Goal: Task Accomplishment & Management: Manage account settings

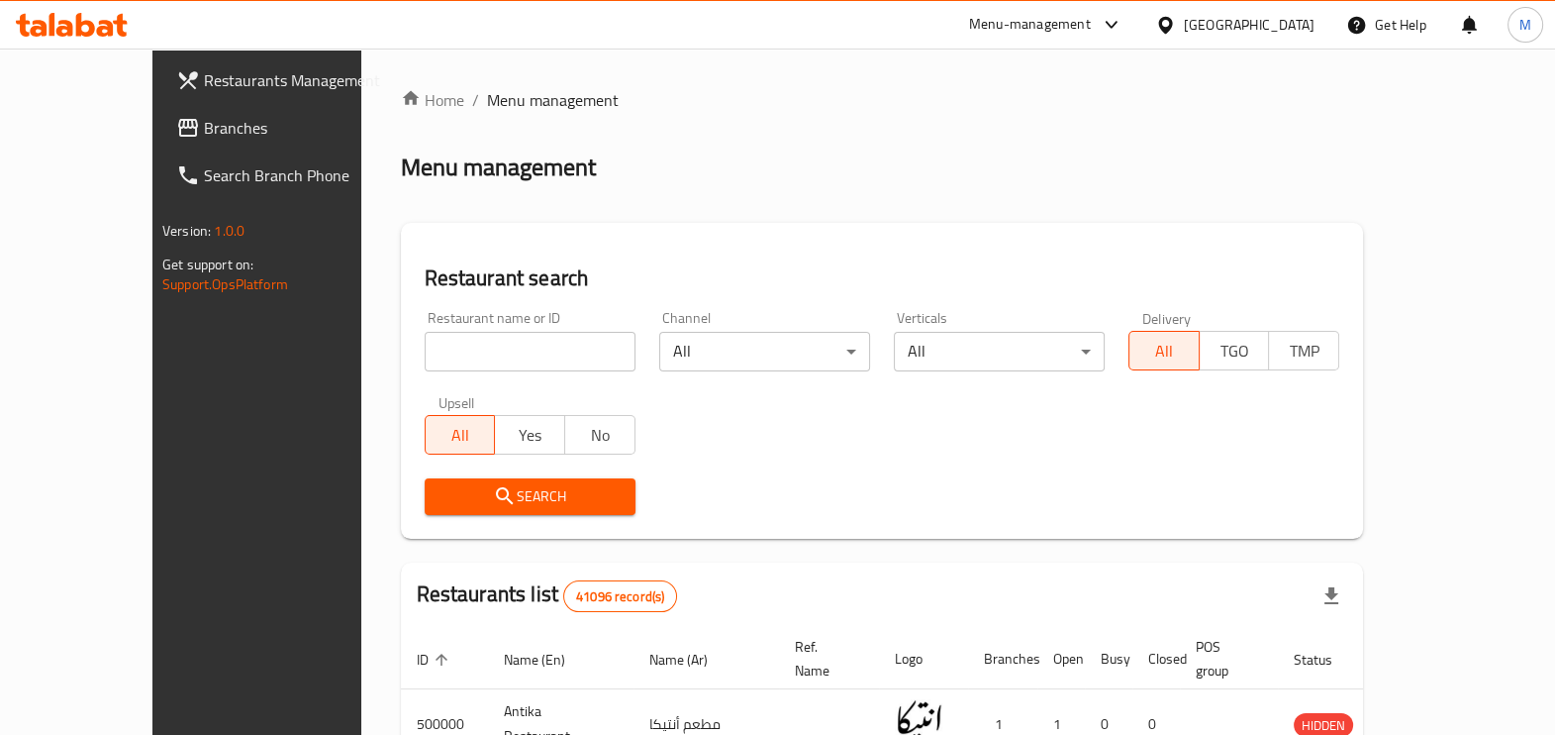
click at [466, 339] on input "search" at bounding box center [530, 352] width 211 height 40
paste input "686032"
type input "686032"
click button "Search" at bounding box center [530, 496] width 211 height 37
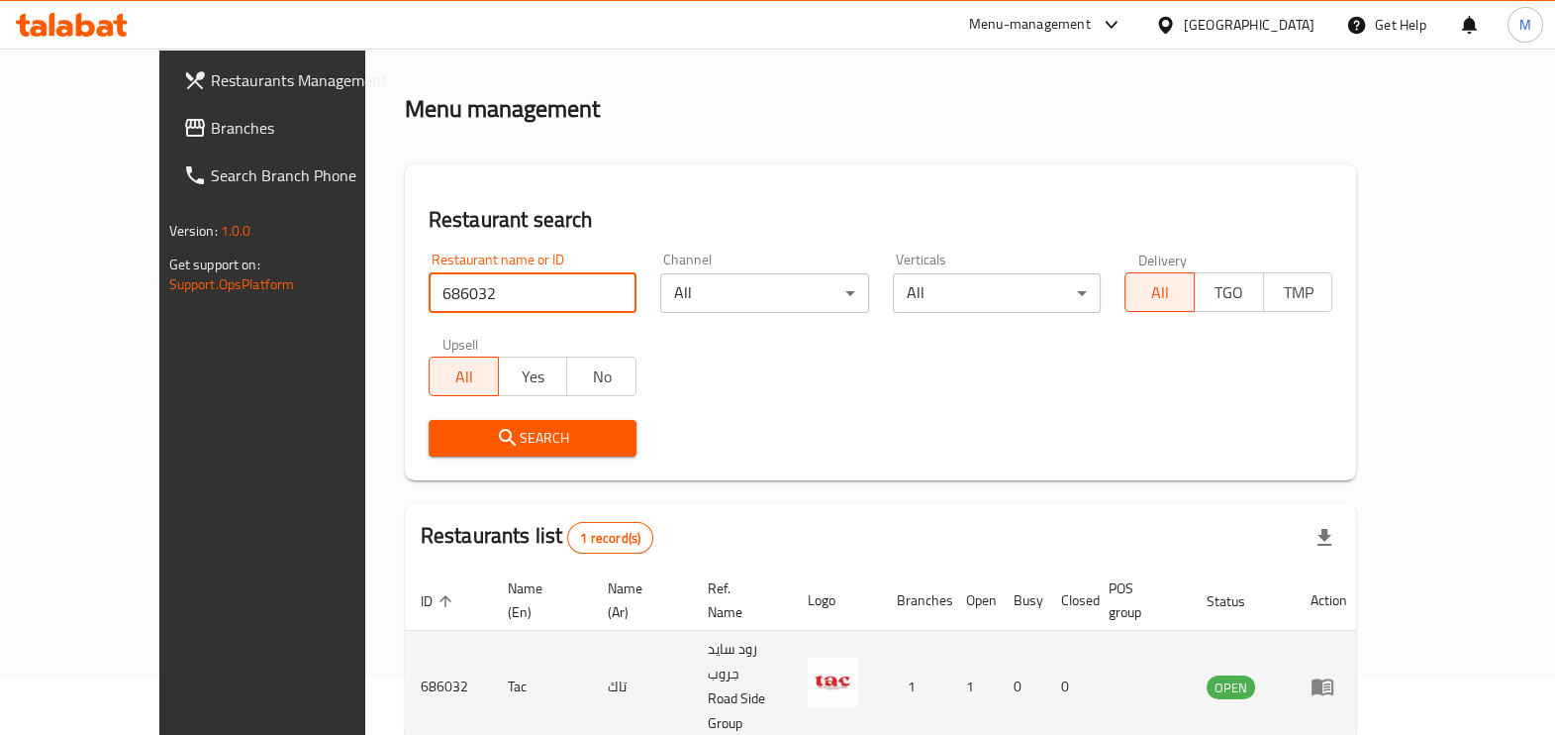
scroll to position [108, 0]
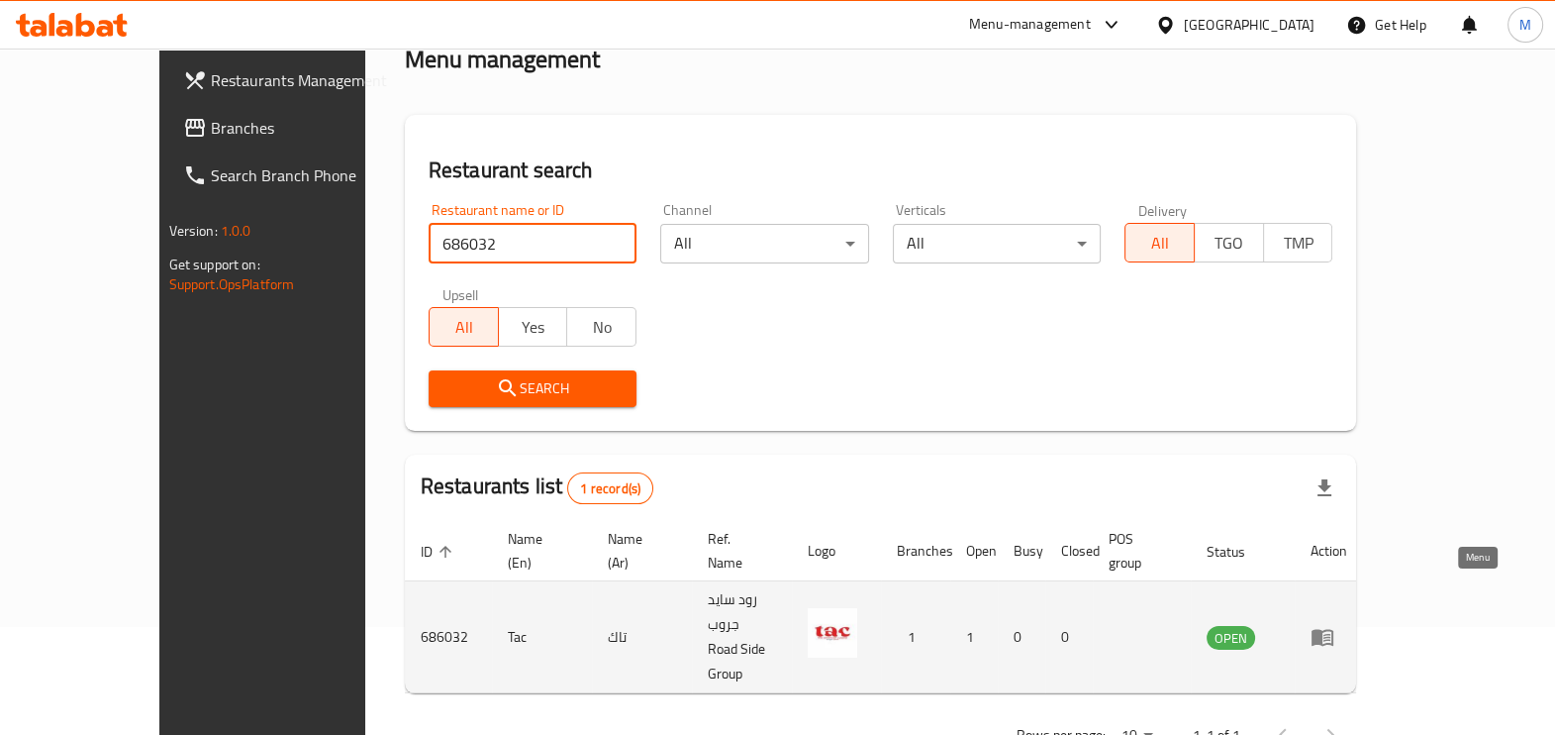
click at [1334, 630] on icon "enhanced table" at bounding box center [1323, 638] width 22 height 17
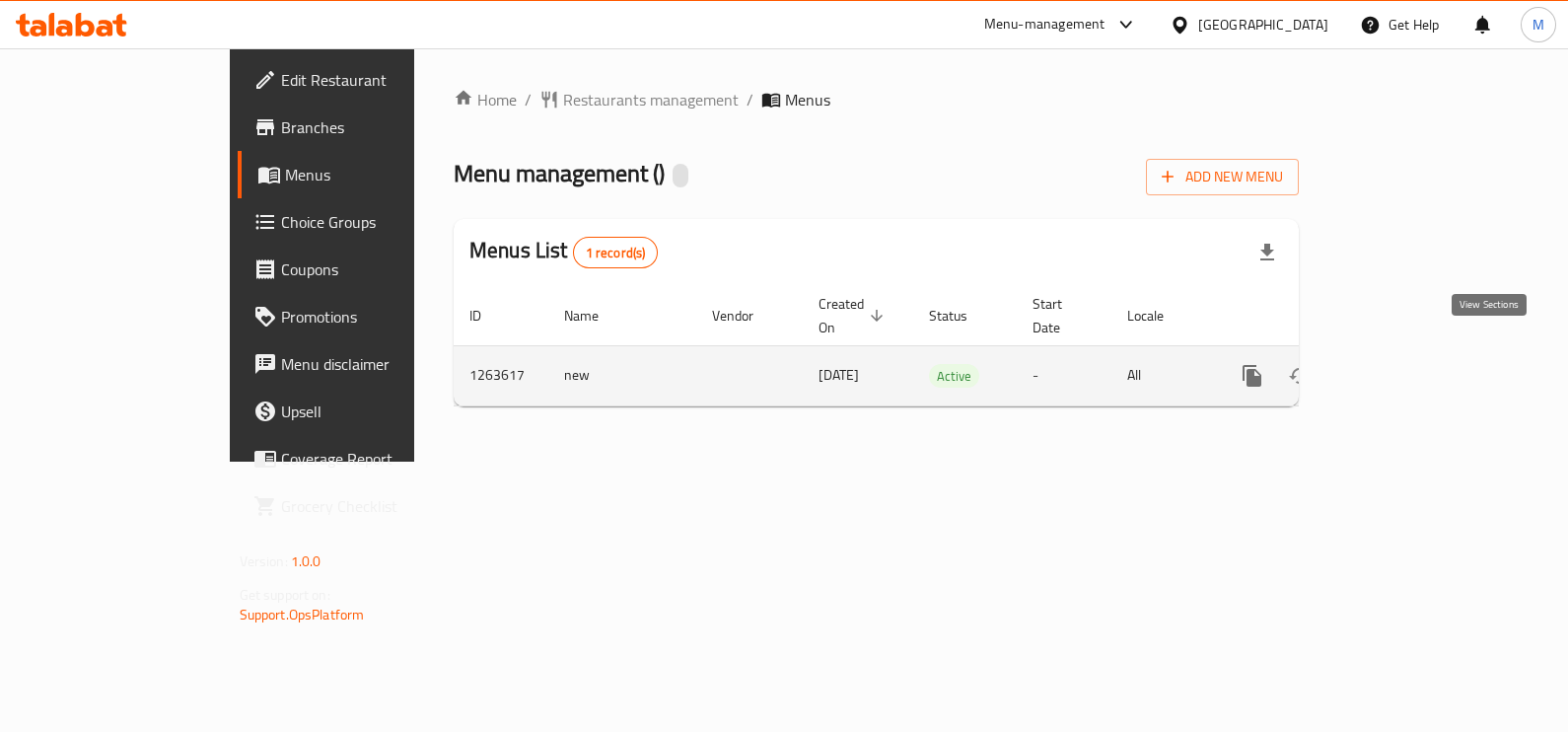
click at [1407, 364] on icon "enhanced table" at bounding box center [1395, 375] width 24 height 24
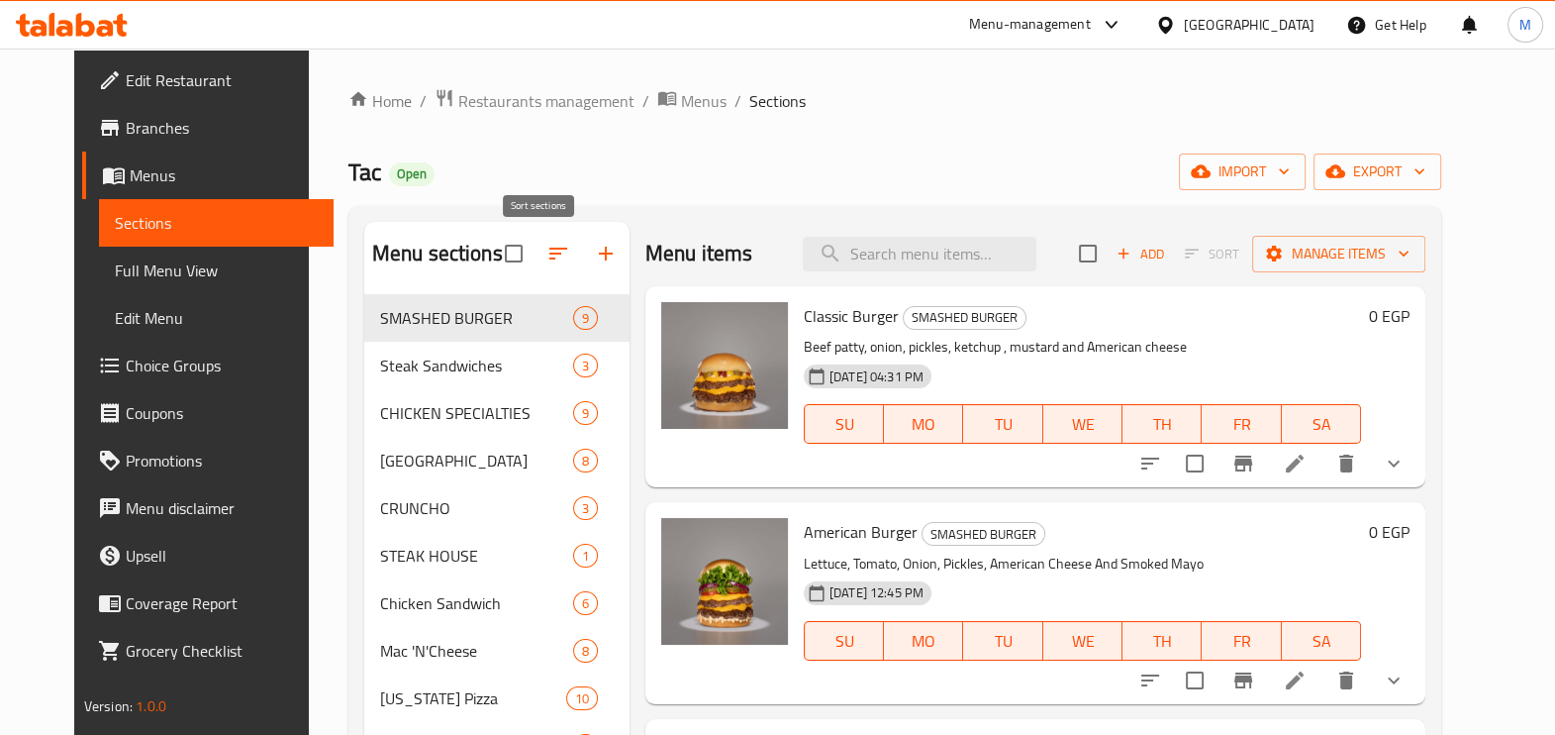
click at [552, 257] on button "button" at bounding box center [559, 254] width 48 height 48
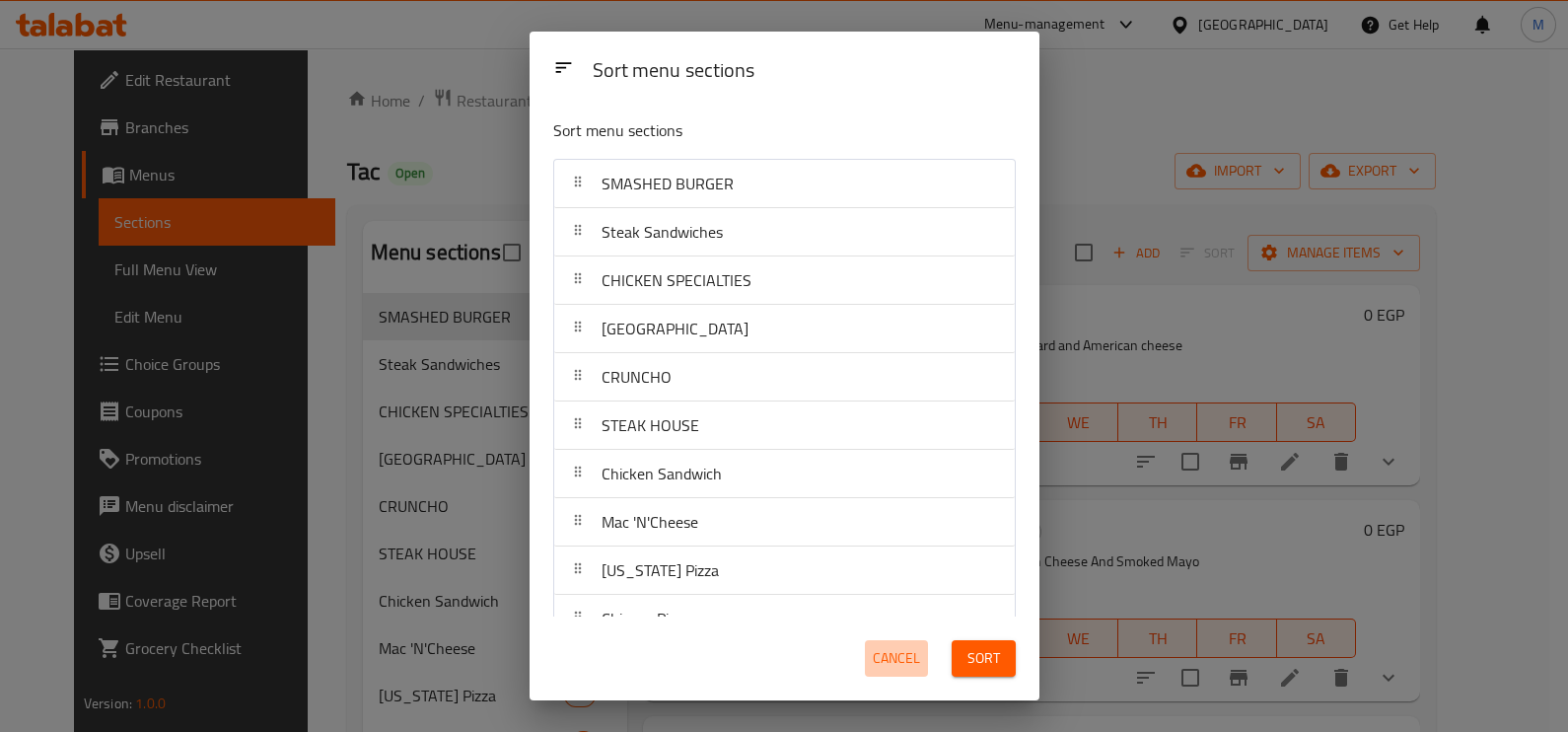
click at [909, 650] on span "Cancel" at bounding box center [897, 658] width 48 height 25
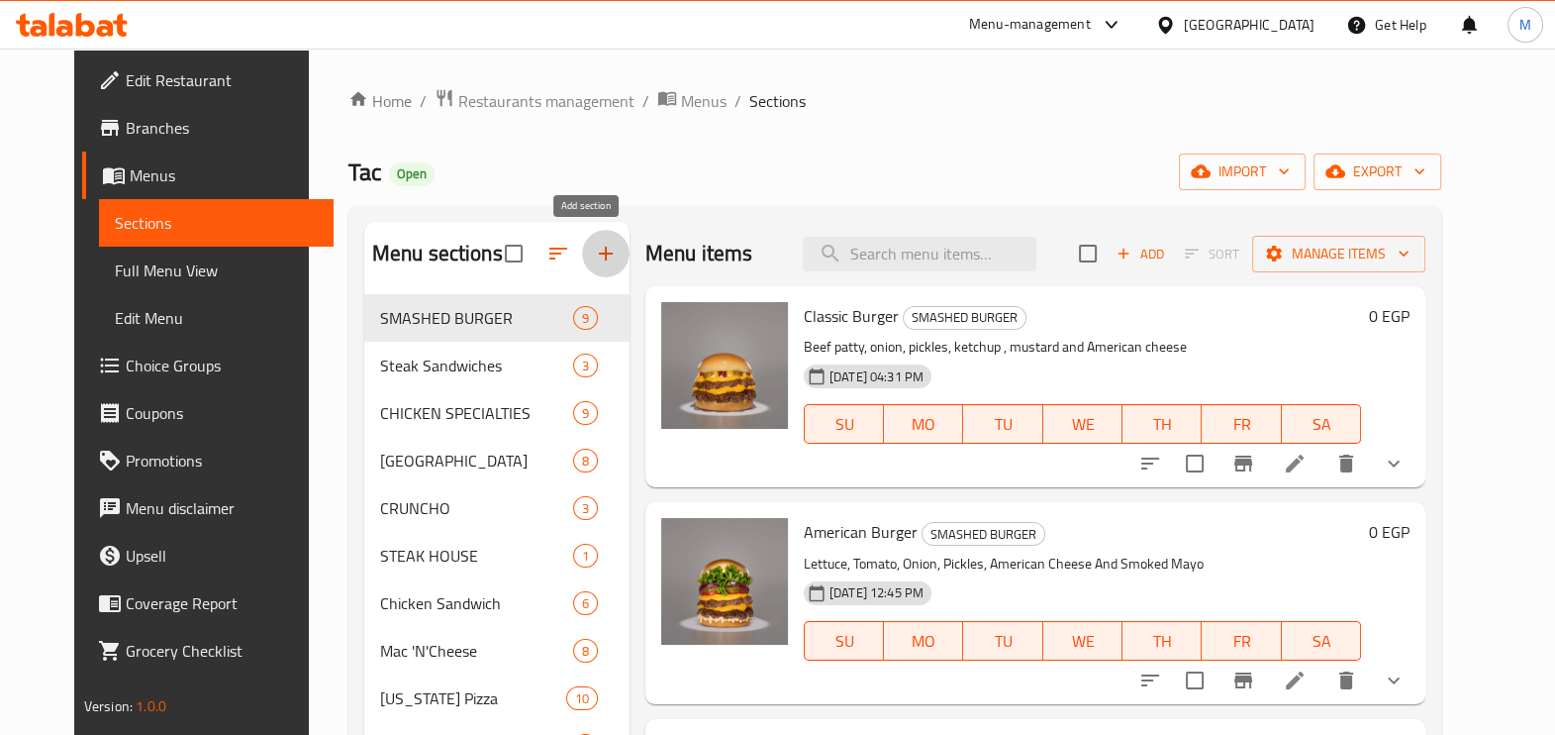
click at [594, 255] on icon "button" at bounding box center [606, 254] width 24 height 24
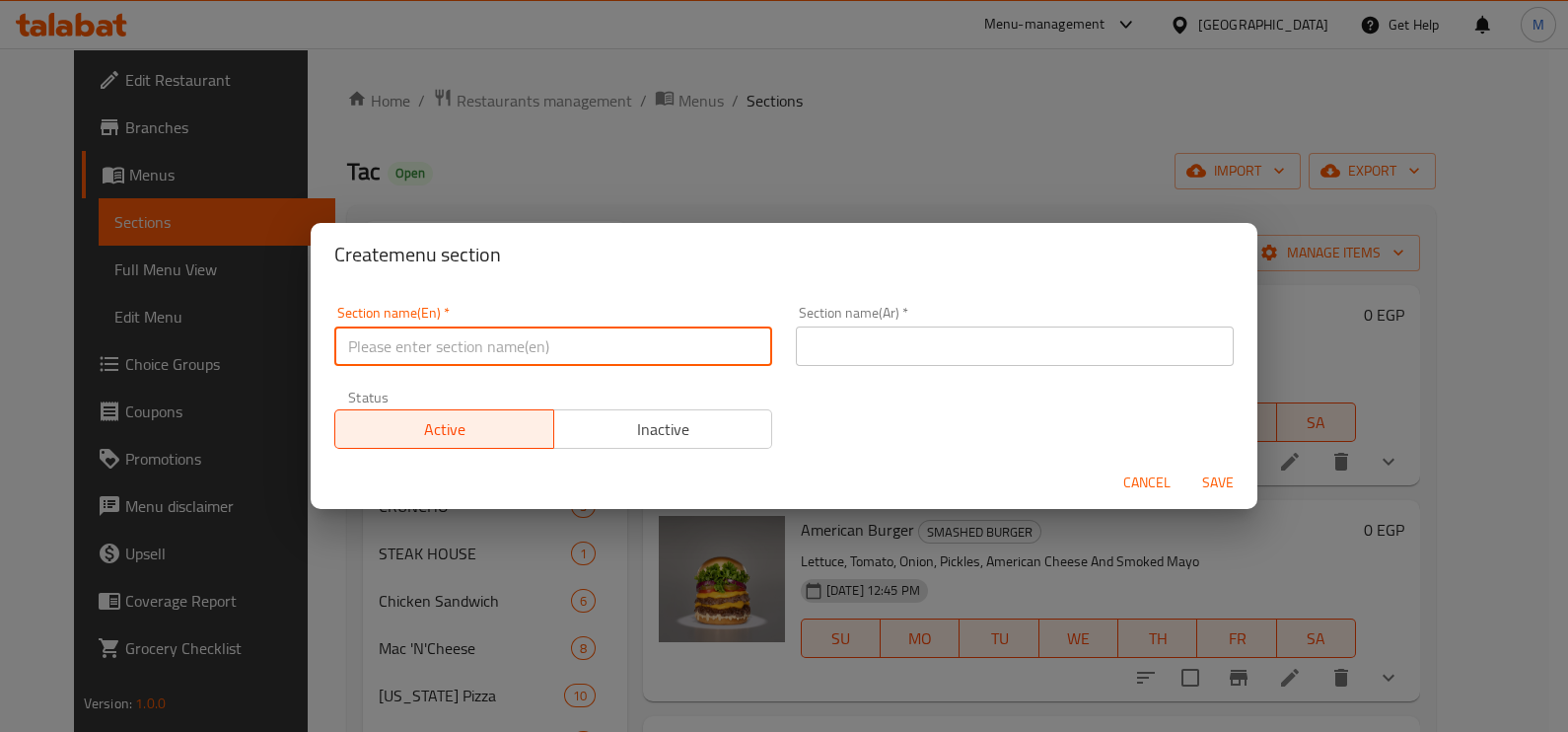
click at [597, 356] on input "text" at bounding box center [554, 347] width 438 height 40
type input "offers"
click at [892, 345] on input "text" at bounding box center [1015, 347] width 438 height 40
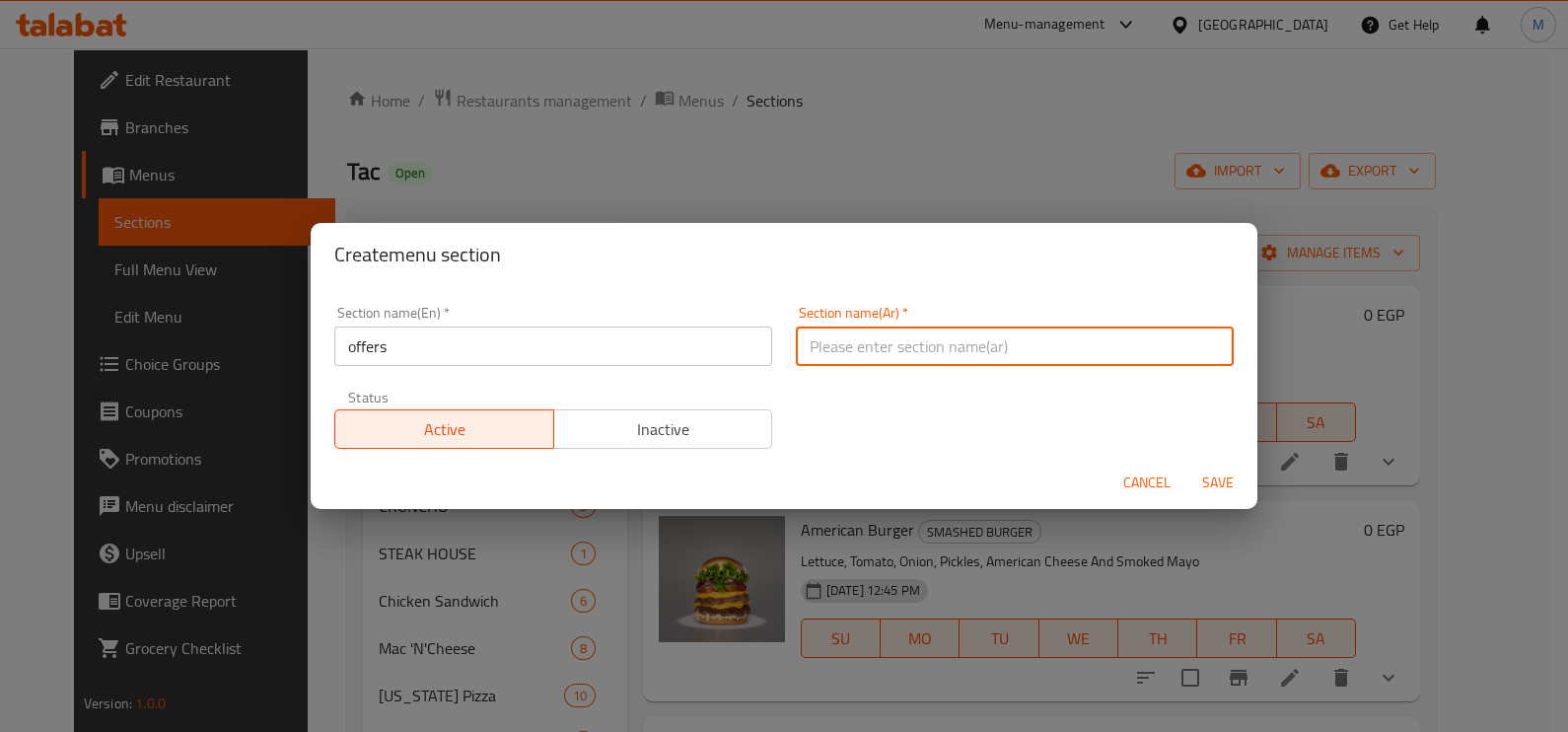
type input "العروض"
click at [1213, 476] on span "Save" at bounding box center [1218, 482] width 48 height 25
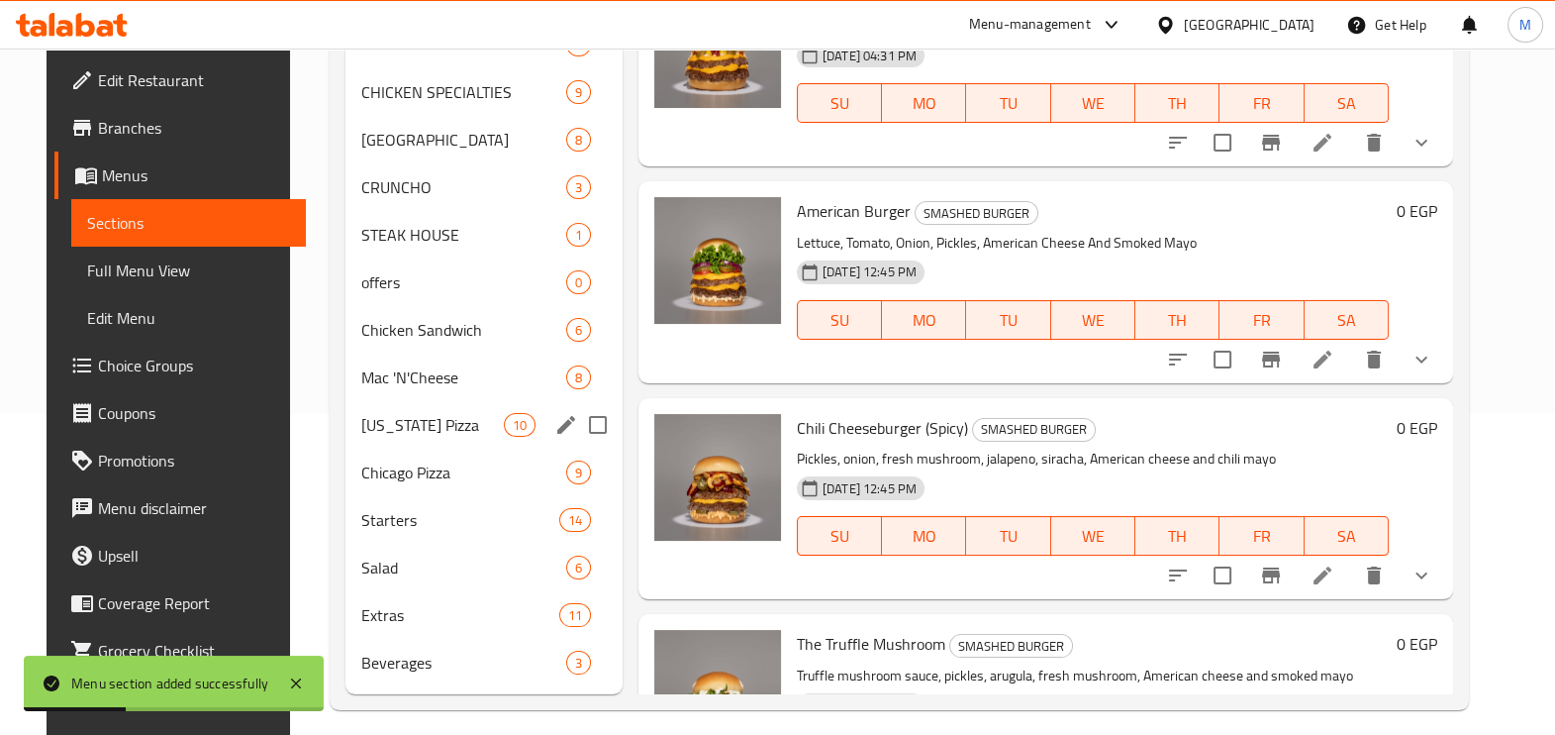
scroll to position [335, 0]
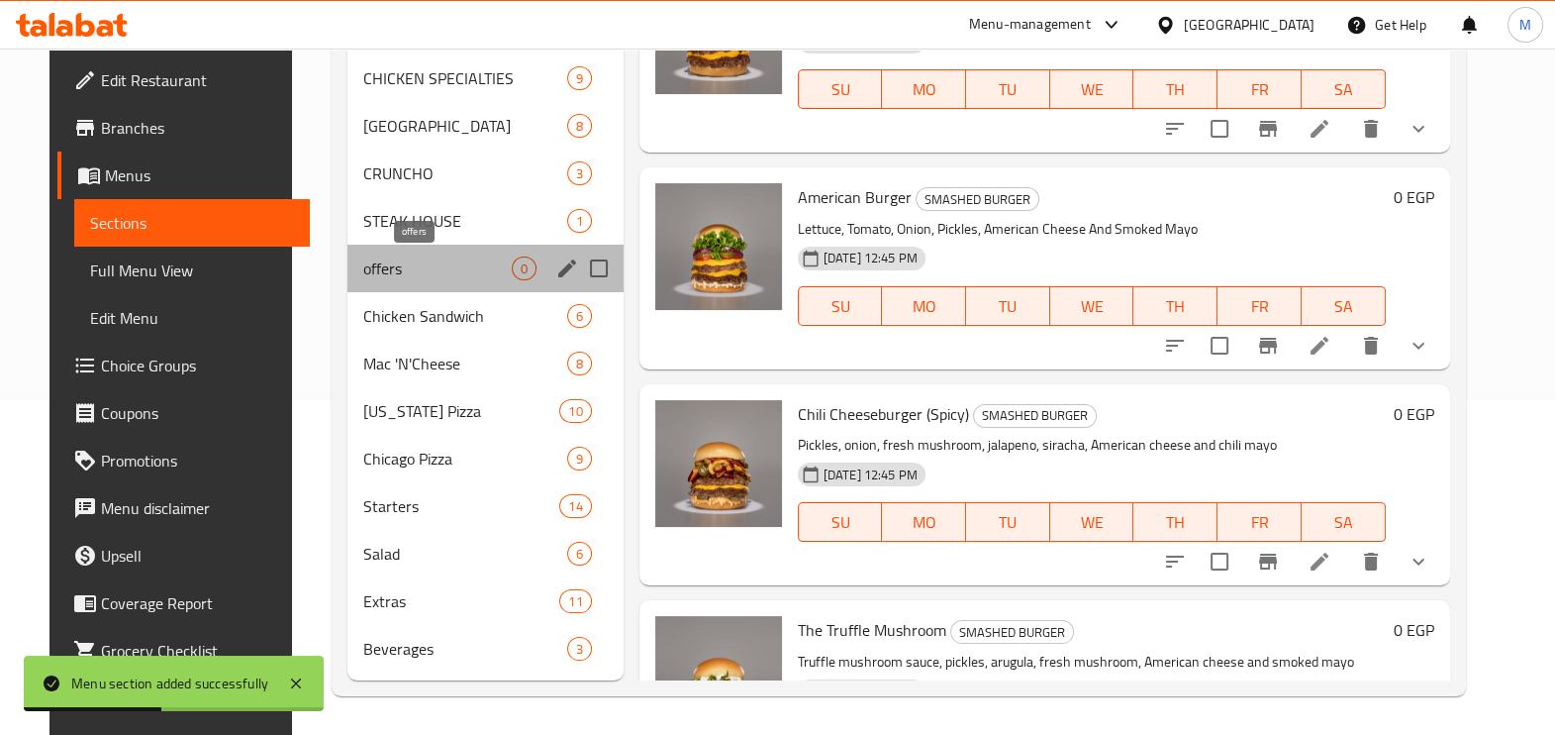
click at [479, 260] on span "offers" at bounding box center [437, 268] width 148 height 24
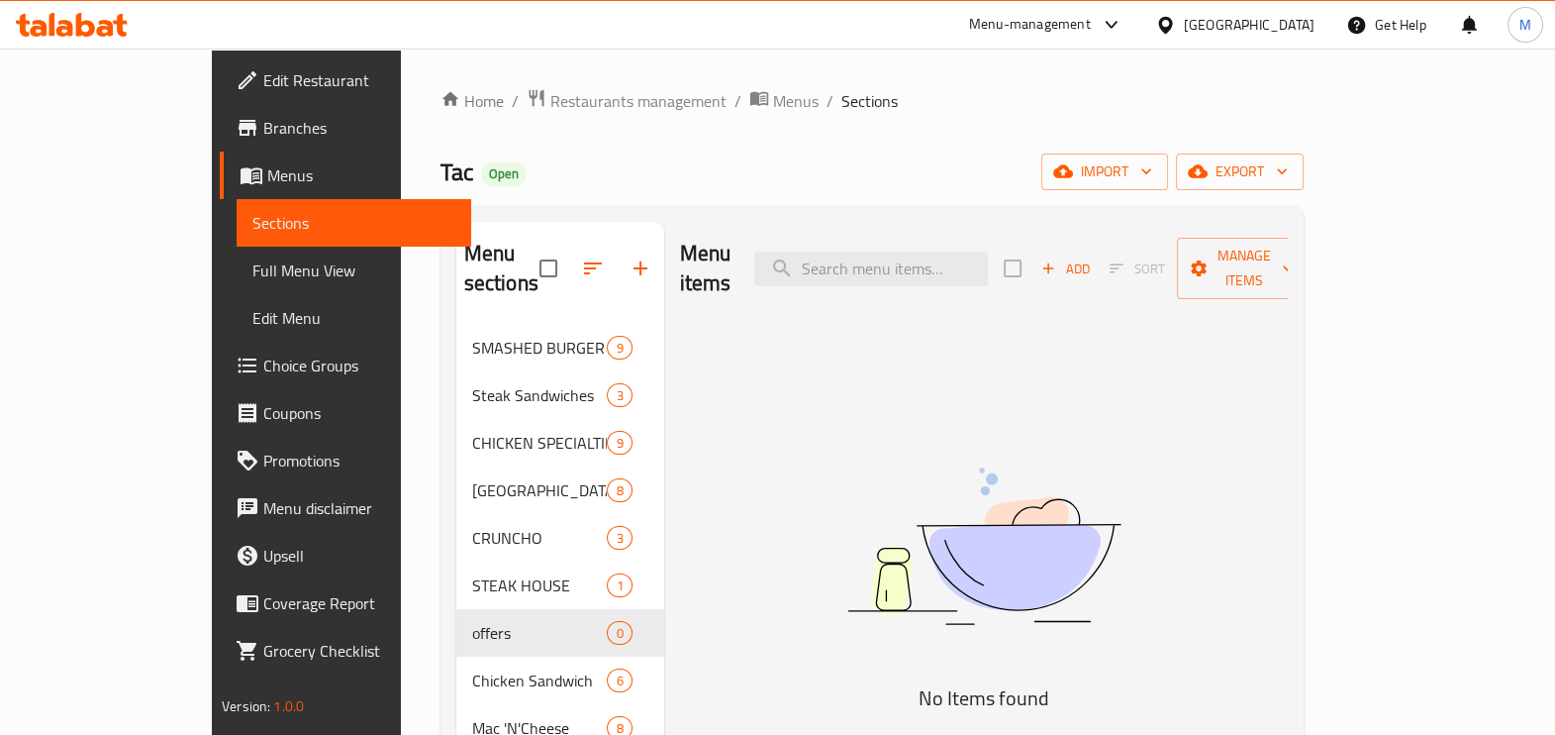
click at [848, 530] on img at bounding box center [984, 546] width 495 height 262
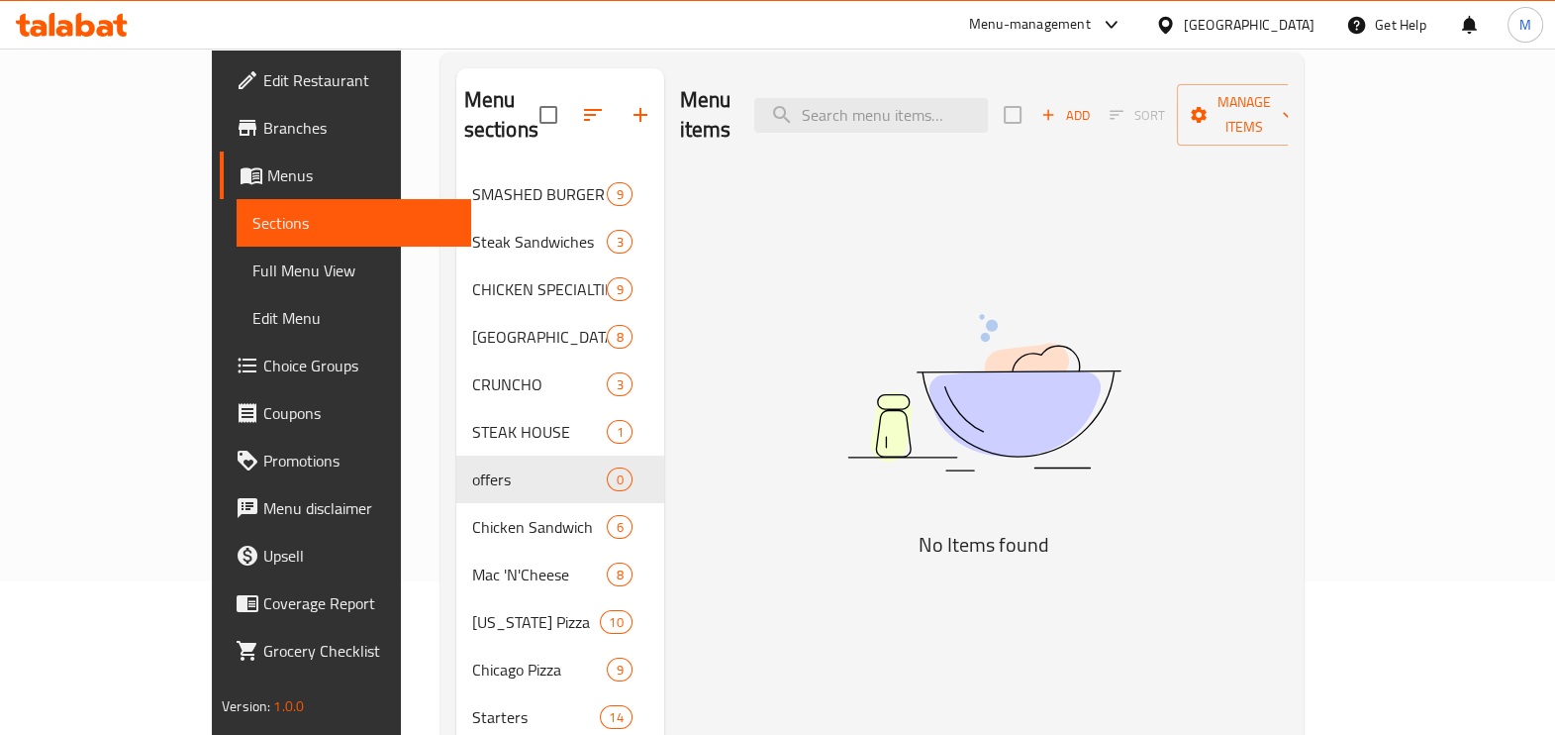
scroll to position [247, 0]
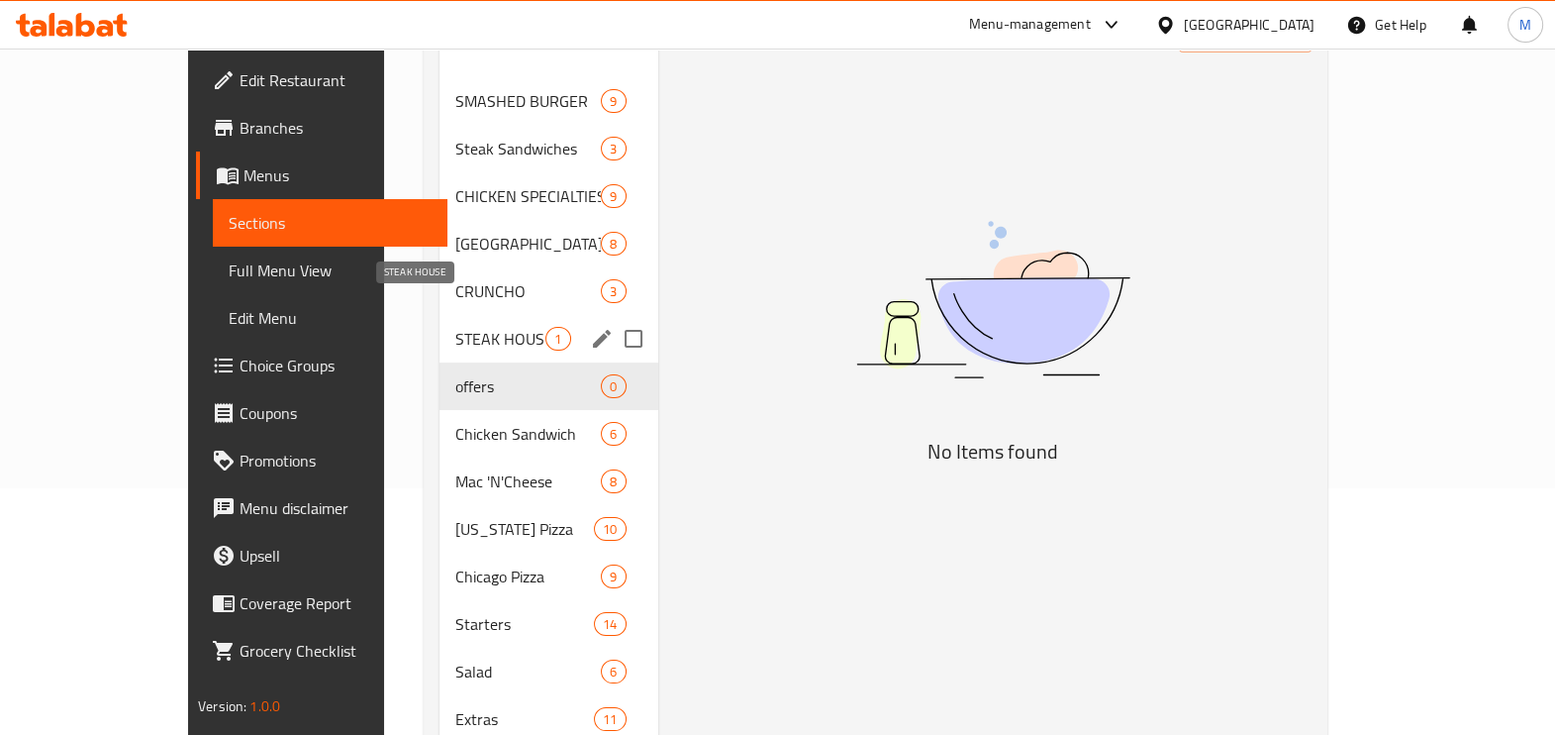
click at [455, 327] on span "STEAK HOUSE" at bounding box center [500, 339] width 90 height 24
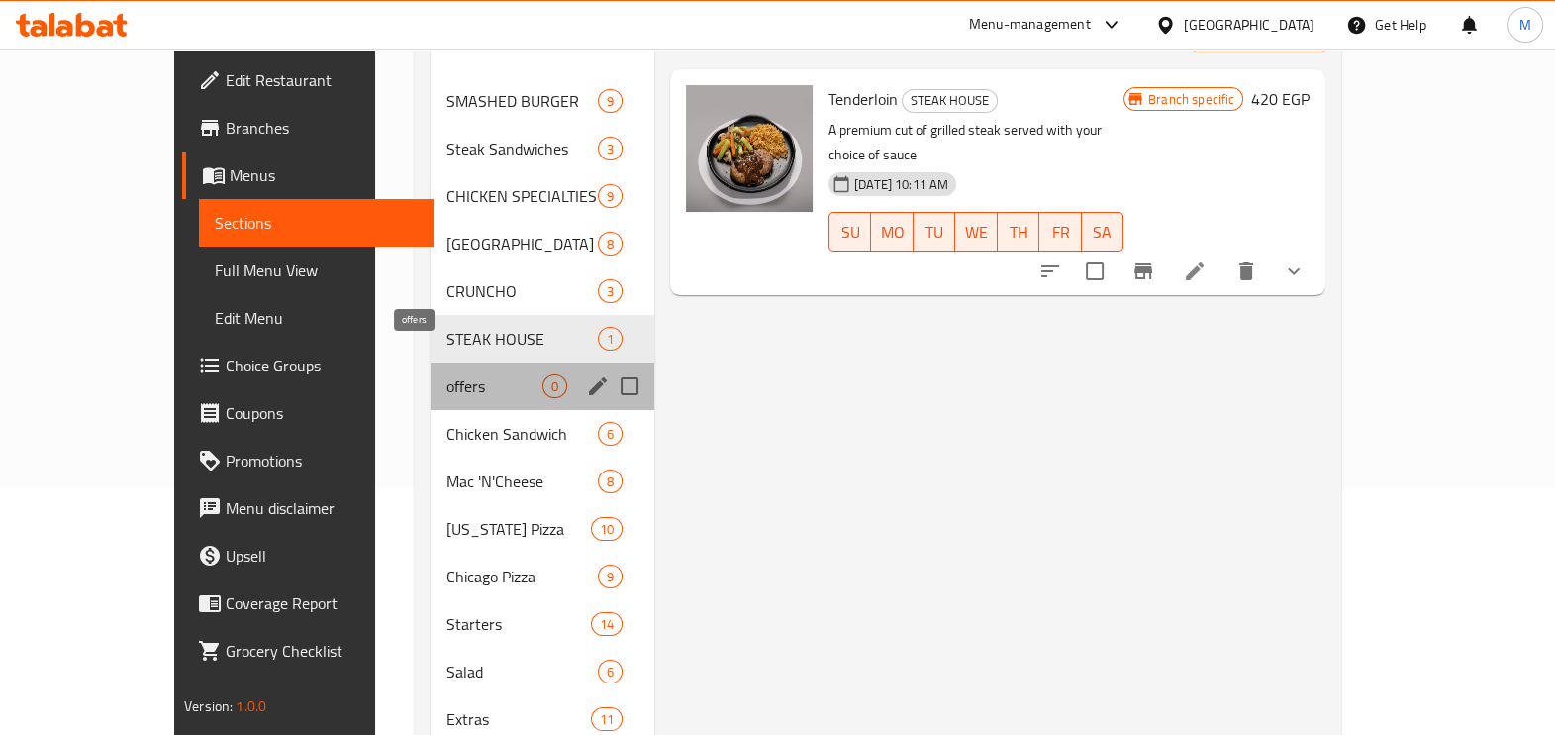
click at [447, 374] on span "offers" at bounding box center [495, 386] width 96 height 24
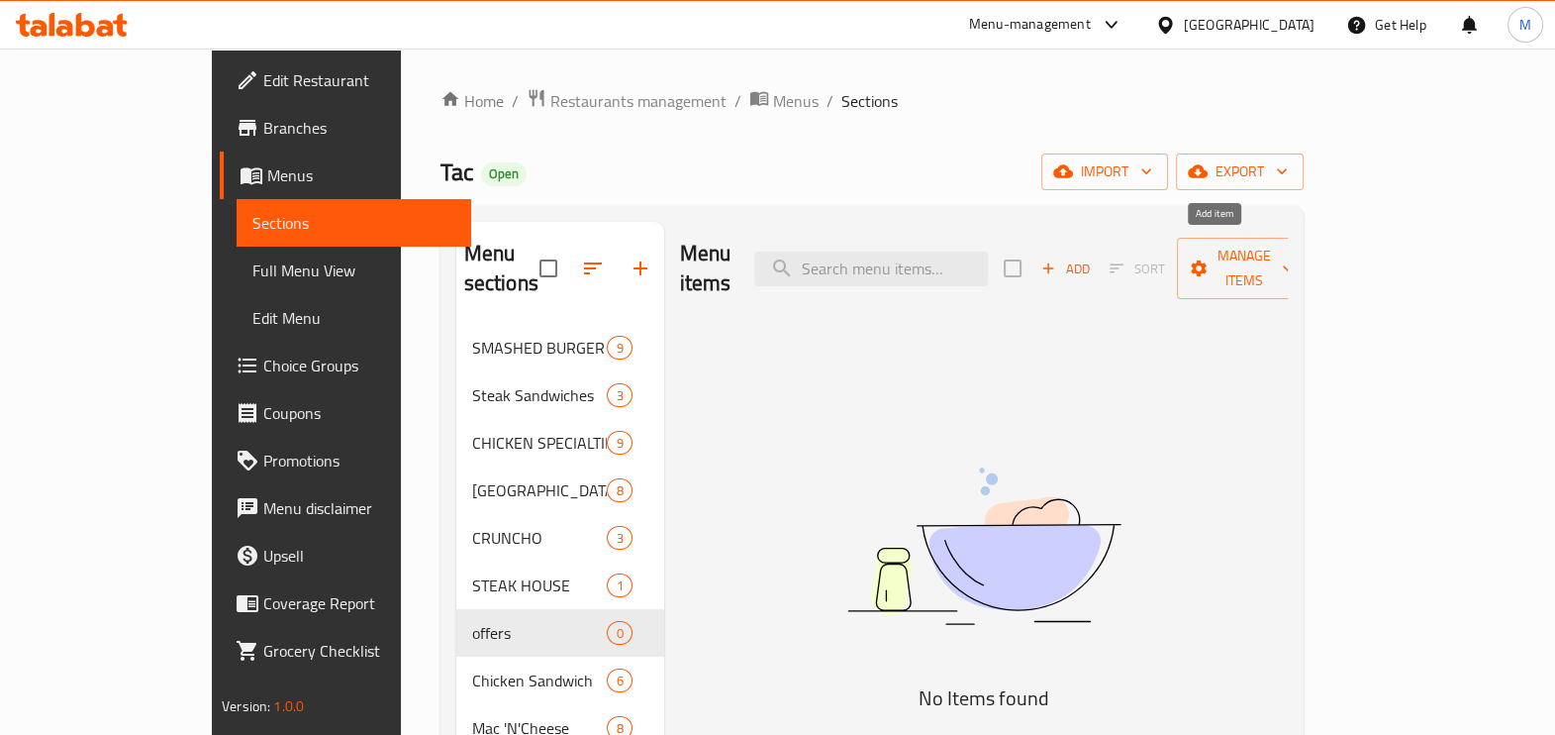
click at [1092, 257] on span "Add" at bounding box center [1065, 268] width 53 height 23
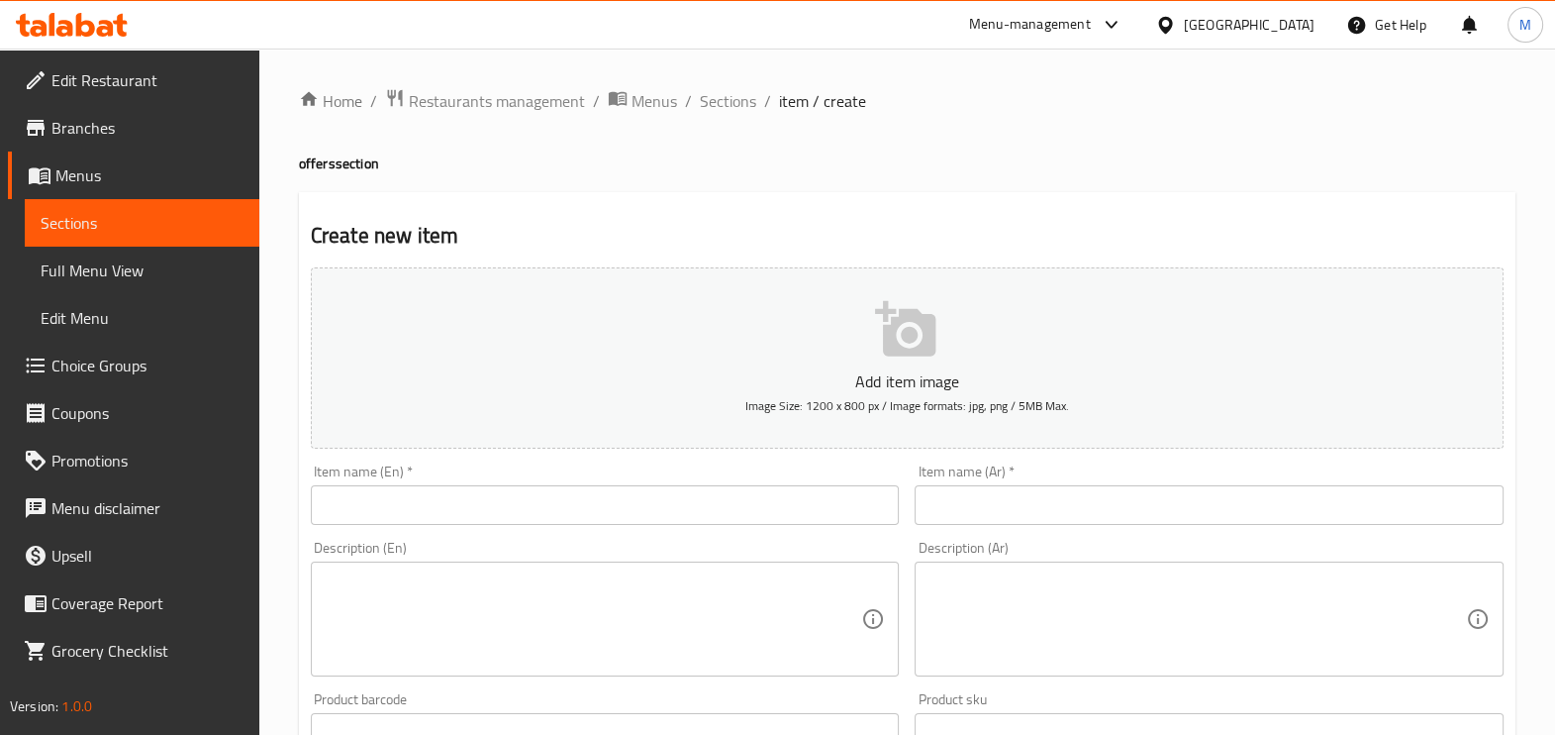
click at [477, 495] on input "text" at bounding box center [605, 505] width 589 height 40
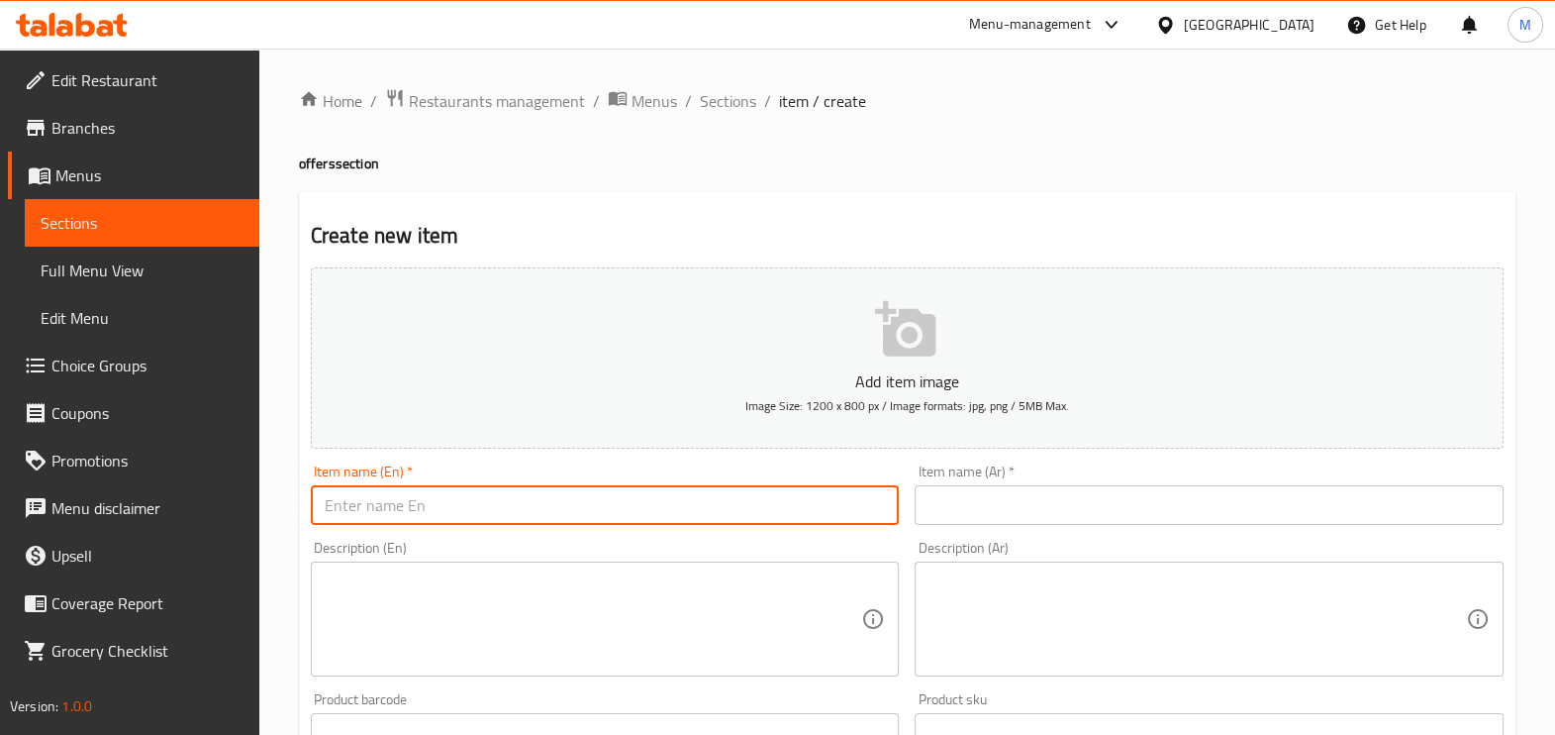
paste input "Classic Burger Single Combo"
type input "Classic Burger Single Combo"
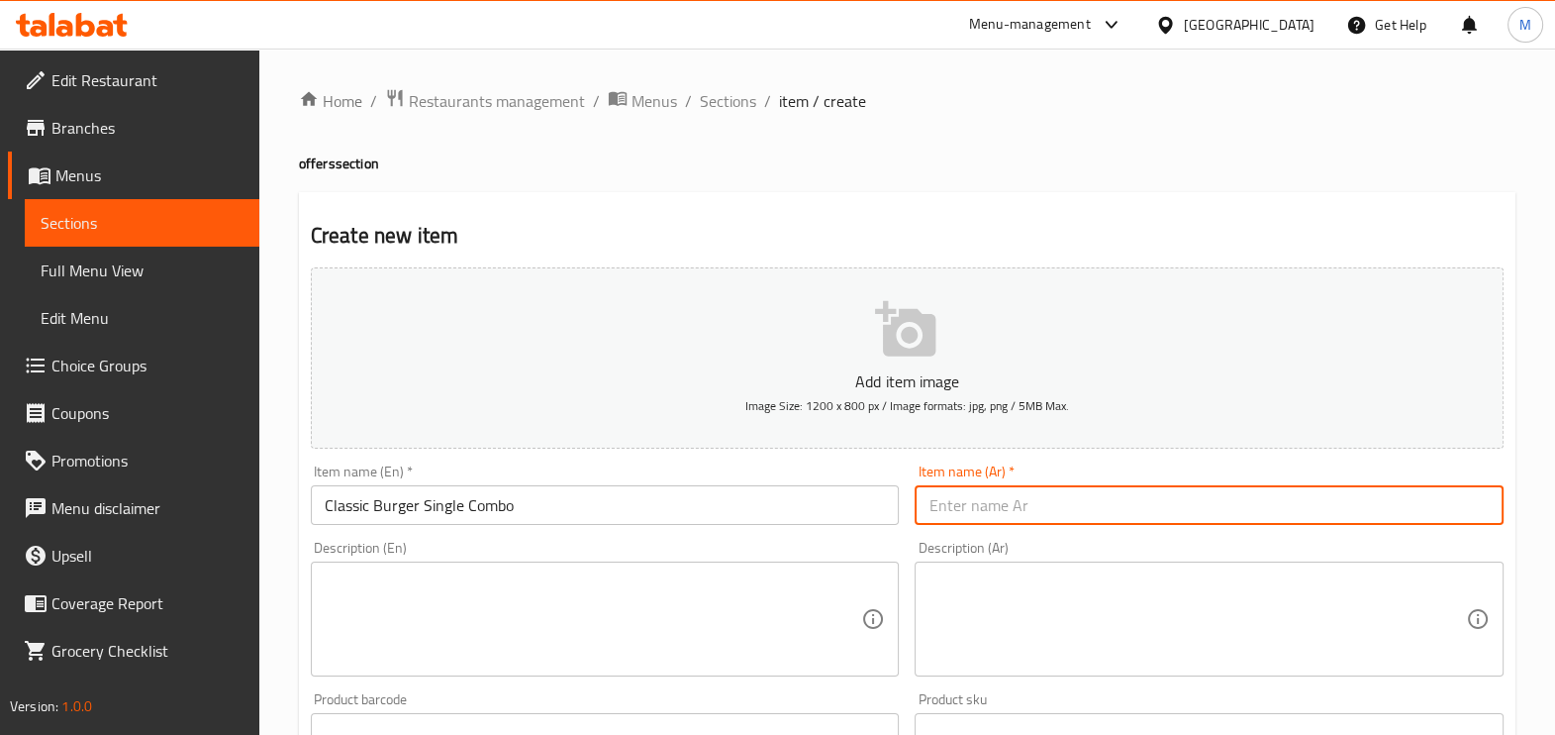
click at [1093, 516] on input "text" at bounding box center [1209, 505] width 589 height 40
paste input "كلاسيك برجر مفرد كومبو"
click at [990, 505] on input "كلاسيك برجر مفرد كومبو" at bounding box center [1209, 505] width 589 height 40
type input "كلاسيك برجر سنجل كومبو"
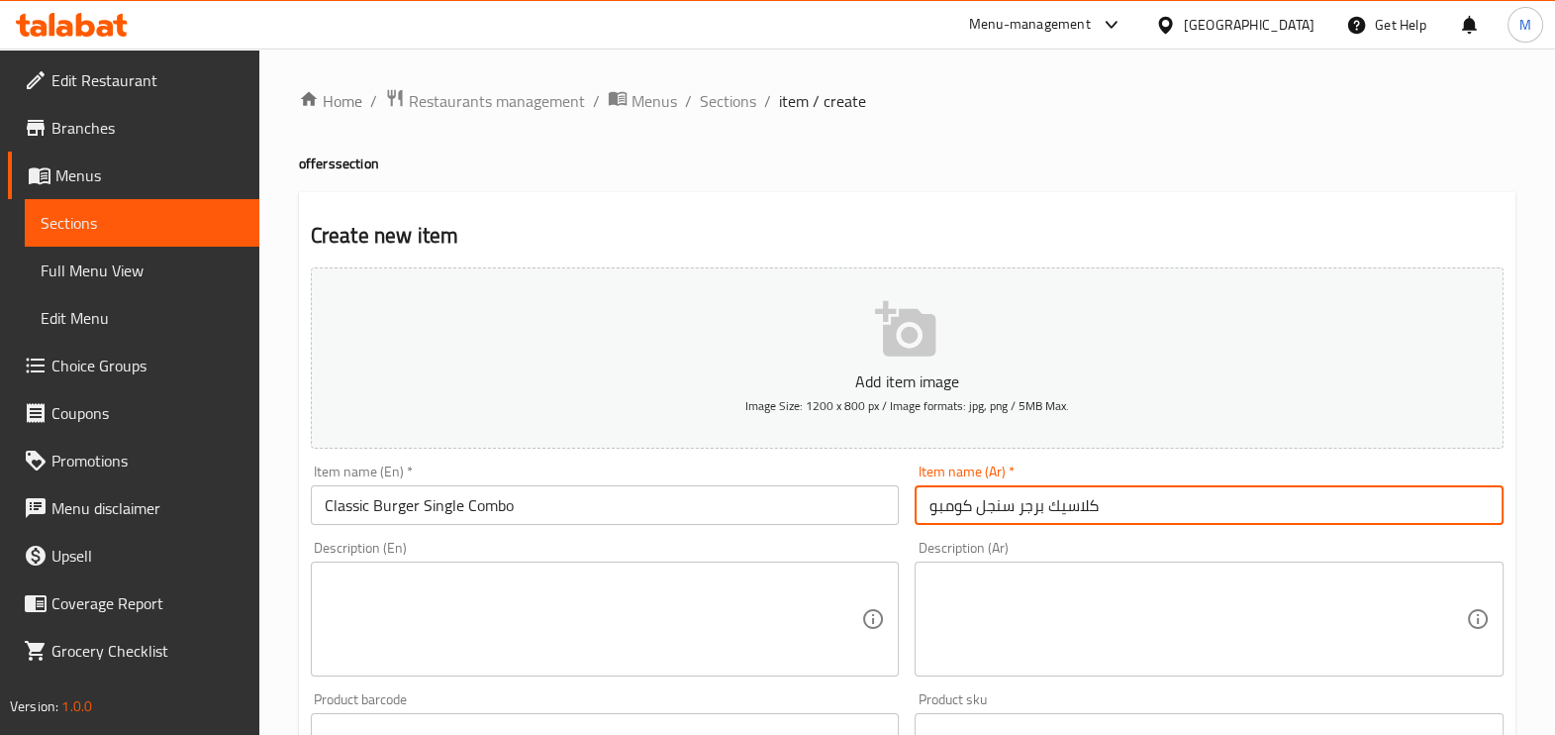
click at [591, 336] on button "Add item image Image Size: 1200 x 800 px / Image formats: jpg, png / 5MB Max." at bounding box center [907, 357] width 1193 height 181
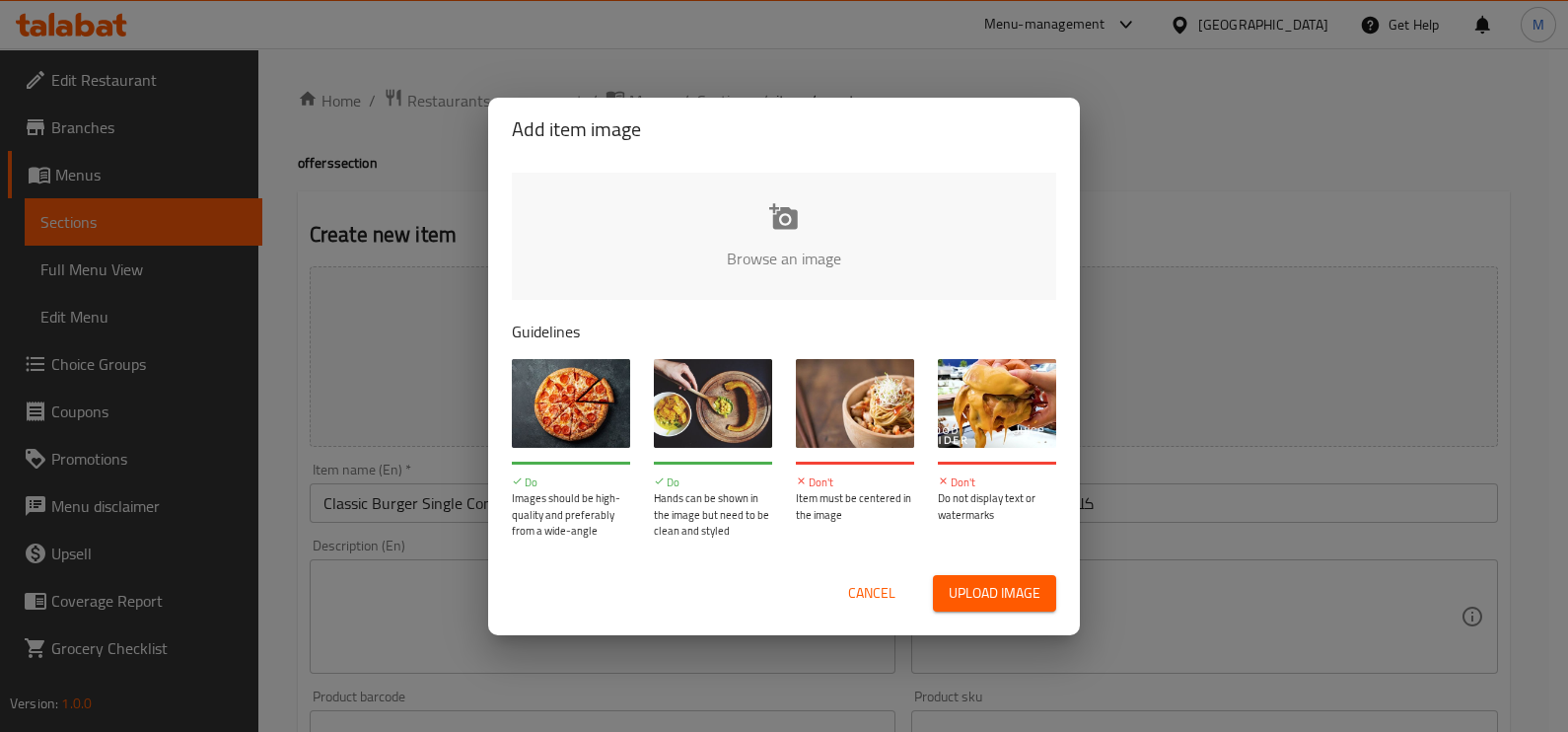
click at [412, 293] on div "Add item image Browse an image Guidelines Do Images should be high-quality and …" at bounding box center [784, 366] width 1568 height 732
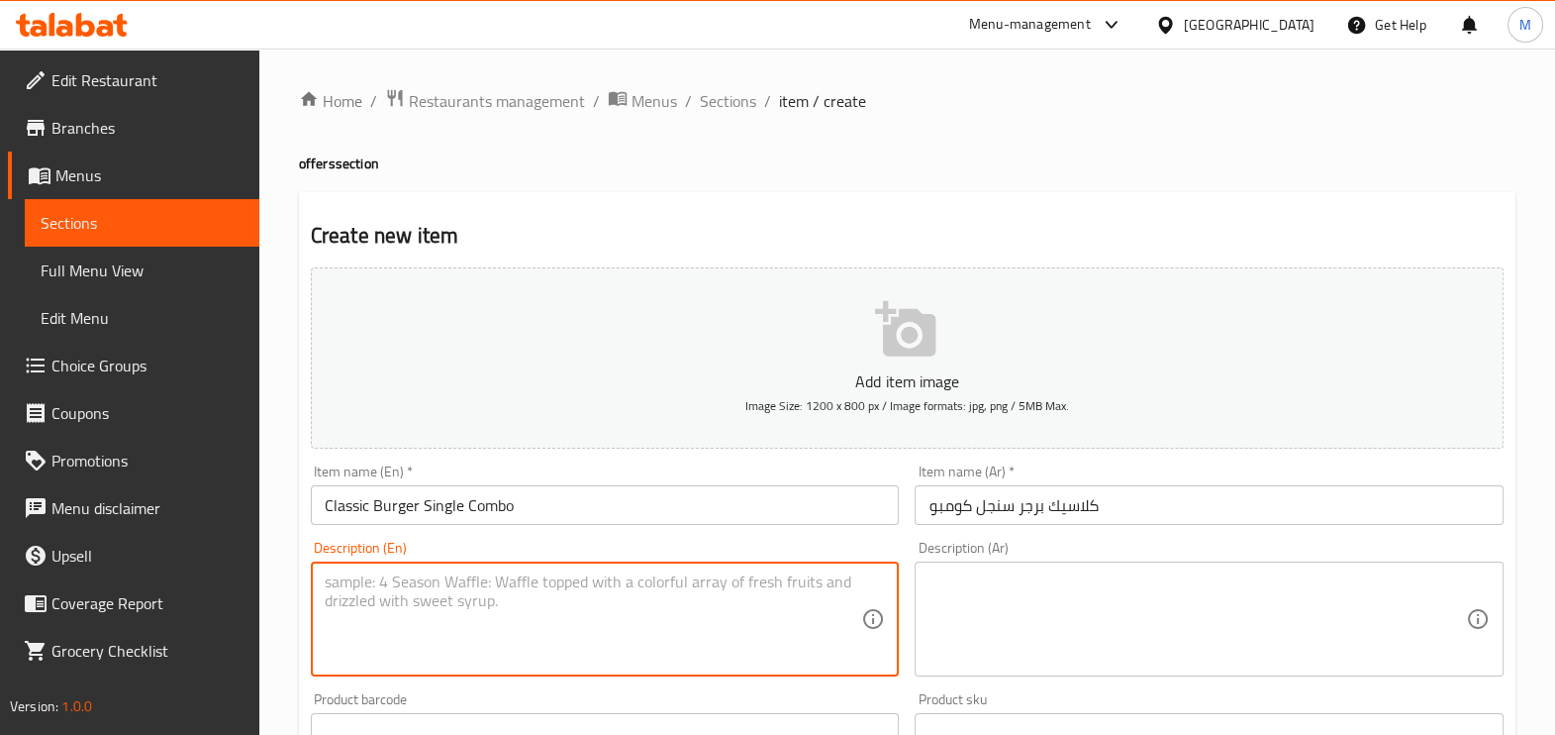
click at [421, 582] on textarea at bounding box center [594, 619] width 538 height 94
paste textarea "Beef Patty, [PERSON_NAME], [PERSON_NAME], Ketchup , Mustard And American Cheese…"
type textarea "Beef Patty, [PERSON_NAME], [PERSON_NAME], Ketchup , Mustard And American Cheese…"
click at [1095, 585] on textarea at bounding box center [1198, 619] width 538 height 94
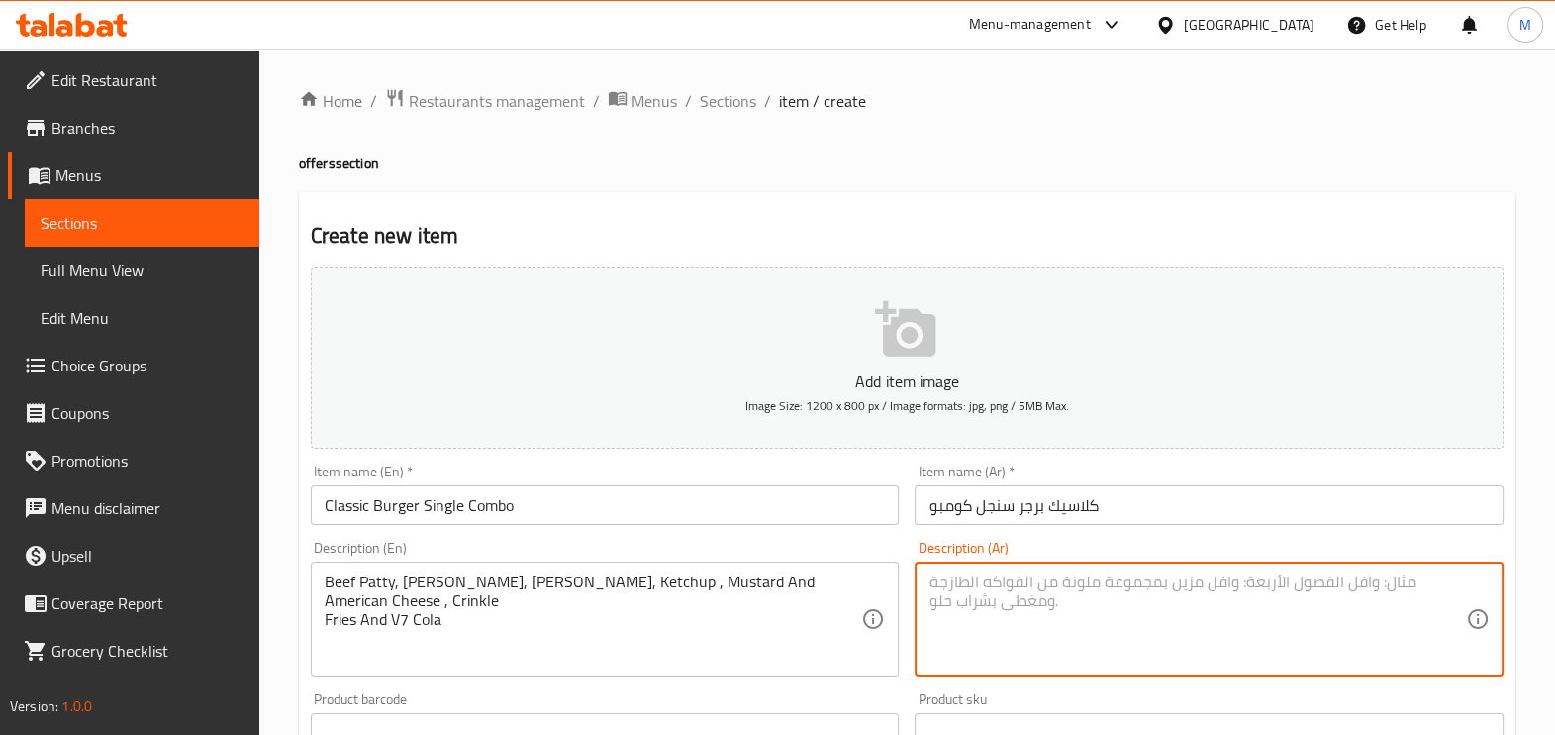
paste textarea "فطيرة لحم بقري ، بصل ، مخلل ، كاتشب ، خردل وجبنة أمريكية ، تجعد فرايز وفي 7 كولا"
click at [1334, 579] on textarea "فطيرة لحم بقري ، بصل ، مخلل ، كاتشب ، خردل وجبنة أمريكية ، تجعد فرايز وفي 7 كولا" at bounding box center [1198, 619] width 538 height 94
click at [1084, 584] on textarea "فطيرة لحم بقري ، بصل ، مخلل ، كاتشب ، خردل وجبنة أمريكية ، تجعد فرايز وفي 7 كولا" at bounding box center [1198, 619] width 538 height 94
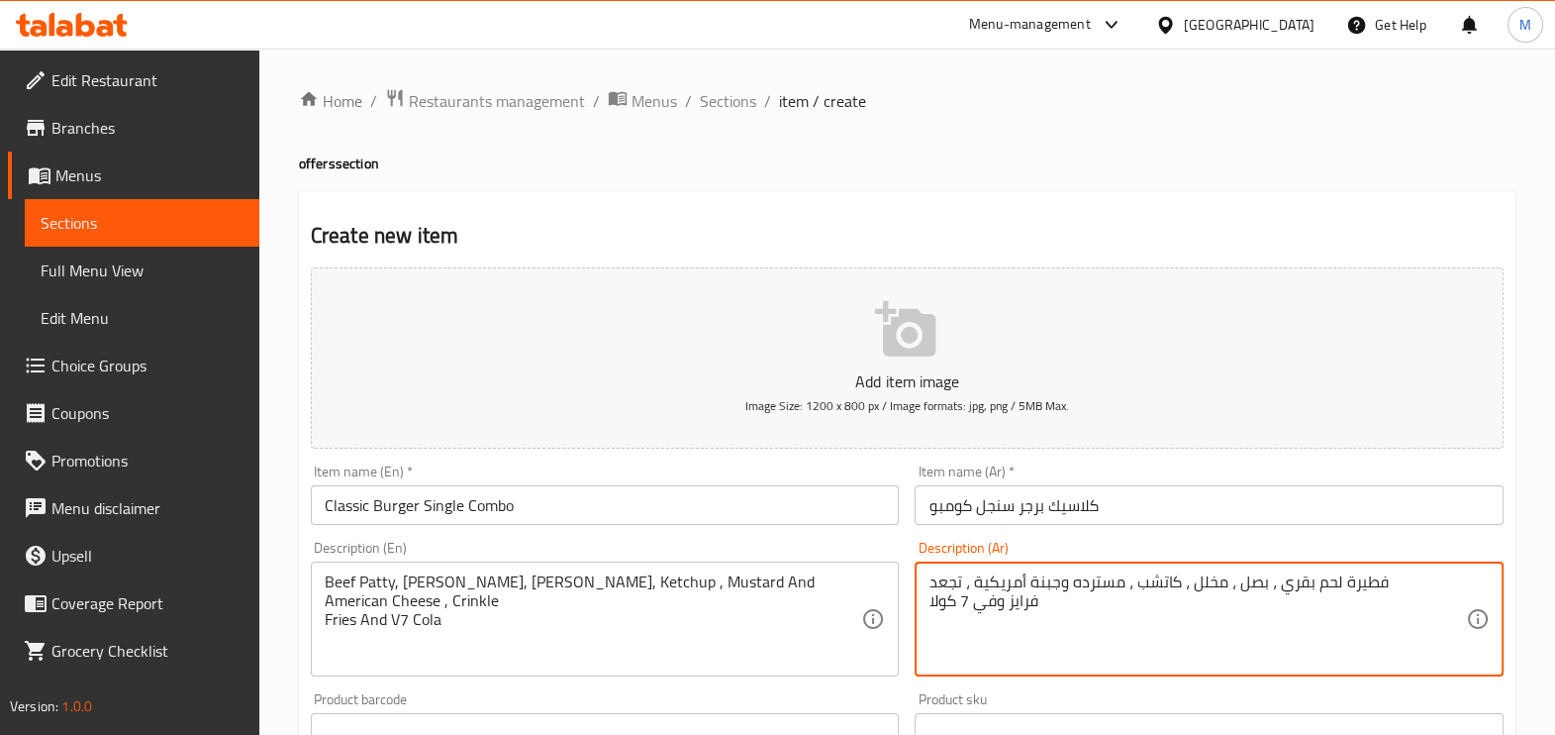
click at [941, 587] on textarea "فطيرة لحم بقري ، بصل ، مخلل ، كاتشب ، مسترده وجبنة أمريكية ، تجعد فرايز وفي 7 ك…" at bounding box center [1198, 619] width 538 height 94
click at [943, 577] on textarea "فطيرة لحم بقري ، بصل ، مخلل ، كاتشب ، مسترده وجبنة أمريكية ، تجعد فرايز وفي 7 ك…" at bounding box center [1198, 619] width 538 height 94
click at [997, 609] on textarea "فطيرة لحم بقري ، بصل ، مخلل ، كاتشب ، مسترده وجبنة أمريكية ، كرنكل فرايز وفي 7 …" at bounding box center [1198, 619] width 538 height 94
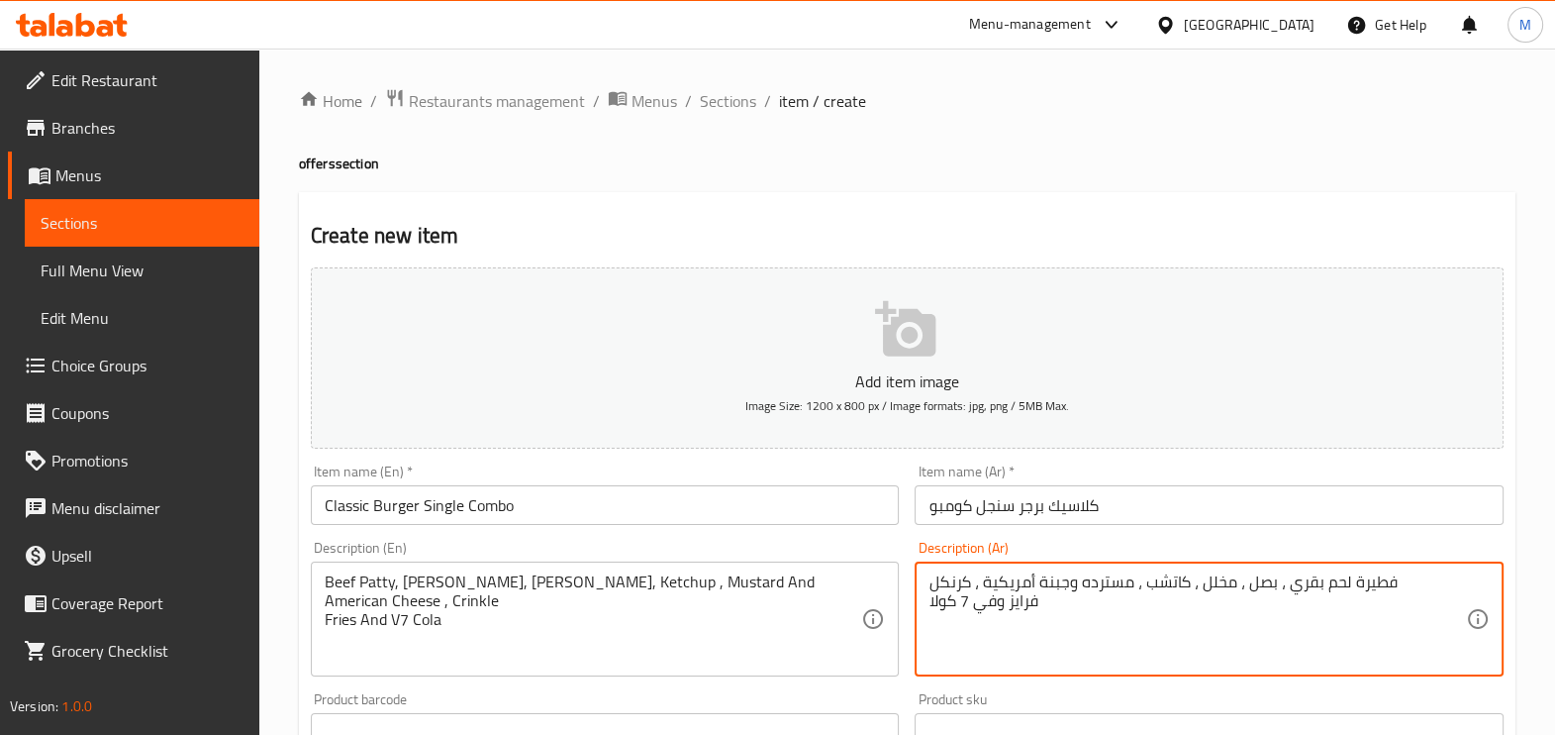
drag, startPoint x: 997, startPoint y: 609, endPoint x: 986, endPoint y: 608, distance: 10.9
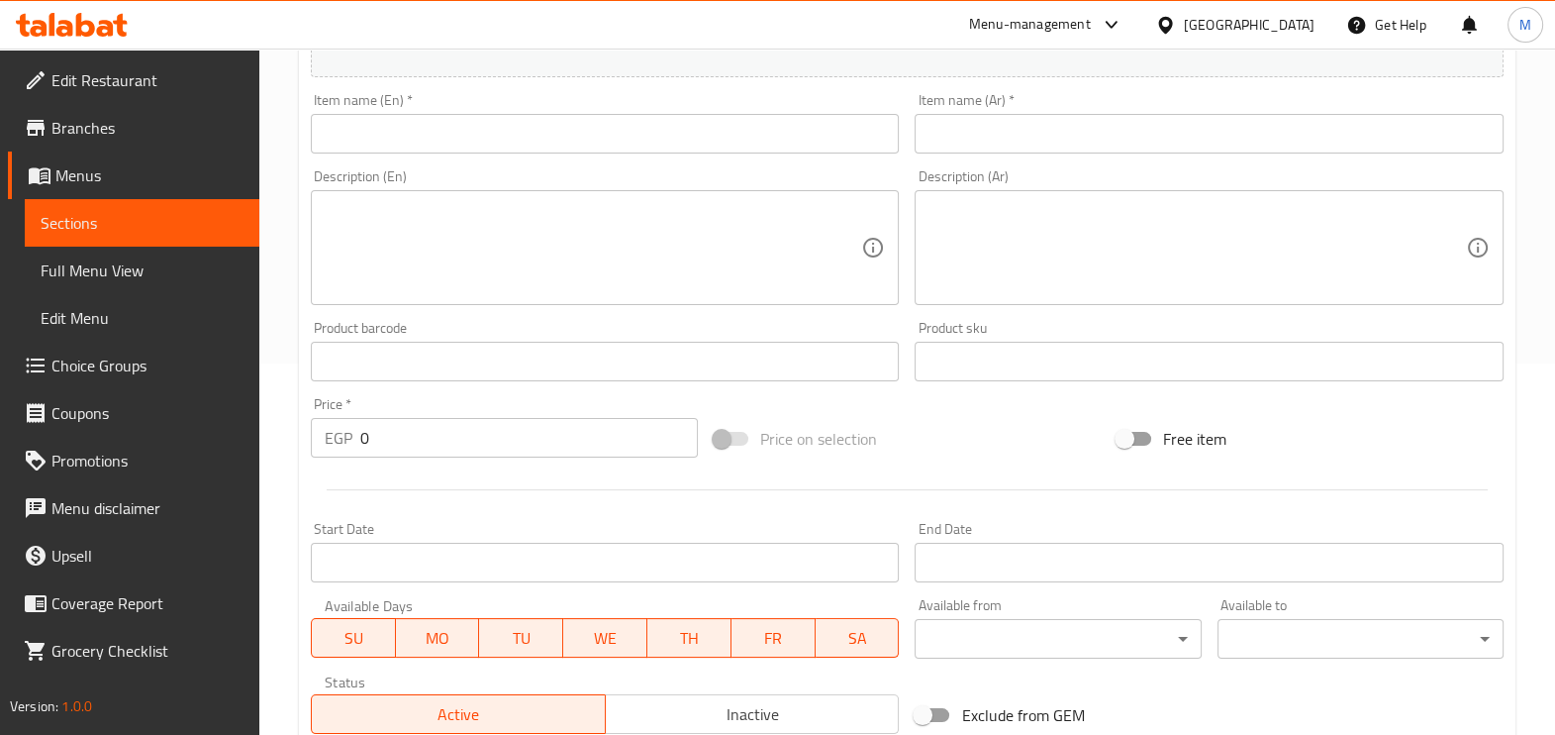
scroll to position [123, 0]
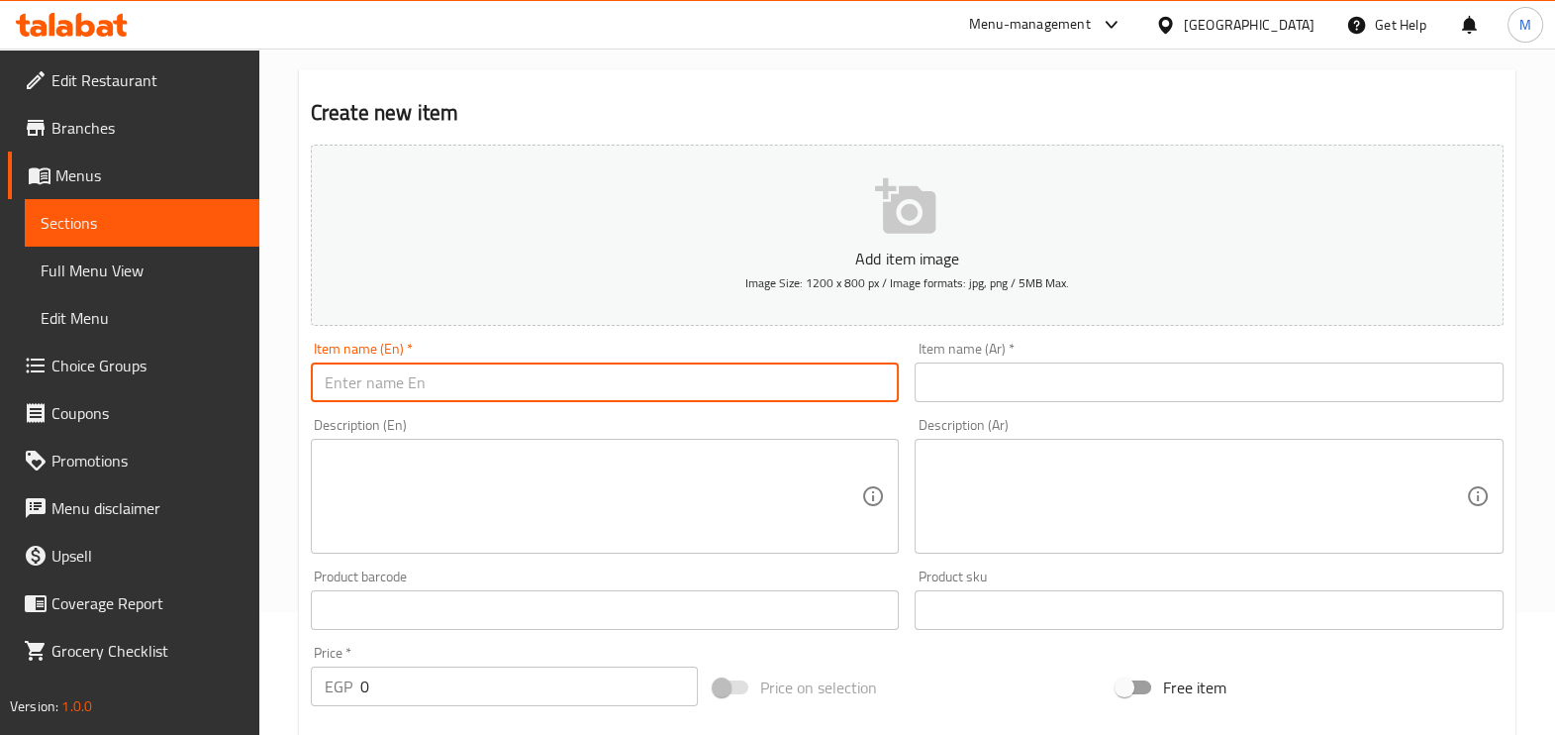
click at [706, 378] on input "text" at bounding box center [605, 382] width 589 height 40
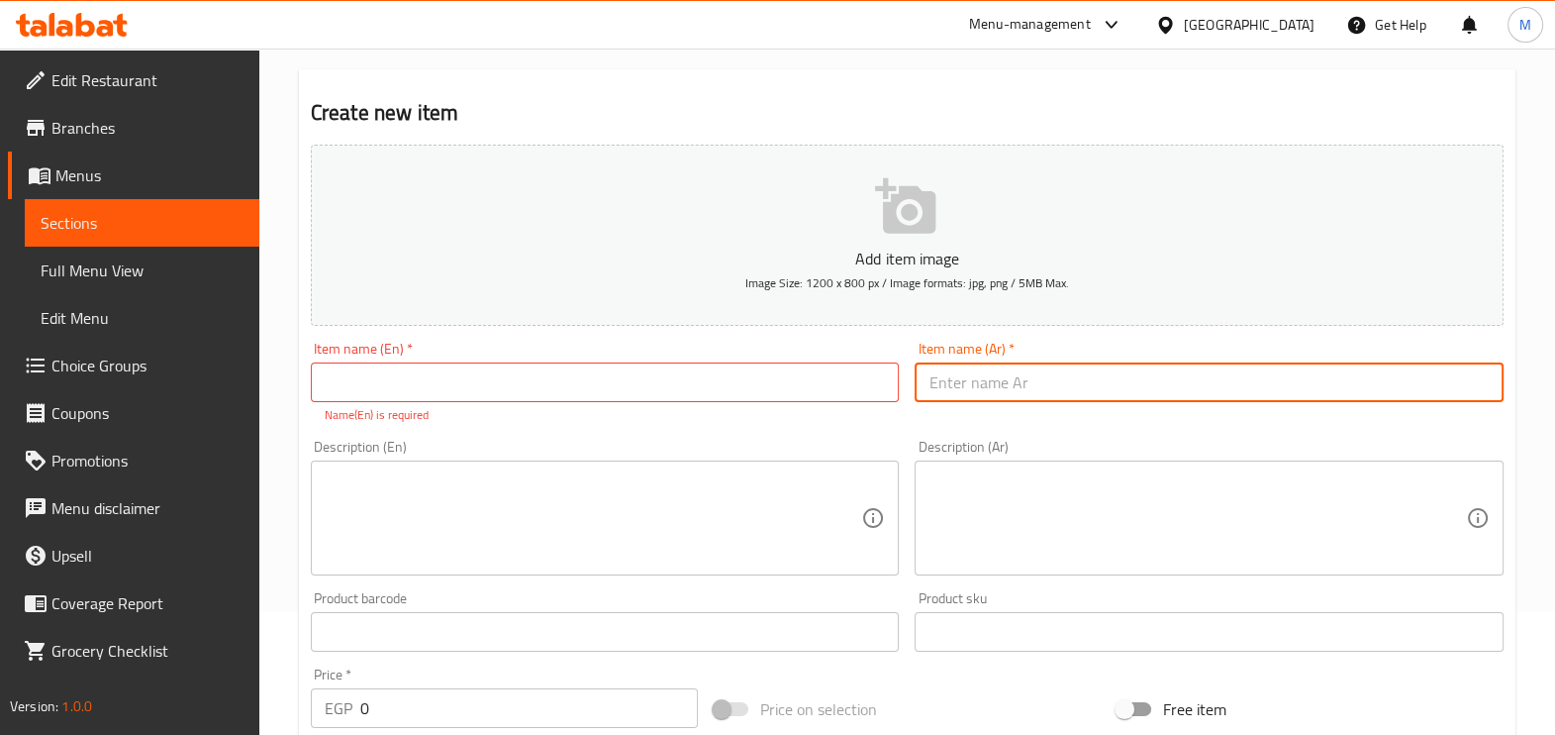
click at [1223, 377] on input "text" at bounding box center [1209, 382] width 589 height 40
paste input "بيكون برغر كومبو واحد"
type input "بيكون برغر كومبو واحد"
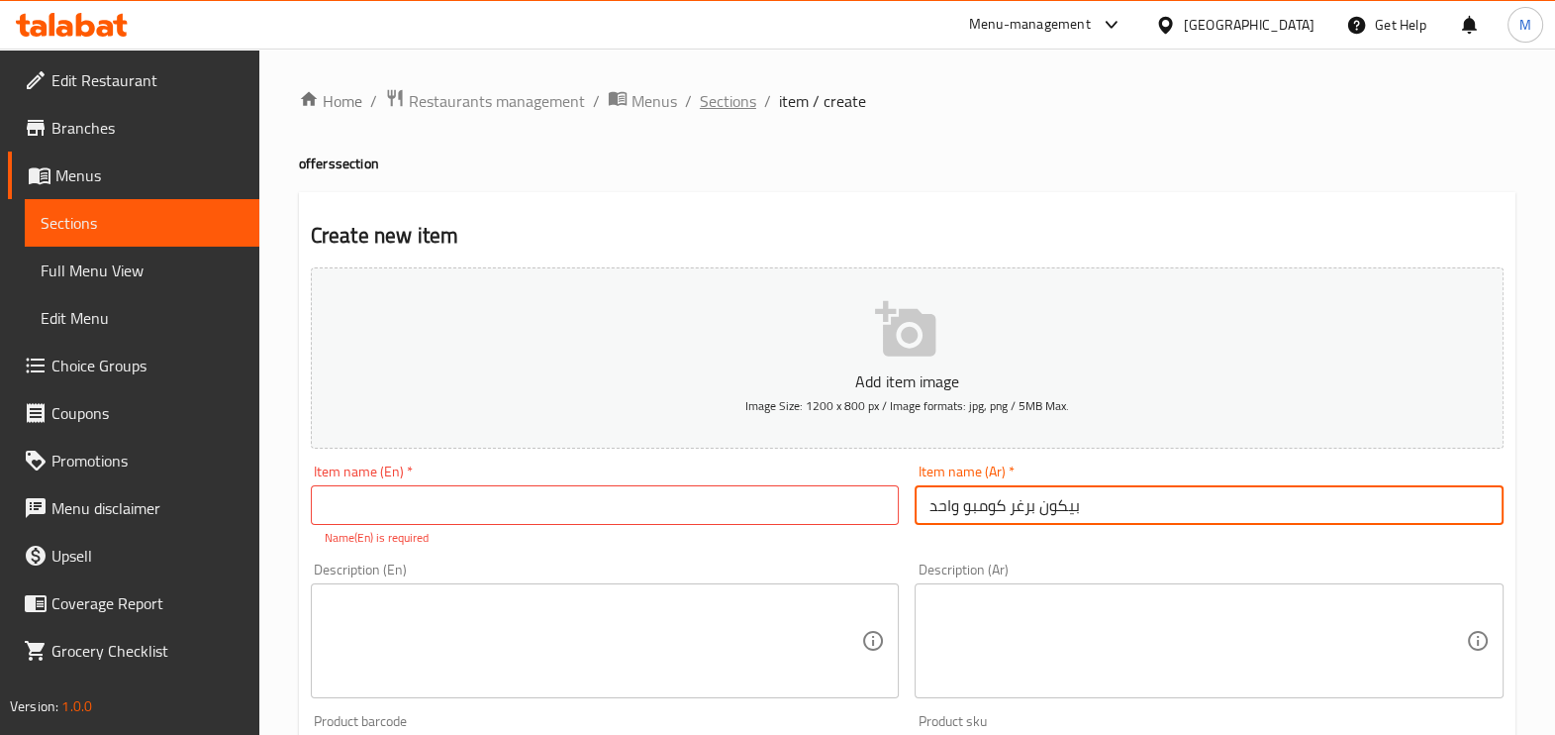
click at [713, 97] on span "Sections" at bounding box center [728, 101] width 56 height 24
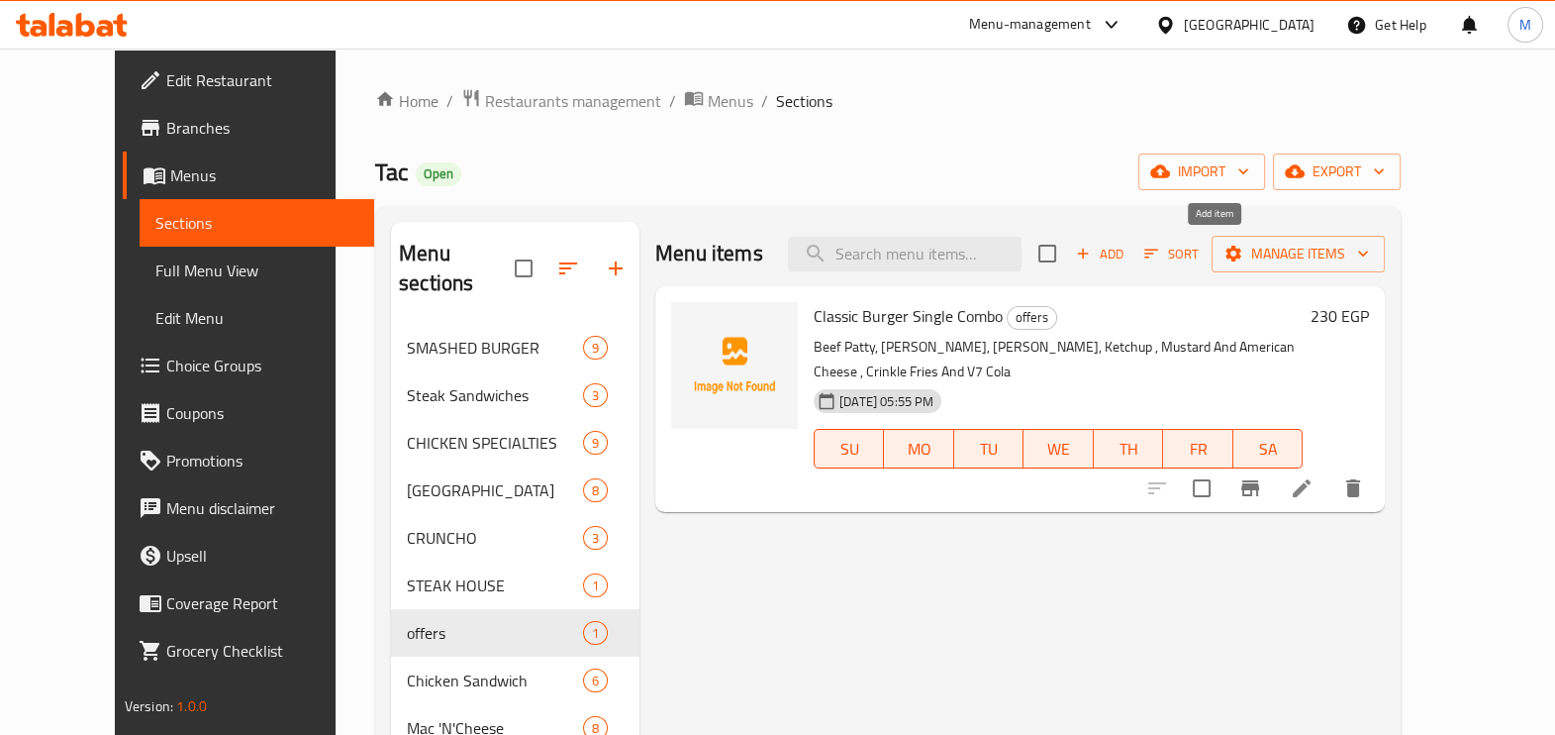
click at [1127, 260] on span "Add" at bounding box center [1099, 254] width 53 height 23
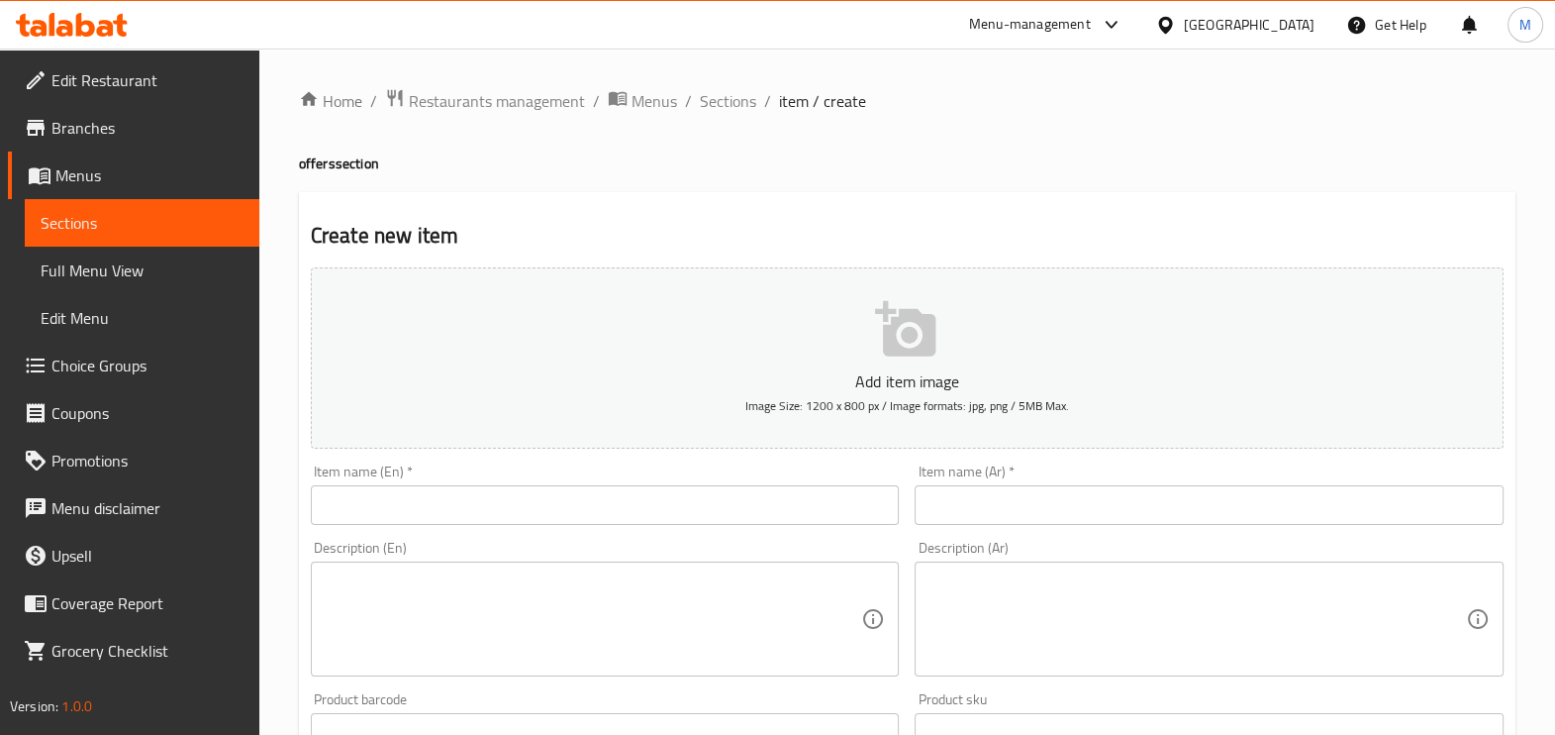
click at [620, 520] on input "text" at bounding box center [605, 505] width 589 height 40
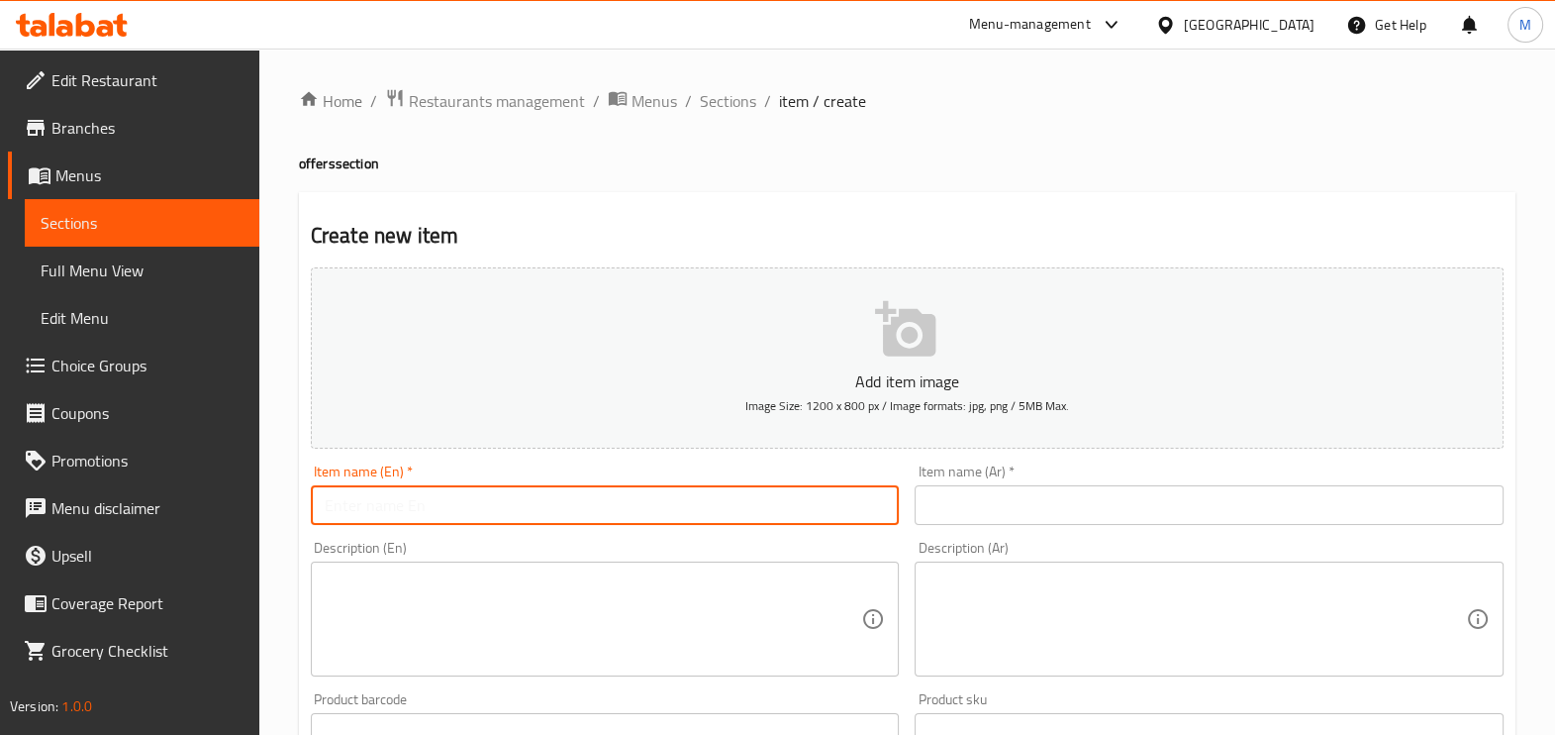
paste input "بيكون برغر كومبو واحد"
type input "بيكون برغر كومبو واحد"
click at [734, 515] on input "بيكون برغر كومبو واحد" at bounding box center [605, 505] width 589 height 40
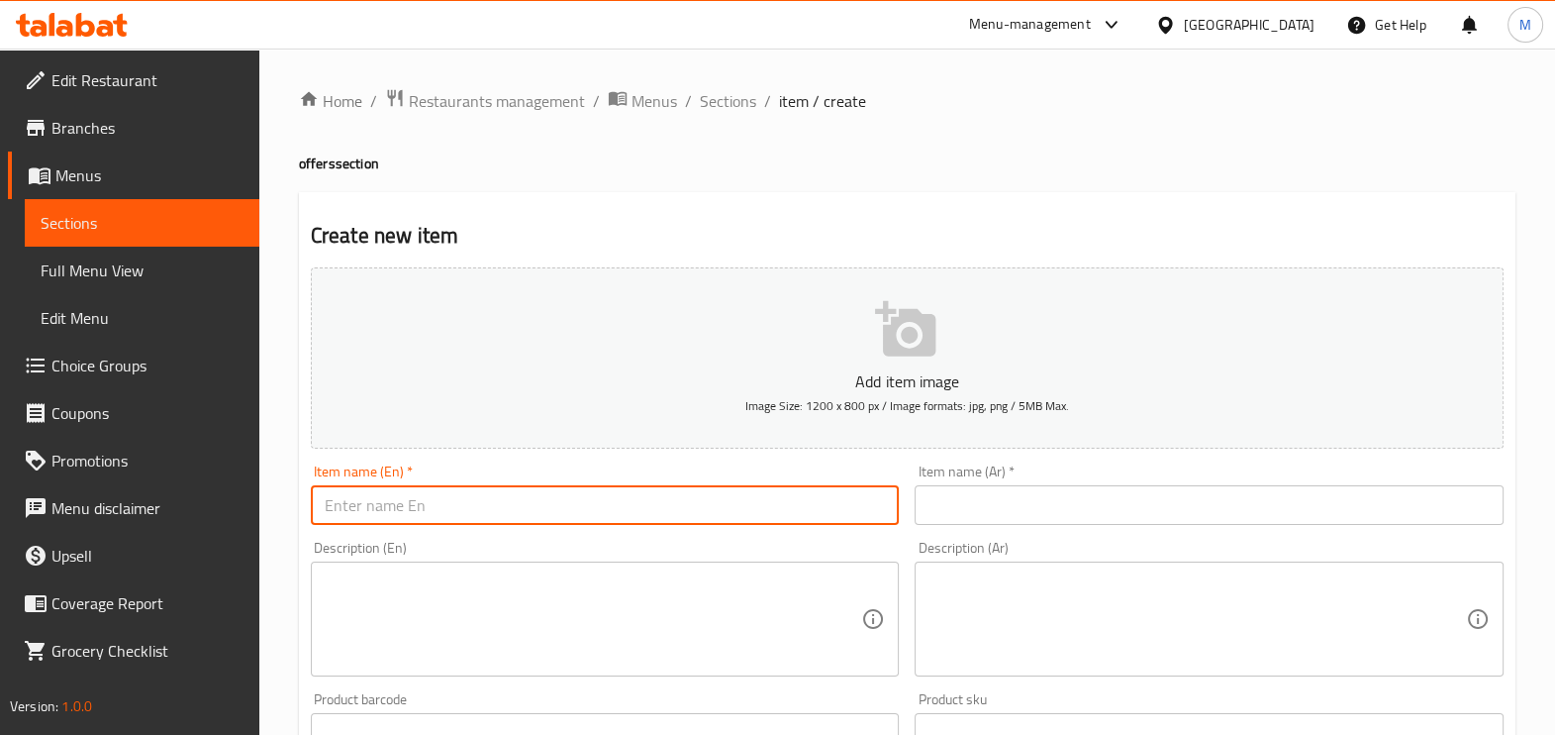
click at [1153, 515] on input "text" at bounding box center [1209, 505] width 589 height 40
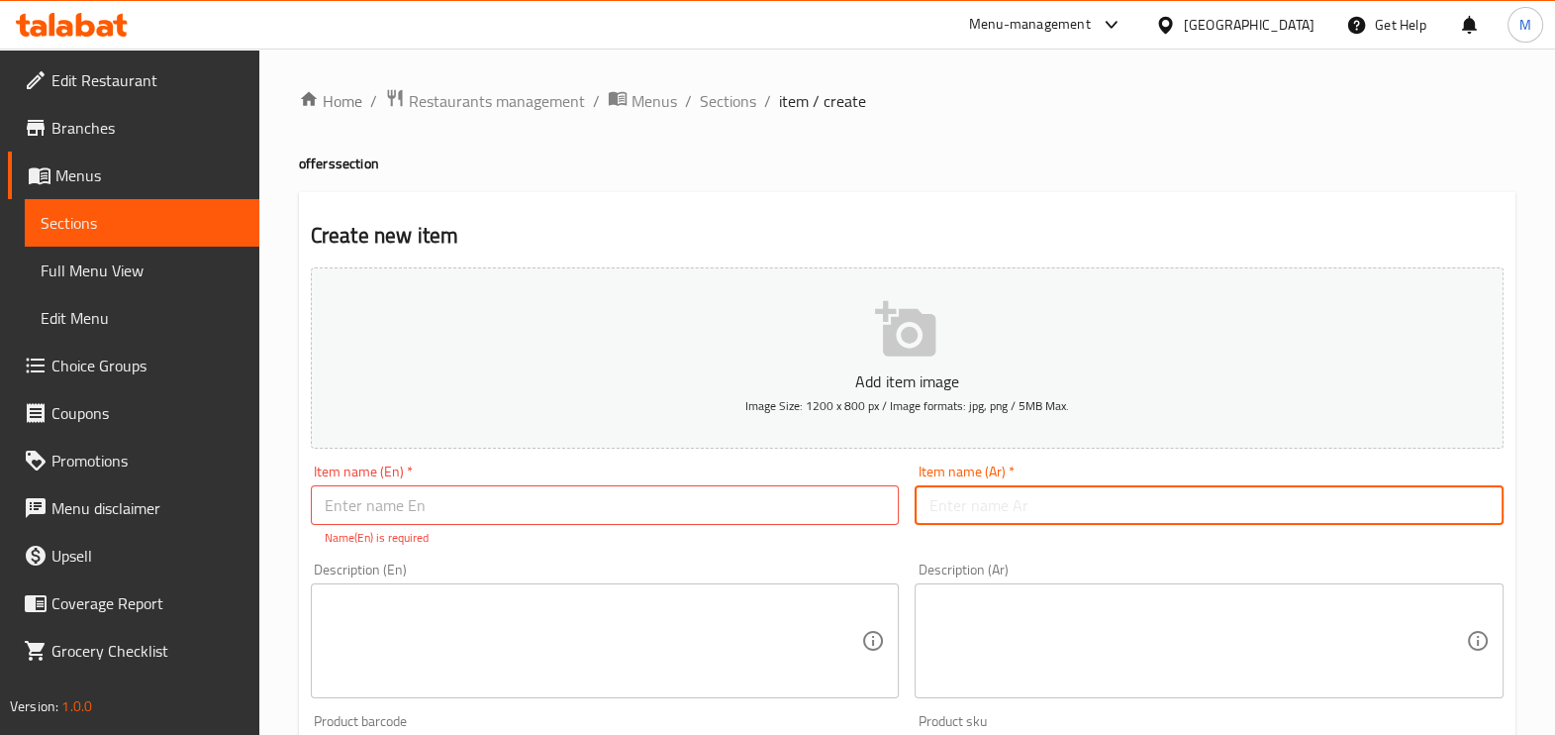
paste input "بيكون برغر كومبو واحد"
click at [1027, 512] on input "بيكون برغر كومبو واحد" at bounding box center [1209, 505] width 589 height 40
type input "بيكون برجر كومبو واحد"
click at [617, 502] on input "text" at bounding box center [605, 505] width 589 height 40
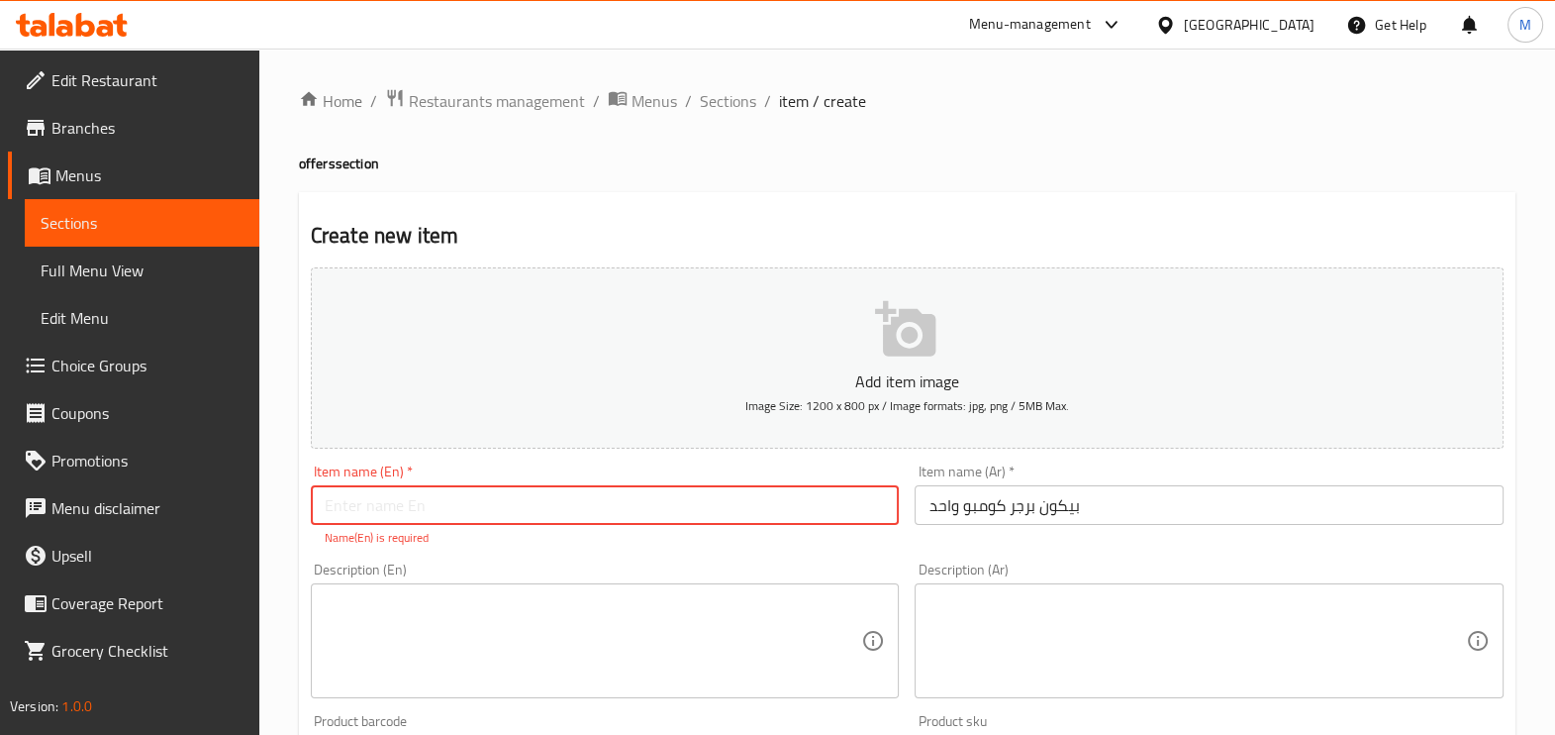
paste input "Bacon Burger Single Combo"
type input "Bacon Burger Single Combo"
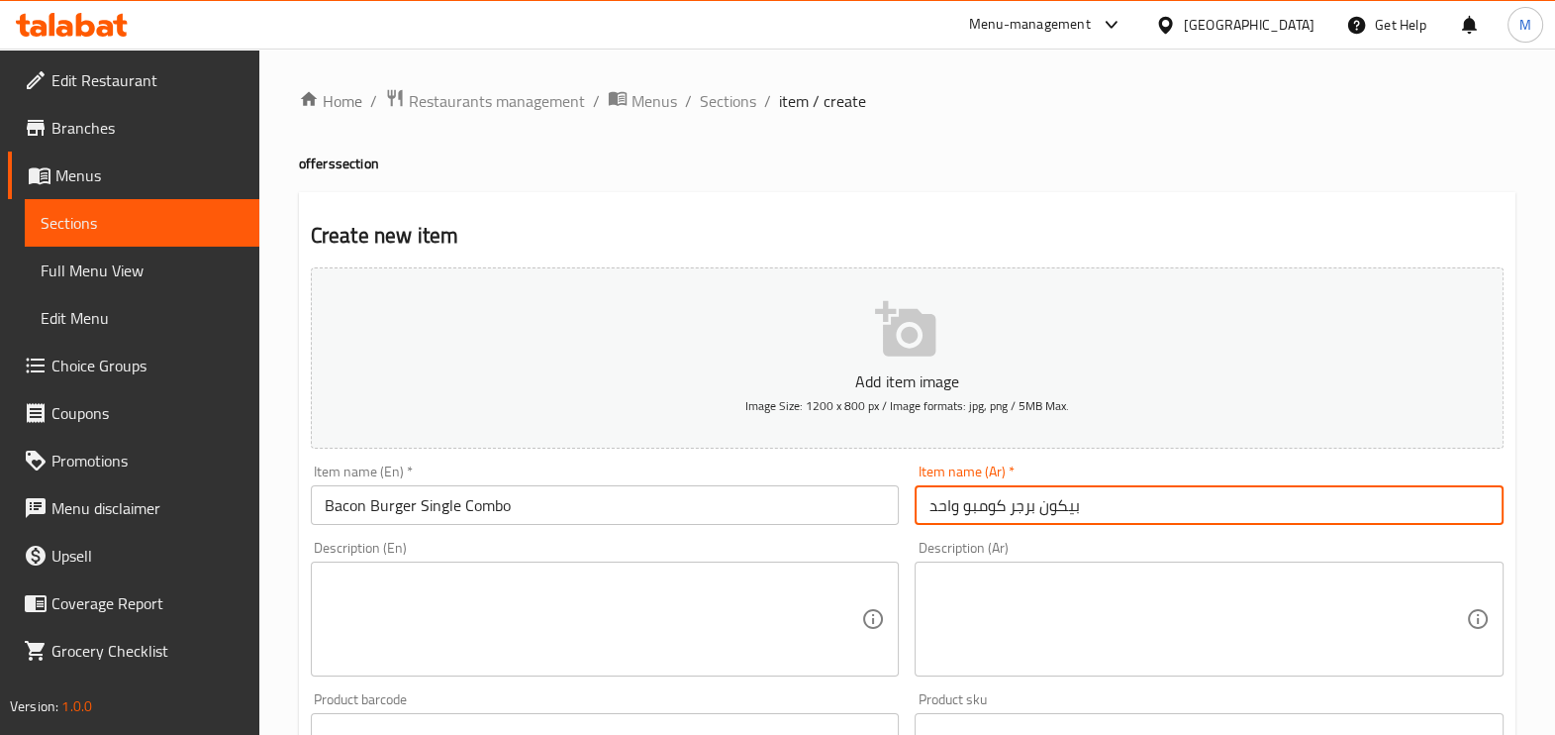
click at [945, 506] on input "بيكون برجر كومبو واحد" at bounding box center [1209, 505] width 589 height 40
type input "بيكون برجر كومبو سنجل"
click at [1286, 540] on div "Description (Ar) Description (Ar)" at bounding box center [1209, 608] width 605 height 151
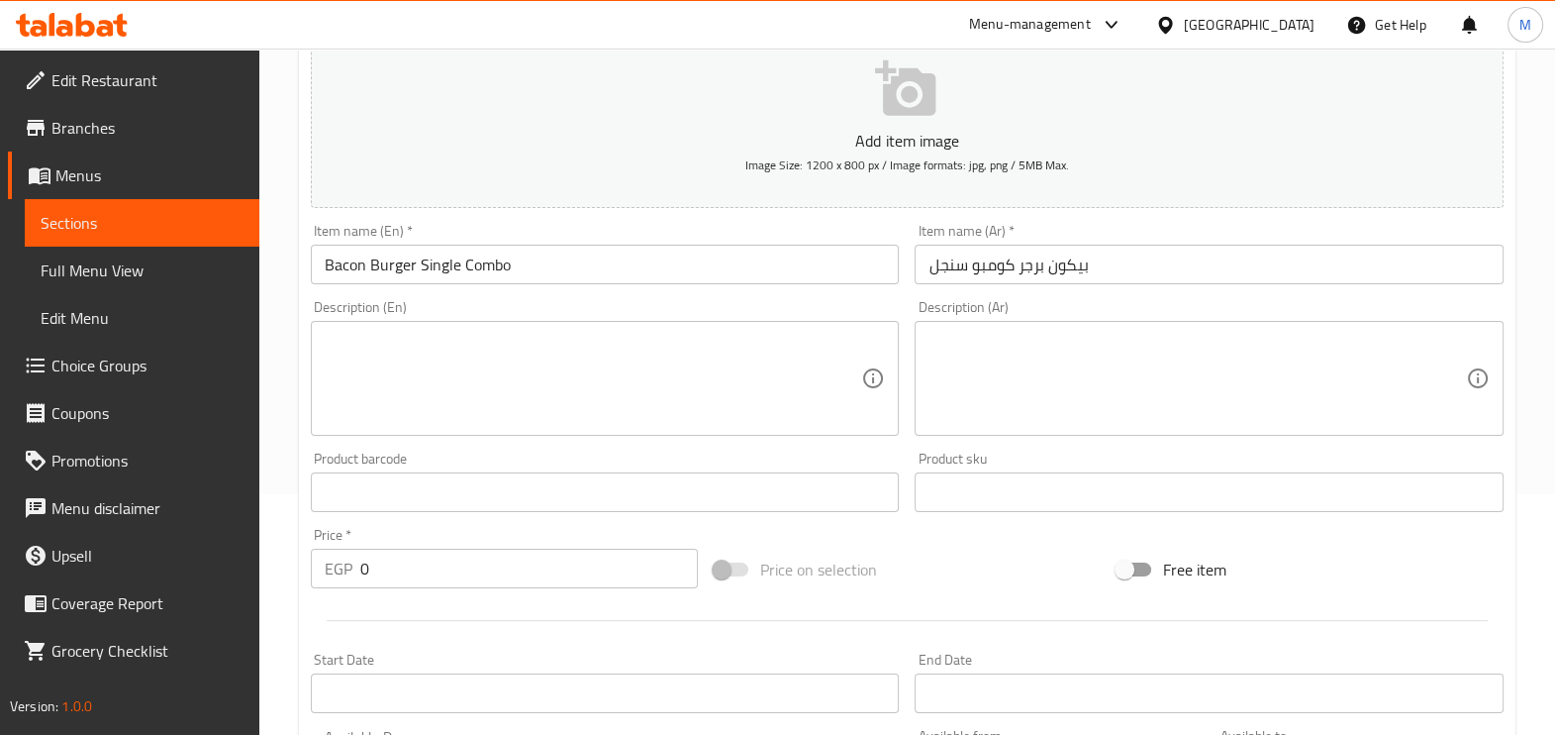
scroll to position [247, 0]
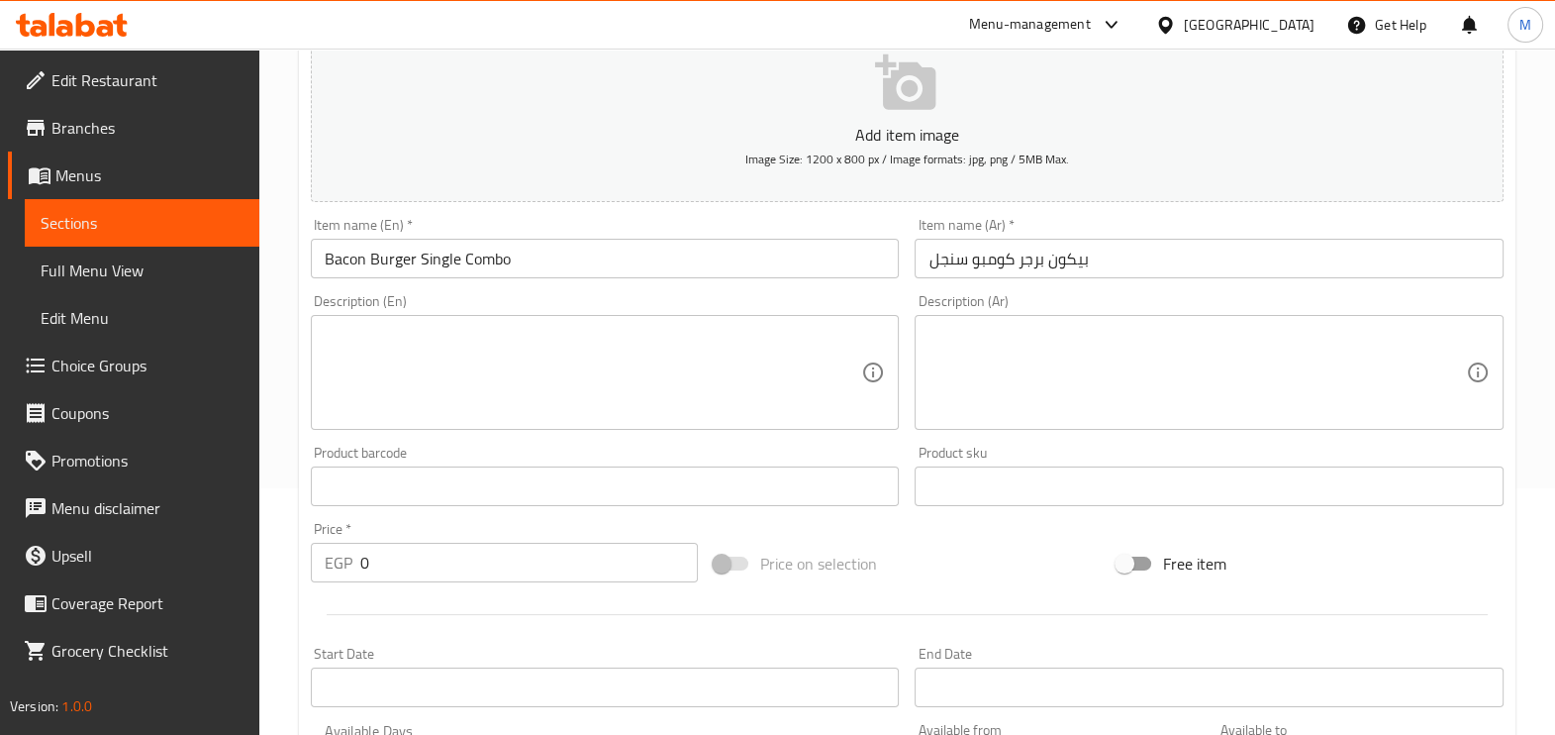
click at [605, 361] on textarea at bounding box center [594, 373] width 538 height 94
paste textarea "Beef Bacon, Pickles, Fresh Mushroom, American Cheese, Smoked Mayo Topped With H…"
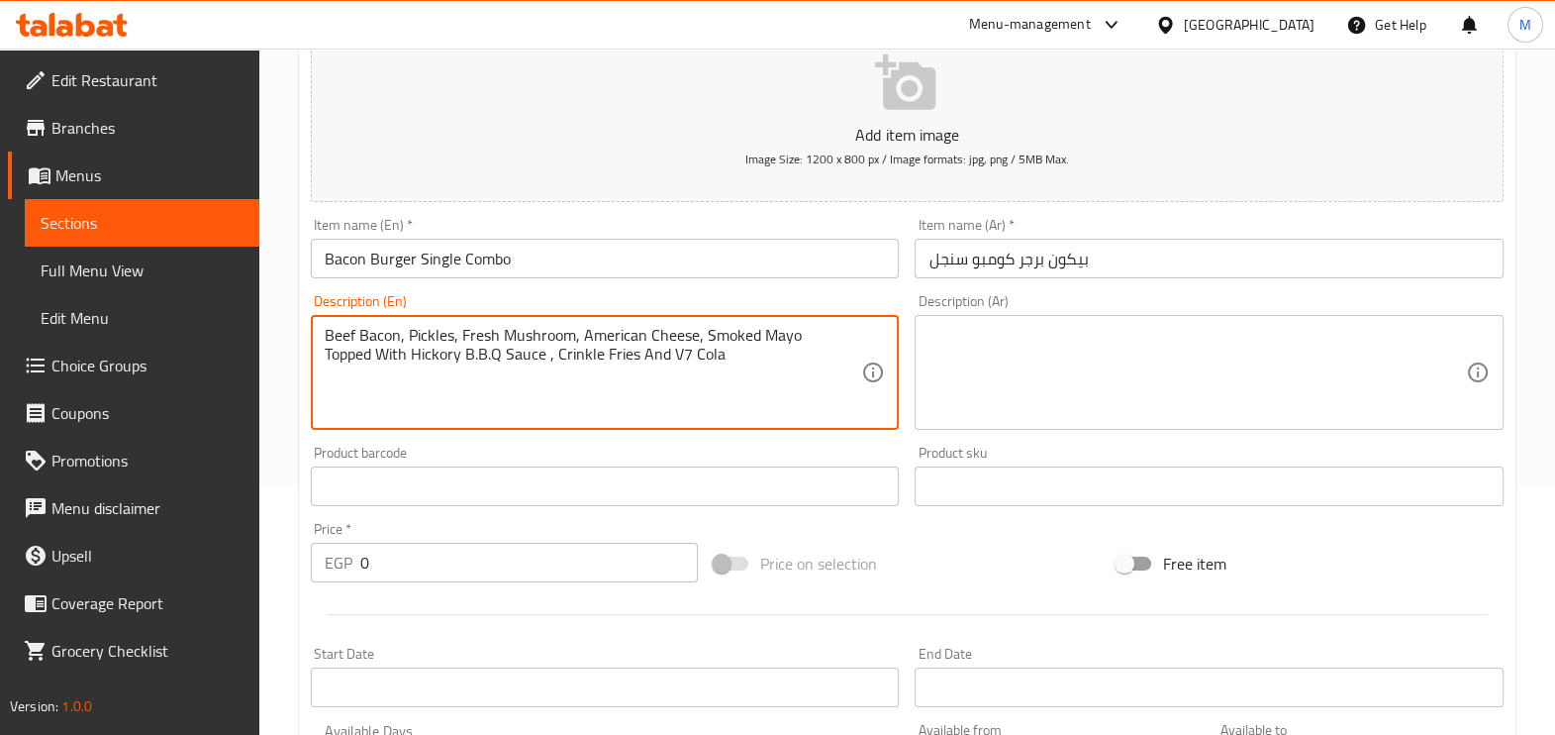
type textarea "Beef Bacon, Pickles, Fresh Mushroom, American Cheese, Smoked Mayo Topped With H…"
click at [1195, 341] on textarea at bounding box center [1198, 373] width 538 height 94
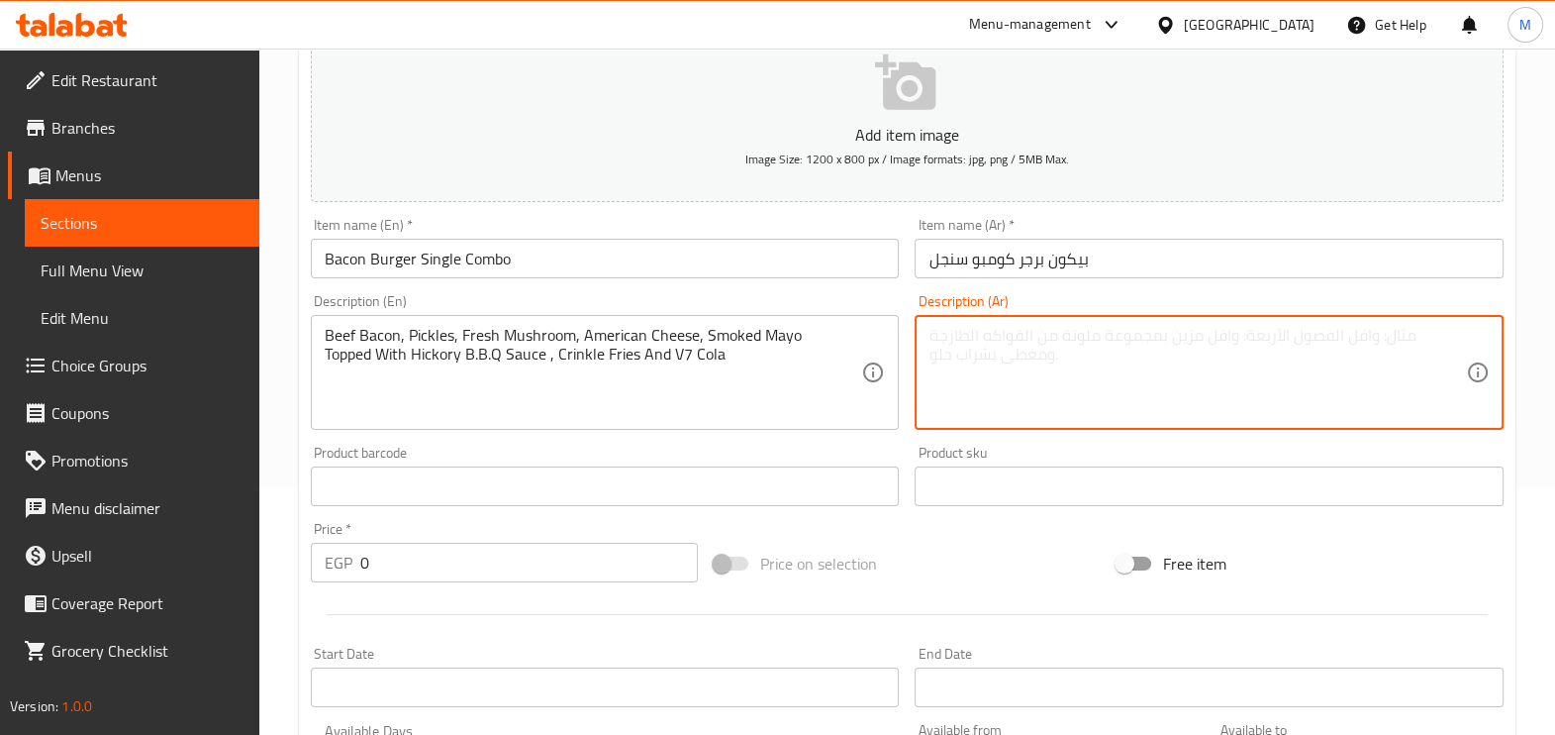
paste textarea "لحم بيكون ، مخلل ، فطر طازج ، جبنة أمريكية ، مايونيز مدخن مغطاة بصلصة هيكوري بي…"
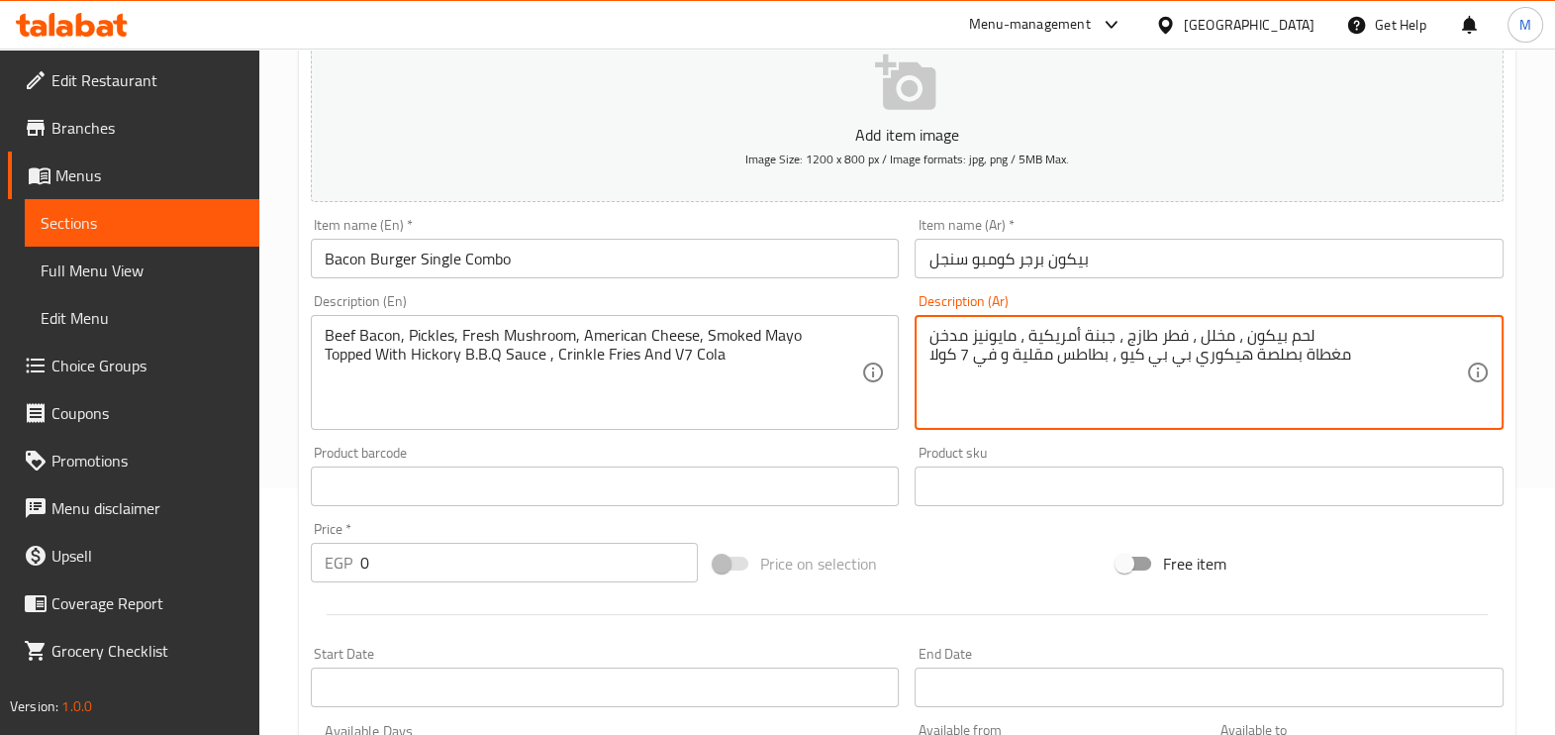
click at [1165, 334] on textarea "لحم بيكون ، مخلل ، فطر طازج ، جبنة أمريكية ، مايونيز مدخن مغطاة بصلصة هيكوري بي…" at bounding box center [1198, 373] width 538 height 94
type textarea "لحم بيكون ، مخلل ، مشروم طازج ، جبنة أمريكية ، مايونيز مدخن مغطاة بصلصة هيكوري …"
click at [510, 561] on input "0" at bounding box center [529, 563] width 338 height 40
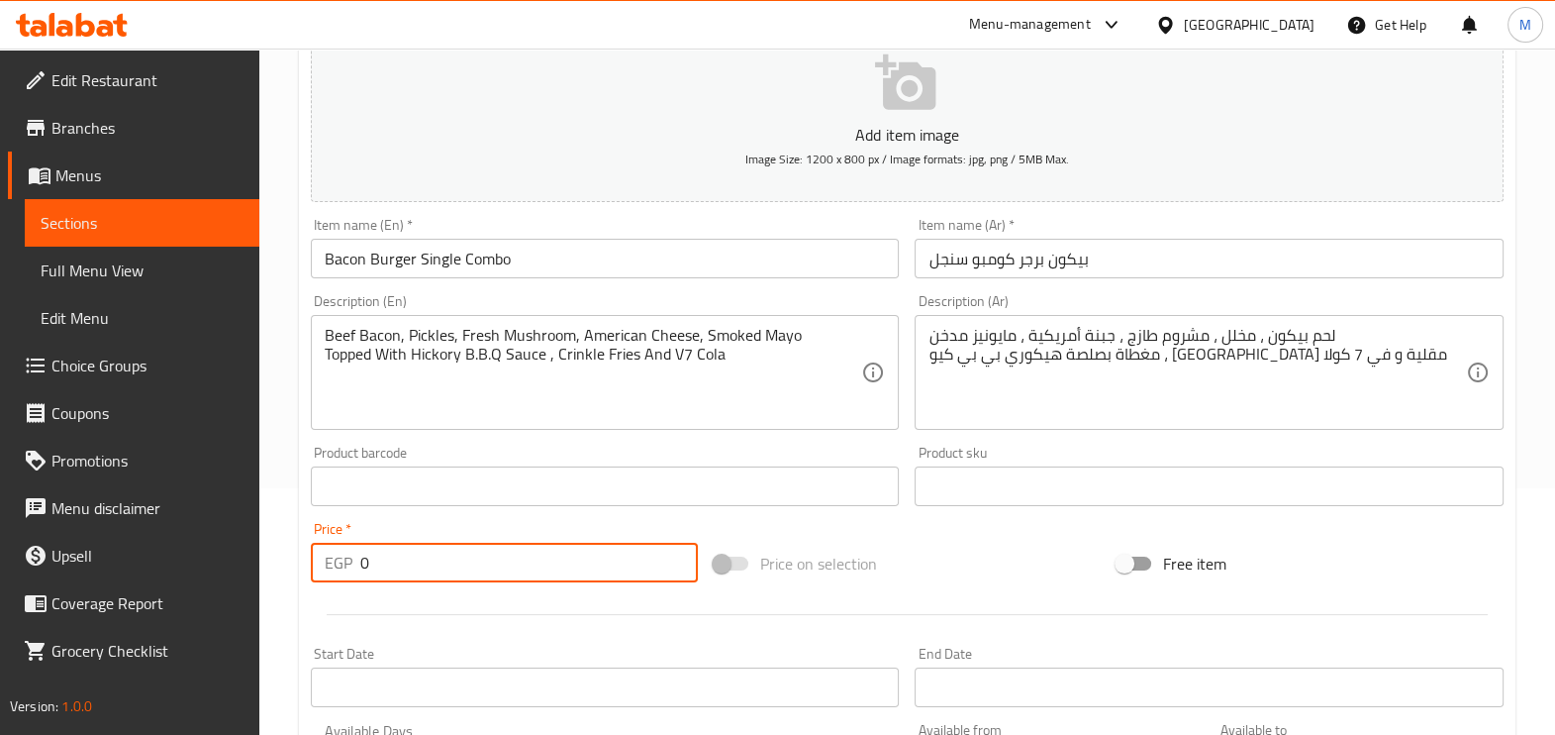
click at [510, 561] on input "0" at bounding box center [529, 563] width 338 height 40
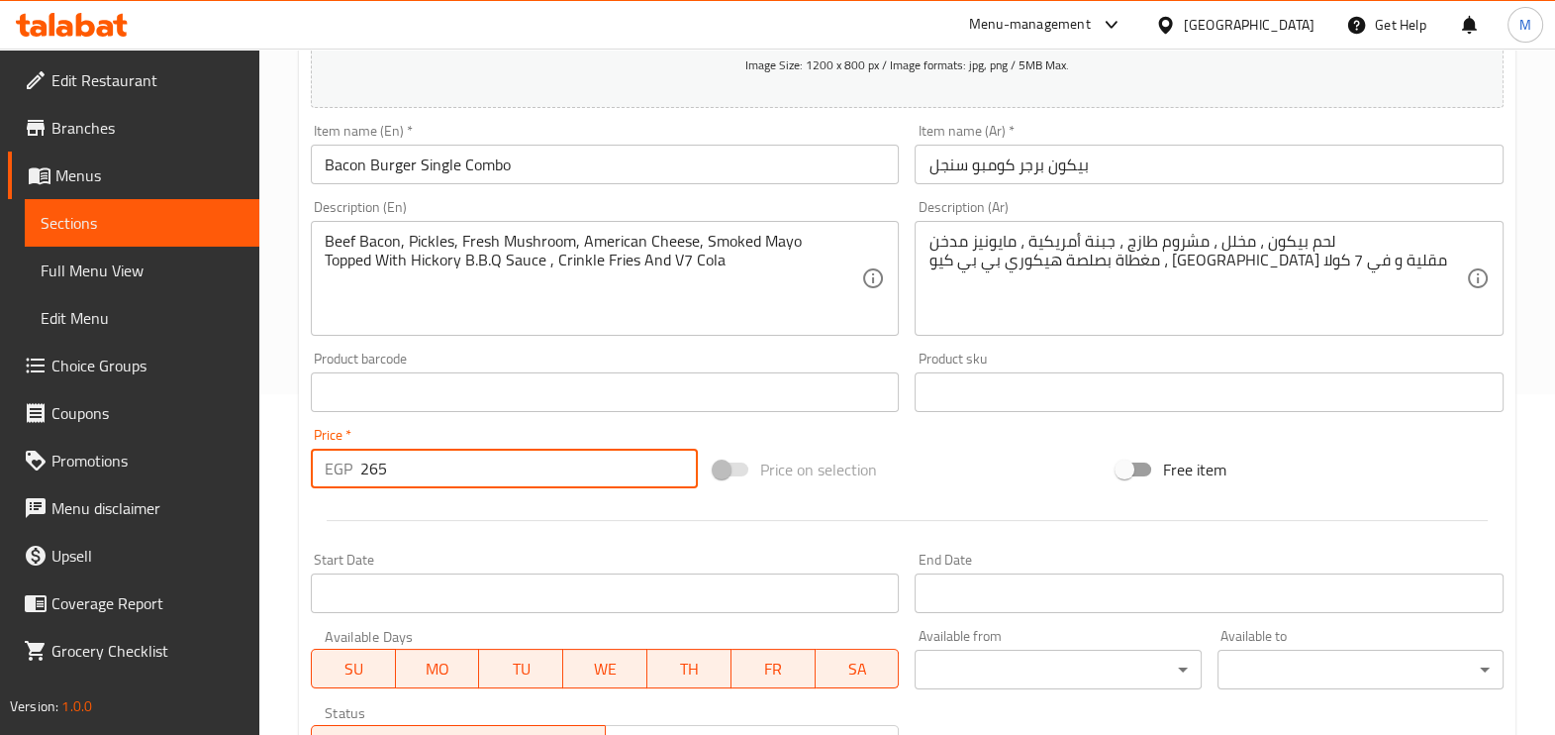
scroll to position [662, 0]
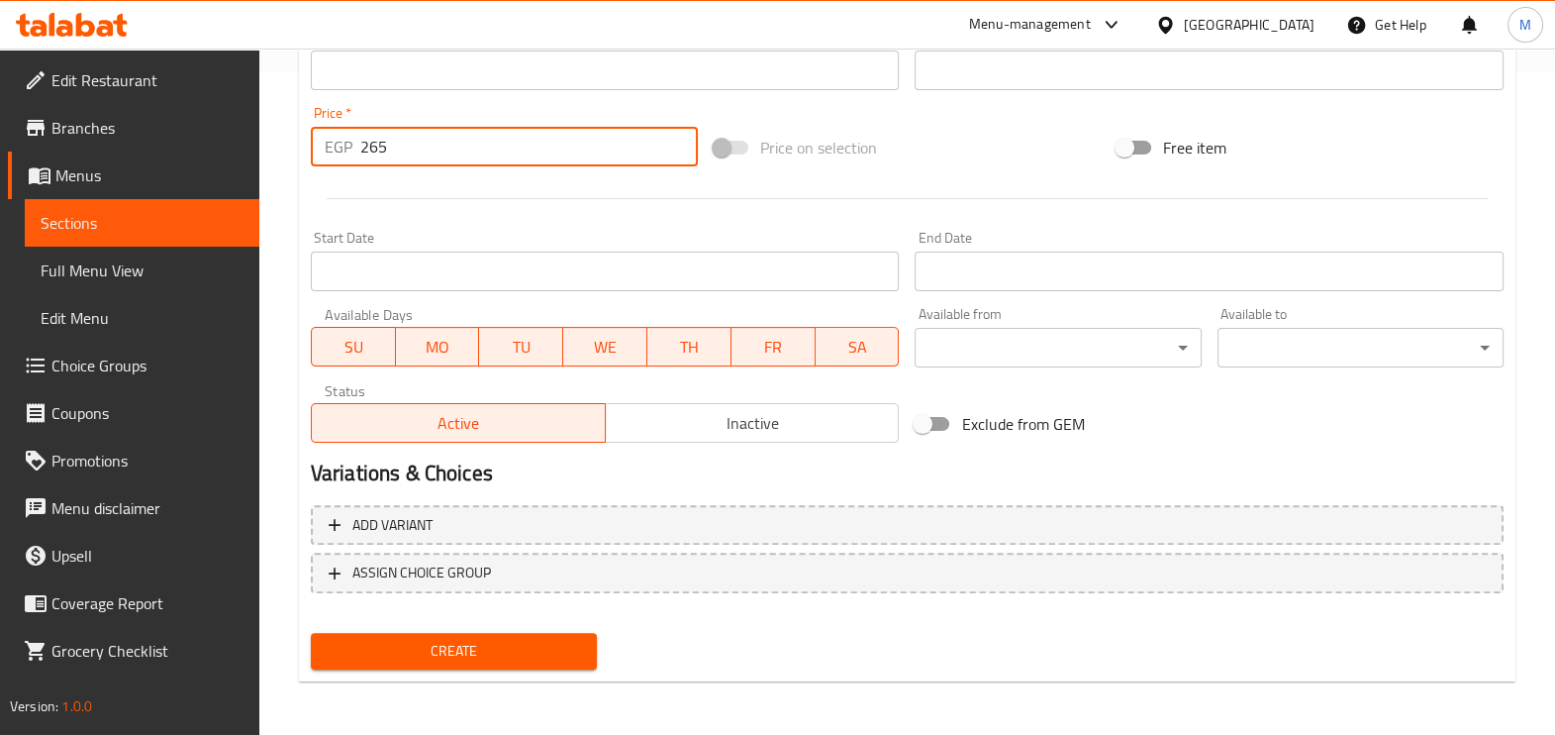
type input "265"
click at [543, 639] on span "Create" at bounding box center [454, 651] width 254 height 25
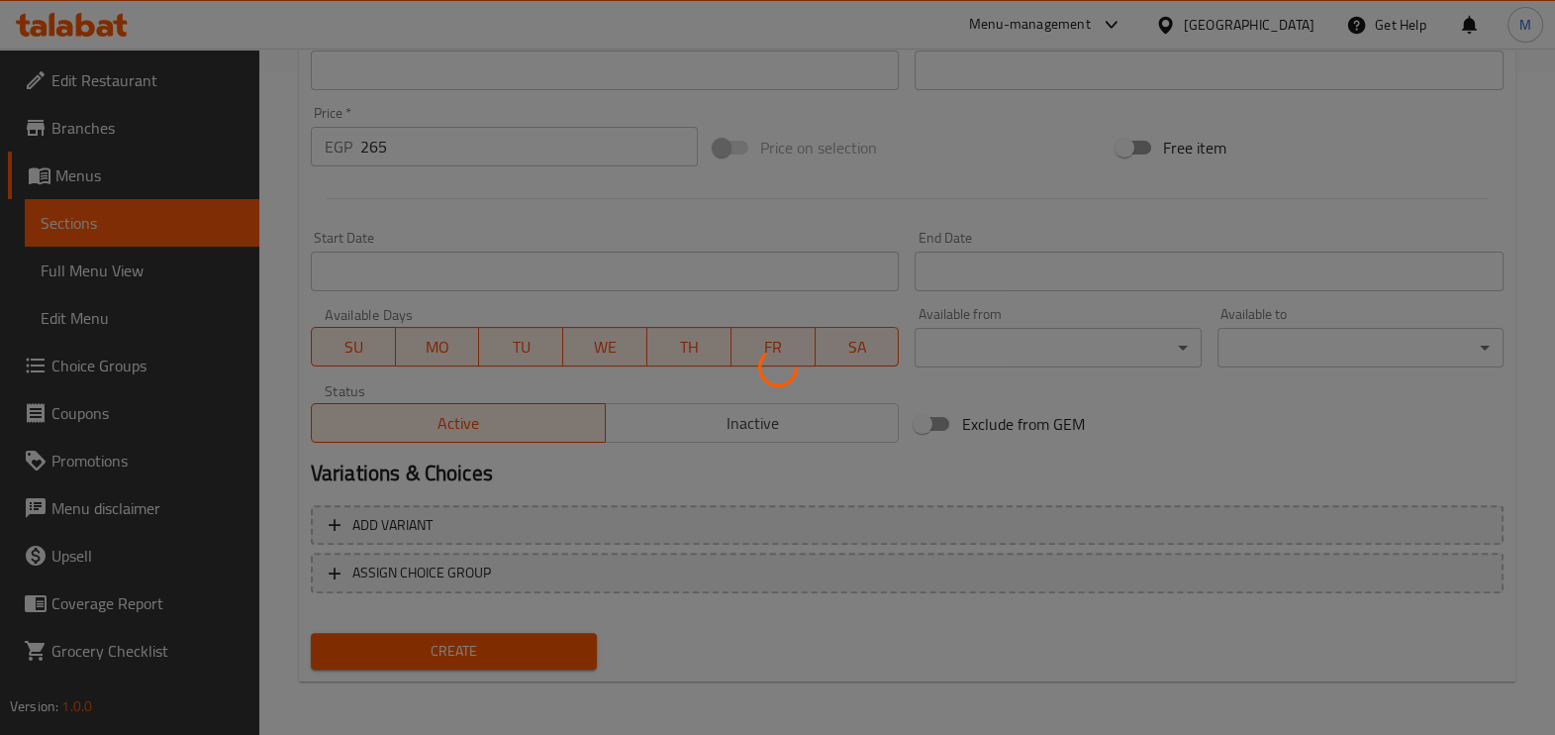
type input "0"
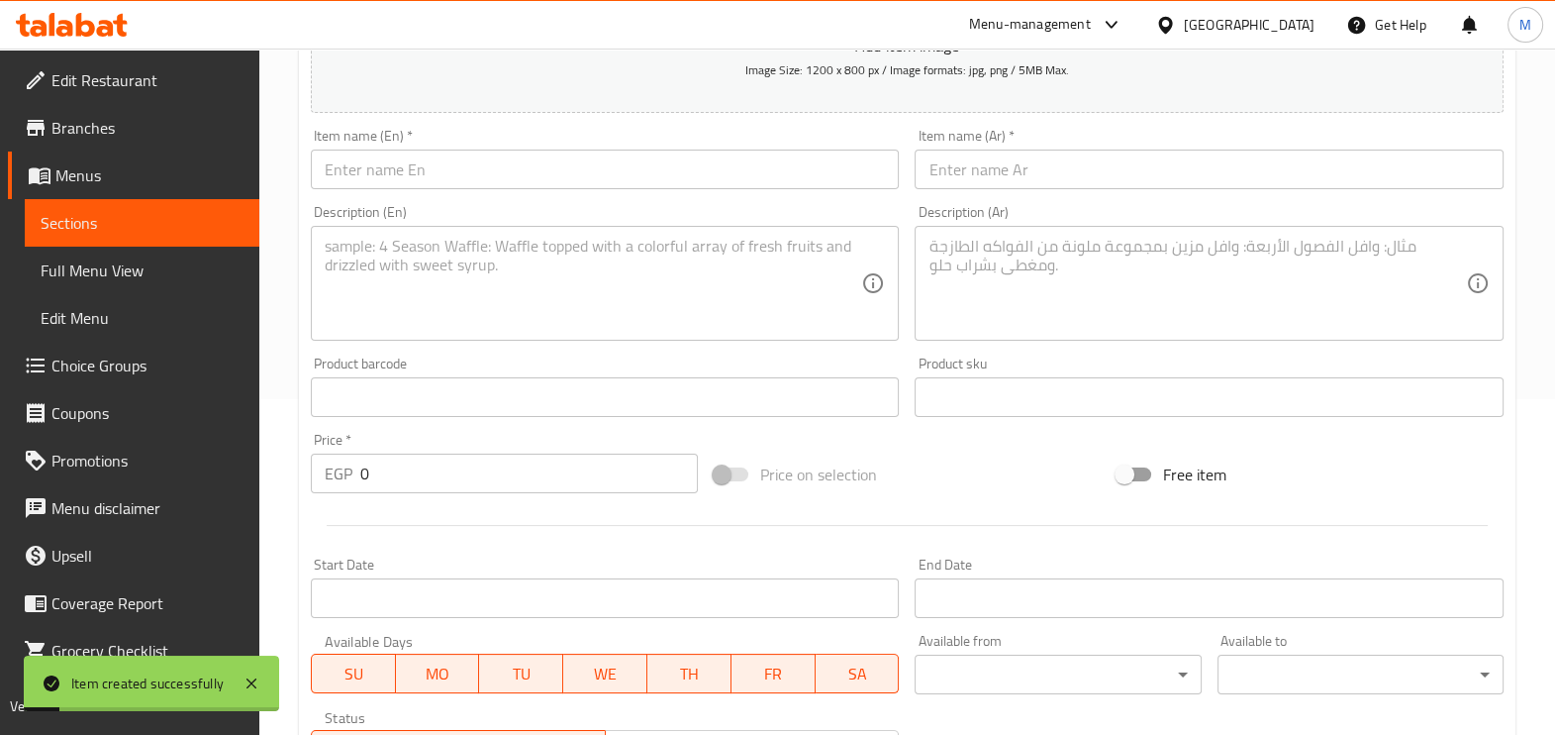
scroll to position [291, 0]
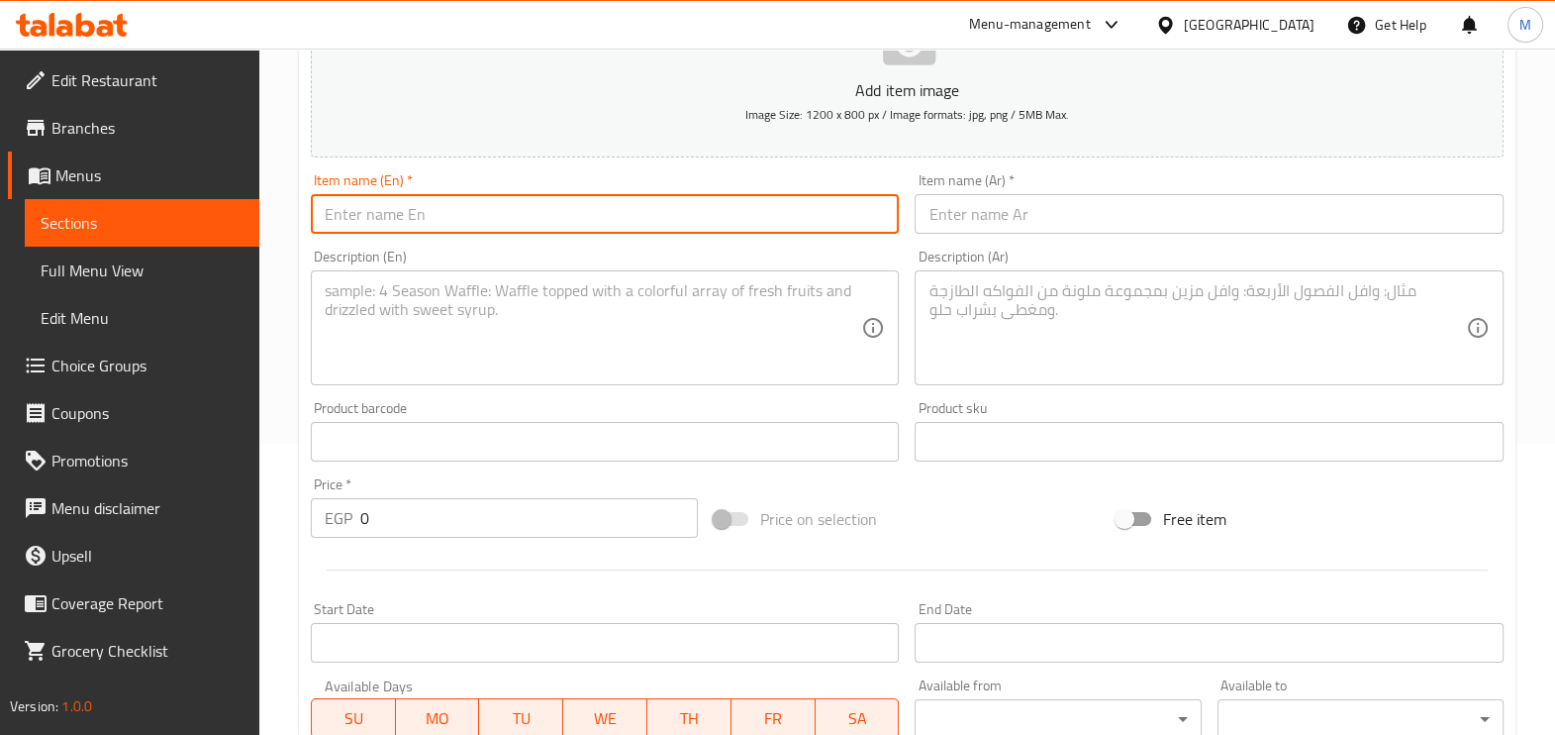
click at [580, 210] on input "text" at bounding box center [605, 214] width 589 height 40
paste input "Ranchi Crispy Chicken Combo"
type input "Ranchi Crispy Chicken Combo"
click at [965, 214] on input "text" at bounding box center [1209, 214] width 589 height 40
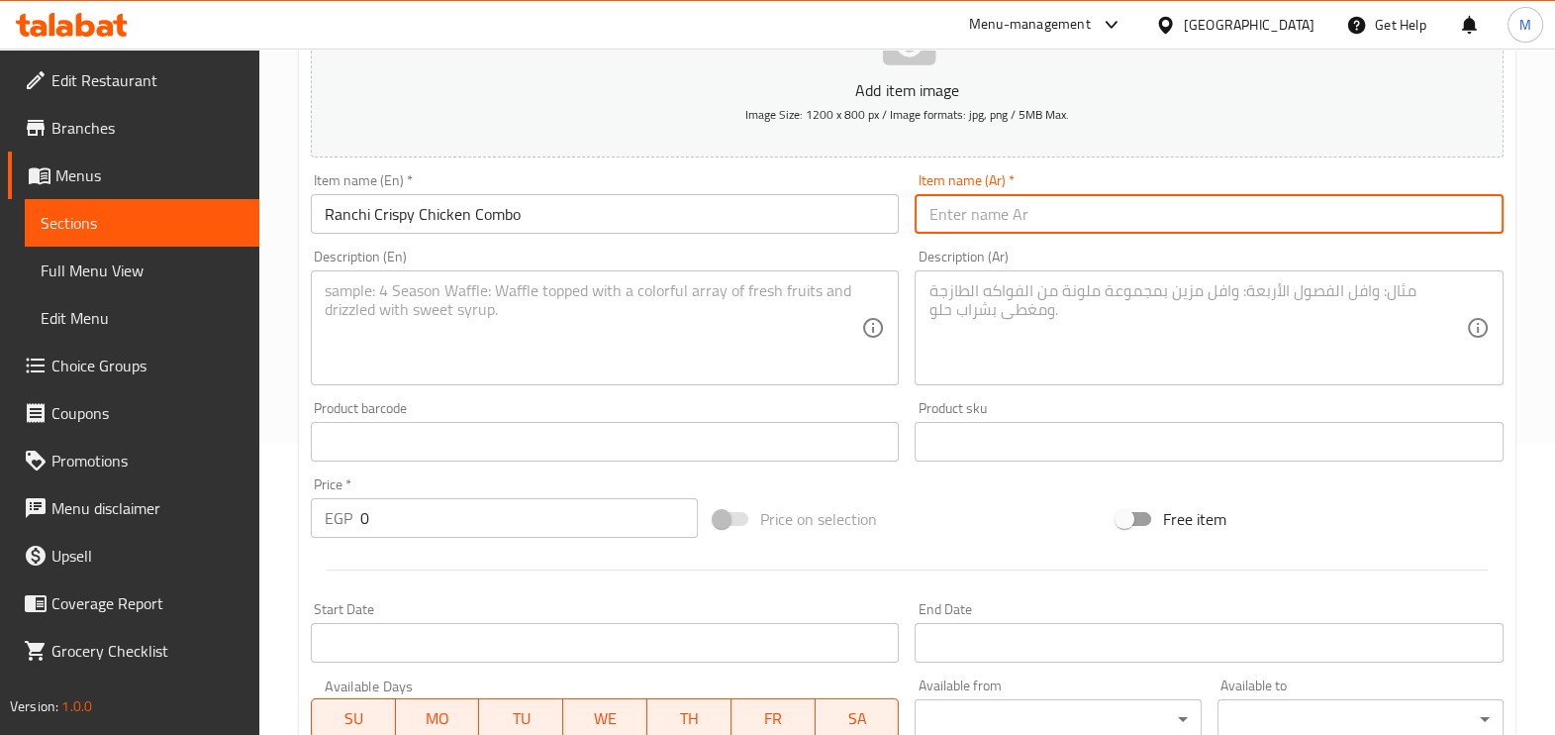
paste input "رانشي كرسبي تشيكن كومبو"
type input "رانشي كرسبي تشيكن كومبو"
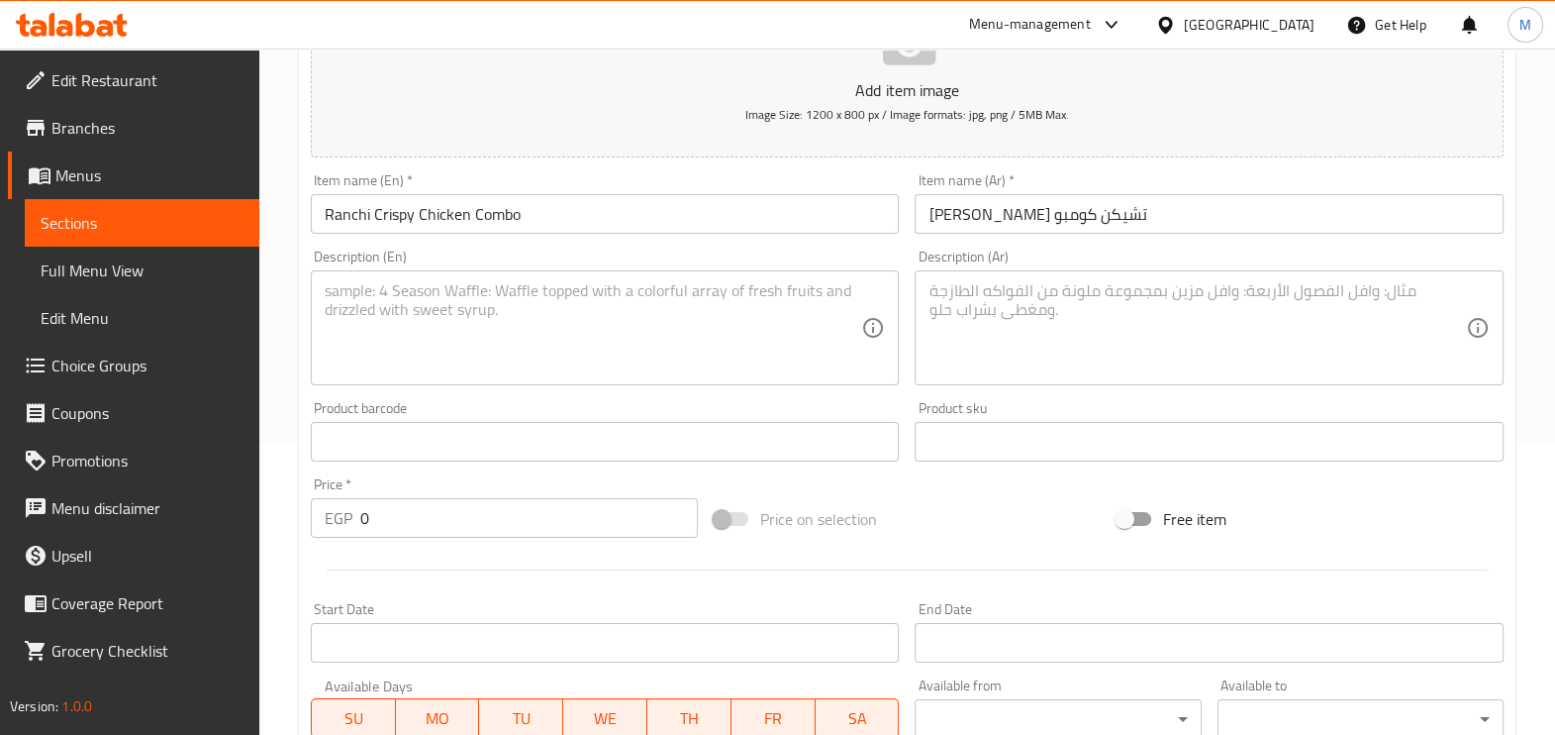
click at [483, 312] on textarea at bounding box center [594, 328] width 538 height 94
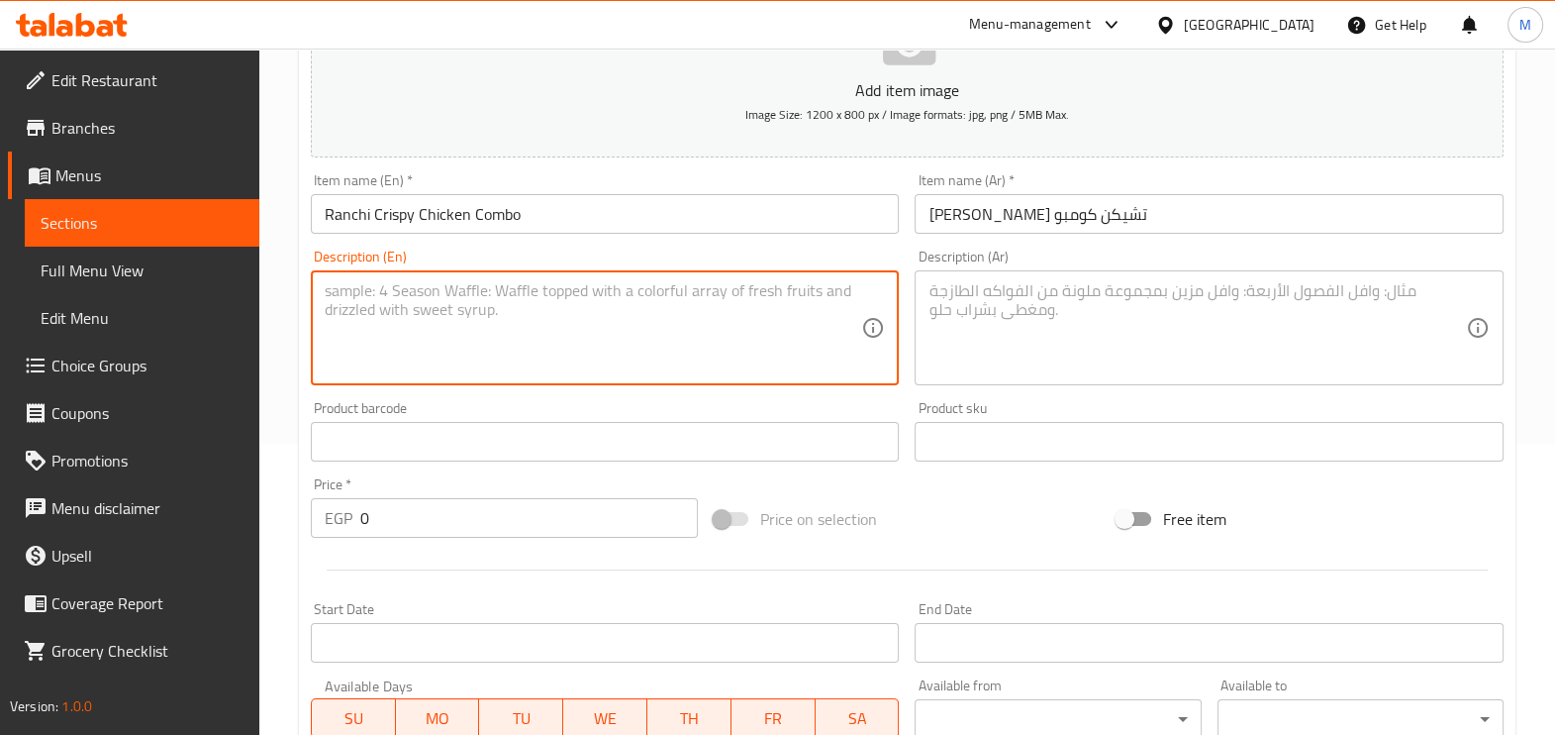
paste textarea "Crispy Fried Chicken, Pickles, Cheese Sauce, Tomato, Lettuce , And Ranch Dressi…"
type textarea "Crispy Fried Chicken, Pickles, Cheese Sauce, Tomato, Lettuce , And Ranch Dressi…"
click at [1016, 304] on textarea at bounding box center [1198, 328] width 538 height 94
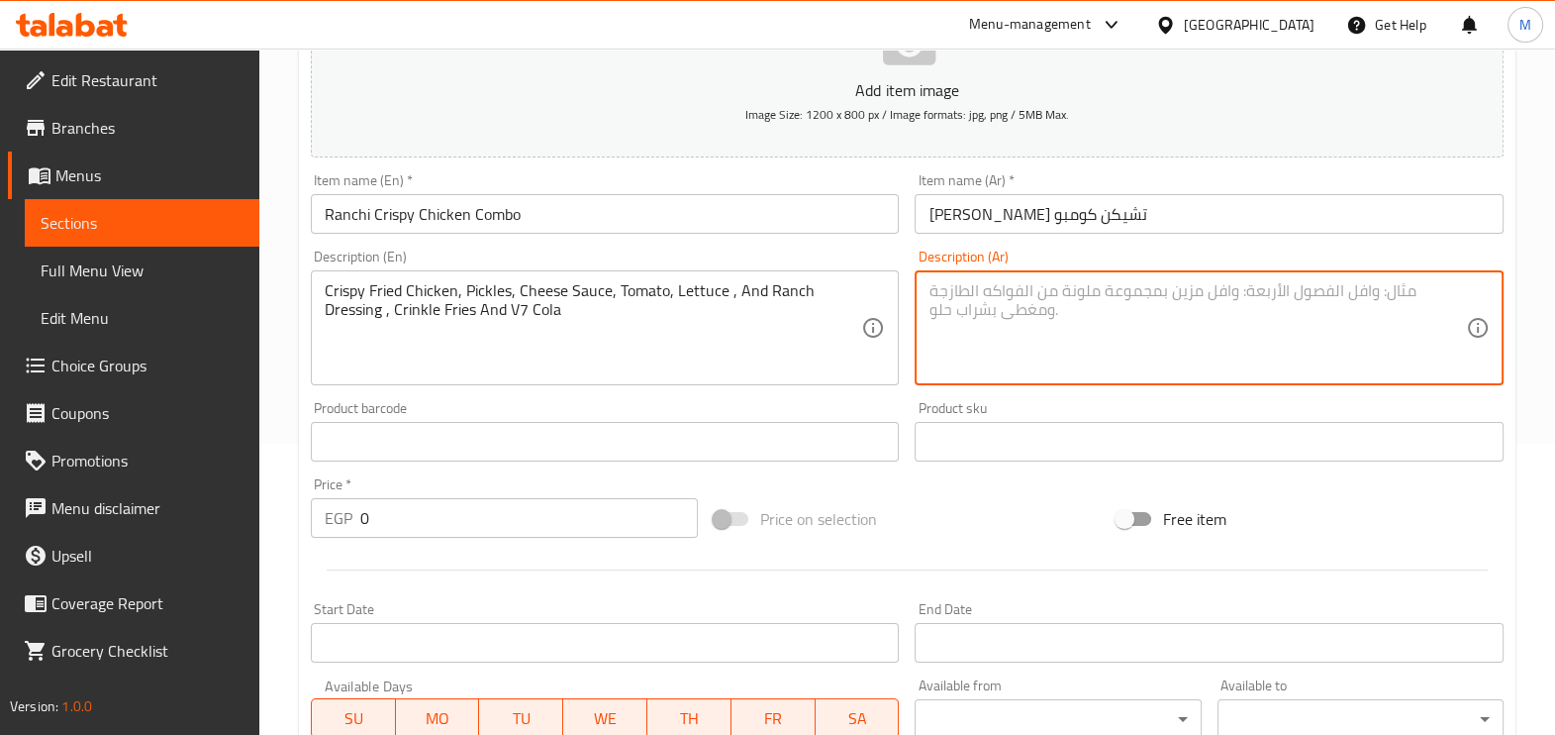
paste textarea "دجاج مقلي مقرمش ، مخلل ، صوص جبن ، طماطم ، خس ، رانش تتبيلة ، بطاطس مقلية و في …"
click at [1135, 311] on textarea "دجاج مقلي مقرمش ، مخلل ، صوص جبن ، طماطم ، خس ، رانش تتبيلة ، بطاطس مقلية و في …" at bounding box center [1198, 328] width 538 height 94
click at [998, 351] on textarea "دجاج مقلي مقرمش ، مخلل ، صوص جبن ، طماطم ، خس ، رانش صوص، بطاطس مقلية و في 7 كو…" at bounding box center [1198, 328] width 538 height 94
type textarea "دجاج مقلي مقرمش ، مخلل ، صوص جبن ، طماطم ، خس ، رانش صوص، بطاطس مقلية و في 7 كو…"
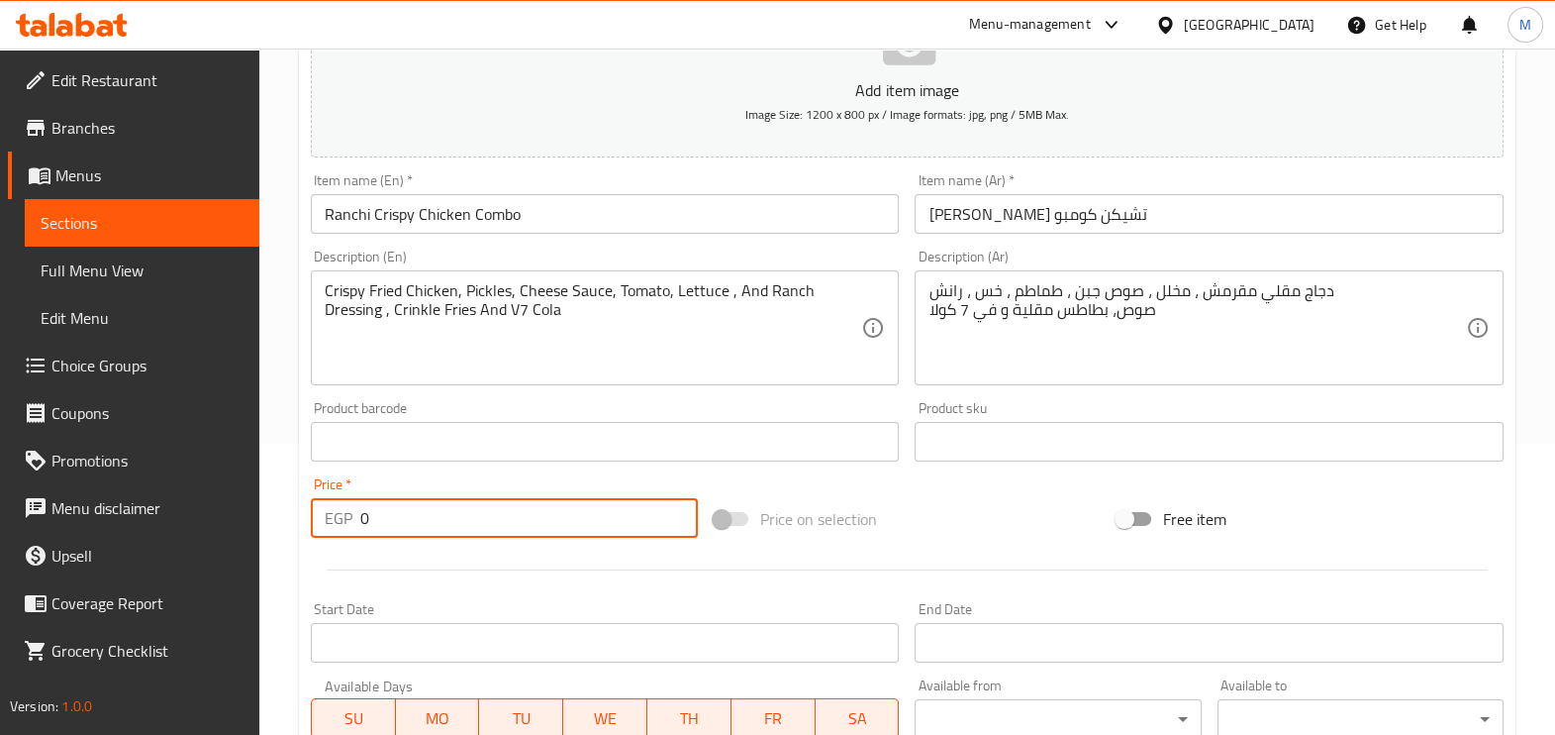
click at [445, 522] on input "0" at bounding box center [529, 518] width 338 height 40
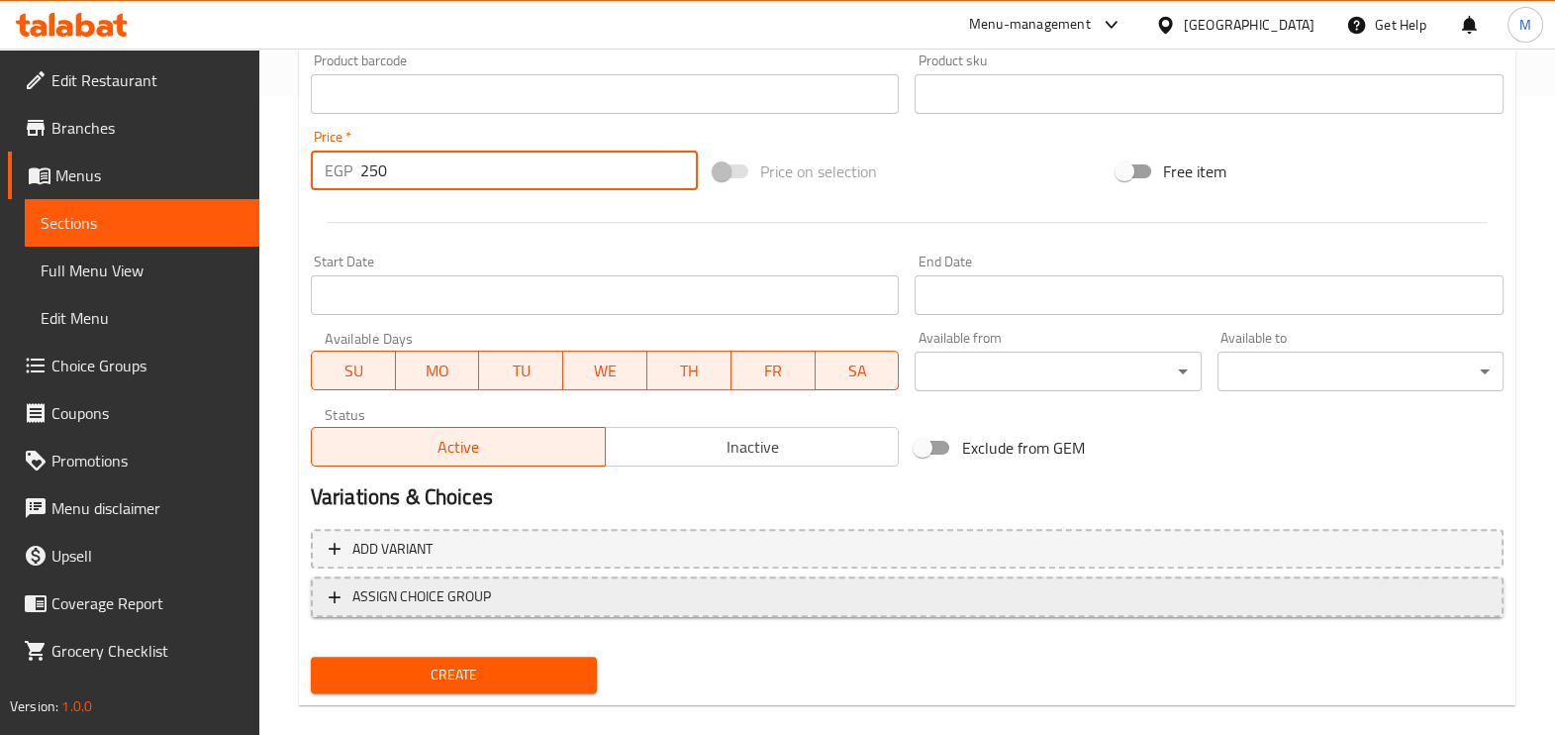
scroll to position [662, 0]
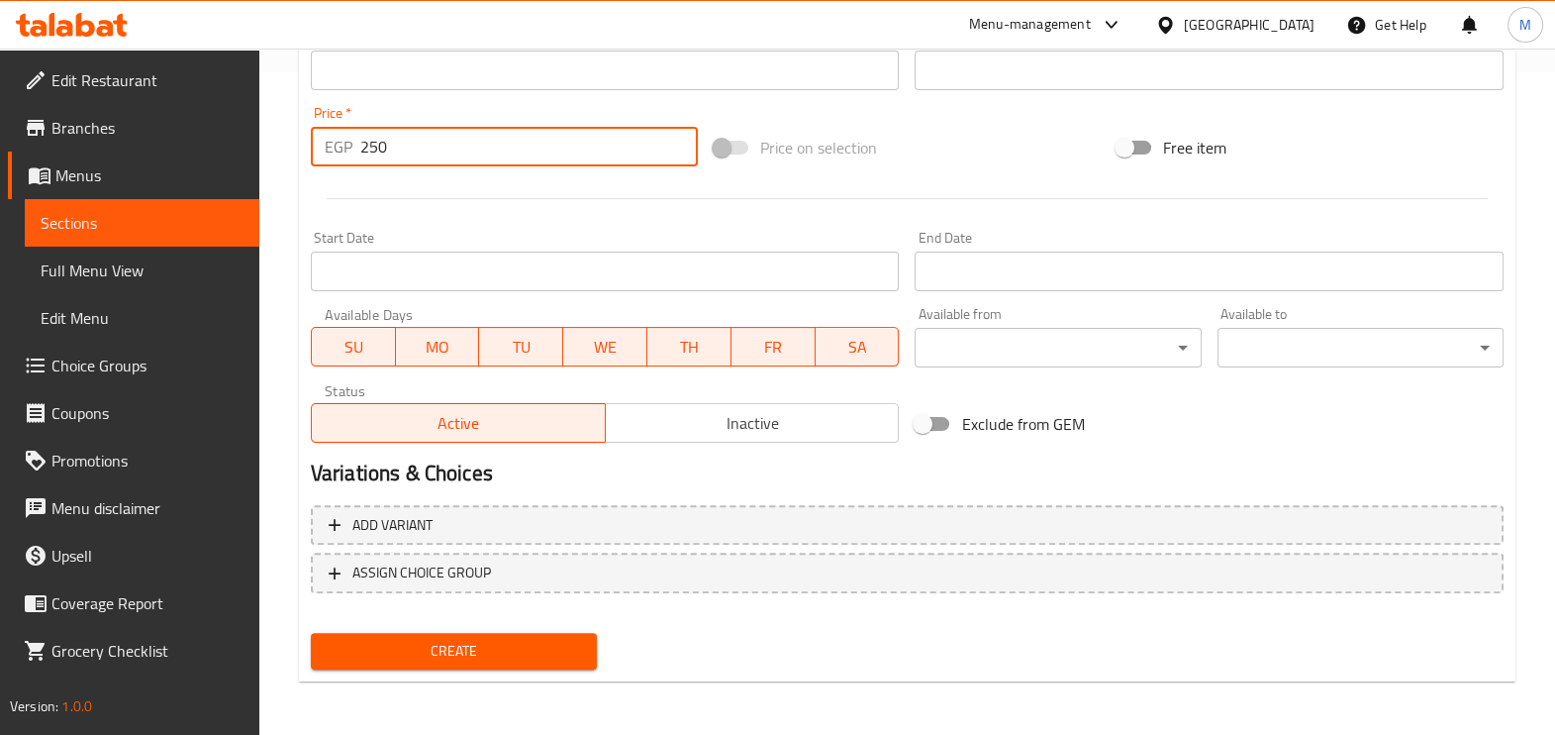
type input "250"
click at [480, 641] on span "Create" at bounding box center [454, 651] width 254 height 25
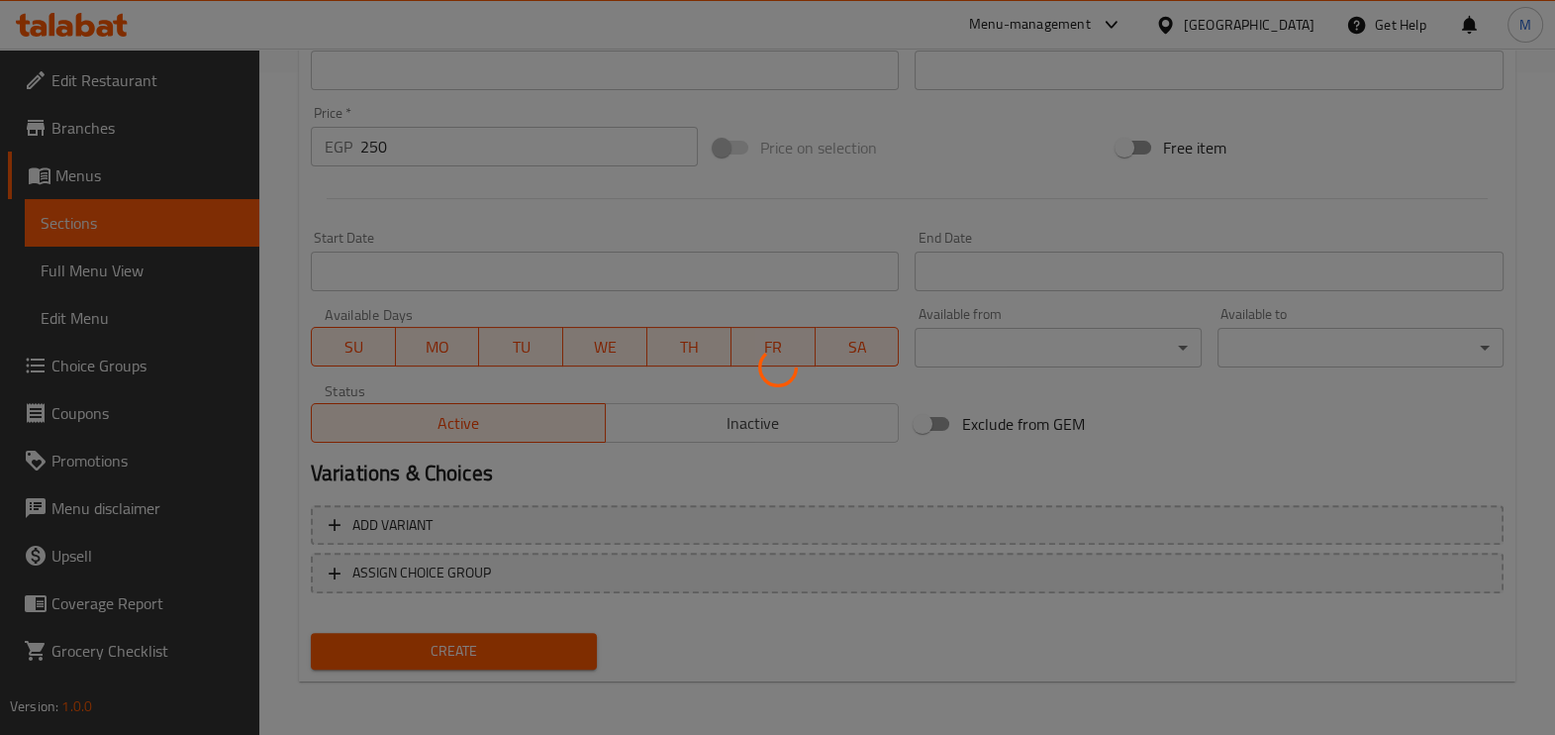
type input "0"
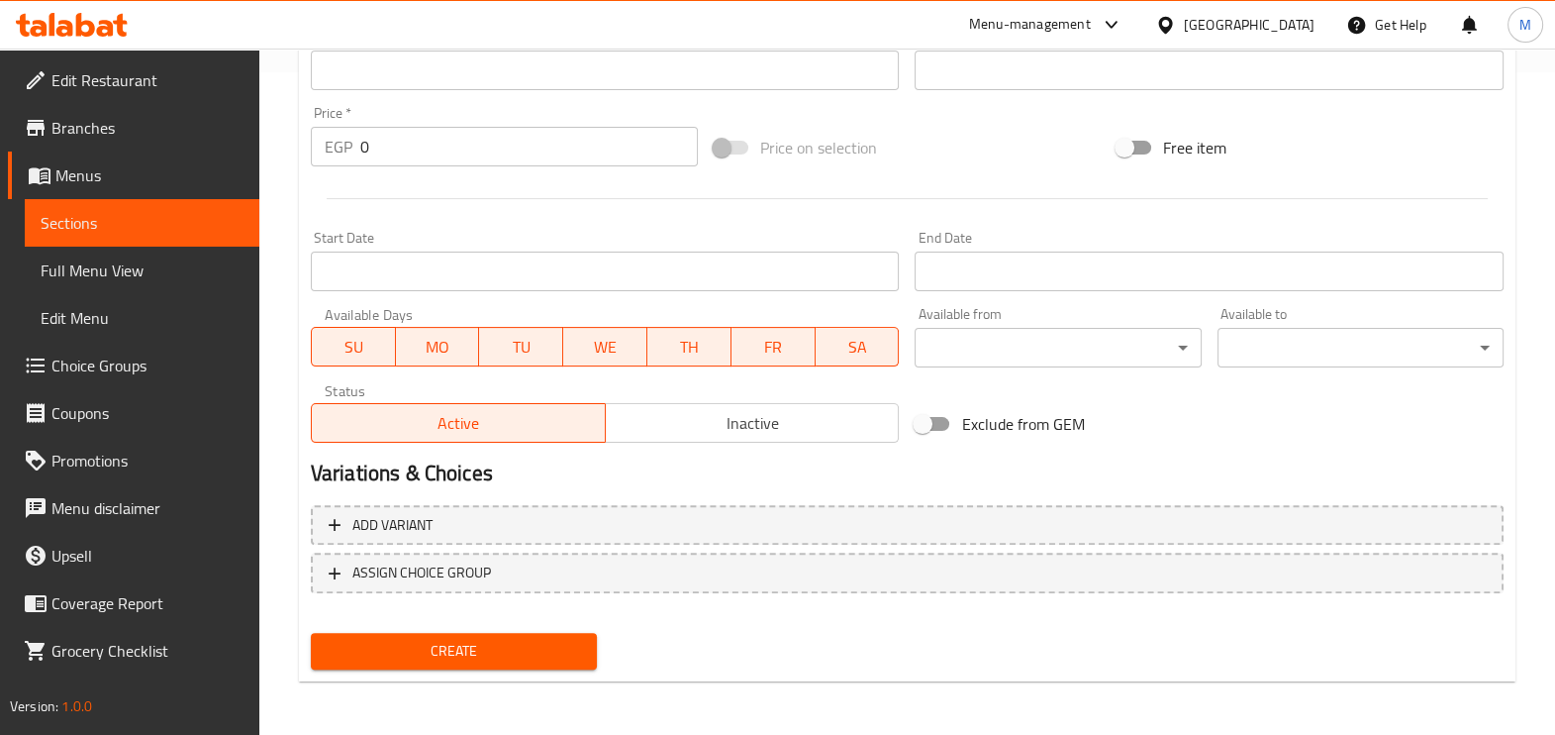
click at [482, 220] on div at bounding box center [907, 198] width 1209 height 49
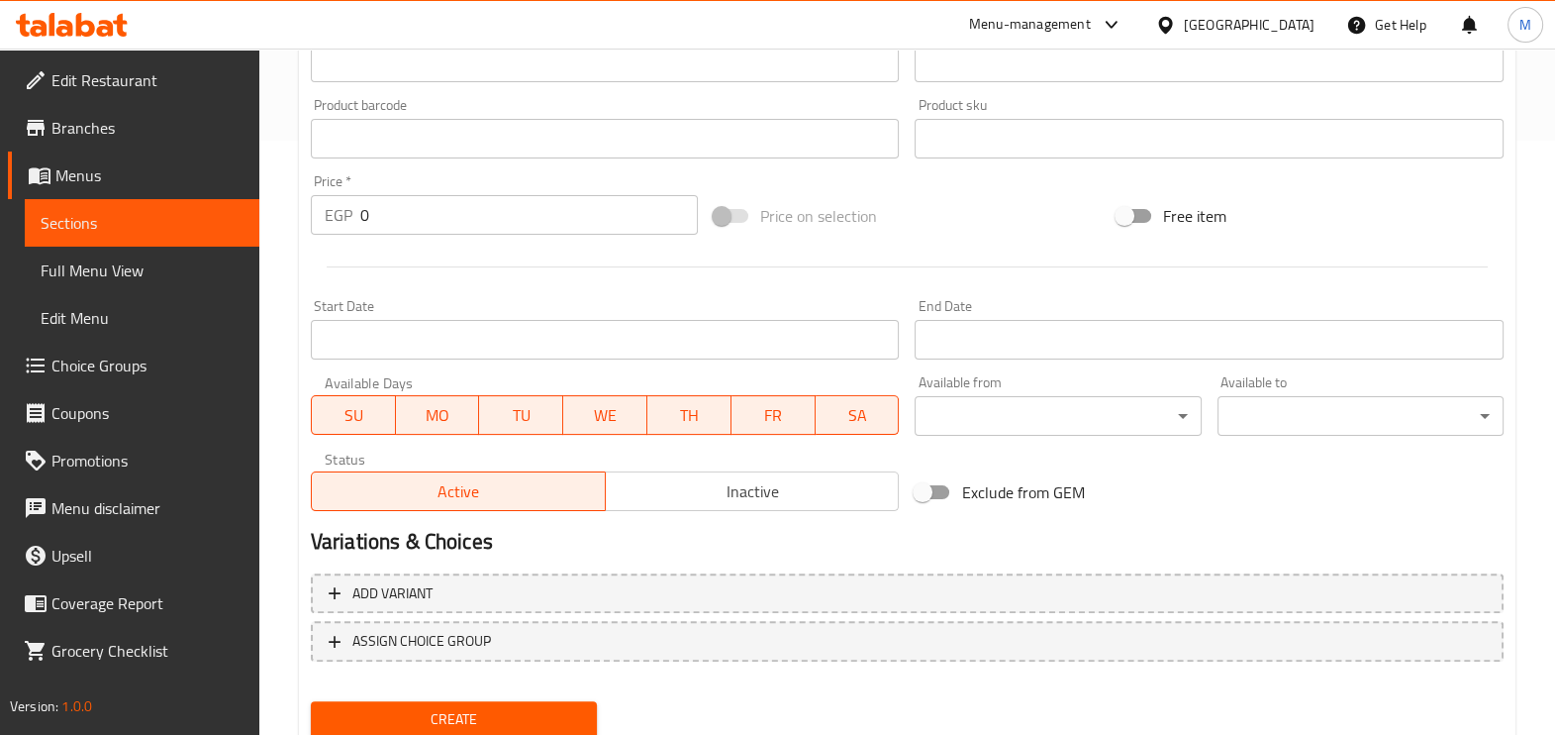
scroll to position [44, 0]
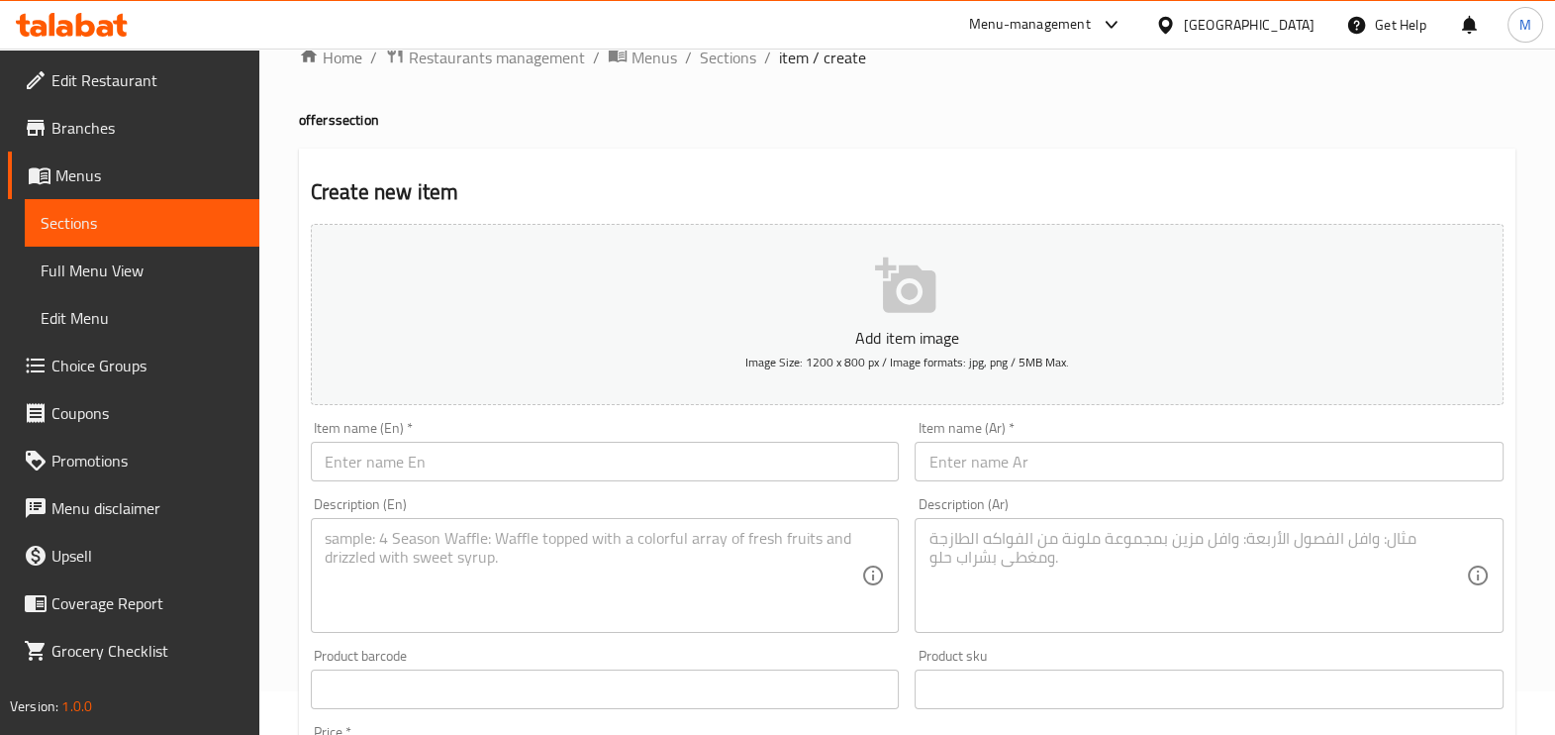
click at [520, 474] on input "text" at bounding box center [605, 462] width 589 height 40
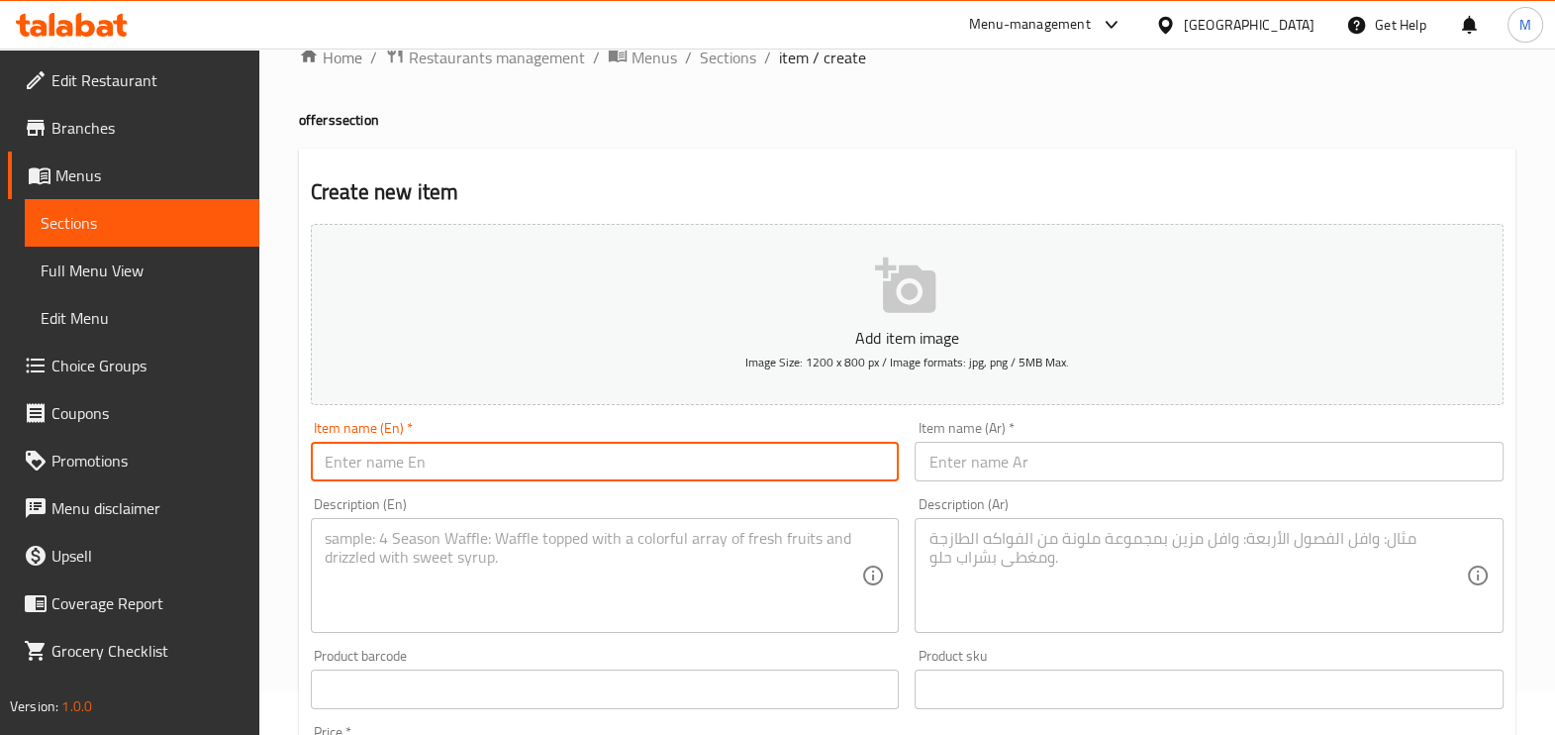
paste input "Nashville Bacon Cheese Combo"
type input "Nashville Bacon Cheese Combo"
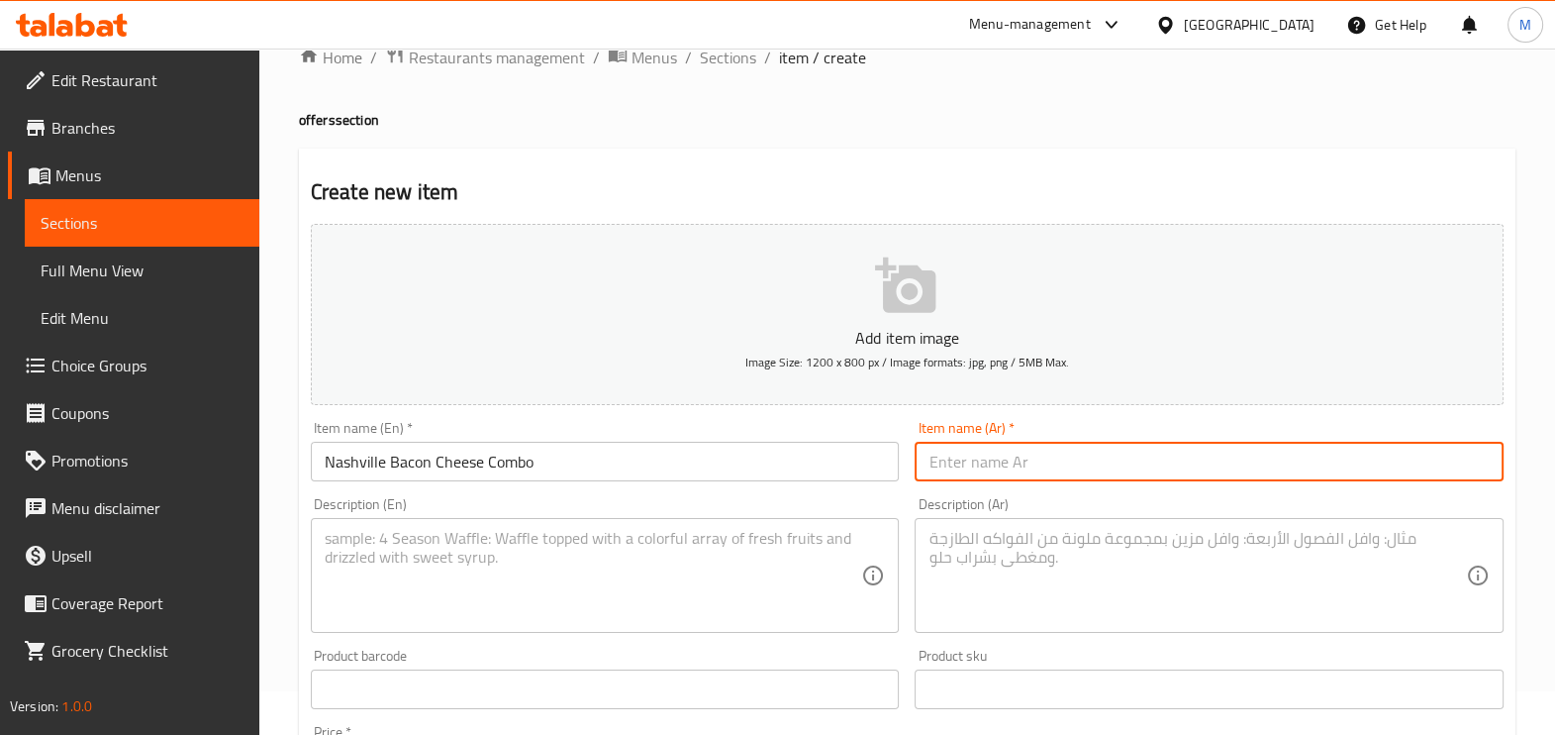
click at [946, 445] on input "text" at bounding box center [1209, 462] width 589 height 40
paste input "ناشفيل بيكون الجبن كومبو"
click at [1003, 463] on input "ناشفيل بيكون الجبن كومبو" at bounding box center [1209, 462] width 589 height 40
click at [1003, 465] on input "ناشفيل بيكون الجبن كومبو" at bounding box center [1209, 462] width 589 height 40
click at [1010, 466] on input "ناشفيل بيكون الجبن كومبو" at bounding box center [1209, 462] width 589 height 40
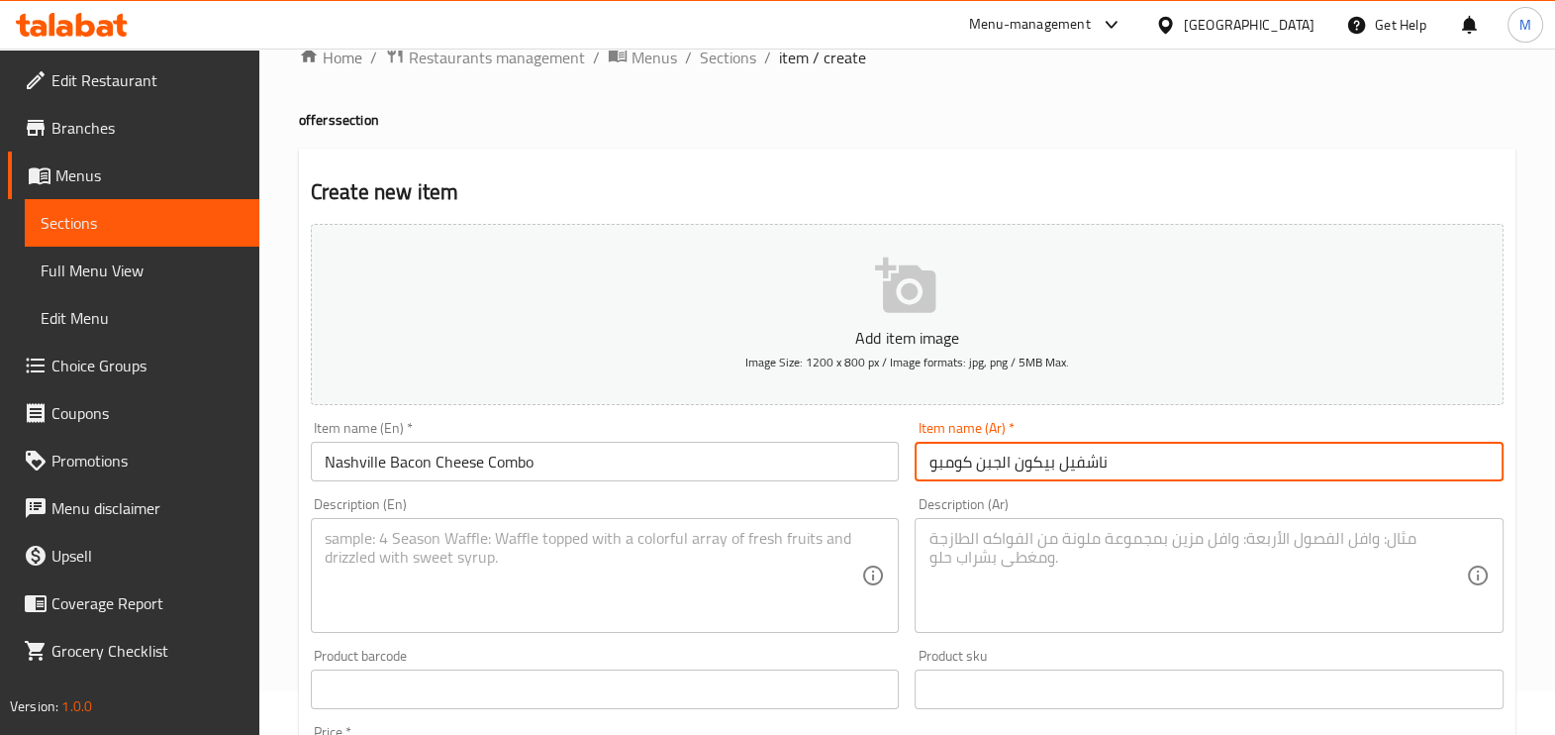
drag, startPoint x: 1013, startPoint y: 454, endPoint x: 1002, endPoint y: 454, distance: 10.9
click at [1002, 454] on input "ناشفيل بيكون الجبن كومبو" at bounding box center [1209, 462] width 589 height 40
type input "ناشفيل بيكون جبن كومبو"
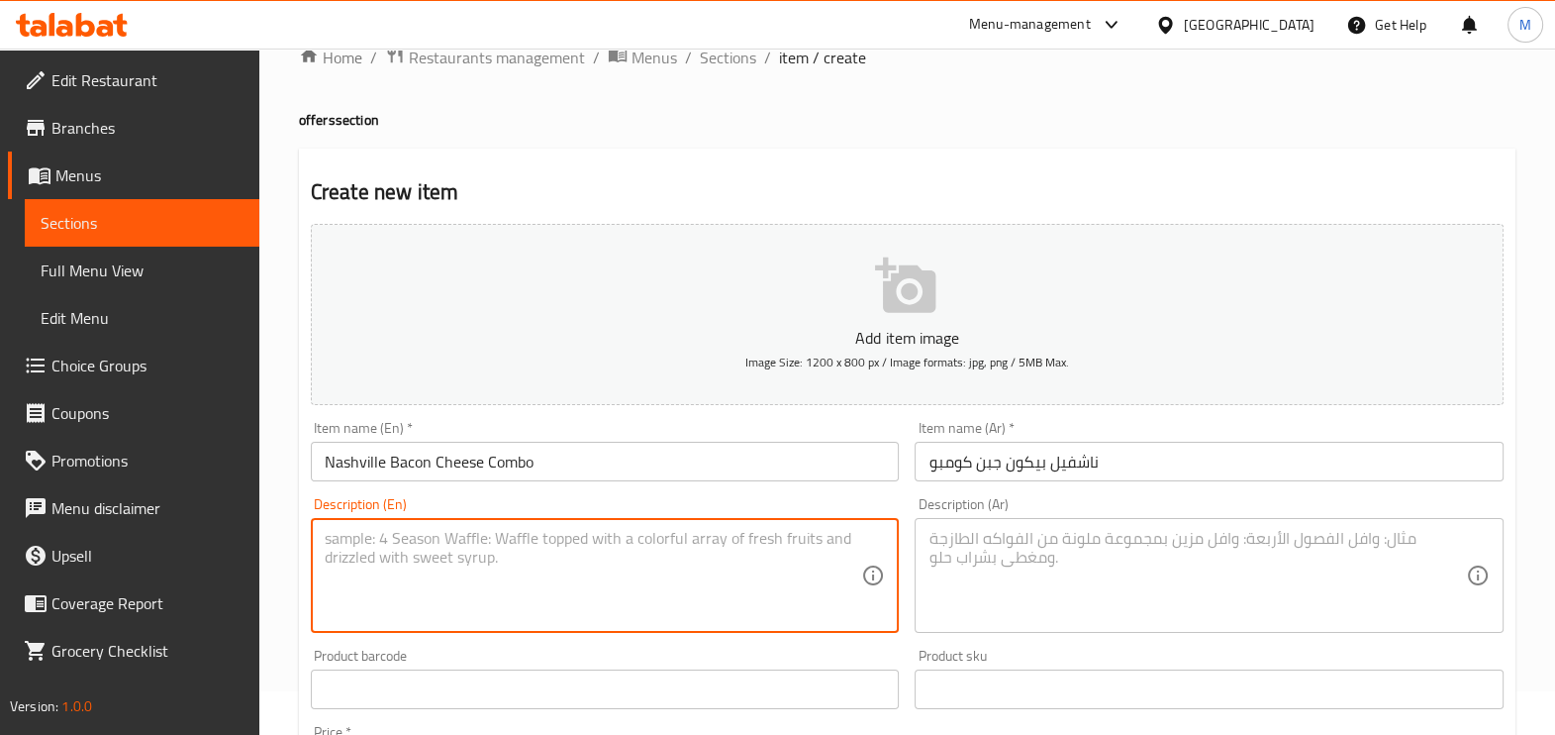
click at [494, 566] on textarea at bounding box center [594, 576] width 538 height 94
paste textarea "Crispy Spicy Nashville Chicken Topped With Cheese Sauce, Beef Bacon , Pickles ,…"
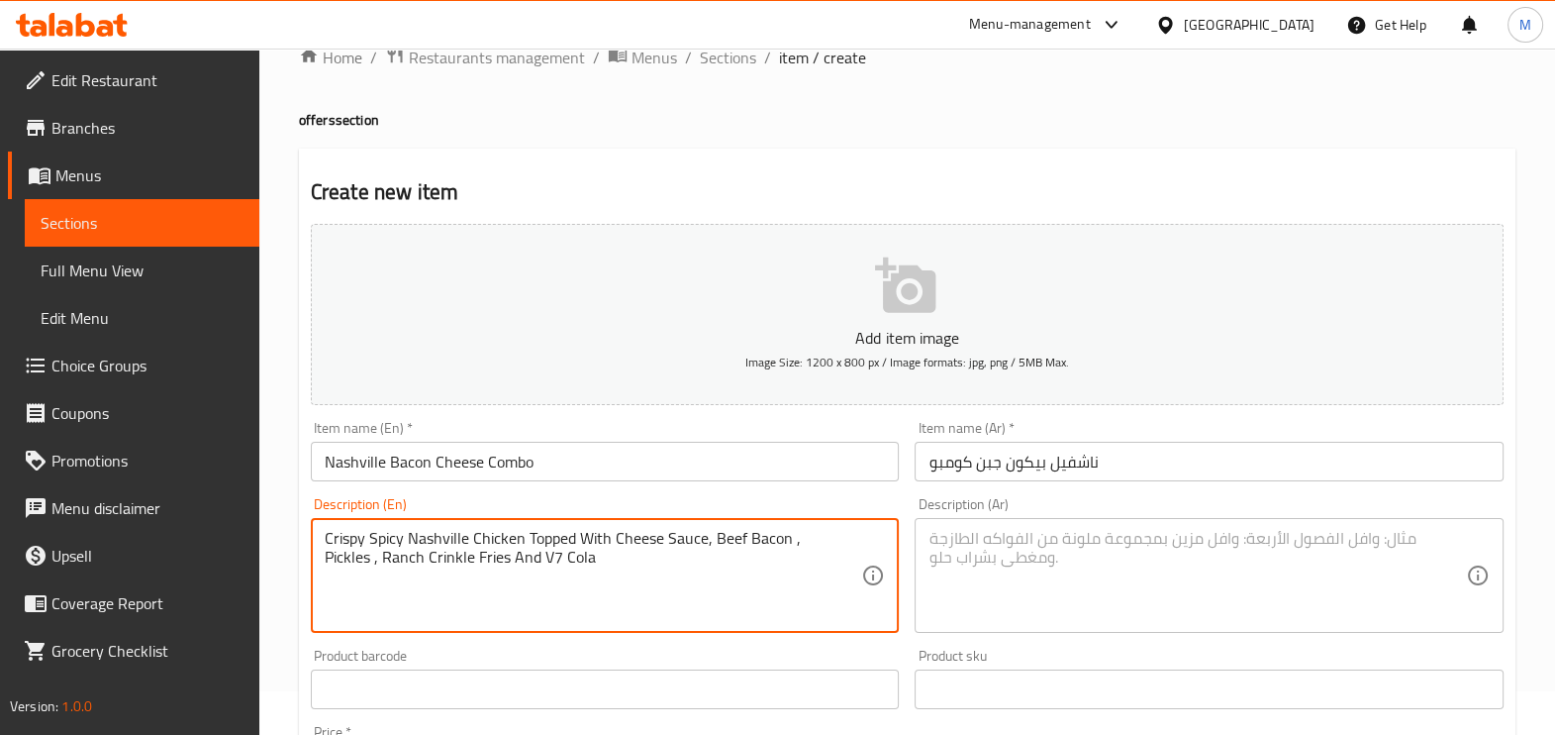
type textarea "Crispy Spicy Nashville Chicken Topped With Cheese Sauce, Beef Bacon , Pickles ,…"
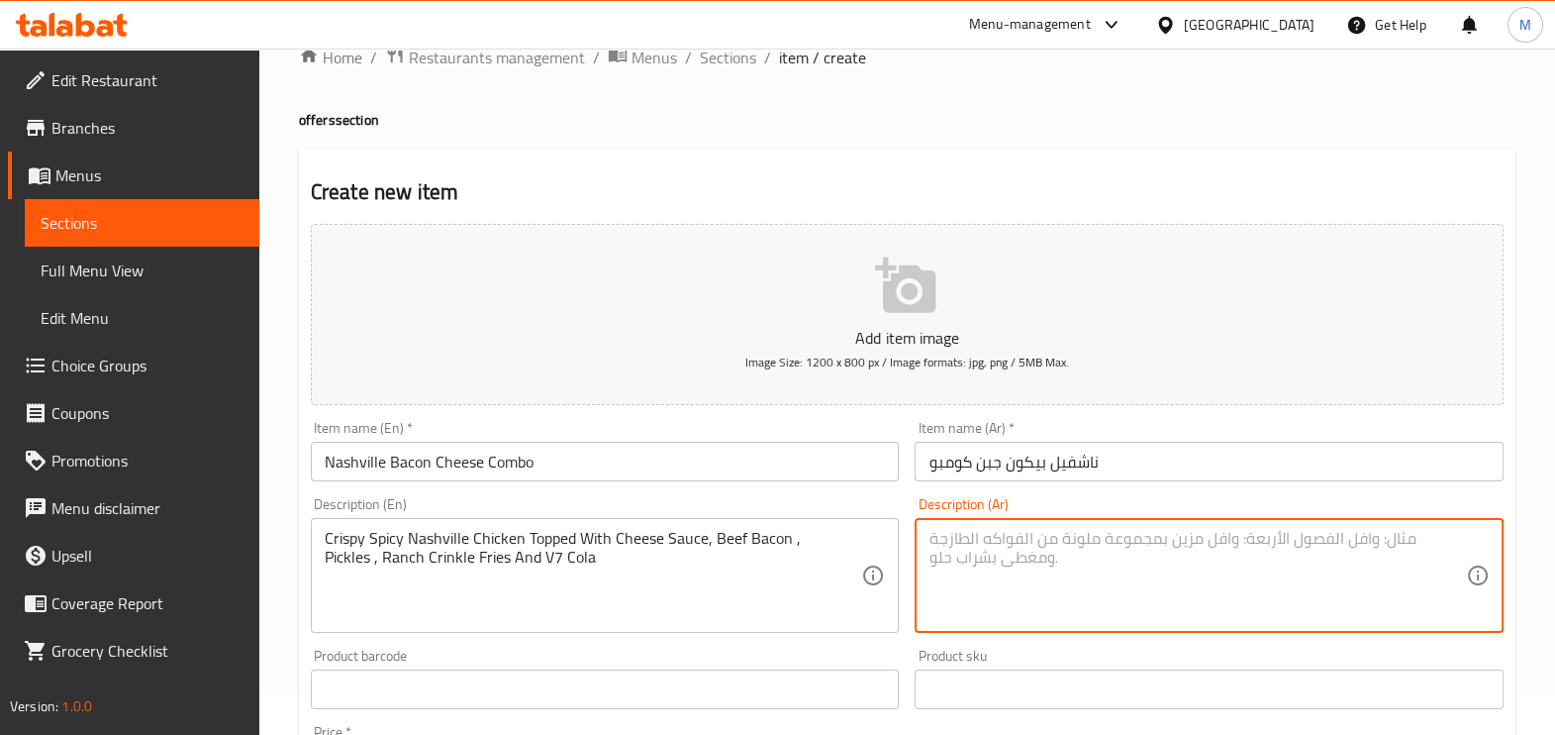
click at [1019, 545] on textarea at bounding box center [1198, 576] width 538 height 94
click at [955, 580] on textarea at bounding box center [1198, 576] width 538 height 94
paste textarea "دجاج ناشفيل الحار المقرمش مغطى بصلصة الجبن ولحم البقر المقدد , مخلل ، بطاطس ران…"
click at [1106, 538] on textarea "دجاج ناشفيل الحار المقرمش مغطى بصلصة الجبن ولحم البقر المقدد , مخلل ، بطاطس ران…" at bounding box center [1198, 576] width 538 height 94
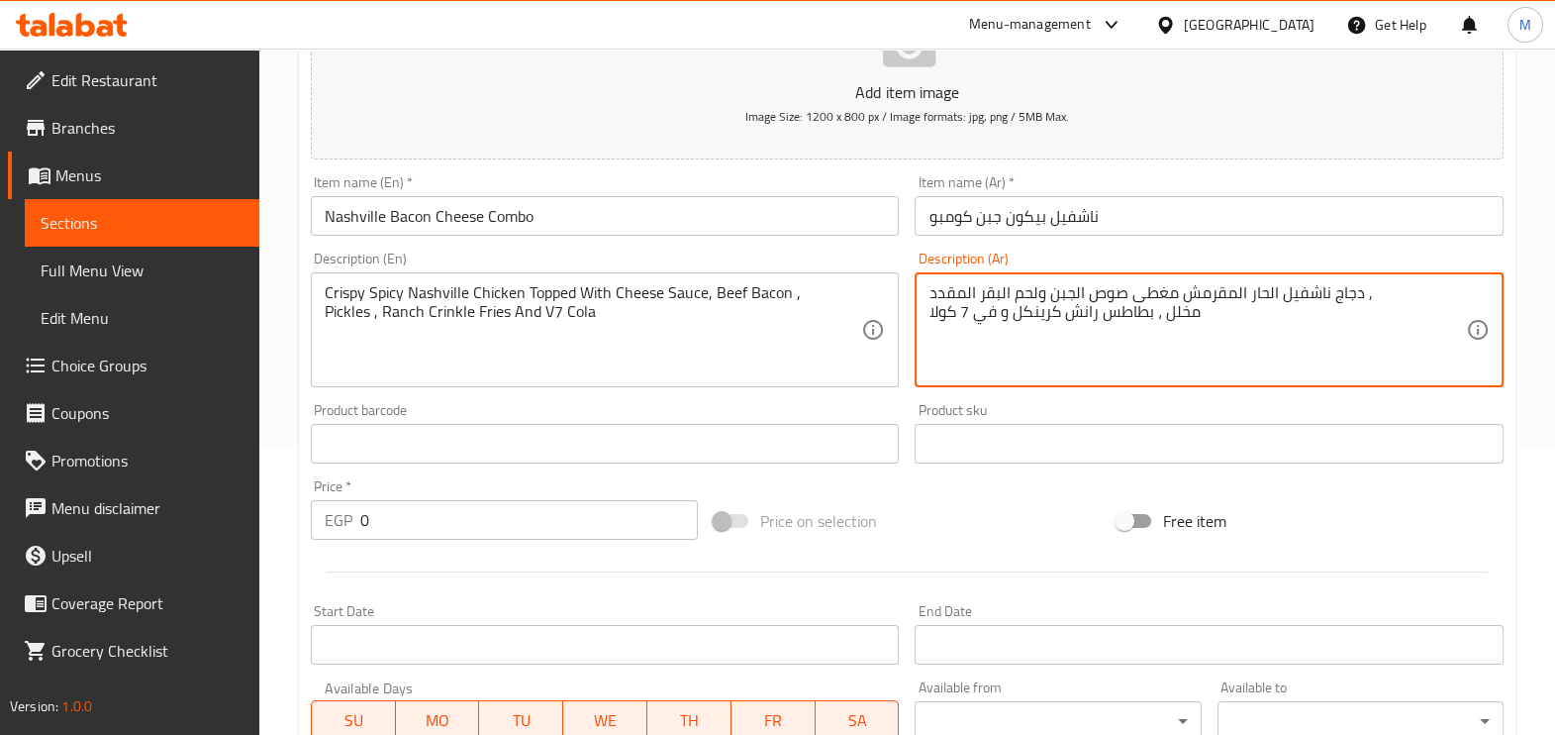
scroll to position [291, 0]
type textarea "دجاج ناشفيل الحار المقرمش مغطى صوص الجبن ولحم البقر المقدد , مخلل ، بطاطس رانش …"
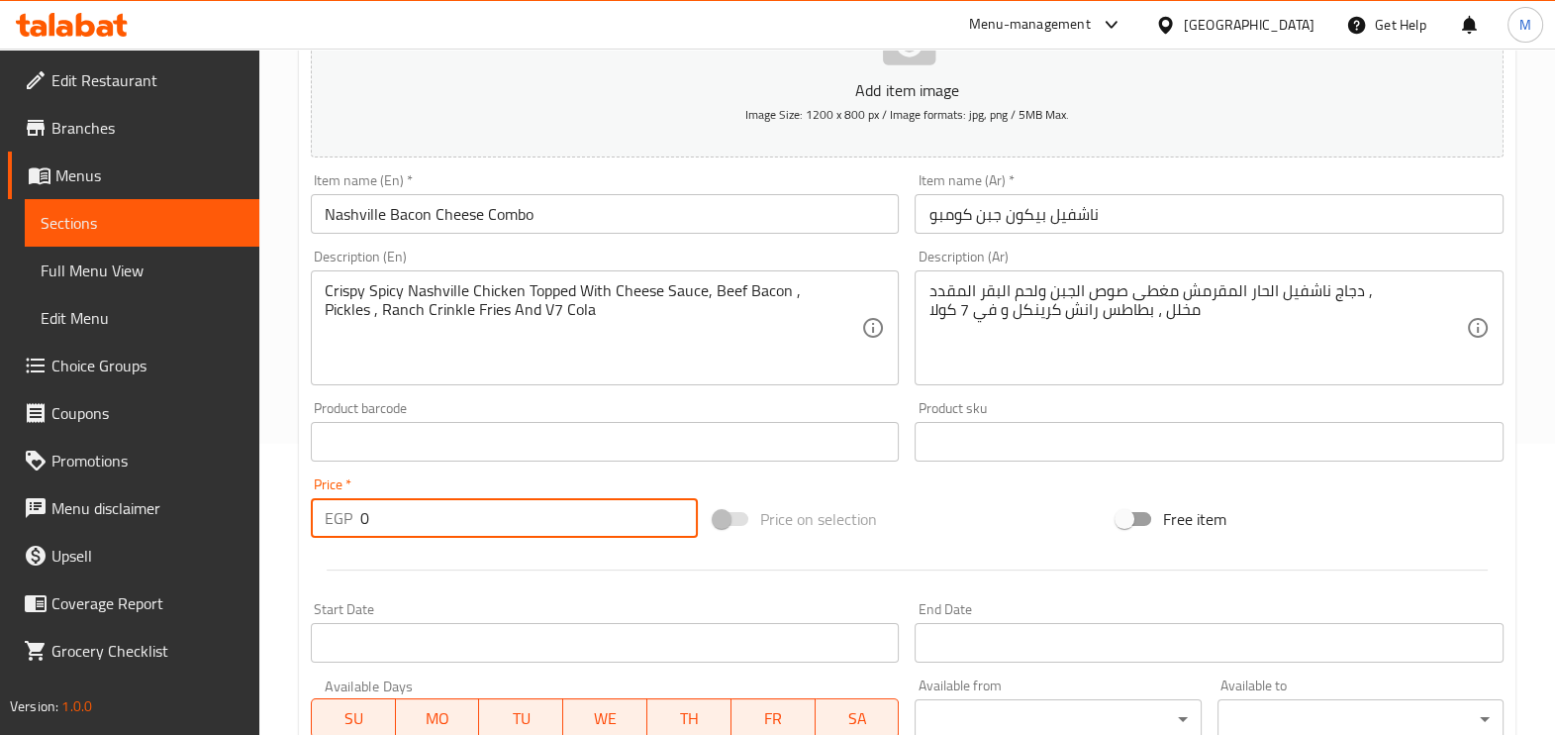
drag, startPoint x: 445, startPoint y: 518, endPoint x: 324, endPoint y: 522, distance: 120.9
click at [324, 522] on div "EGP 0 Price *" at bounding box center [504, 518] width 387 height 40
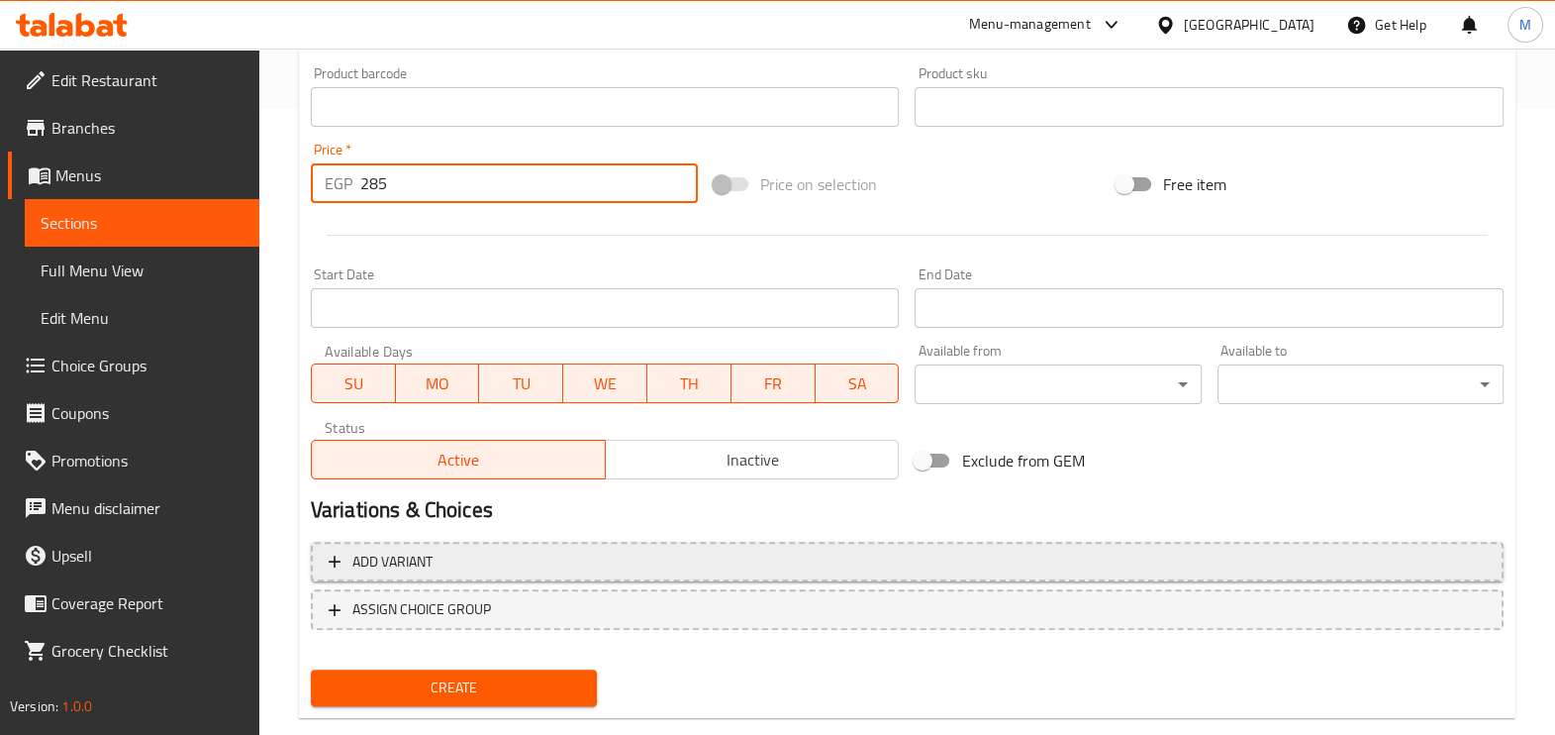
scroll to position [662, 0]
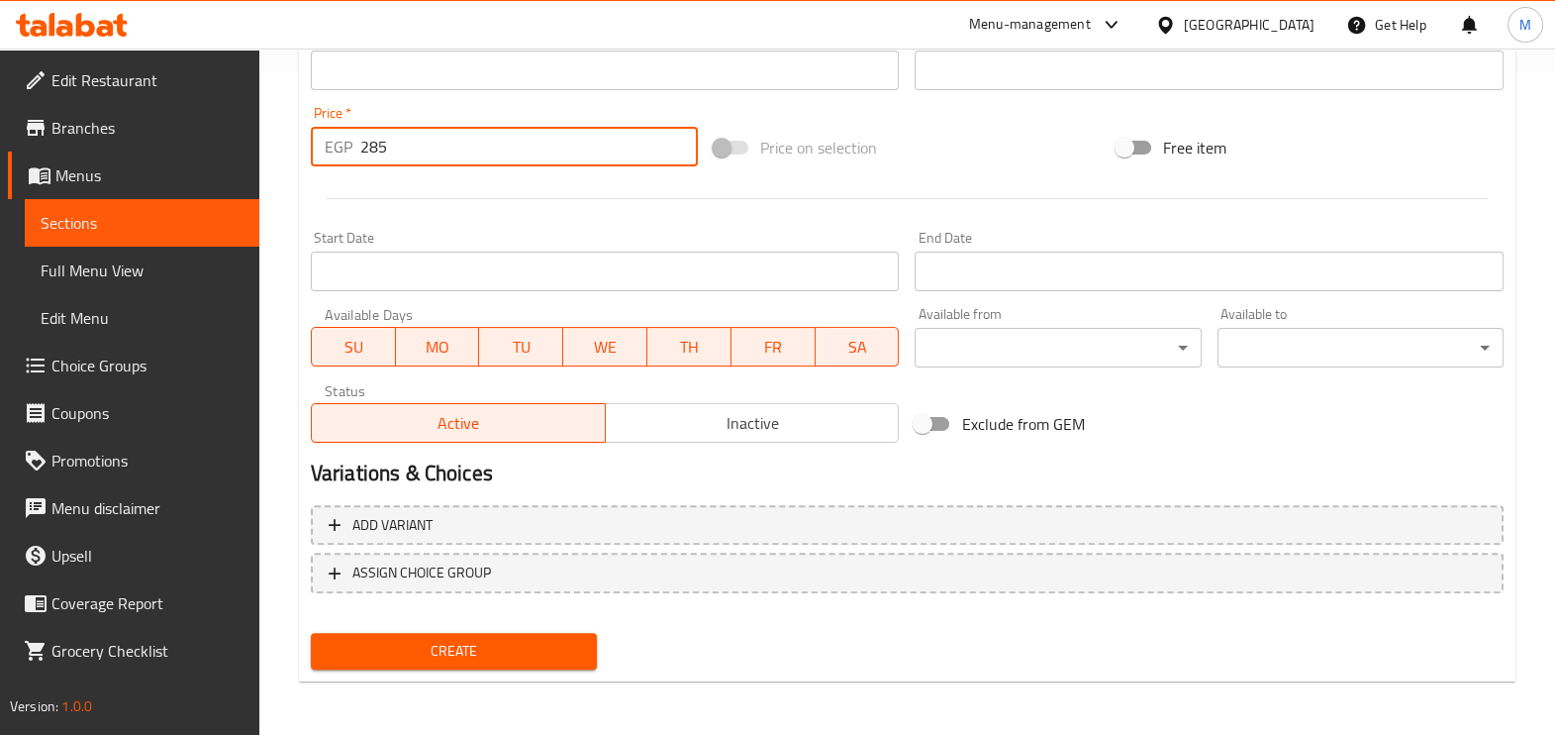
type input "285"
click at [485, 651] on span "Create" at bounding box center [454, 651] width 254 height 25
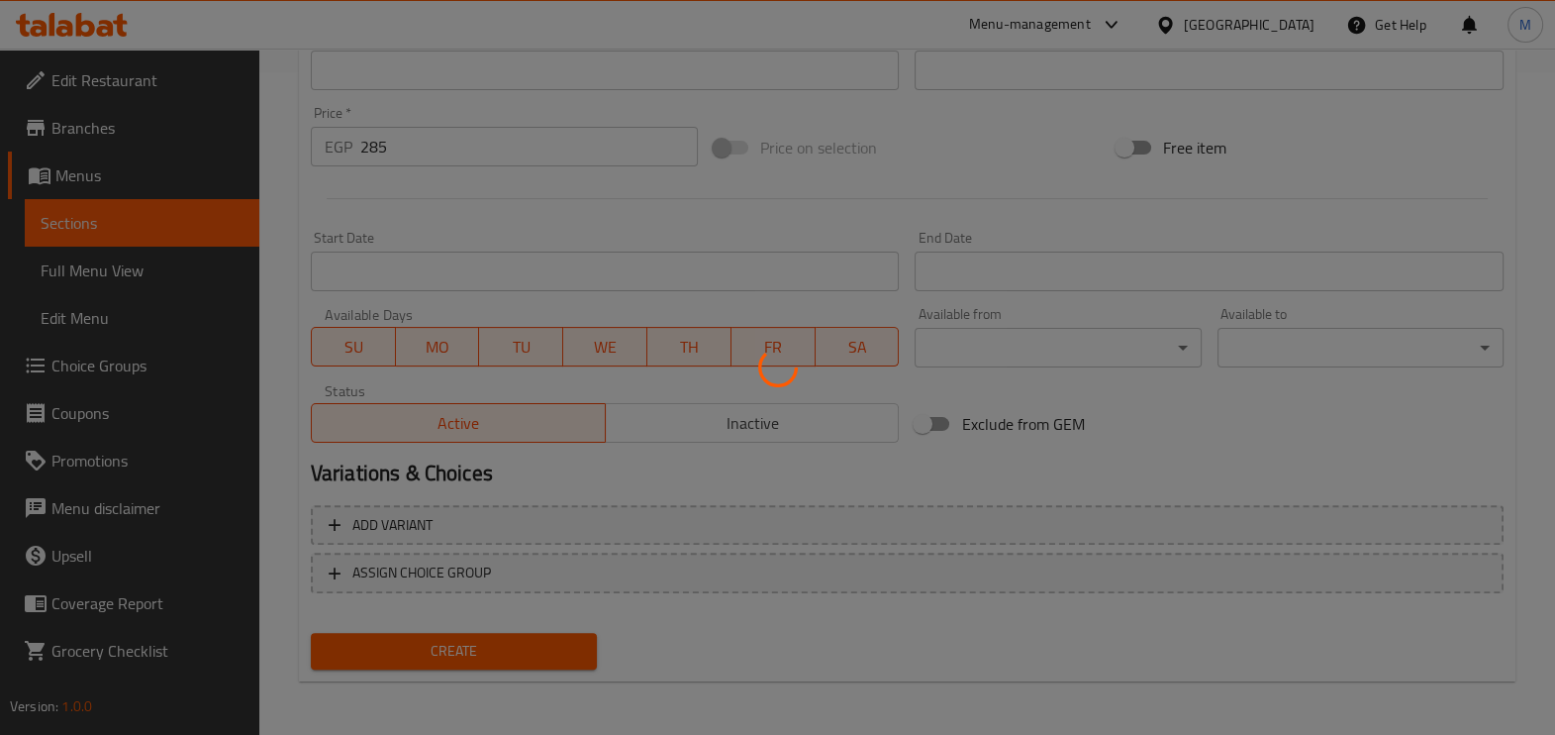
type input "0"
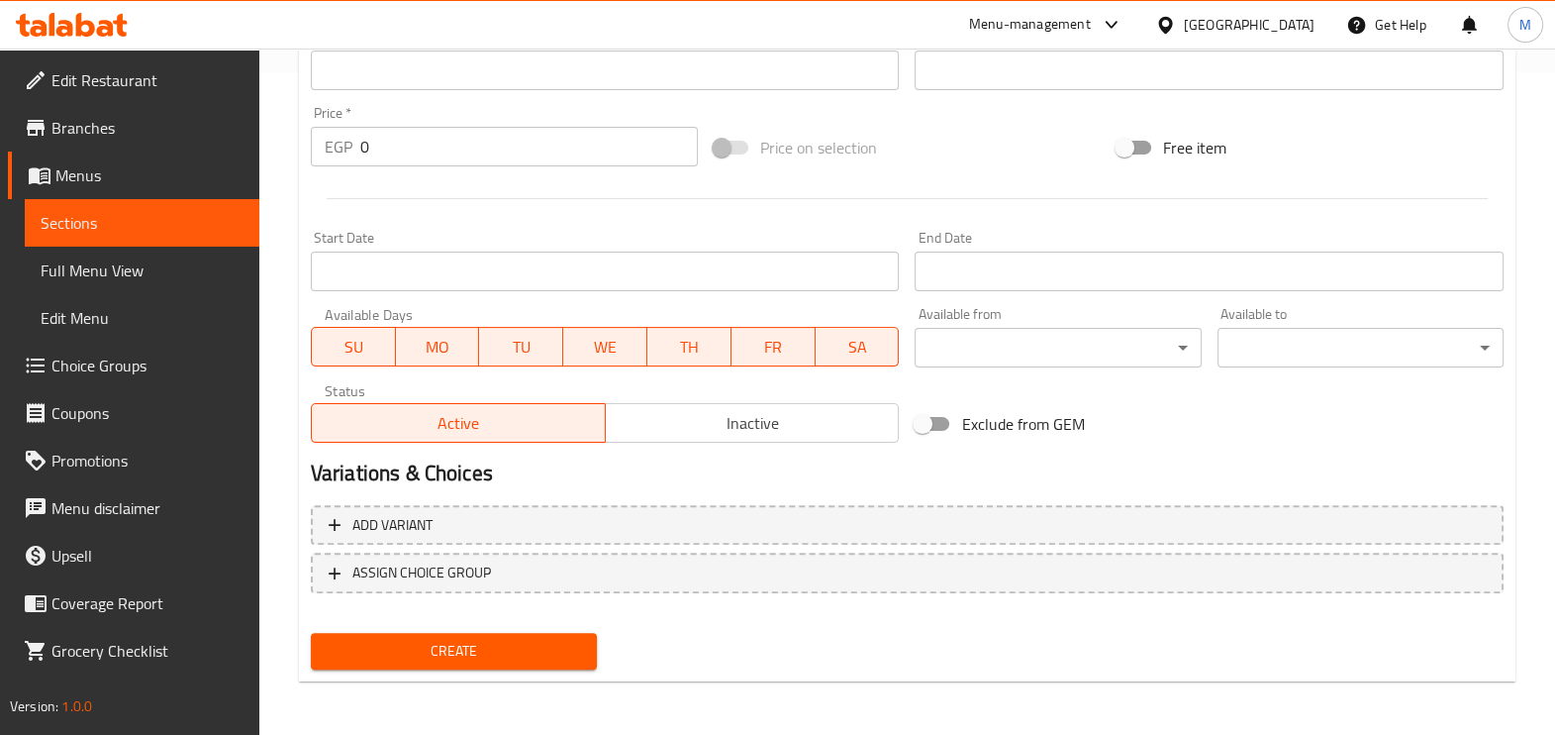
click at [481, 188] on div at bounding box center [907, 198] width 1209 height 49
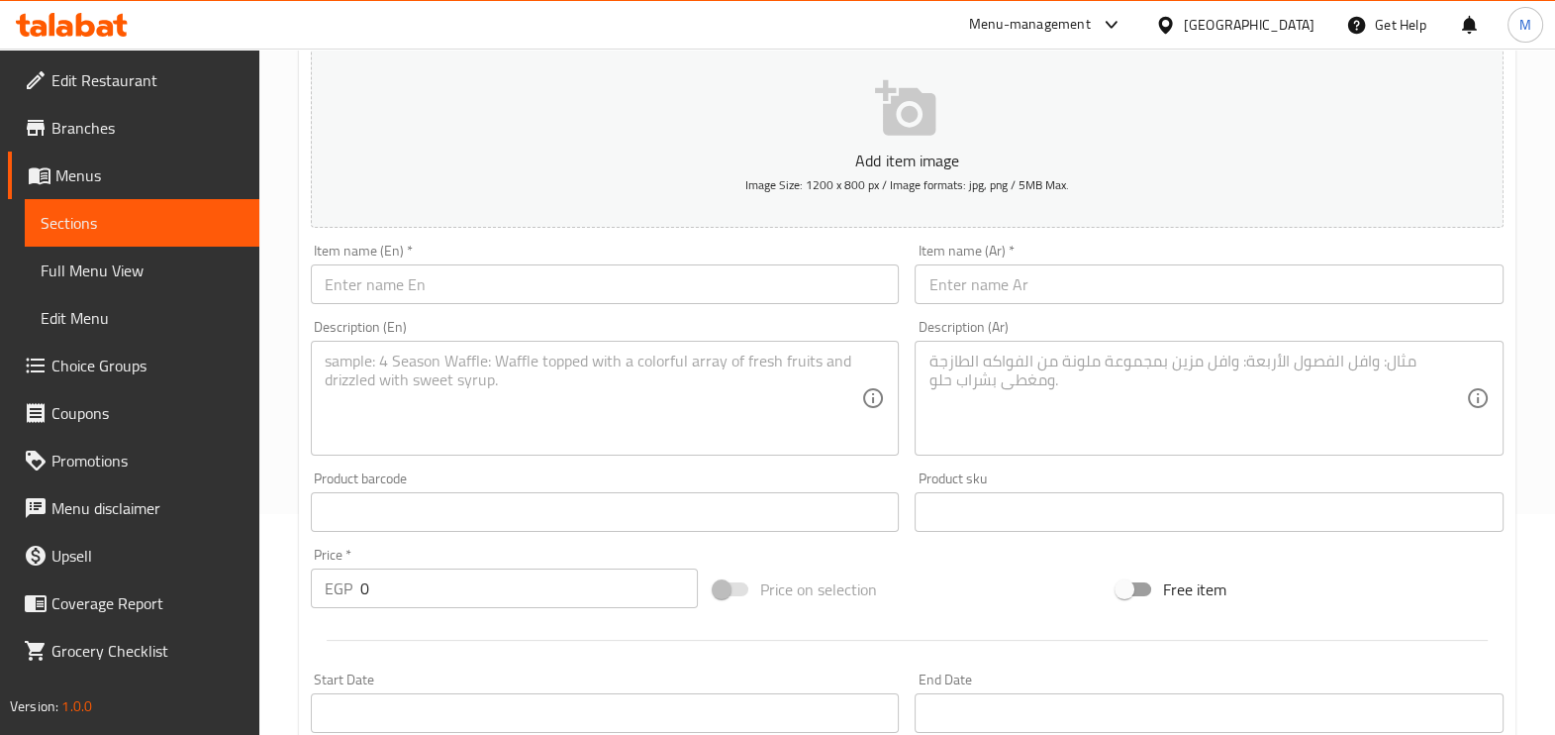
scroll to position [167, 0]
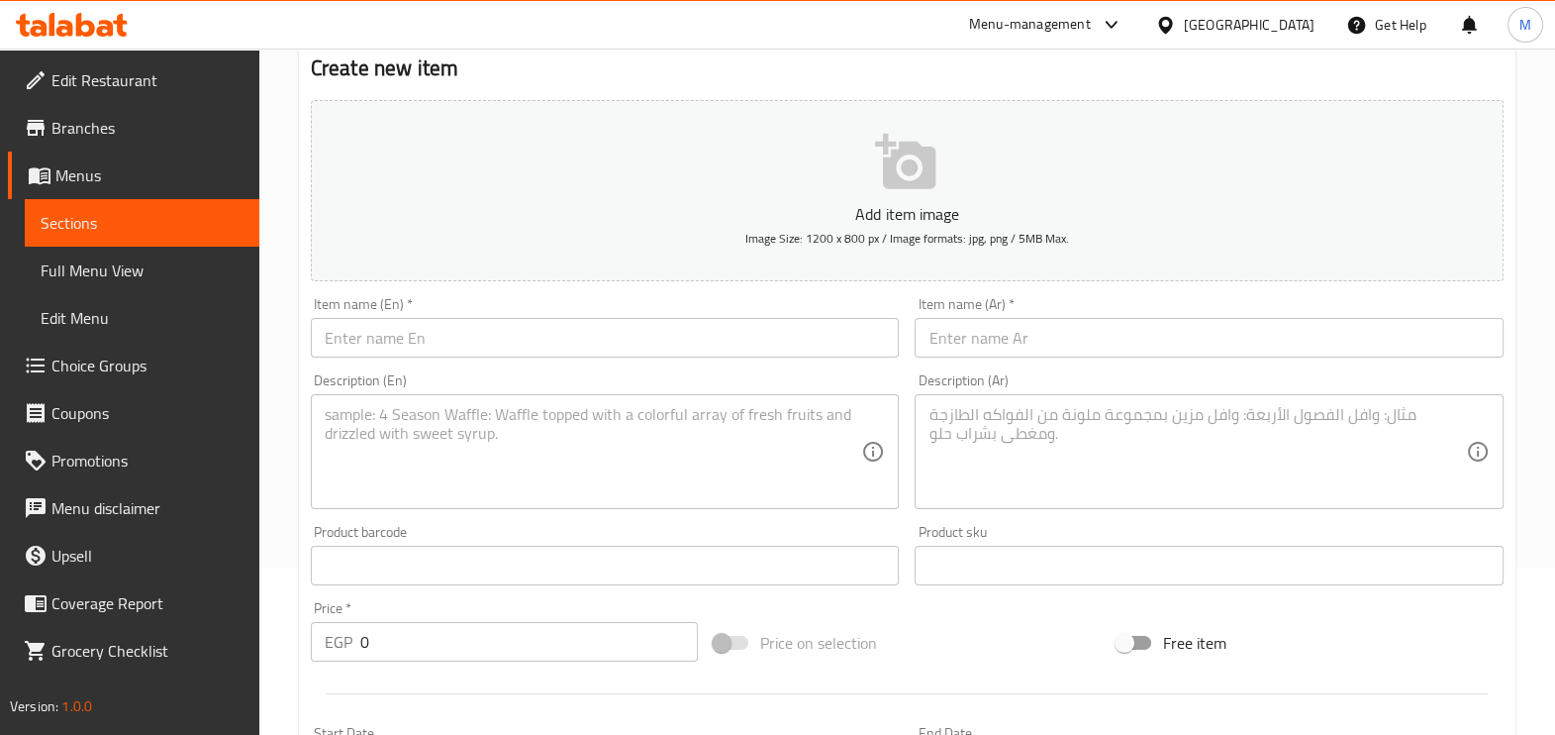
click at [389, 344] on input "text" at bounding box center [605, 338] width 589 height 40
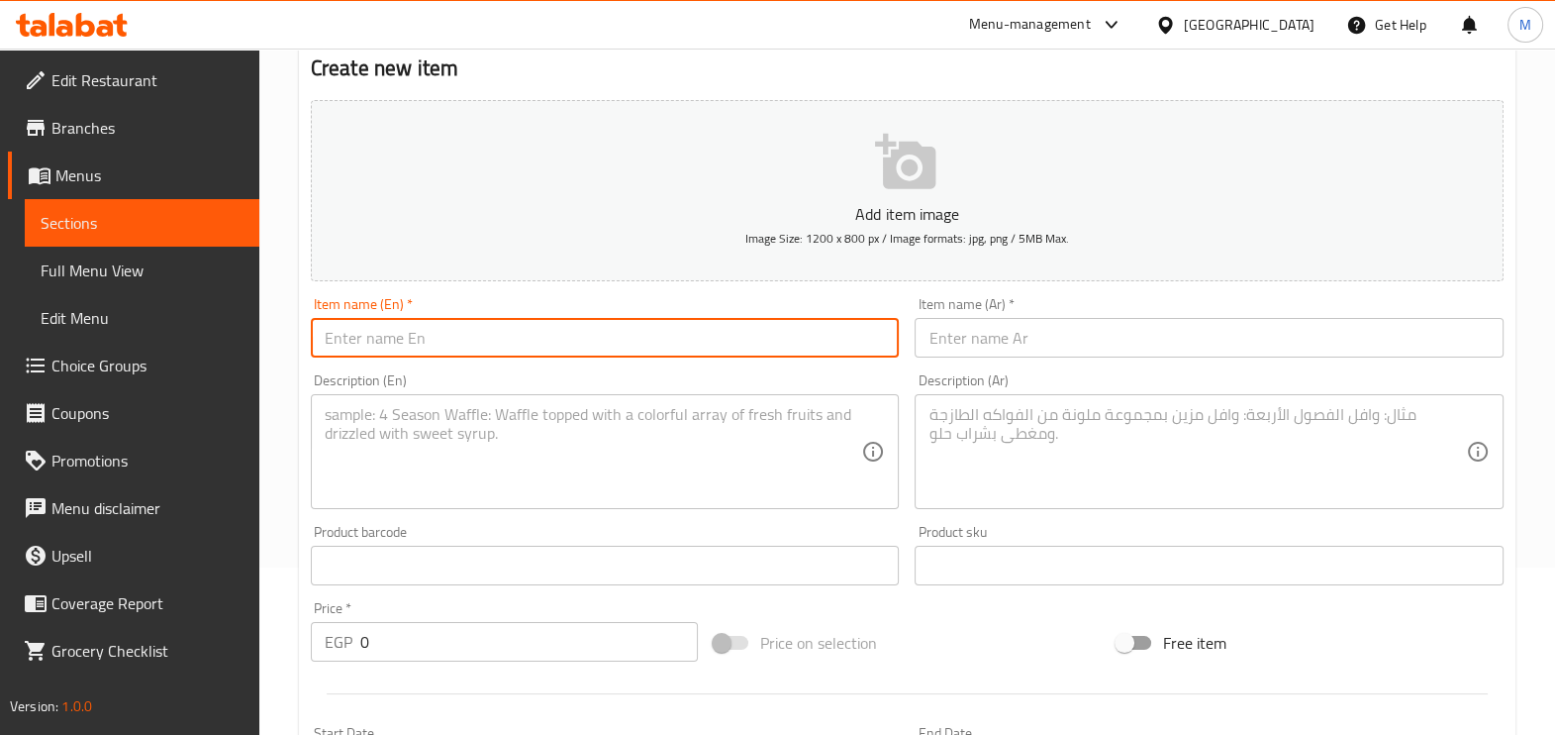
paste input "Nashville Cheetos Cheese Combo"
type input "Nashville Cheetos Cheese Combo"
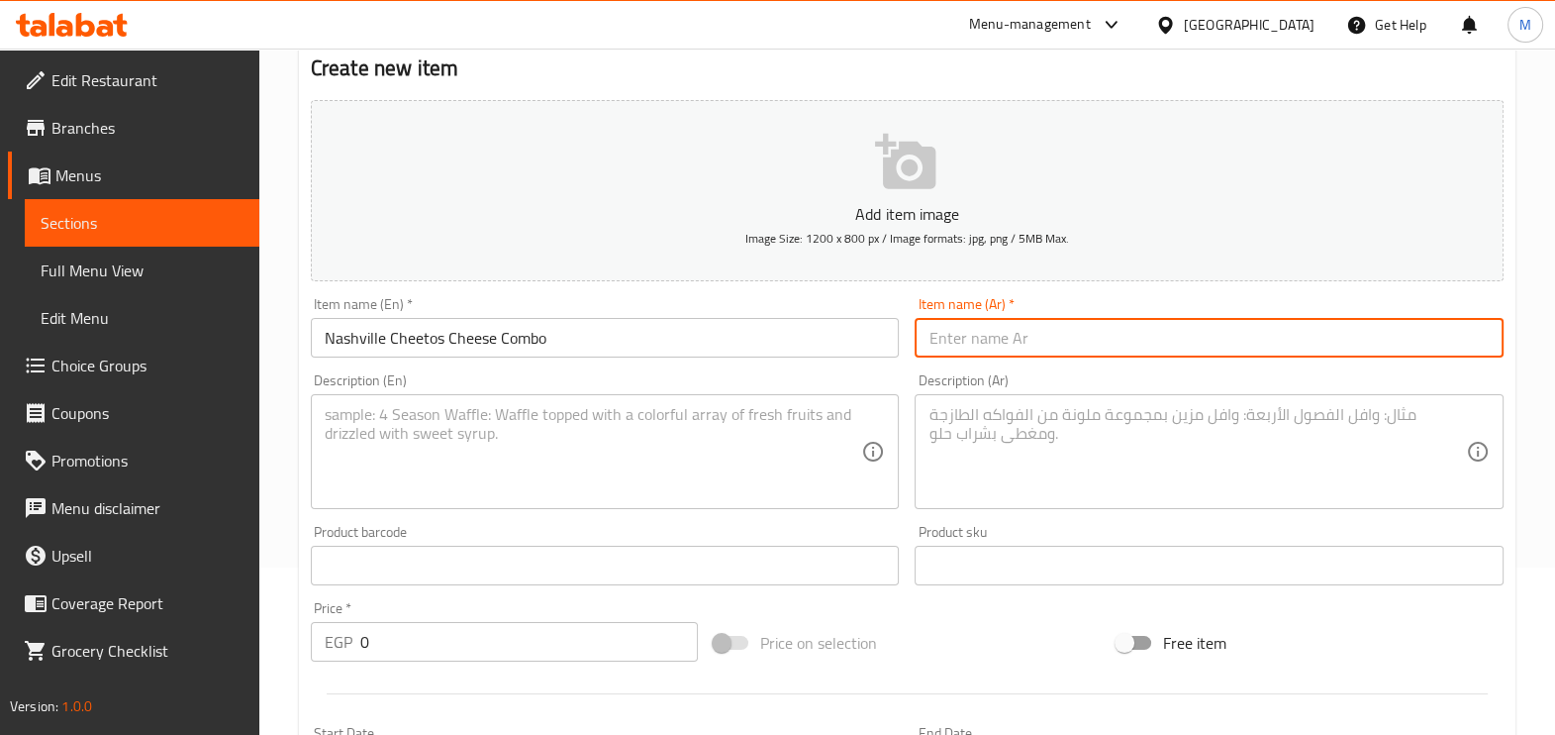
click at [1054, 342] on input "text" at bounding box center [1209, 338] width 589 height 40
paste input "Nashville Cheetos Cheese Combo"
type input "Nashville Cheetos Cheese Combo"
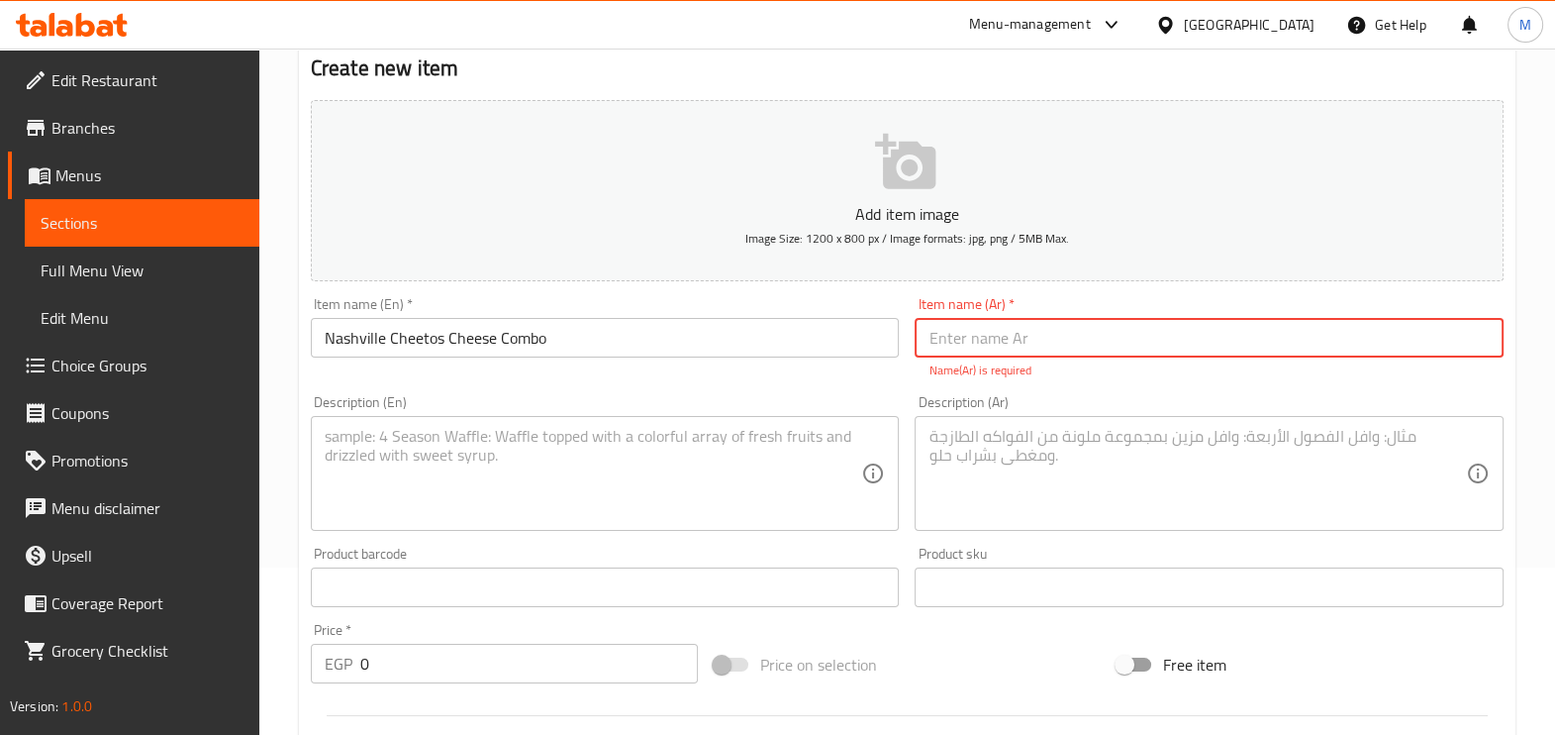
click at [1181, 342] on input "text" at bounding box center [1209, 338] width 589 height 40
paste input "ناشفيل شيتوس تشيز كومبو"
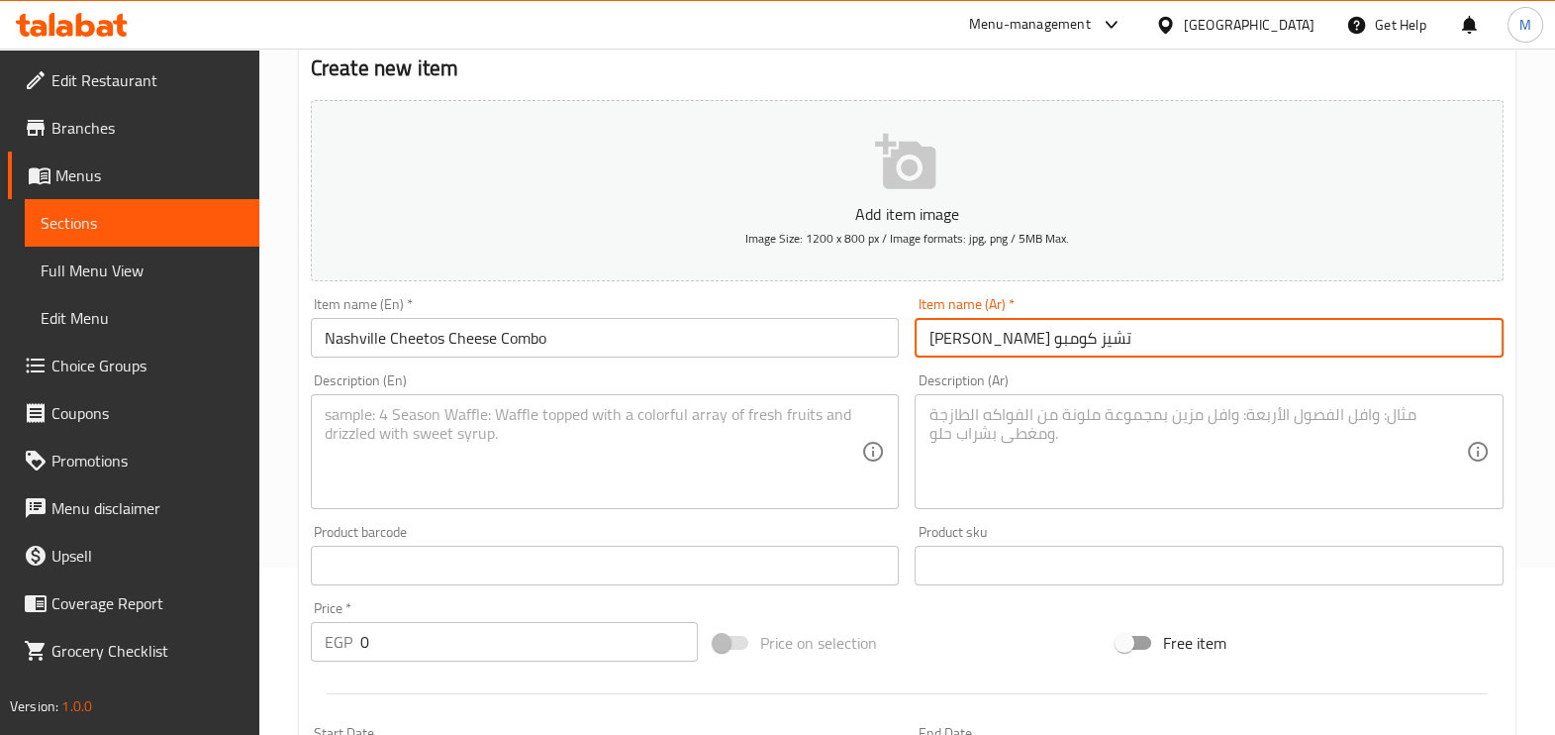
type input "ناشفيل شيتوس تشيز كومبو"
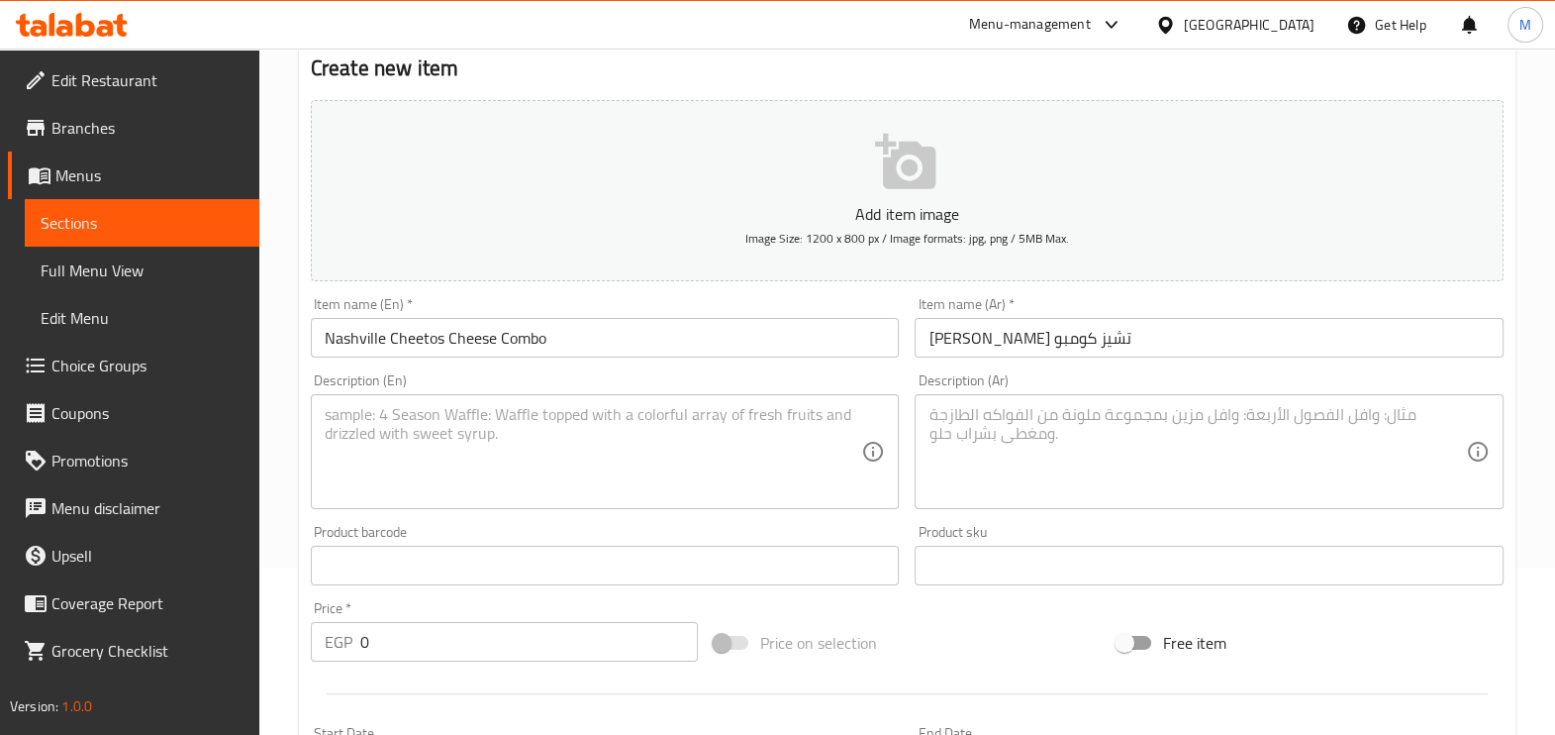
click at [517, 381] on div "Description (En) Description (En)" at bounding box center [605, 441] width 589 height 136
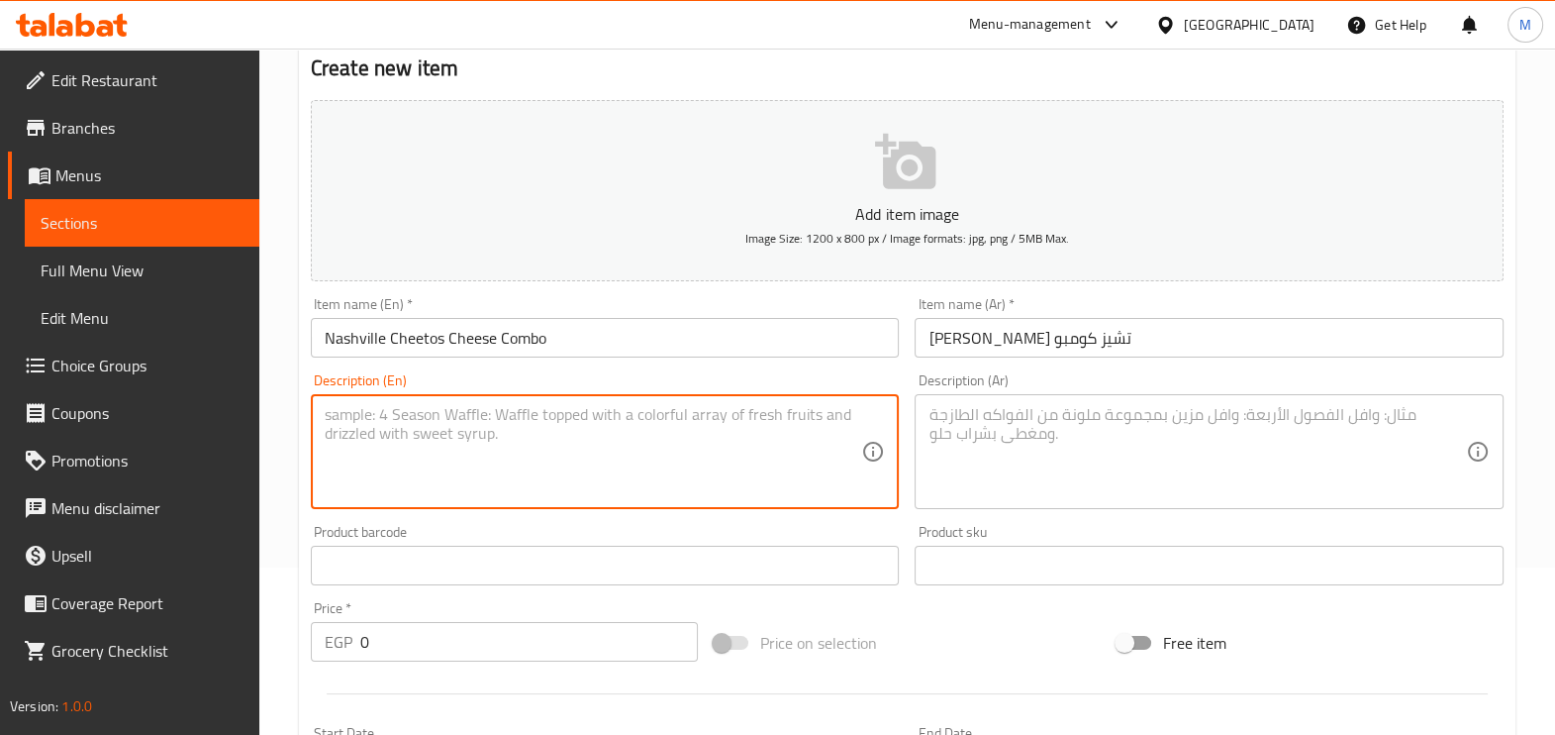
click at [651, 440] on textarea at bounding box center [594, 452] width 538 height 94
paste textarea "Crispy Spicy Nashville Chicken Topped With Cheese Sauce, Crushed Cheetos , Pick…"
type textarea "Crispy Spicy Nashville Chicken Topped With Cheese Sauce, Crushed Cheetos , Pick…"
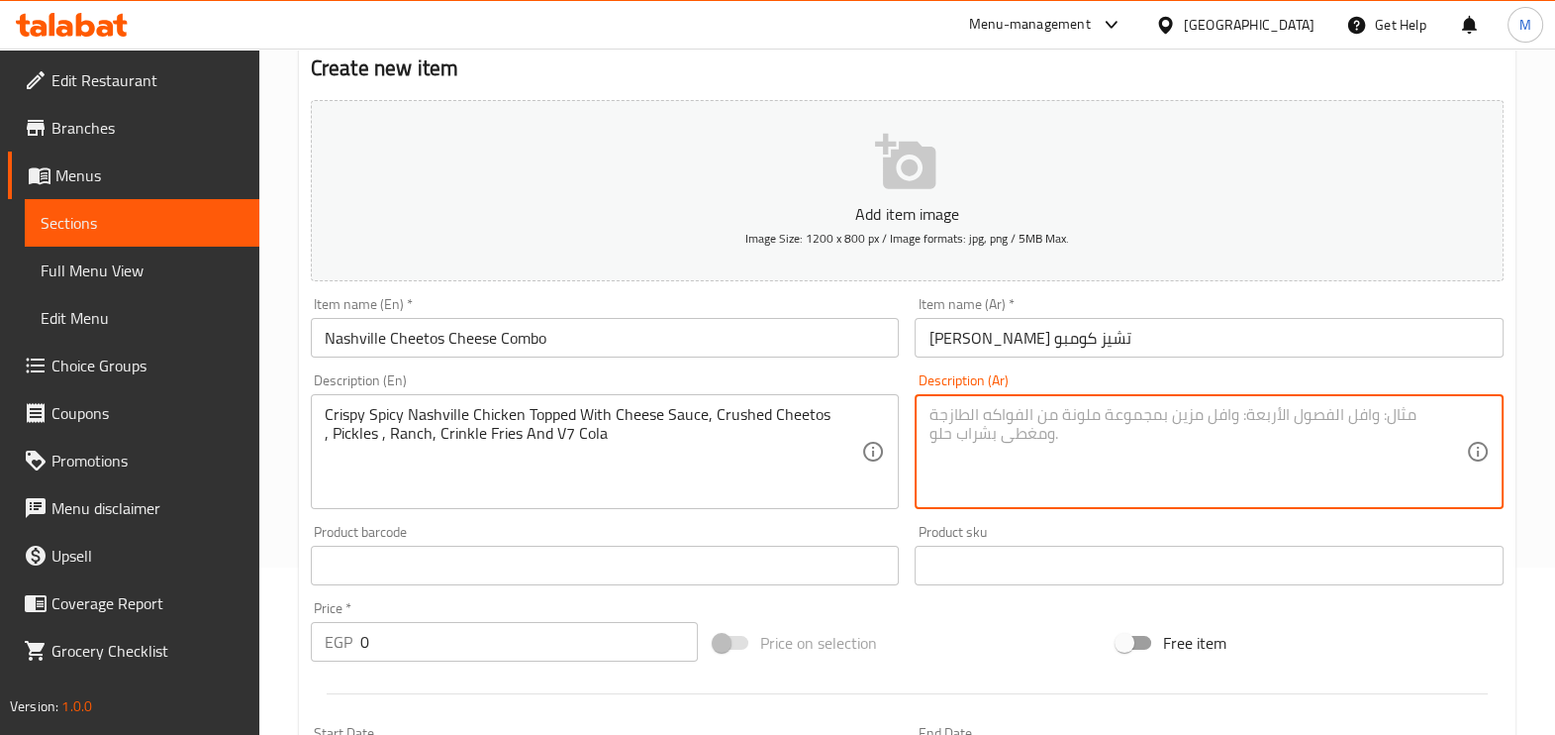
click at [1014, 424] on textarea at bounding box center [1198, 452] width 538 height 94
paste textarea "دجاج ناشفيل الحار المقرمش مغطى بصلصة الجبن ، شيتوس مطحون ، مخلل ، رانش ، بطاطس …"
click at [1103, 413] on textarea "دجاج ناشفيل الحار المقرمش مغطى بصلصة الجبن ، شيتوس مطحون ، مخلل ، رانش ، بطاطس …" at bounding box center [1198, 452] width 538 height 94
type textarea "دجاج ناشفيل الحار المقرمش مغطى صوص الجبن ، شيتوس مطحون ، مخلل ، رانش ، بطاطس مق…"
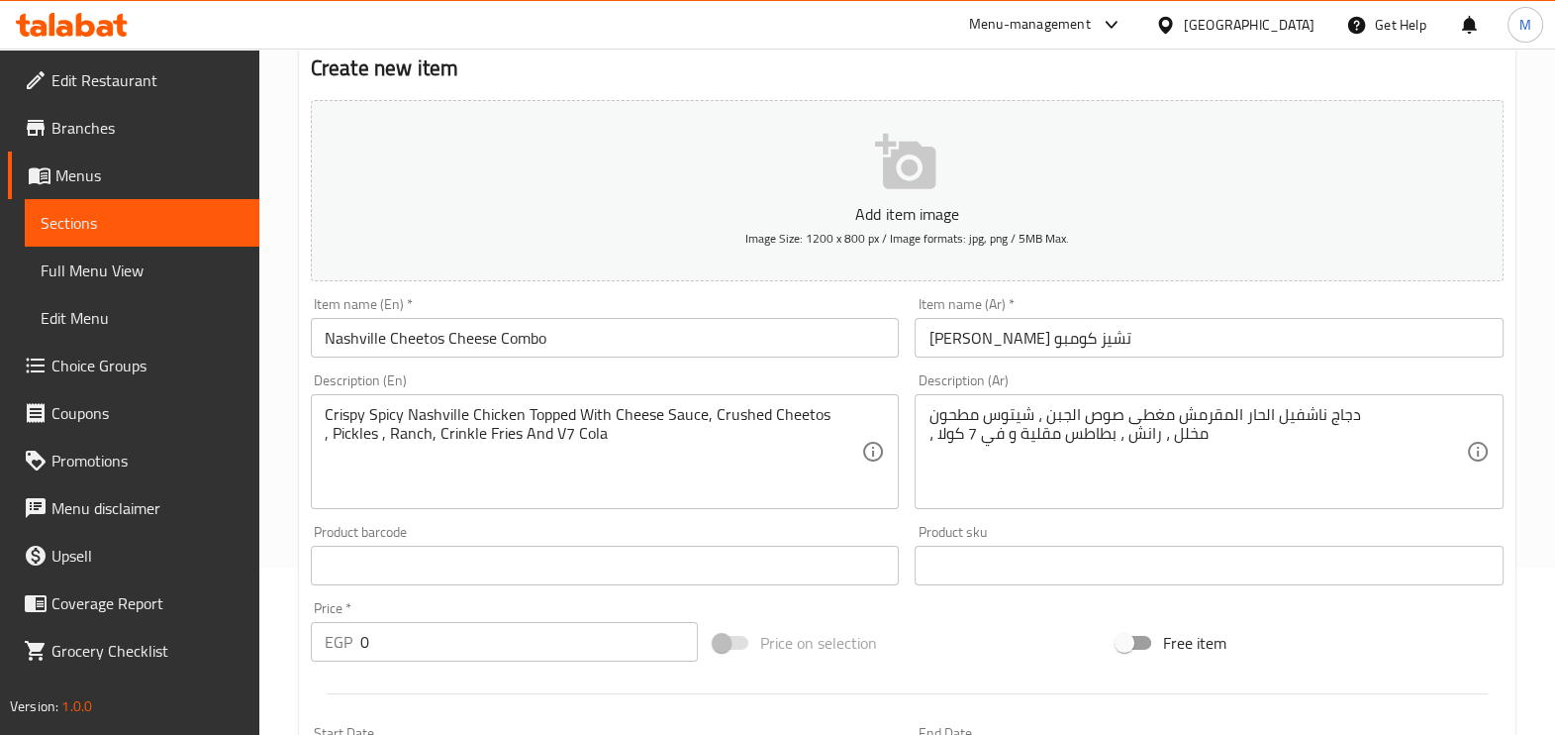
click at [548, 642] on input "0" at bounding box center [529, 642] width 338 height 40
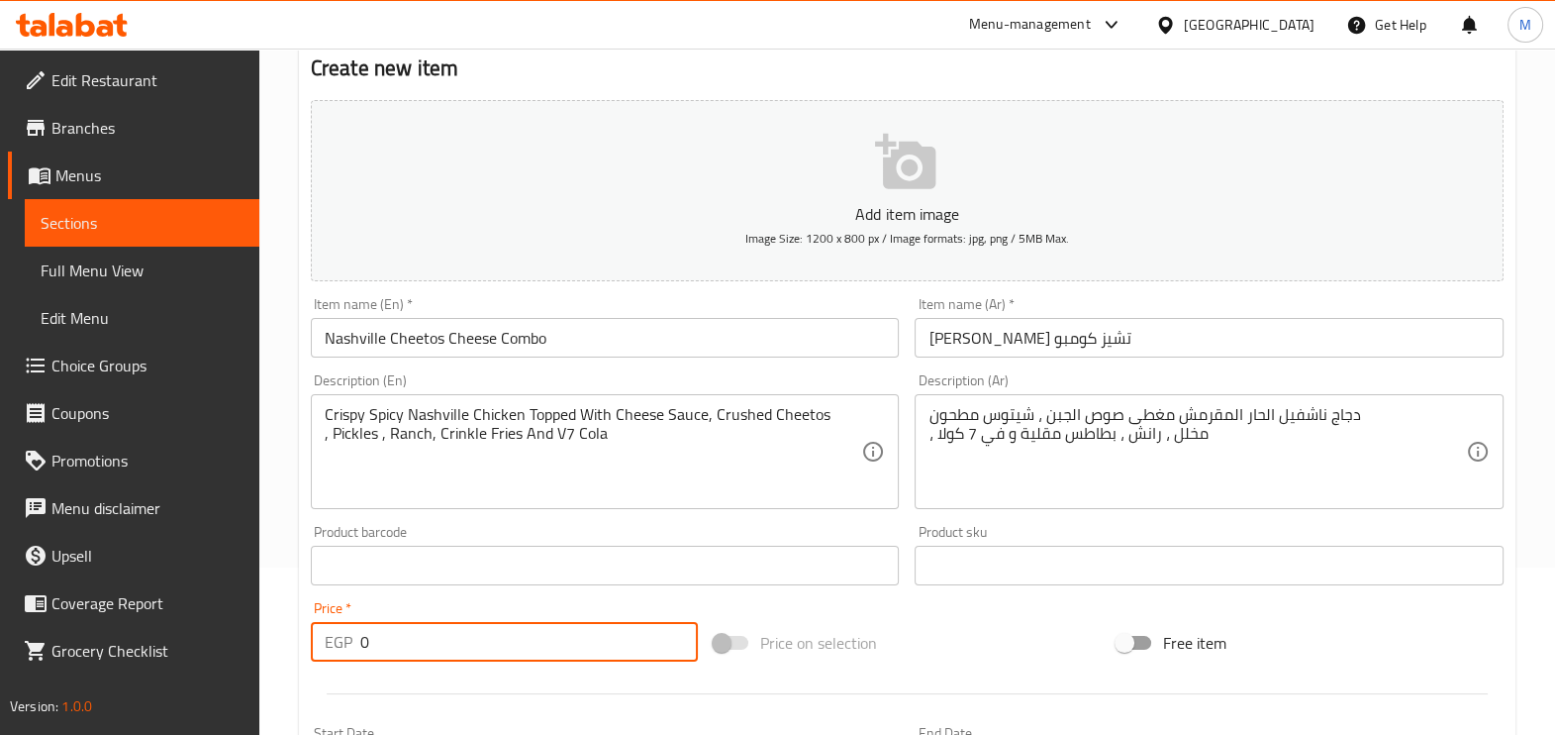
click at [548, 642] on input "0" at bounding box center [529, 642] width 338 height 40
type input "280"
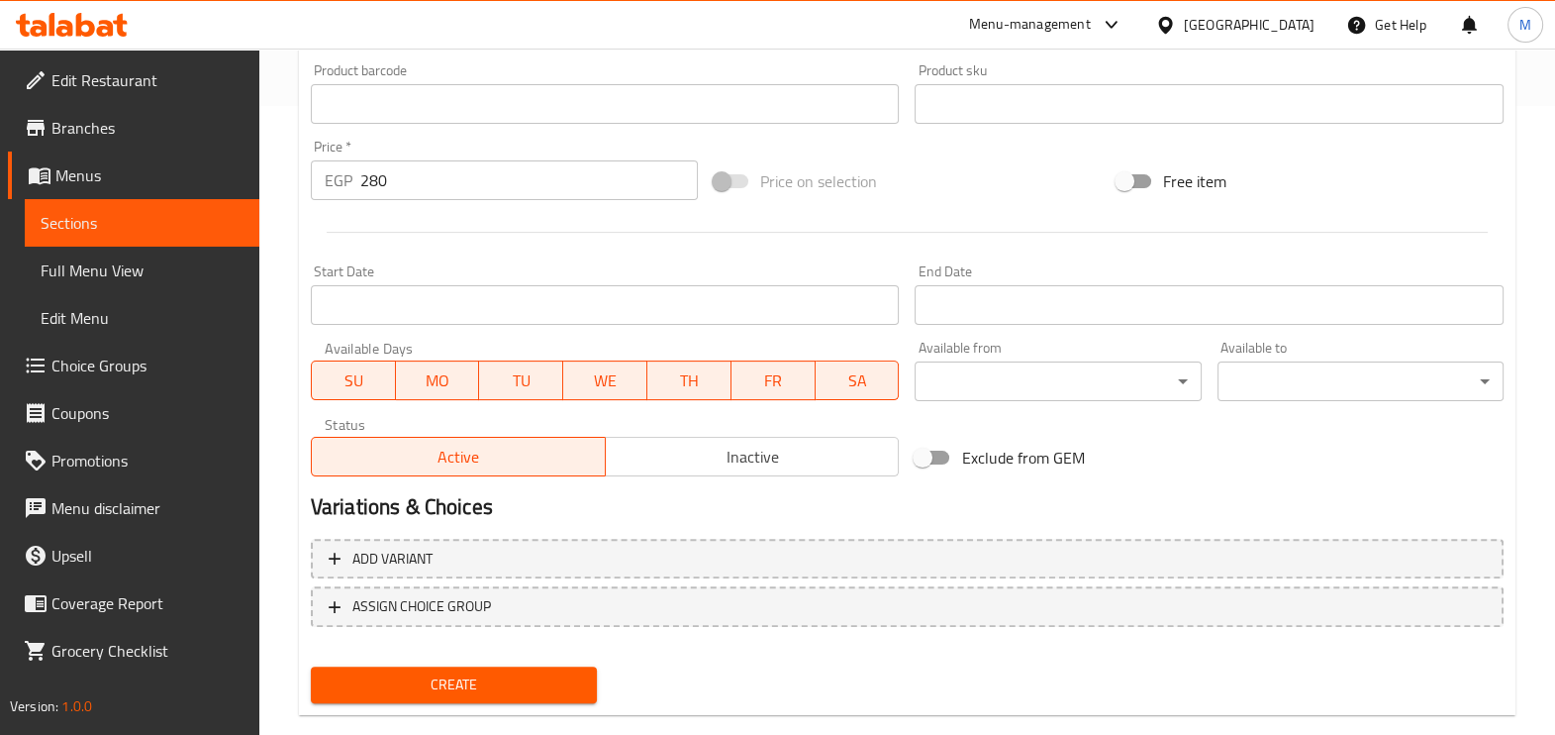
scroll to position [662, 0]
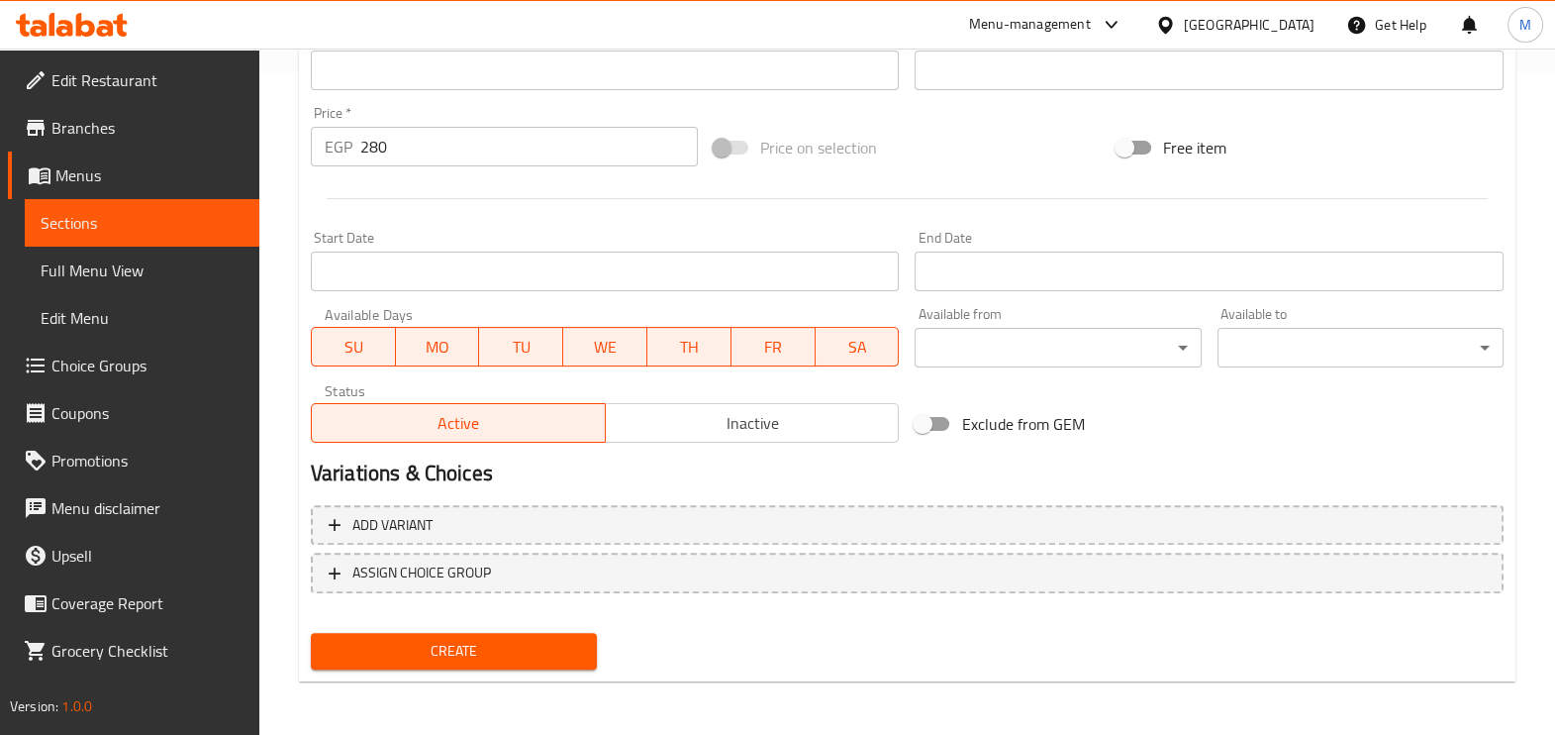
click at [471, 639] on span "Create" at bounding box center [454, 651] width 254 height 25
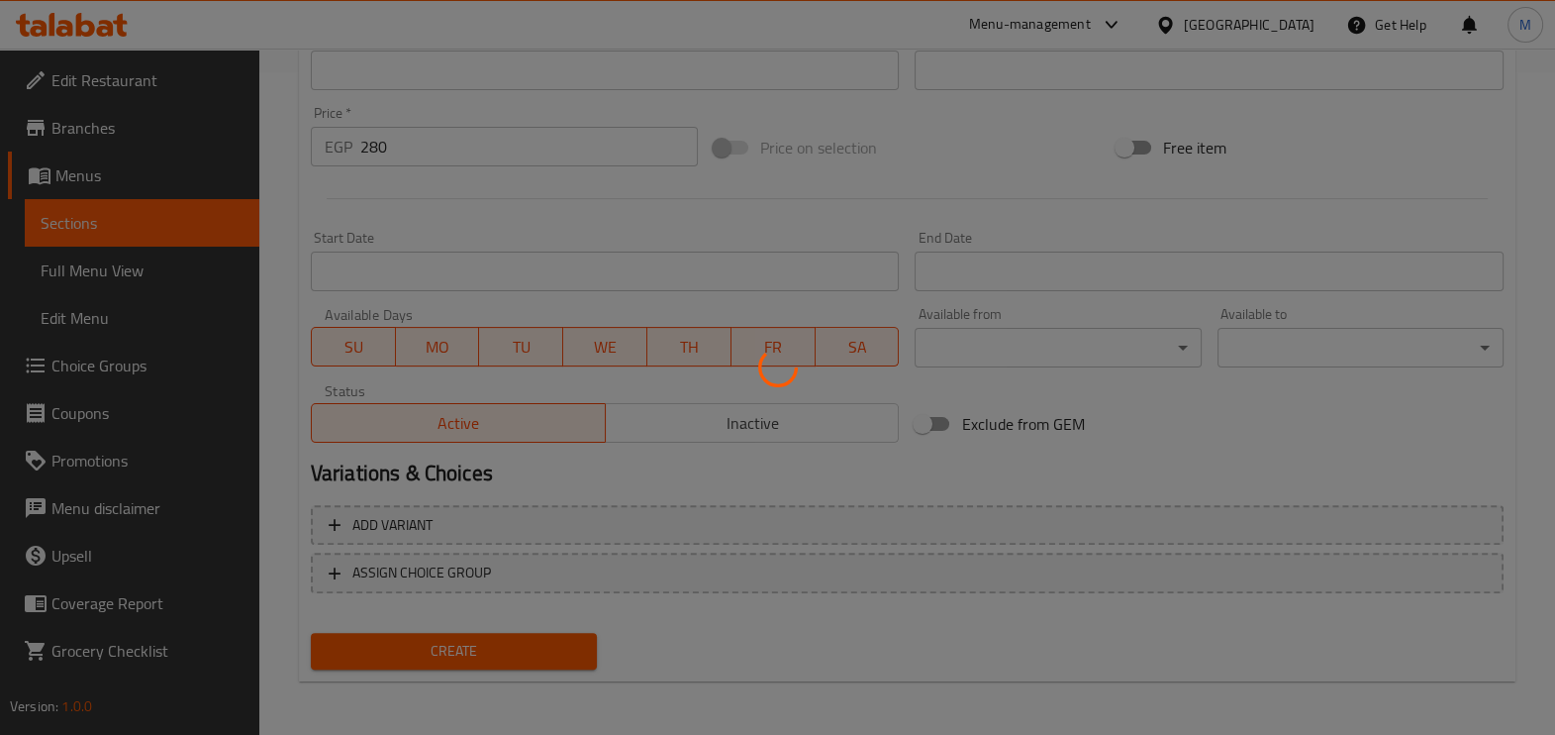
type input "0"
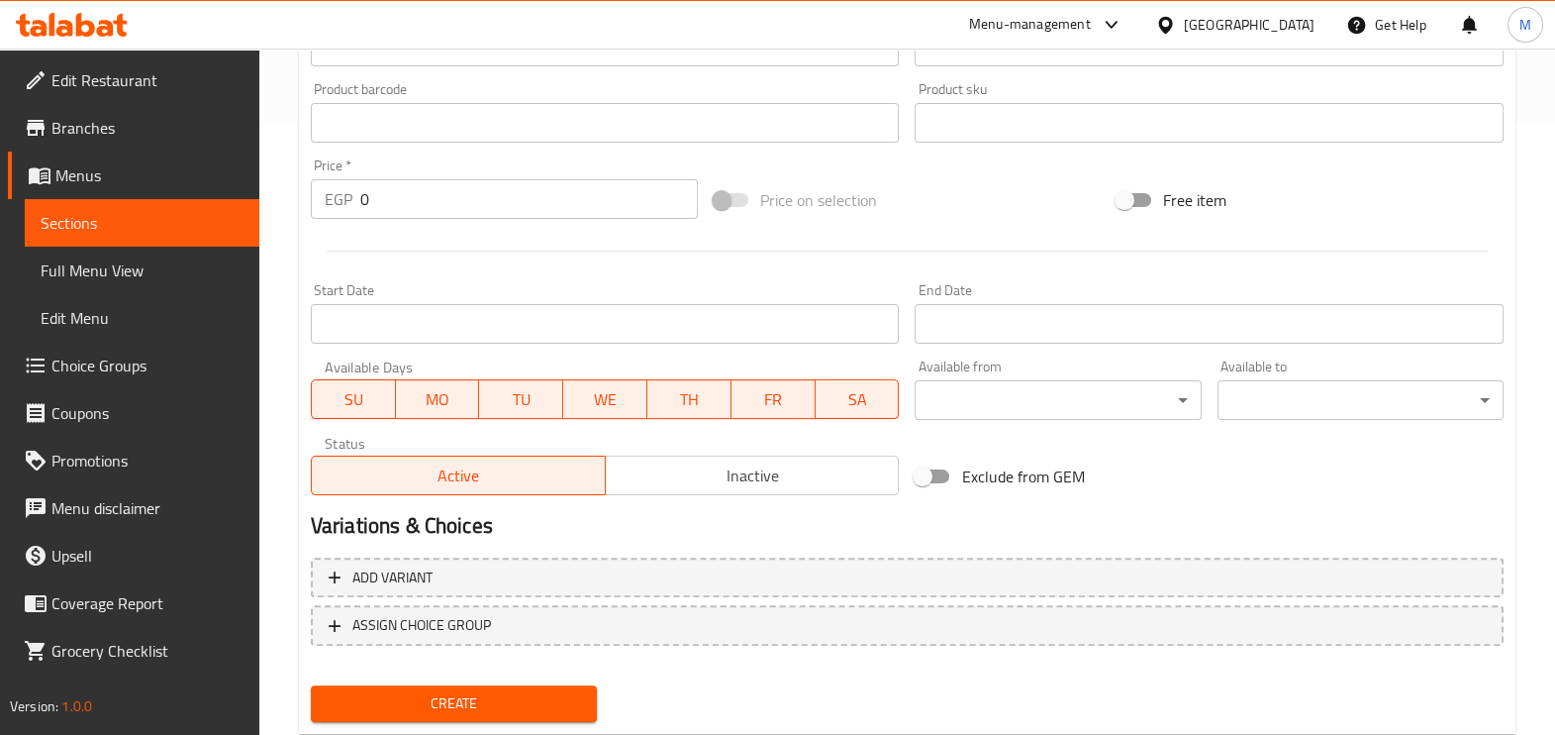
scroll to position [167, 0]
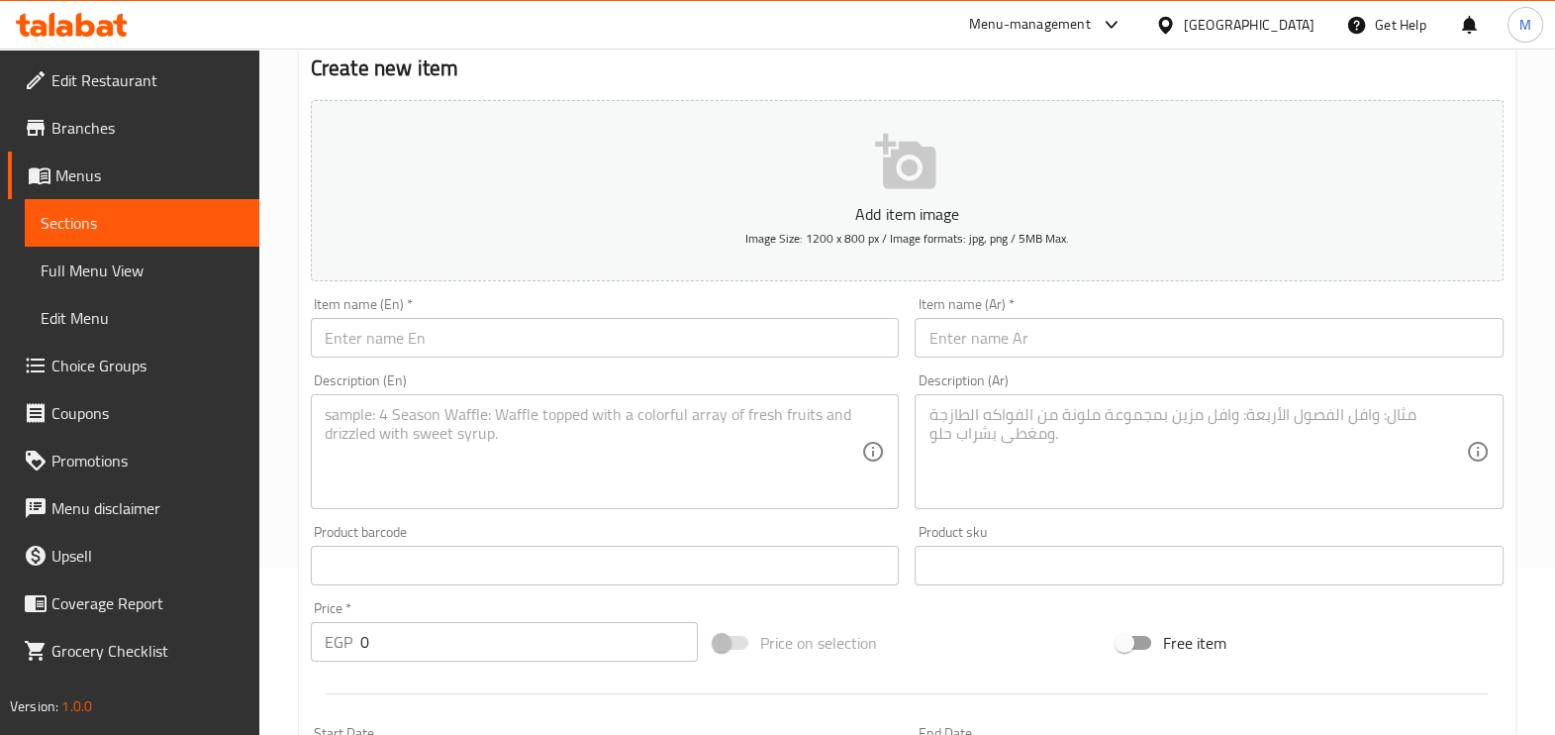
click at [585, 338] on input "text" at bounding box center [605, 338] width 589 height 40
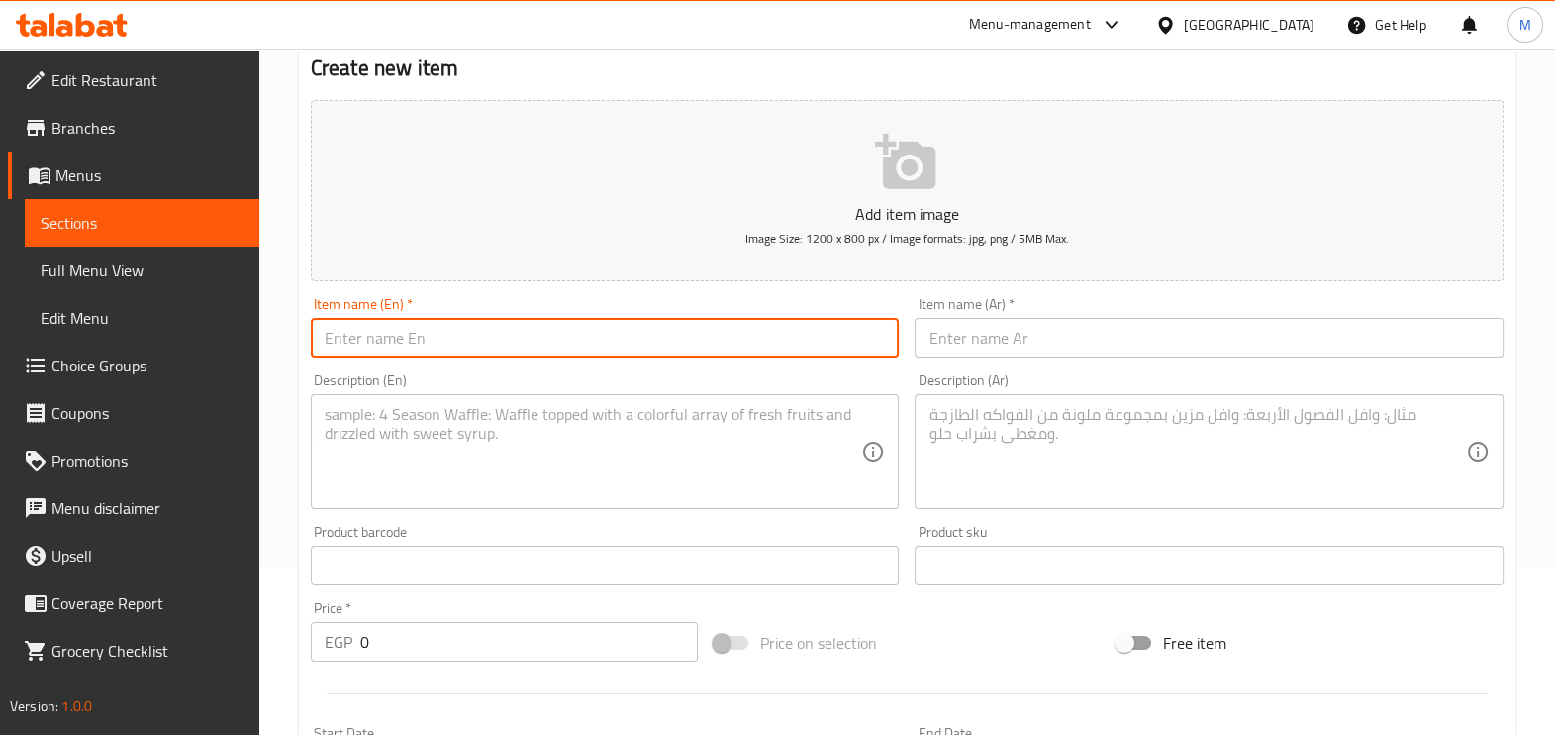
paste input "Classic Mac N' Cheese Large + Ranchi Crispy Chicken"
type input "Classic Mac N' Cheese Large + Ranchi Crispy Chicken"
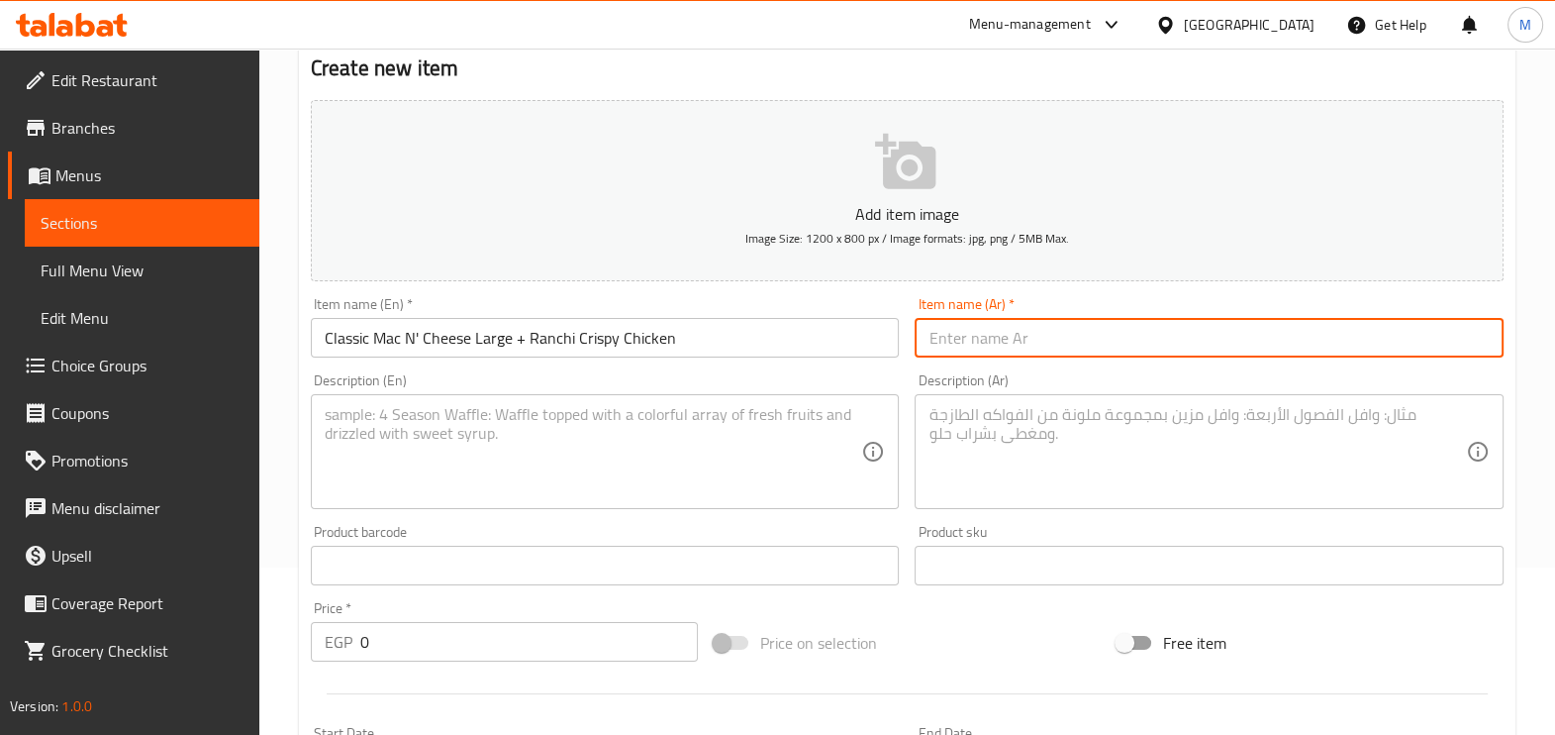
click at [1015, 324] on input "text" at bounding box center [1209, 338] width 589 height 40
paste input "كلاسيك ماك اند تشيز كبير + رانشي دجاج مقرمش"
type input "كلاسيك ماك اند تشيز كبير + رانشي دجاج مقرمش"
click at [995, 413] on textarea at bounding box center [1198, 452] width 538 height 94
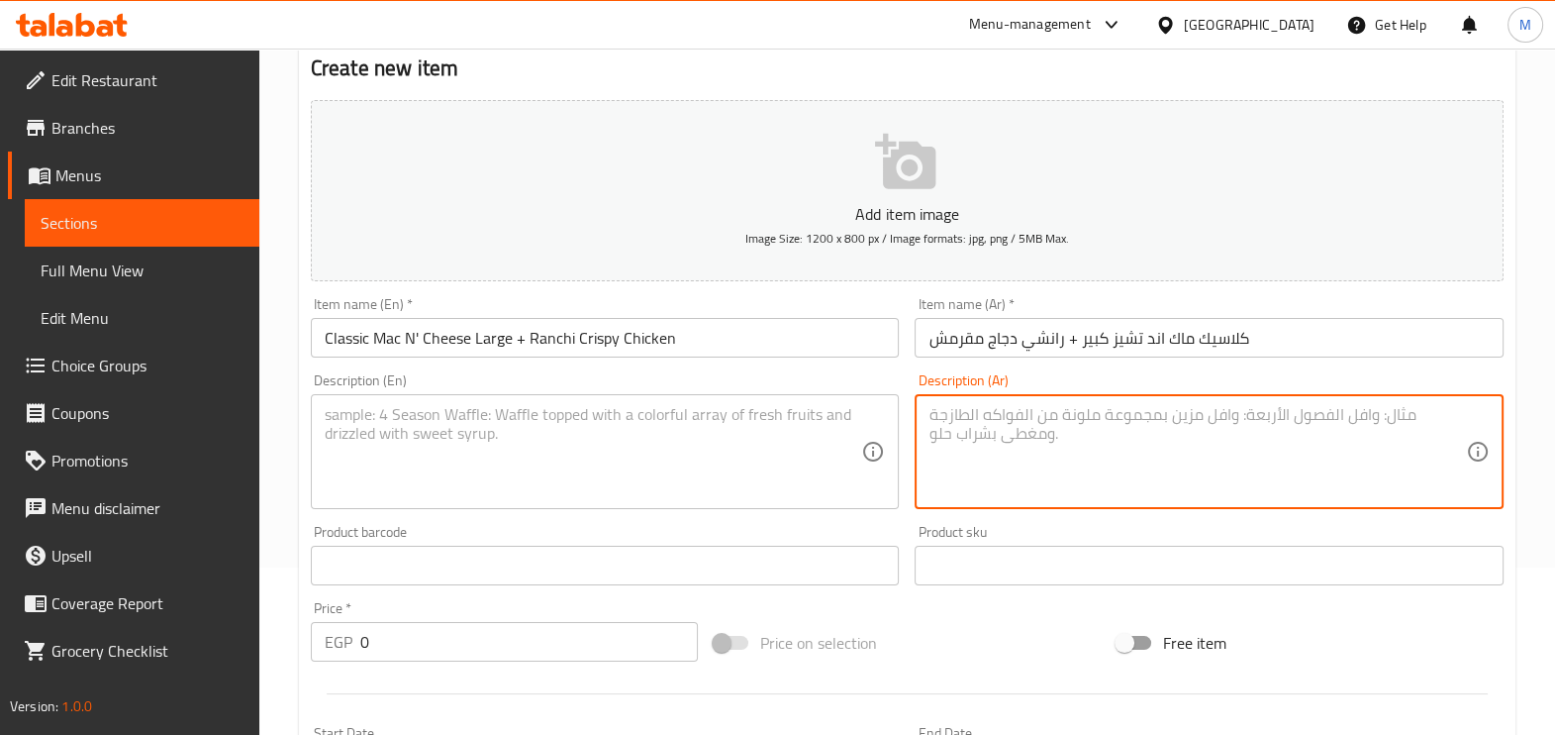
paste textarea "- Macaroni, Creamy Cheddar Cheese Topped With Mozzarella Cheese - Crispy Fried …"
type textarea "- Macaroni, Creamy Cheddar Cheese Topped With Mozzarella Cheese - Crispy Fried …"
click at [724, 432] on textarea at bounding box center [594, 452] width 538 height 94
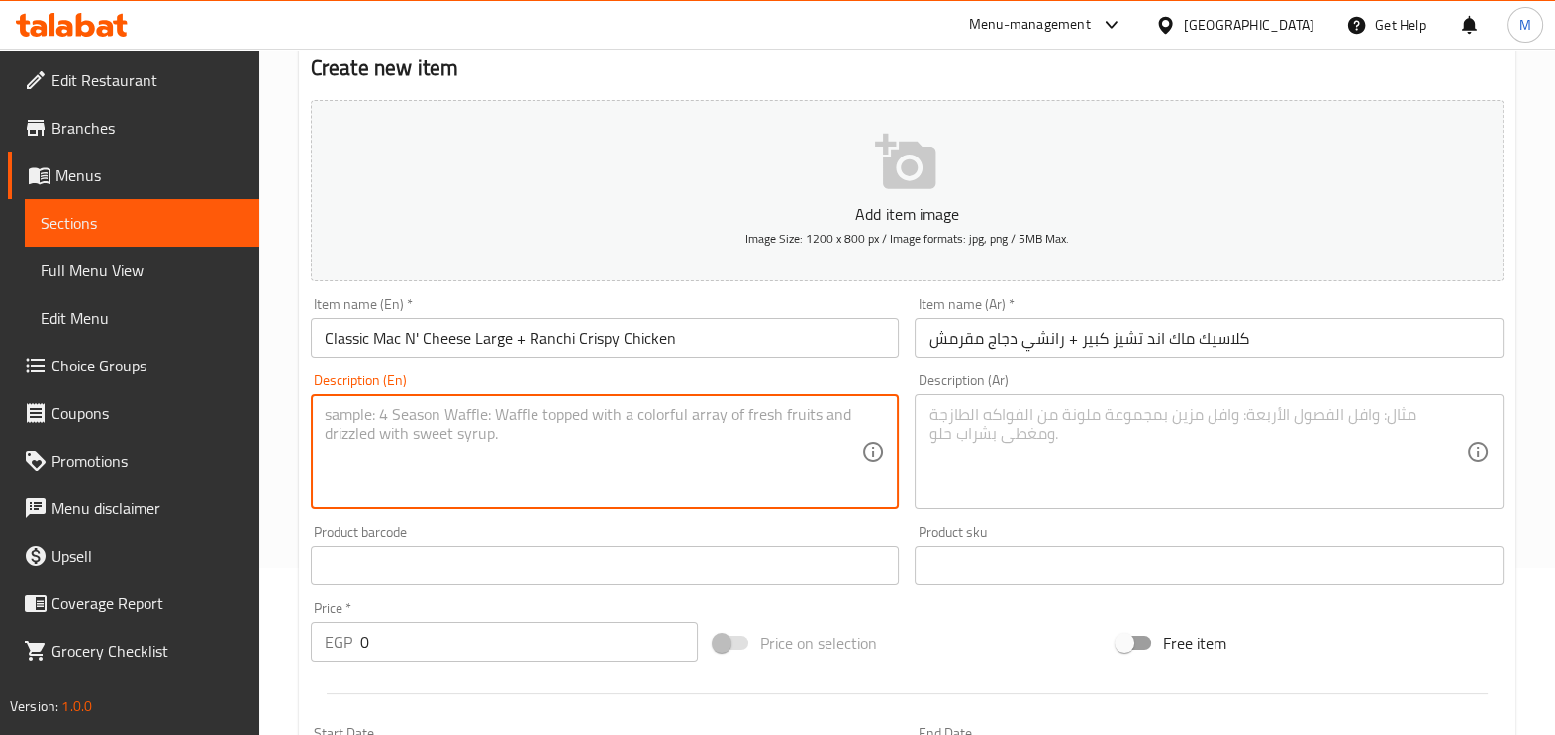
paste textarea "- Macaroni, Creamy Cheddar Cheese Topped With Mozzarella Cheese - Crispy Fried …"
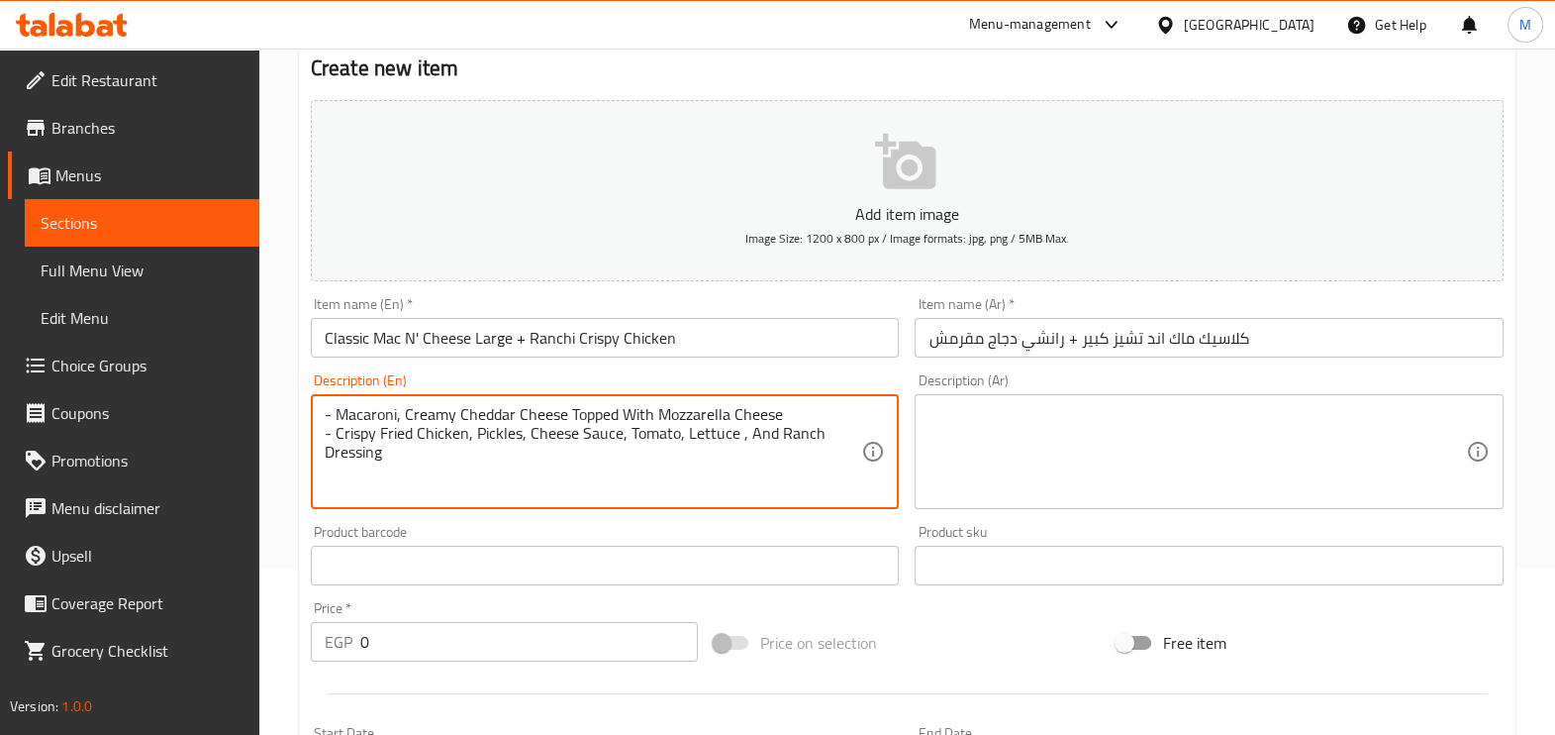
type textarea "- Macaroni, Creamy Cheddar Cheese Topped With Mozzarella Cheese - Crispy Fried …"
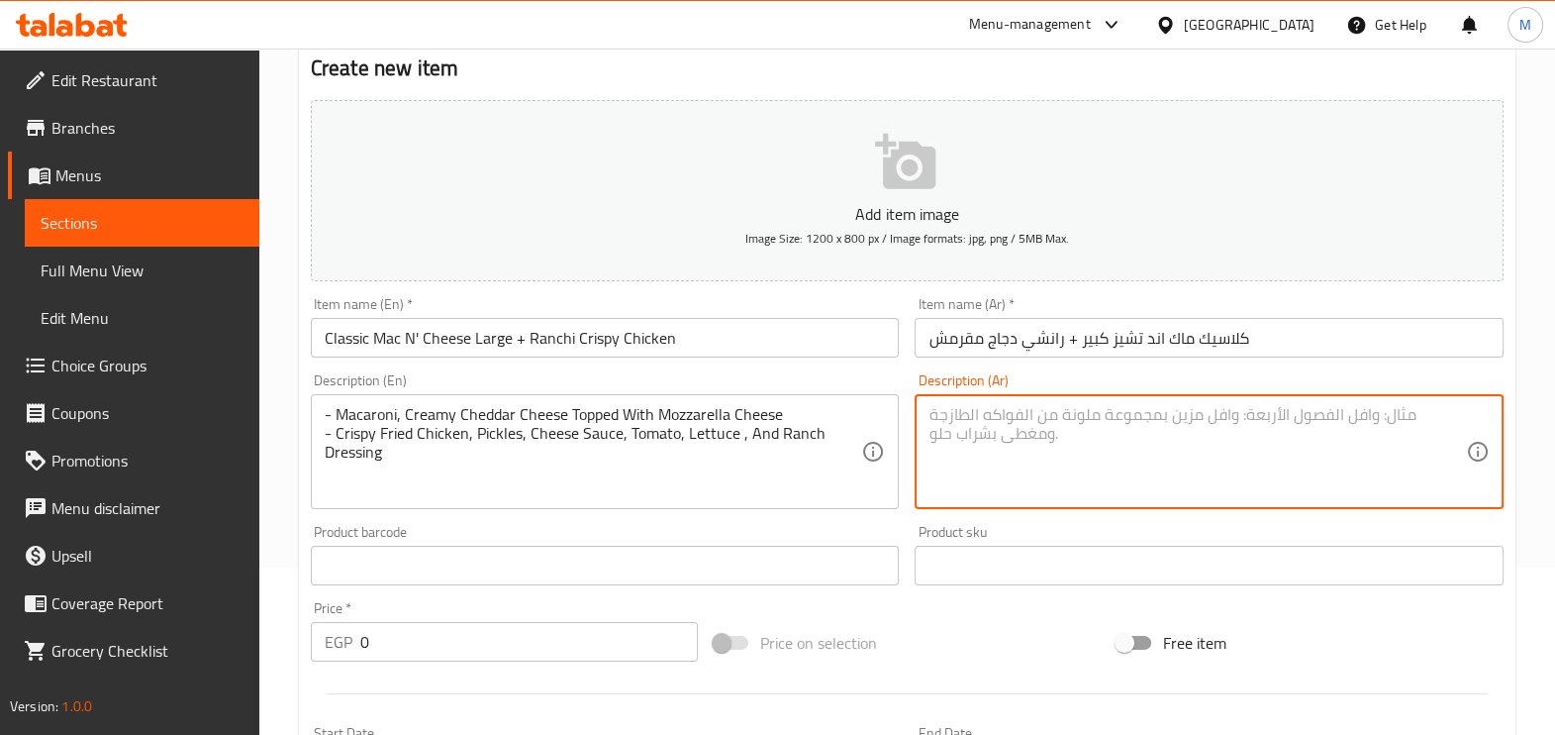
click at [1139, 448] on textarea at bounding box center [1198, 452] width 538 height 94
paste textarea "- مكرونة ، جبنة شيدر كريمية مغطاة بجبنة الموزاريلا - دجاج مقلي مقرمش ، مخلل ، ص…"
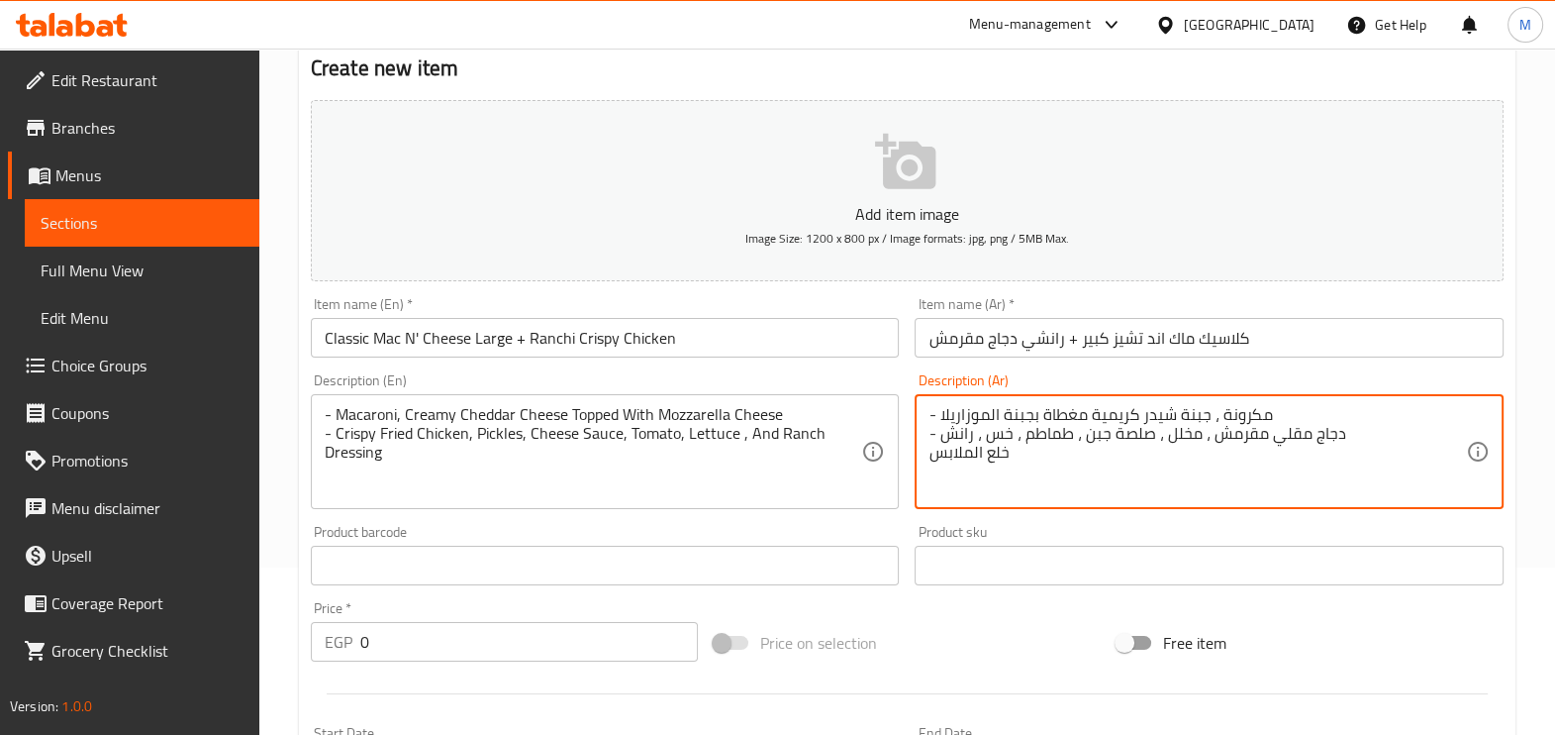
drag, startPoint x: 1024, startPoint y: 458, endPoint x: 928, endPoint y: 457, distance: 96.0
click at [929, 457] on textarea "- مكرونة ، جبنة شيدر كريمية مغطاة بجبنة الموزاريلا - دجاج مقلي مقرمش ، مخلل ، ص…" at bounding box center [1198, 452] width 538 height 94
type textarea "- مكرونة ، جبنة شيدر كريمية مغطاة بجبنة الموزاريلا - دجاج مقلي مقرمش ، مخلل ، ص…"
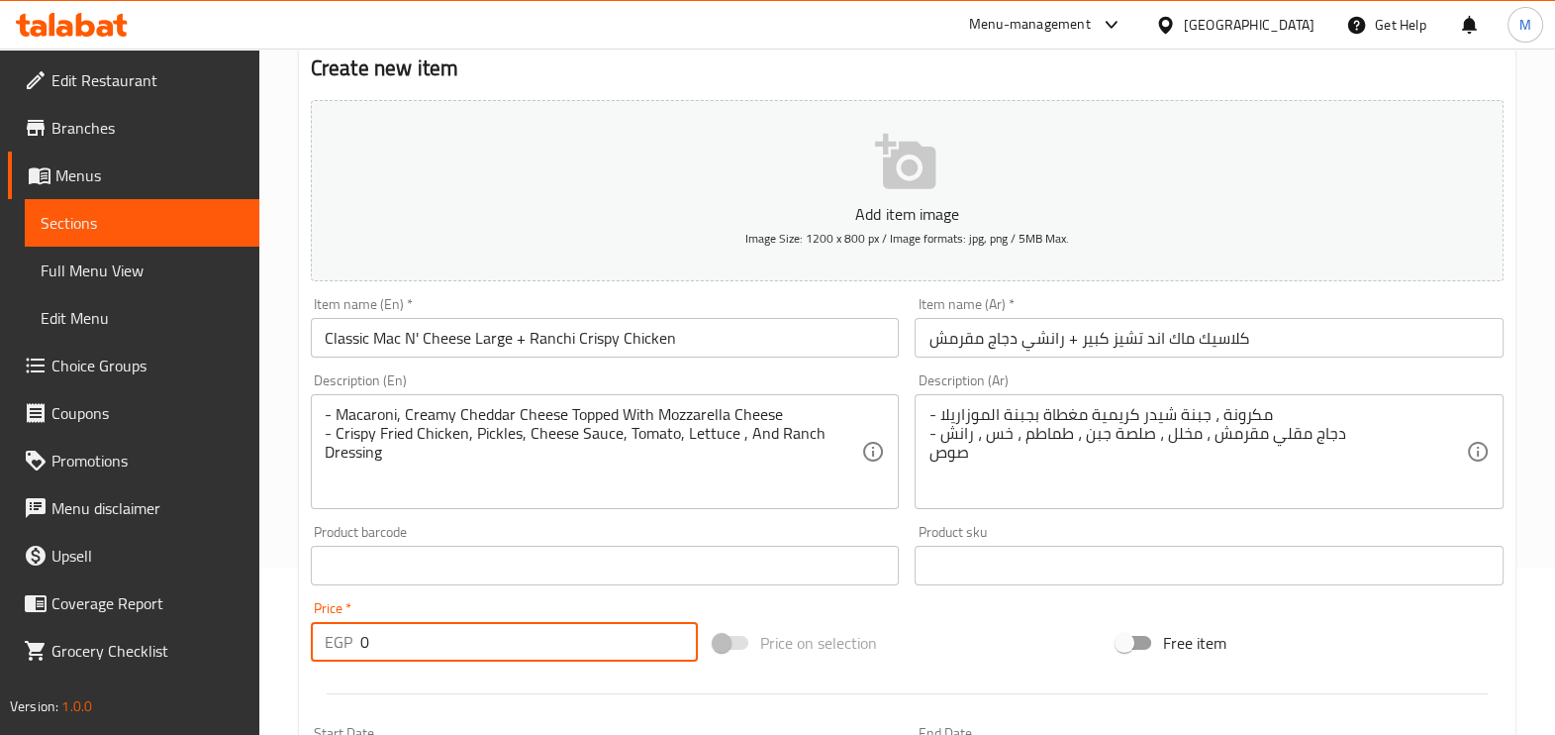
drag, startPoint x: 473, startPoint y: 640, endPoint x: 351, endPoint y: 639, distance: 122.8
click at [351, 639] on div "EGP 0 Price *" at bounding box center [504, 642] width 387 height 40
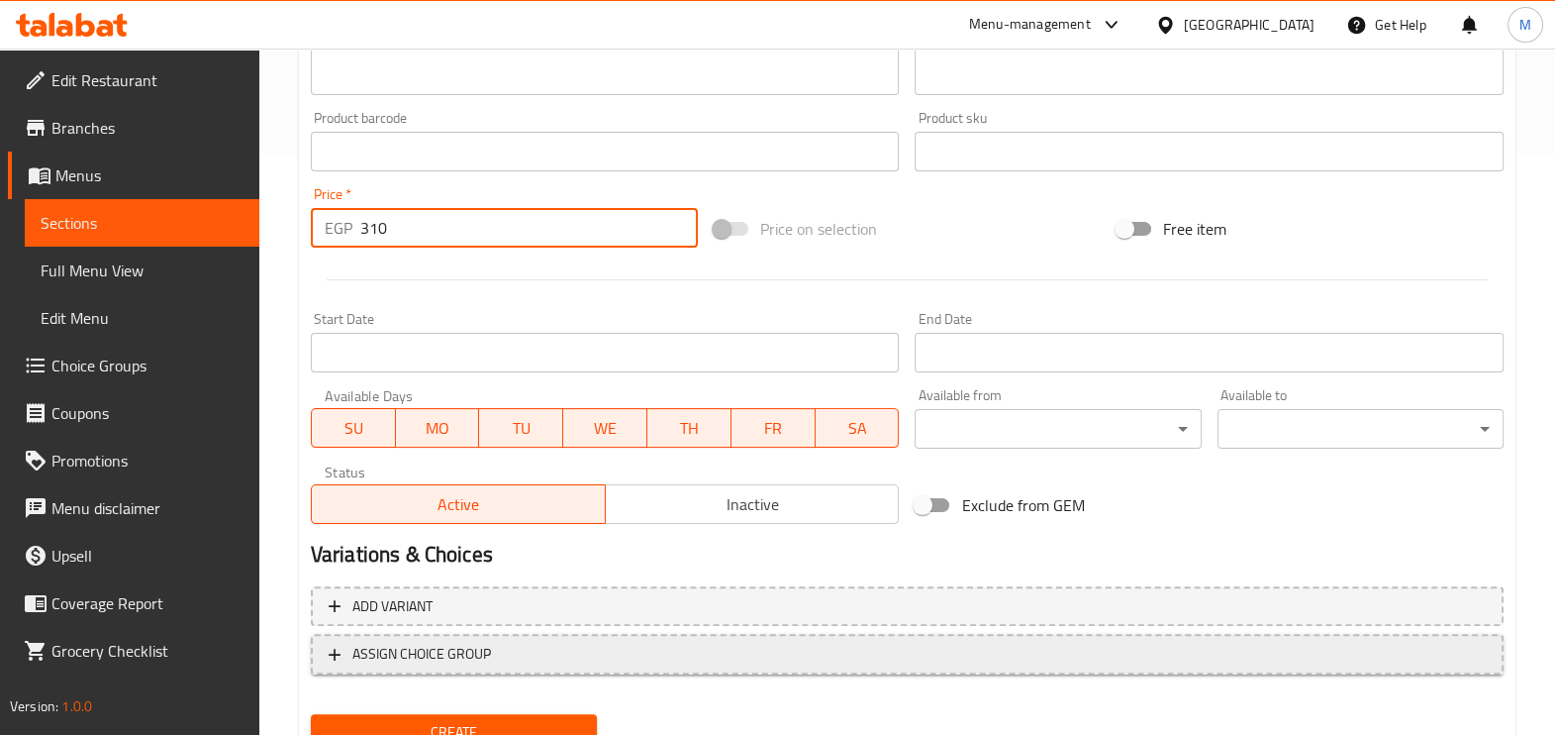
scroll to position [662, 0]
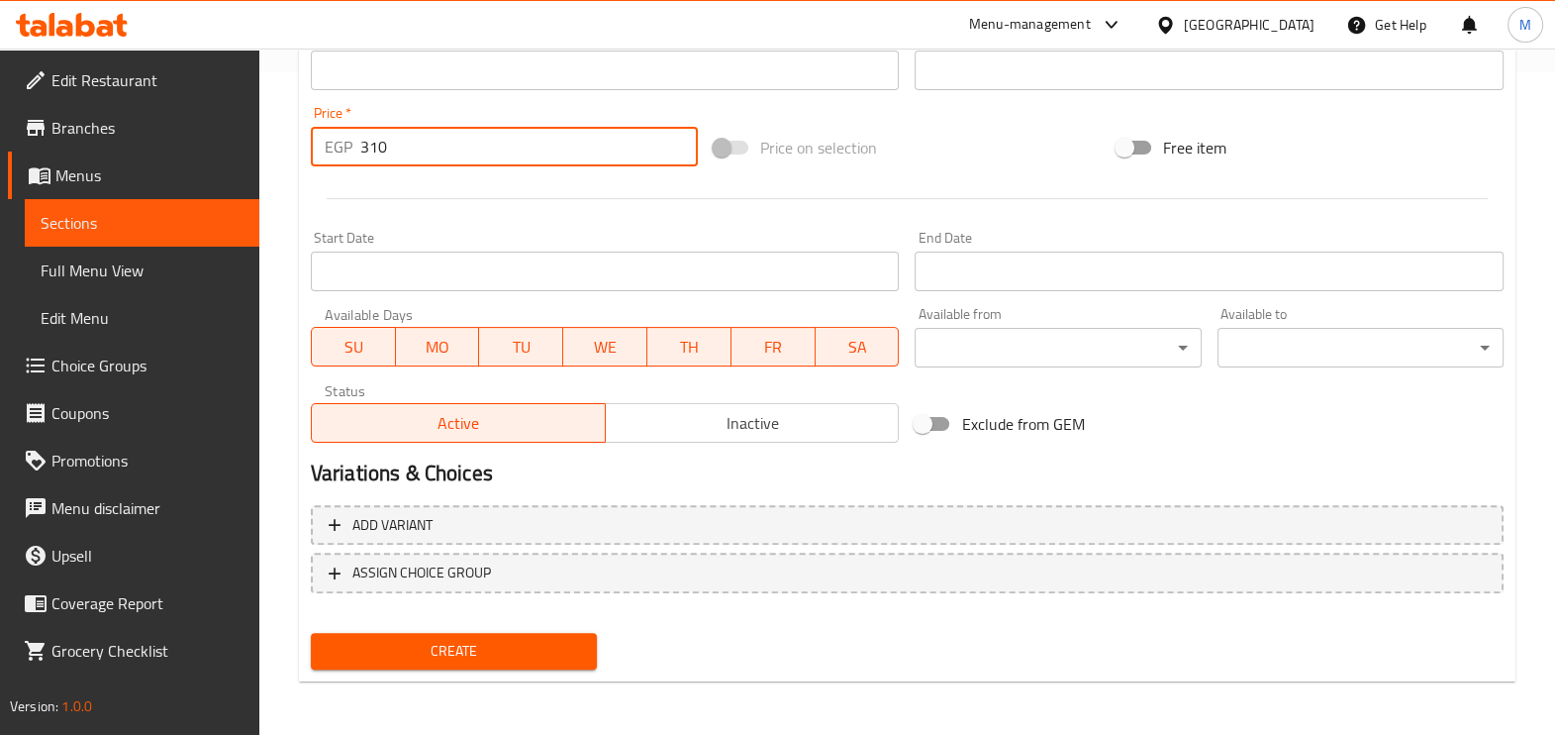
type input "310"
click at [571, 667] on button "Create" at bounding box center [454, 651] width 286 height 37
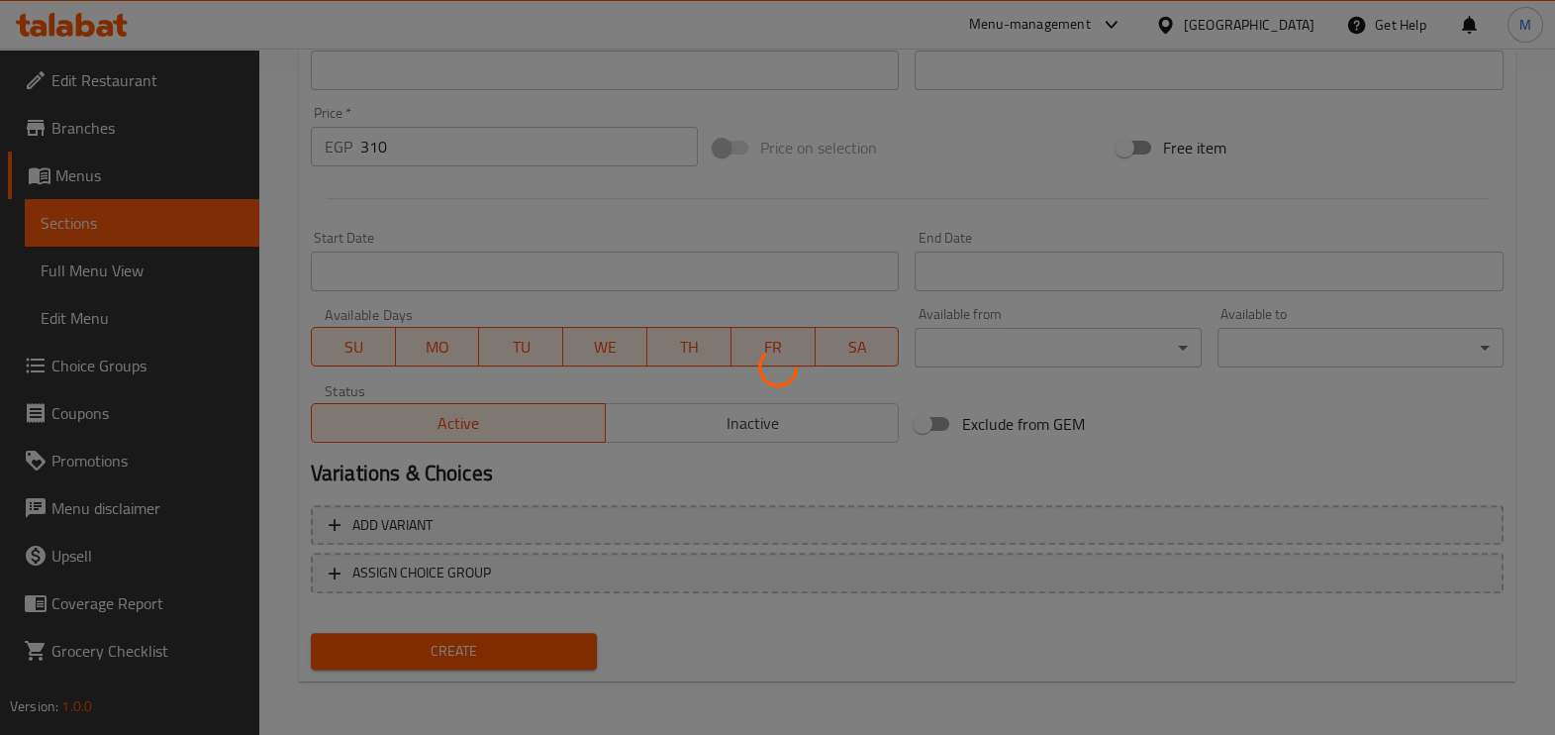
type input "0"
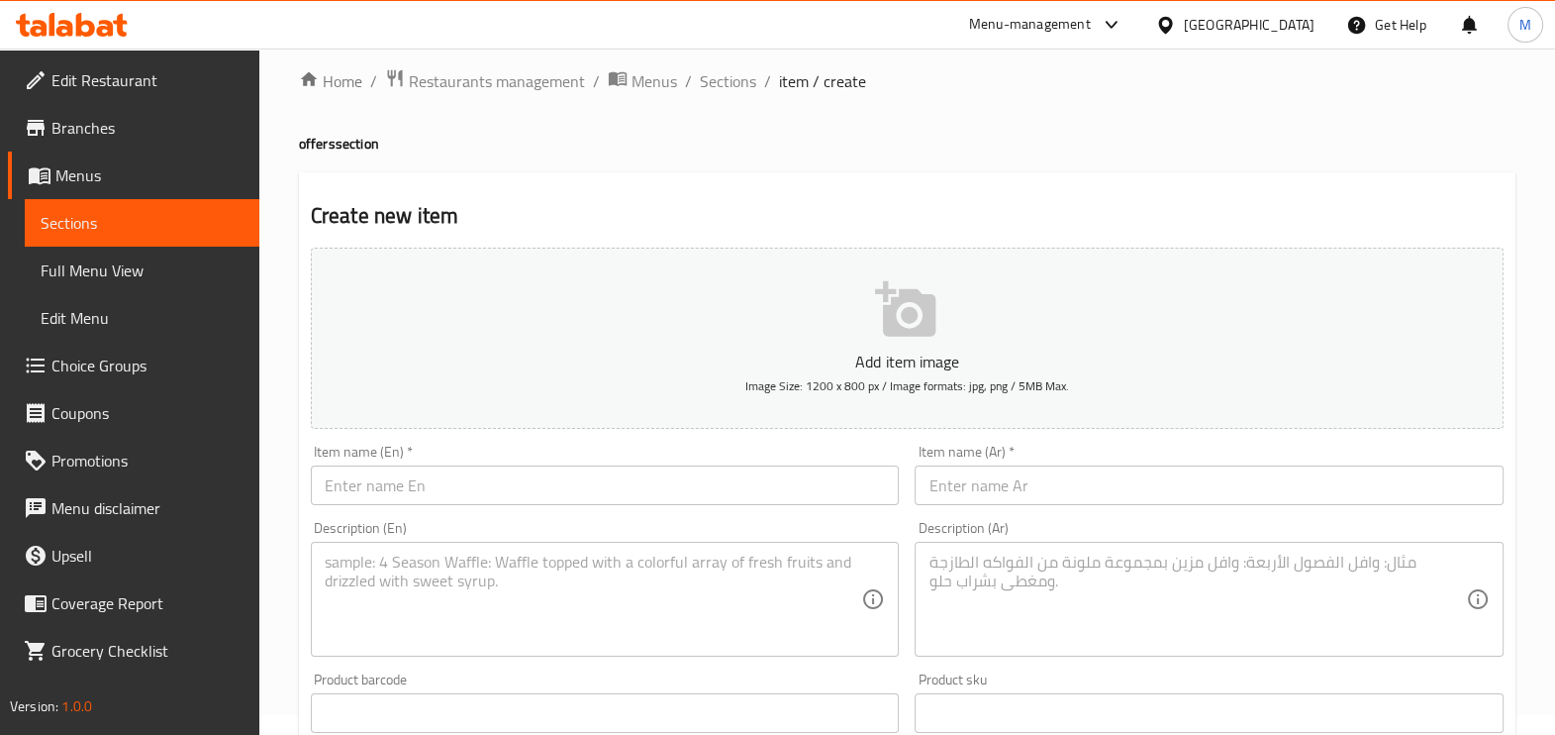
scroll to position [0, 0]
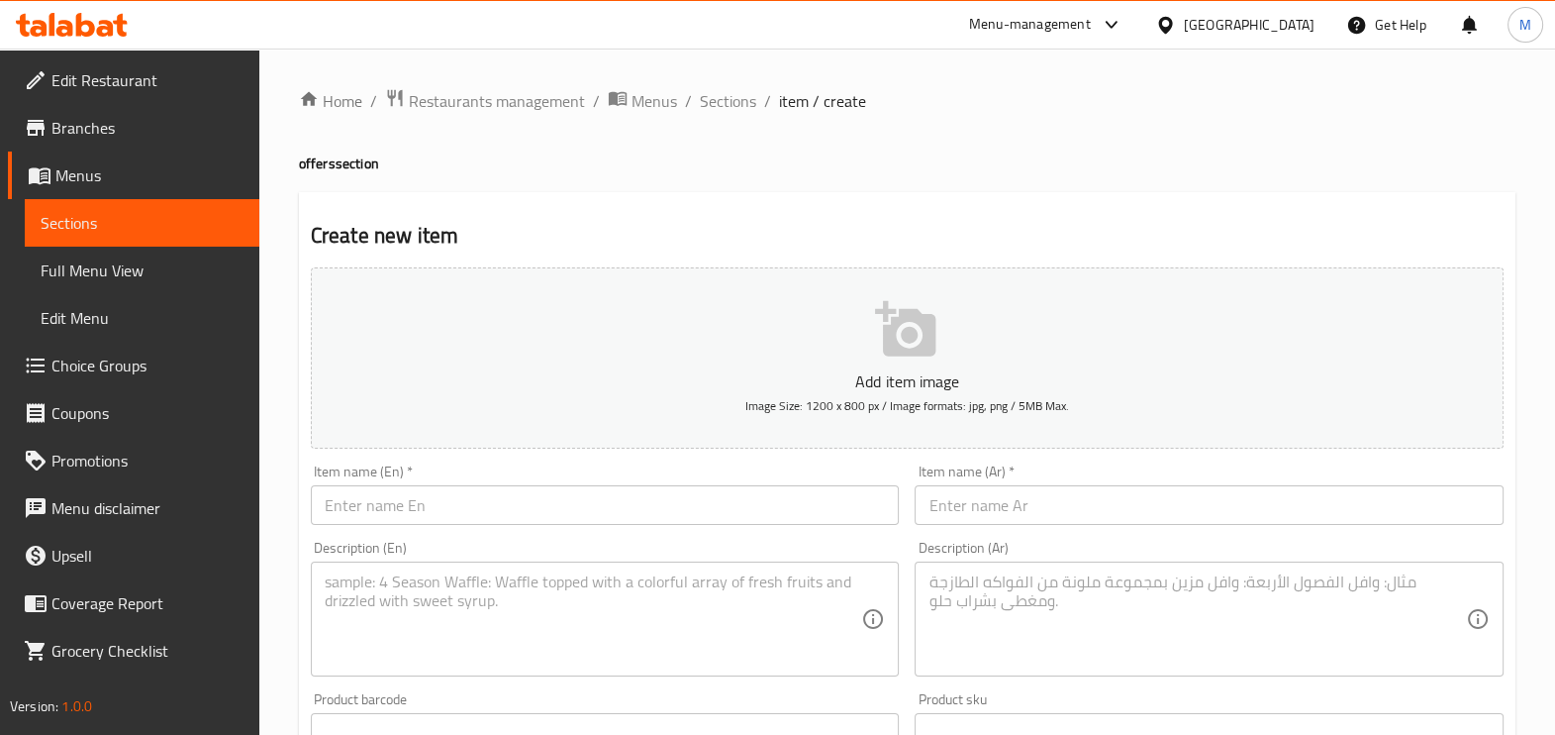
click at [744, 508] on input "text" at bounding box center [605, 505] width 589 height 40
paste input "Classic Burger Single + Ranchi Crispy Chicken"
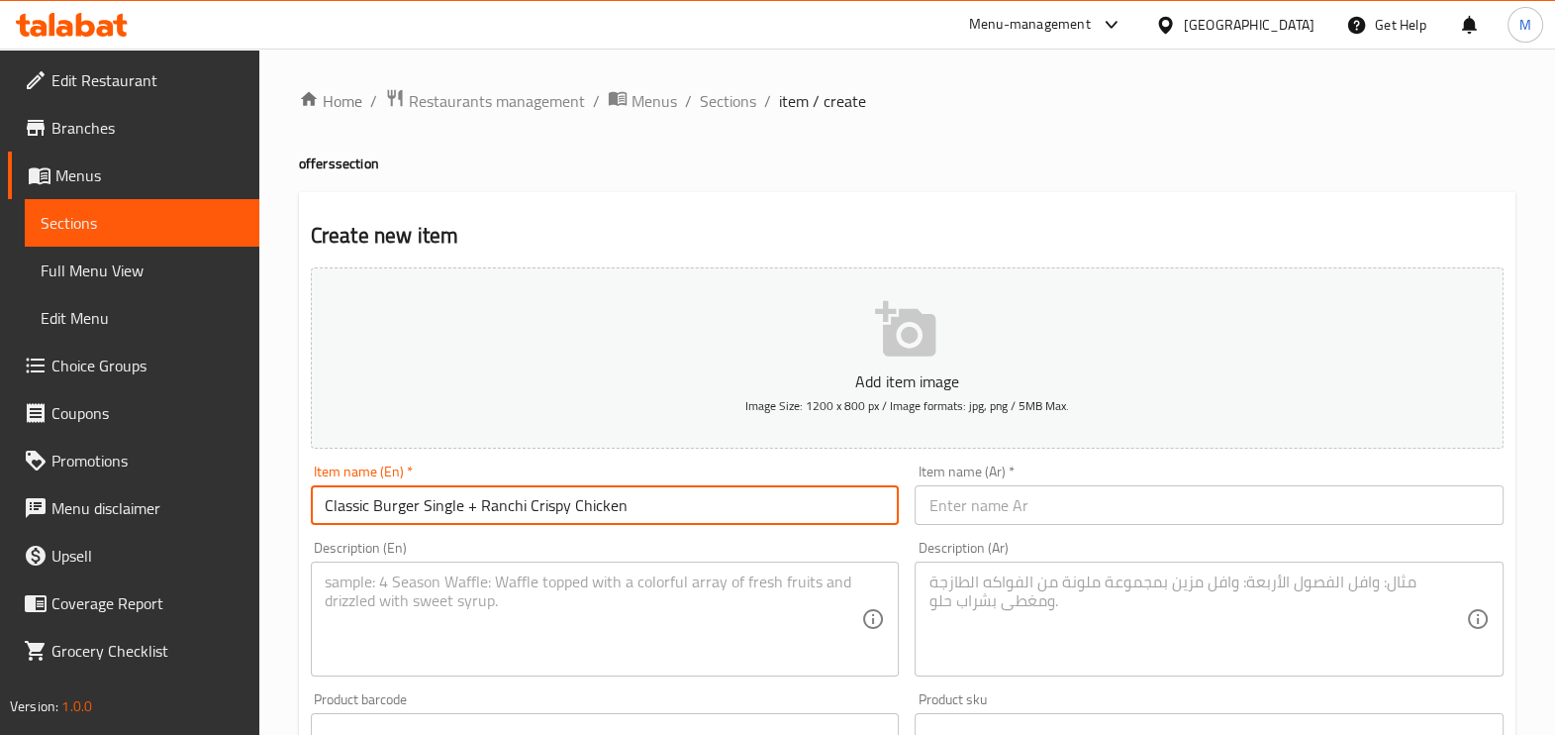
type input "Classic Burger Single + Ranchi Crispy Chicken"
click at [1218, 520] on input "text" at bounding box center [1209, 505] width 589 height 40
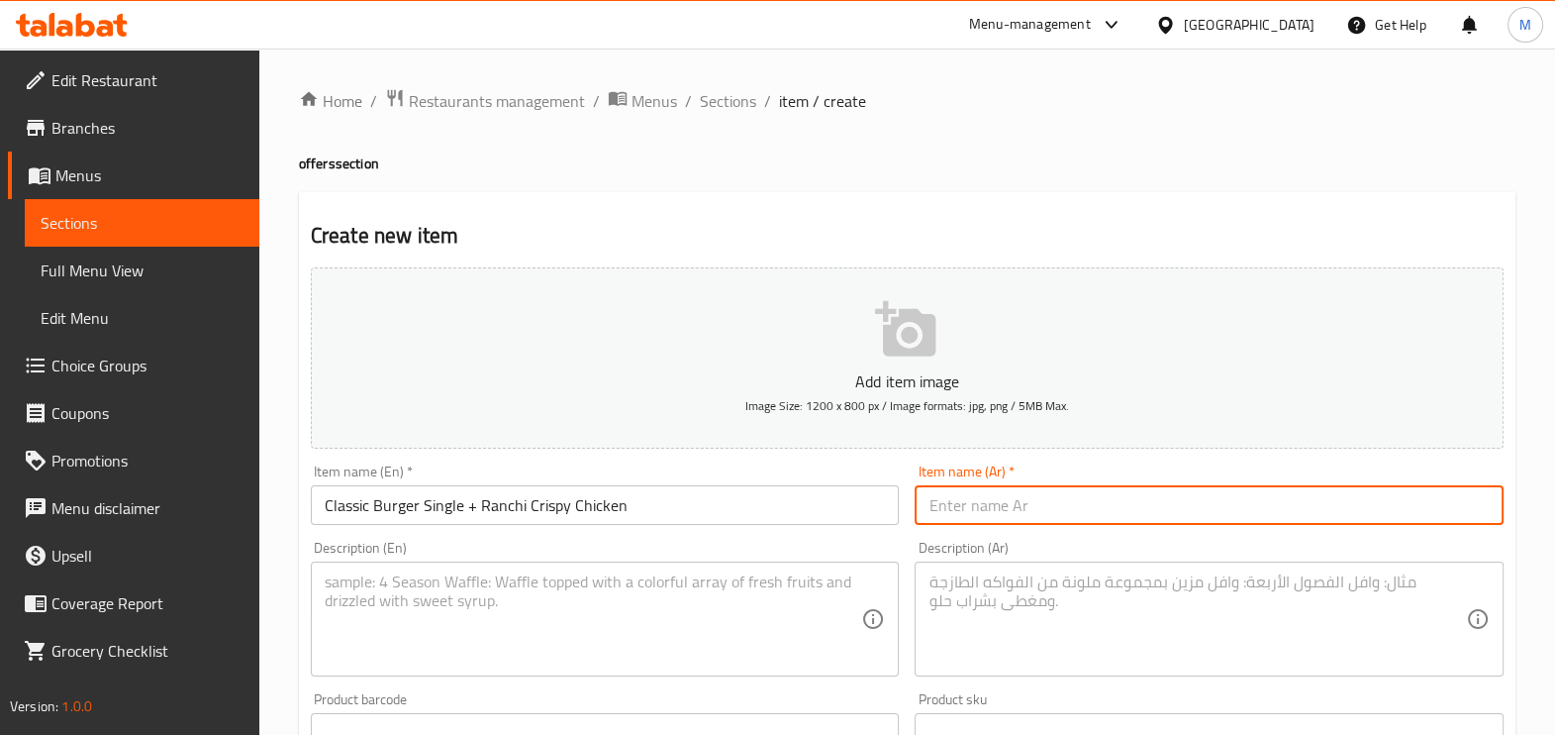
paste input "كلاسيك برجر مفرد + رانشي كرسبي تشيكن"
click at [1108, 505] on input "كلاسيك برجر مفرد + رانشي كرسبي تشيكن" at bounding box center [1209, 505] width 589 height 40
type input "كلاسيك برجر سنجل ش+ رانشي كرسبي تشيكن"
click at [677, 584] on textarea at bounding box center [594, 619] width 538 height 94
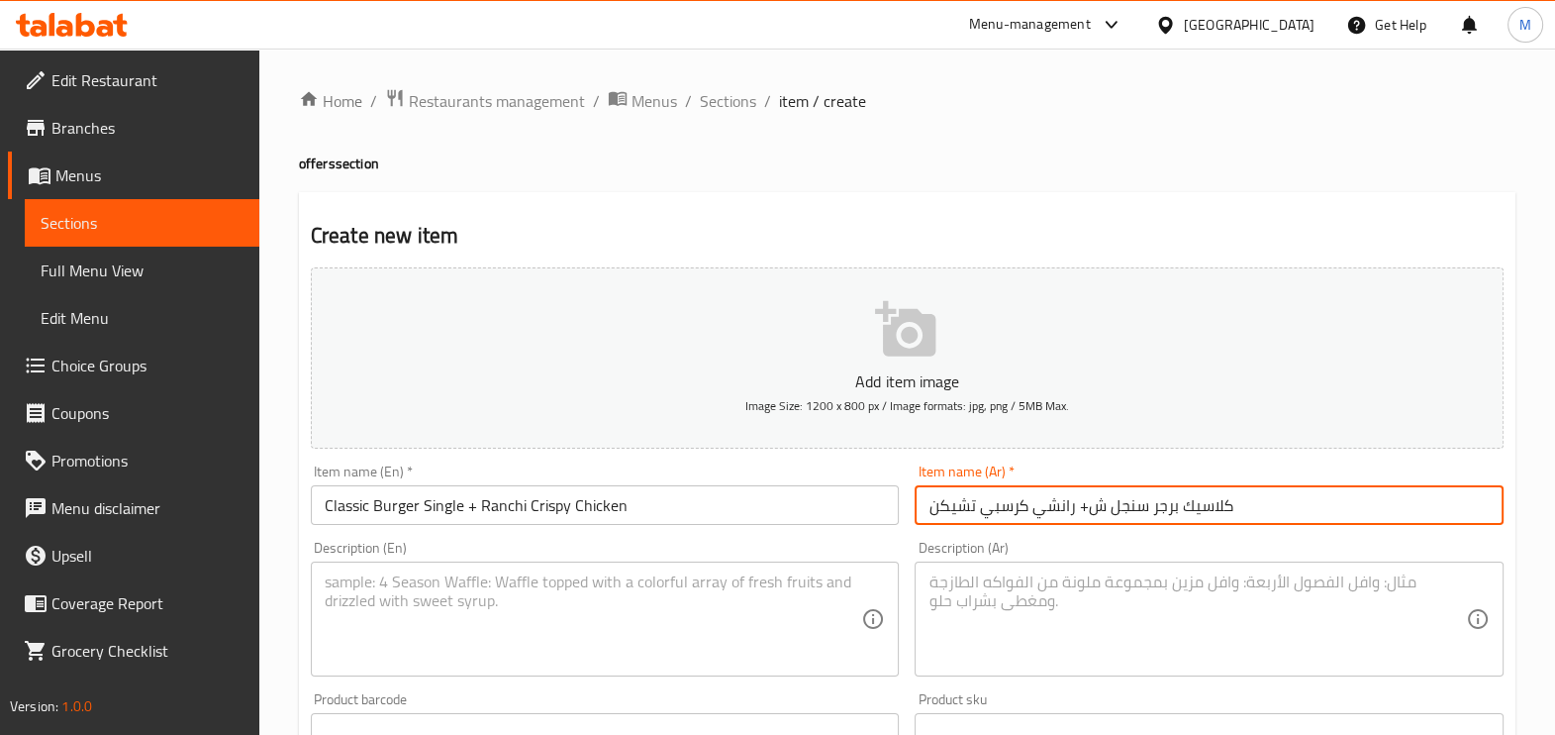
paste textarea "- Beef Patty, Onion, Pickles, Ketchup , Mustard And American Cheese - Crispy Fr…"
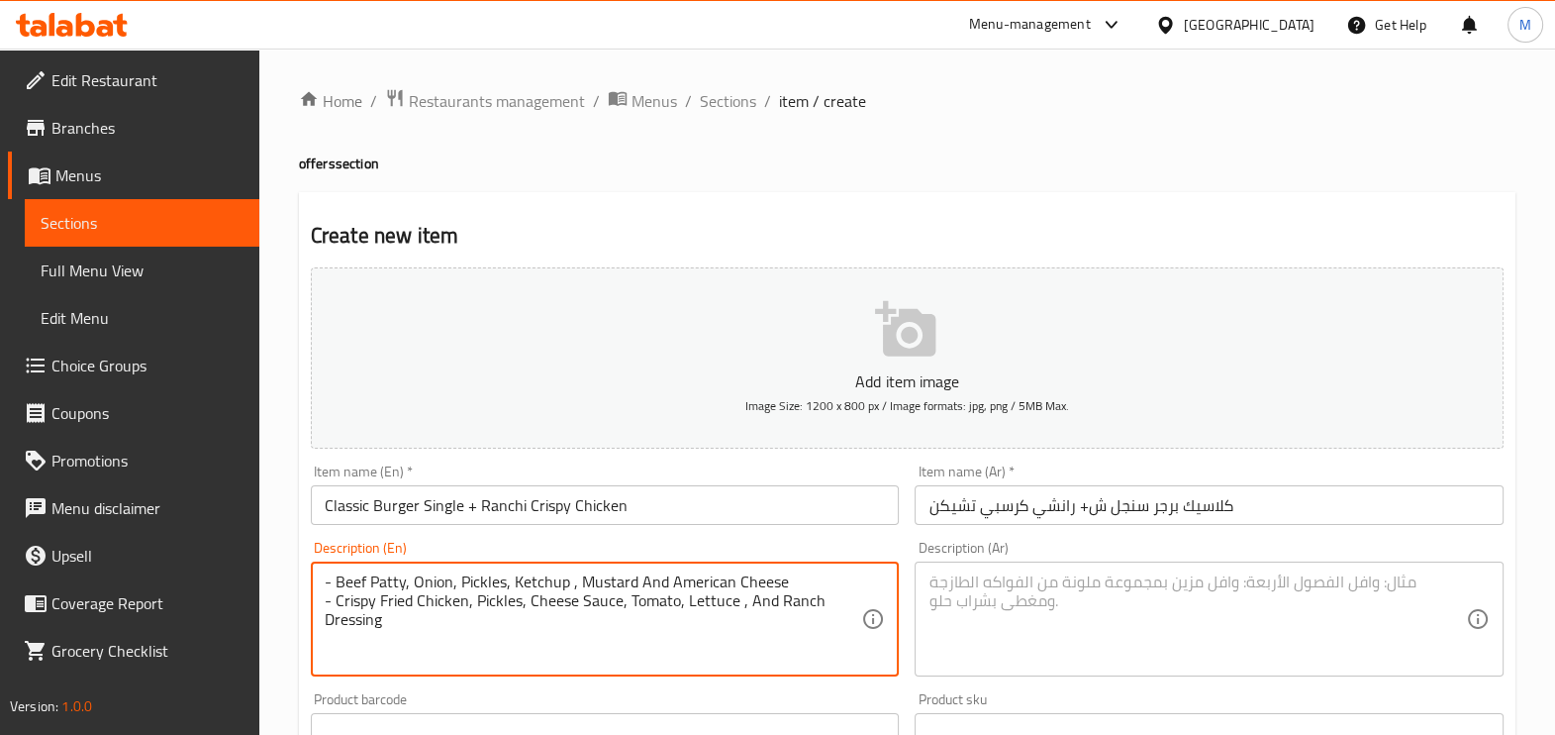
type textarea "- Beef Patty, Onion, Pickles, Ketchup , Mustard And American Cheese - Crispy Fr…"
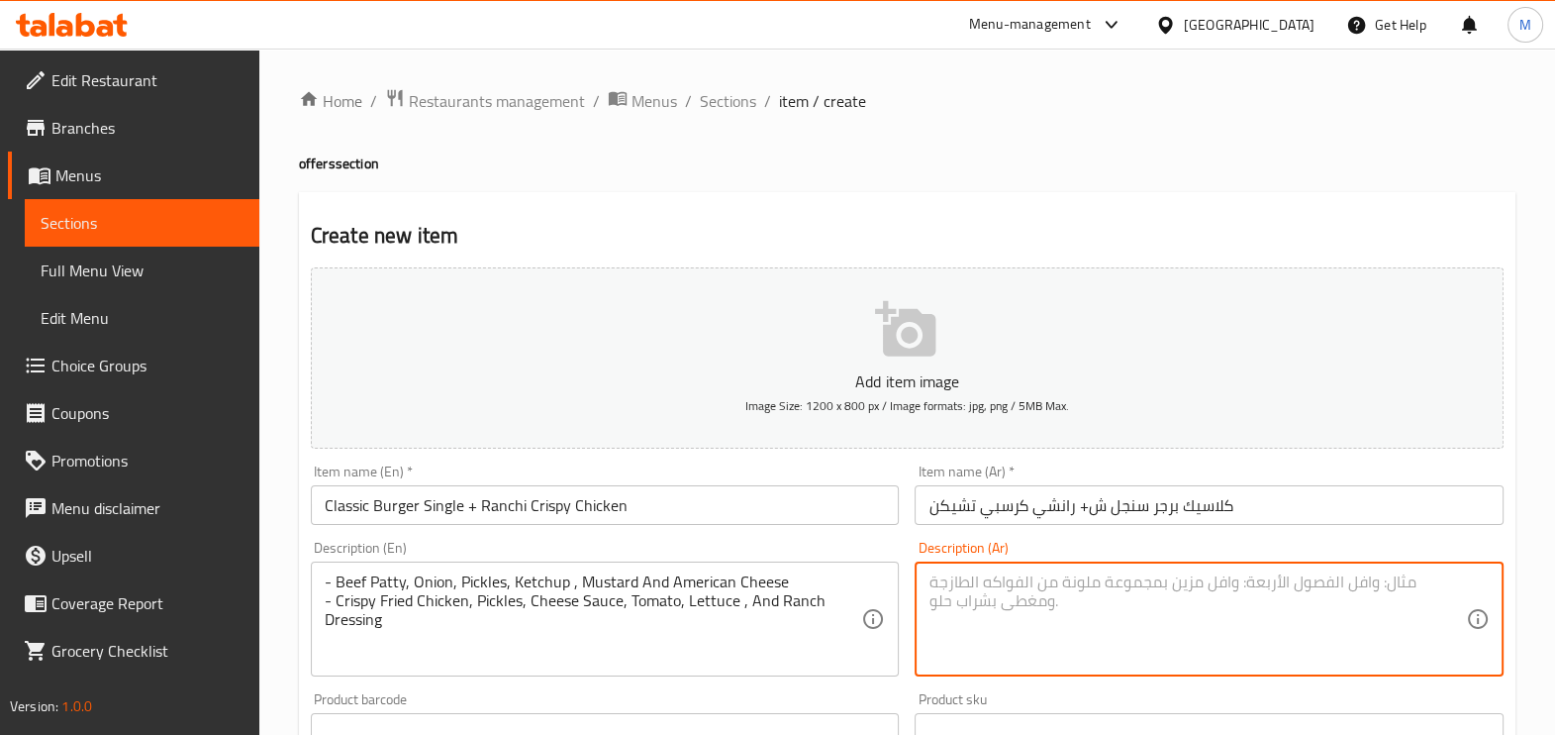
click at [993, 599] on textarea at bounding box center [1198, 619] width 538 height 94
paste textarea "- باتي لحم البقر والبصل والمخللات والكاتشب والخردل والجبن الأمريكي - دجاج مقلي …"
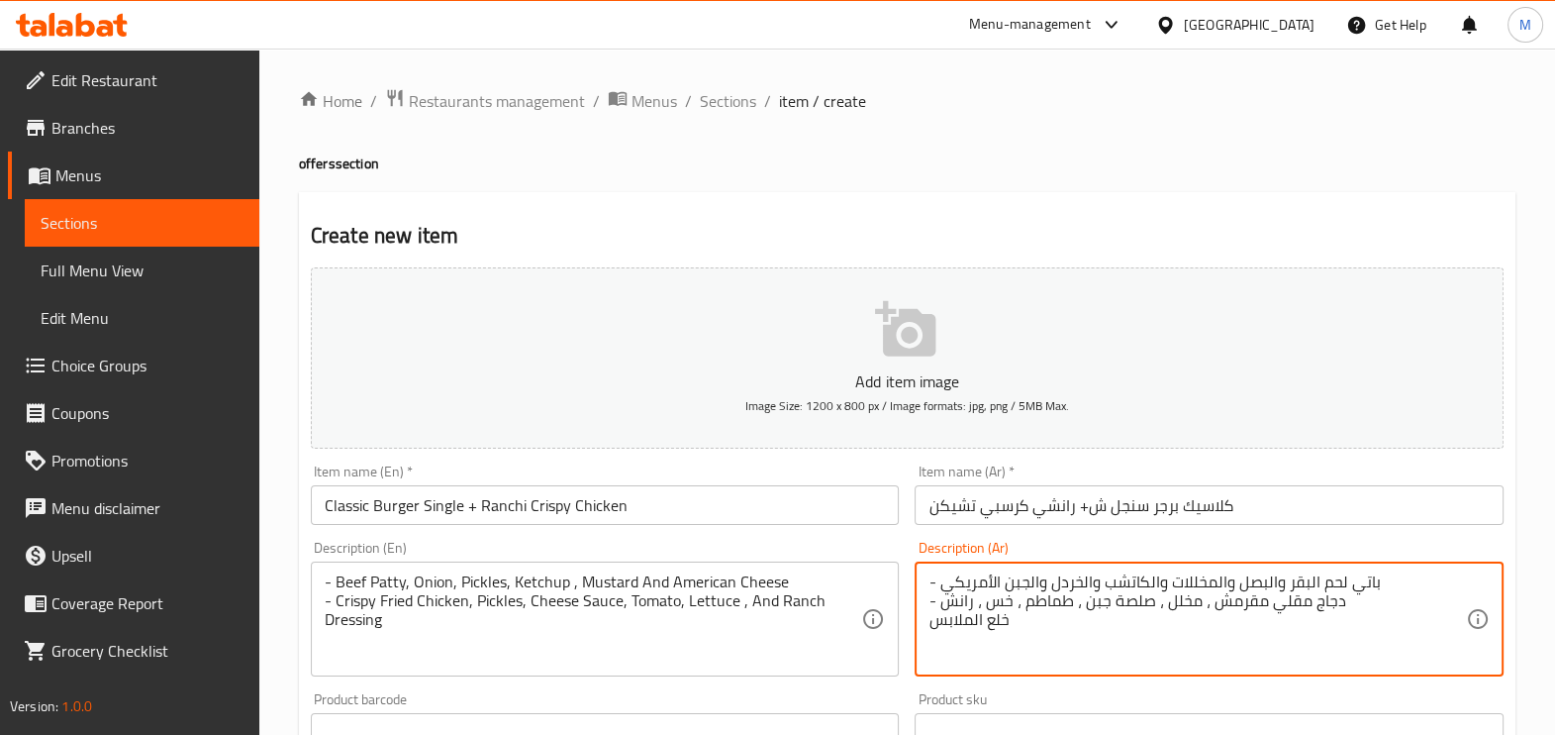
drag, startPoint x: 1030, startPoint y: 628, endPoint x: 923, endPoint y: 621, distance: 107.2
click at [923, 621] on div "- باتي لحم البقر والبصل والمخللات والكاتشب والخردل والجبن الأمريكي - دجاج مقلي …" at bounding box center [1209, 618] width 589 height 115
click at [1078, 579] on textarea "- باتي لحم البقر والبصل والمخللات والكاتشب والخردل والجبن الأمريكي - دجاج مقلي …" at bounding box center [1198, 619] width 538 height 94
click at [1089, 595] on textarea "- باتي لحم البقر والبصل والمخللات والكاتشب ومسترده والجبن الأمريكي - دجاج مقلي …" at bounding box center [1198, 619] width 538 height 94
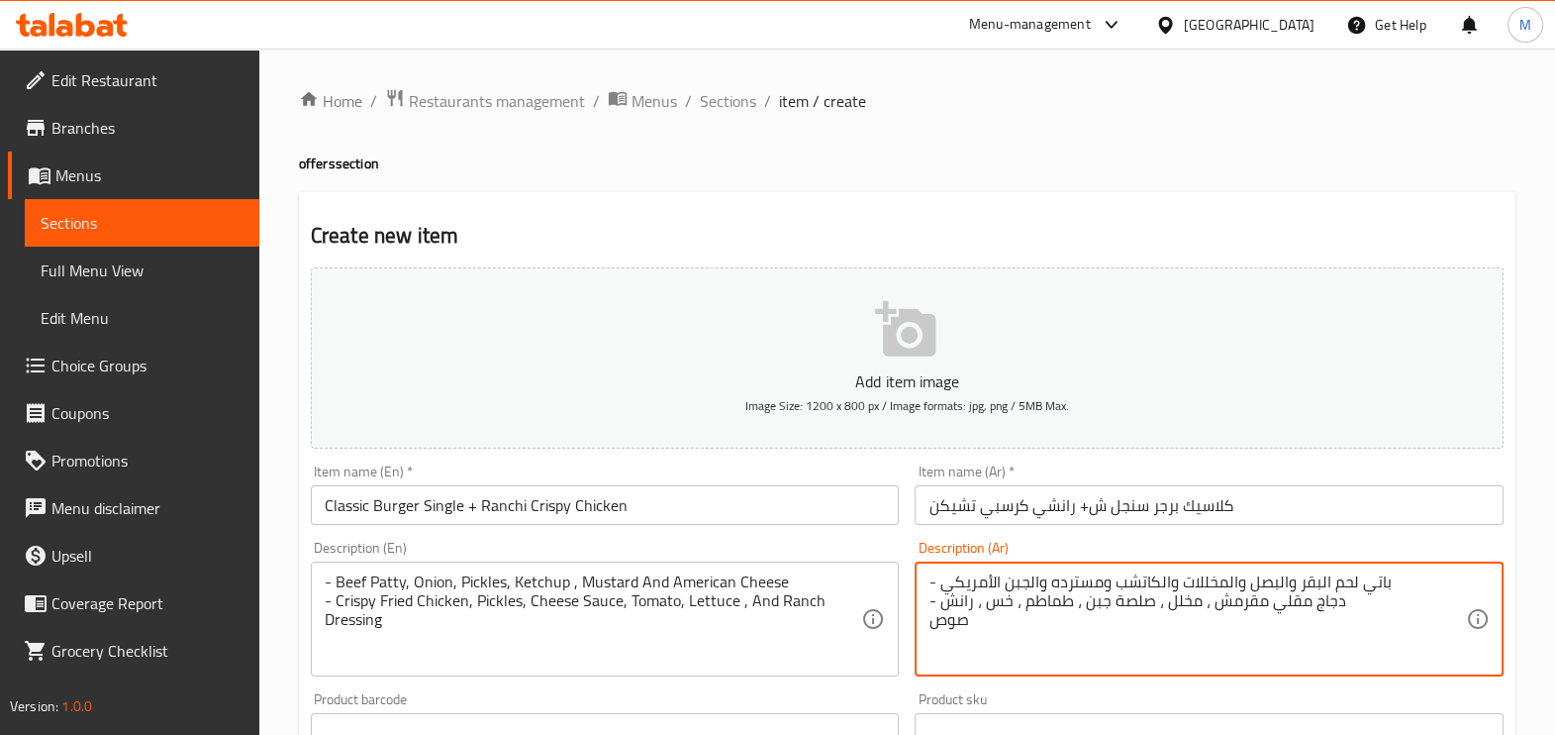
click at [1079, 589] on textarea "- باتي لحم البقر والبصل والمخللات والكاتشب ومسترده والجبن الأمريكي - دجاج مقلي …" at bounding box center [1198, 619] width 538 height 94
drag, startPoint x: 1068, startPoint y: 577, endPoint x: 1084, endPoint y: 589, distance: 19.8
click at [1084, 589] on textarea "- باتي لحم البقر والبصل والمخللات والكاتشب ومسترده والجبن الأمريكي - دجاج مقلي …" at bounding box center [1198, 619] width 538 height 94
click at [1079, 584] on textarea "- باتي لحم البقر والبصل والمخللات والكاتشب ومسترده والجبن الأمريكي - دجاج مقلي …" at bounding box center [1198, 619] width 538 height 94
click at [1074, 579] on textarea "- باتي لحم البقر والبصل والمخللات والكاتشب ومسترده والجبن الأمريكي - دجاج مقلي …" at bounding box center [1198, 619] width 538 height 94
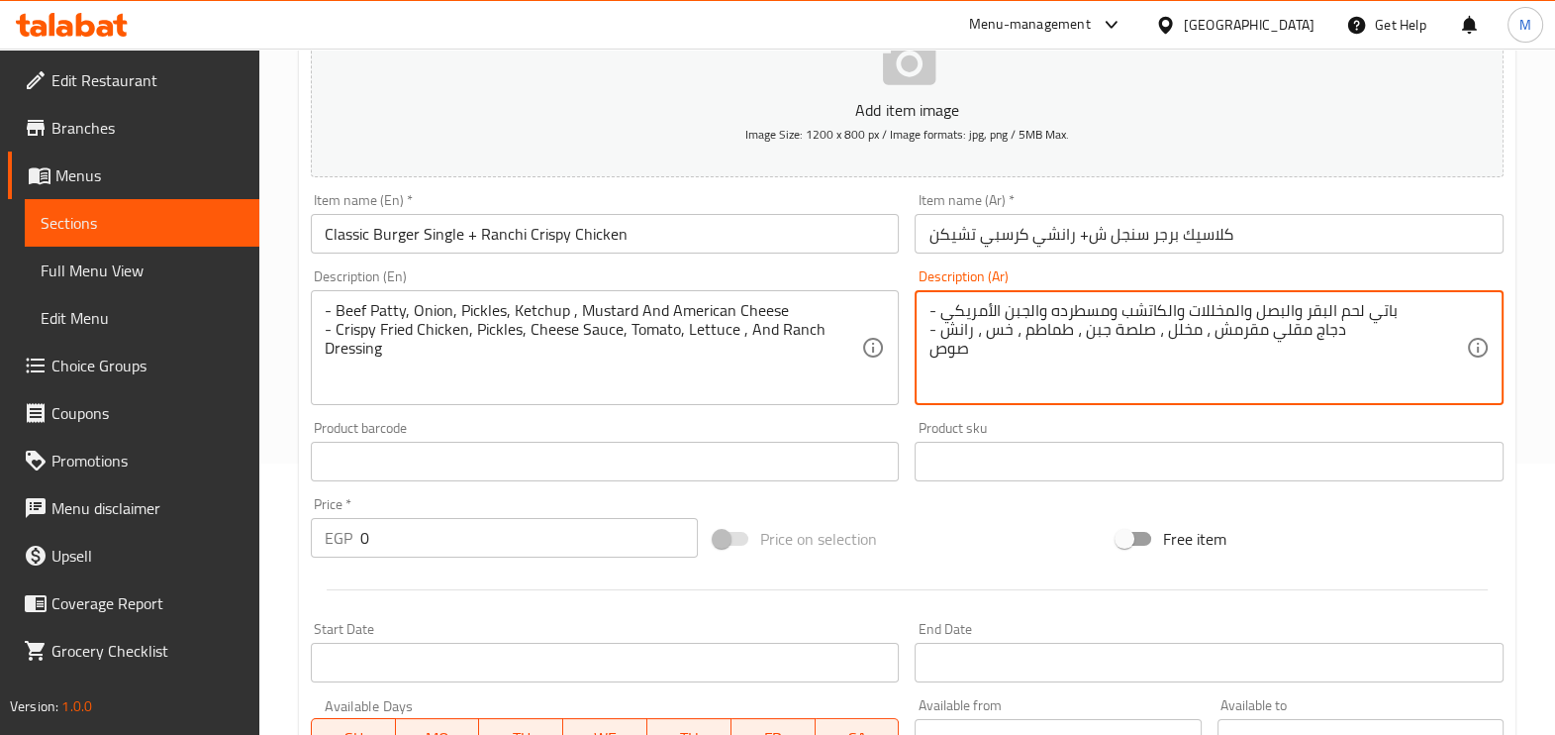
scroll to position [494, 0]
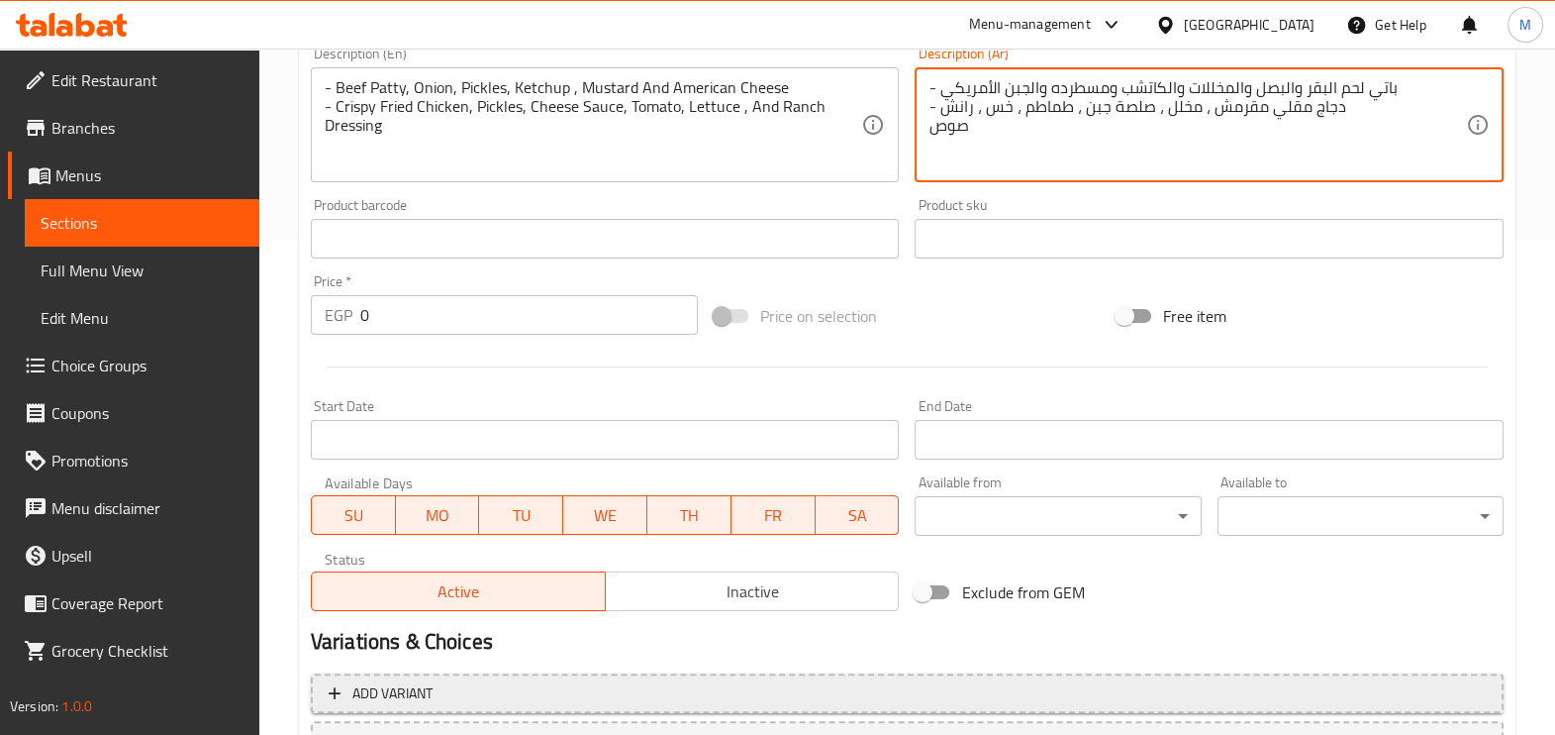
type textarea "- باتي لحم البقر والبصل والمخللات والكاتشب ومسطرده والجبن الأمريكي - دجاج مقلي …"
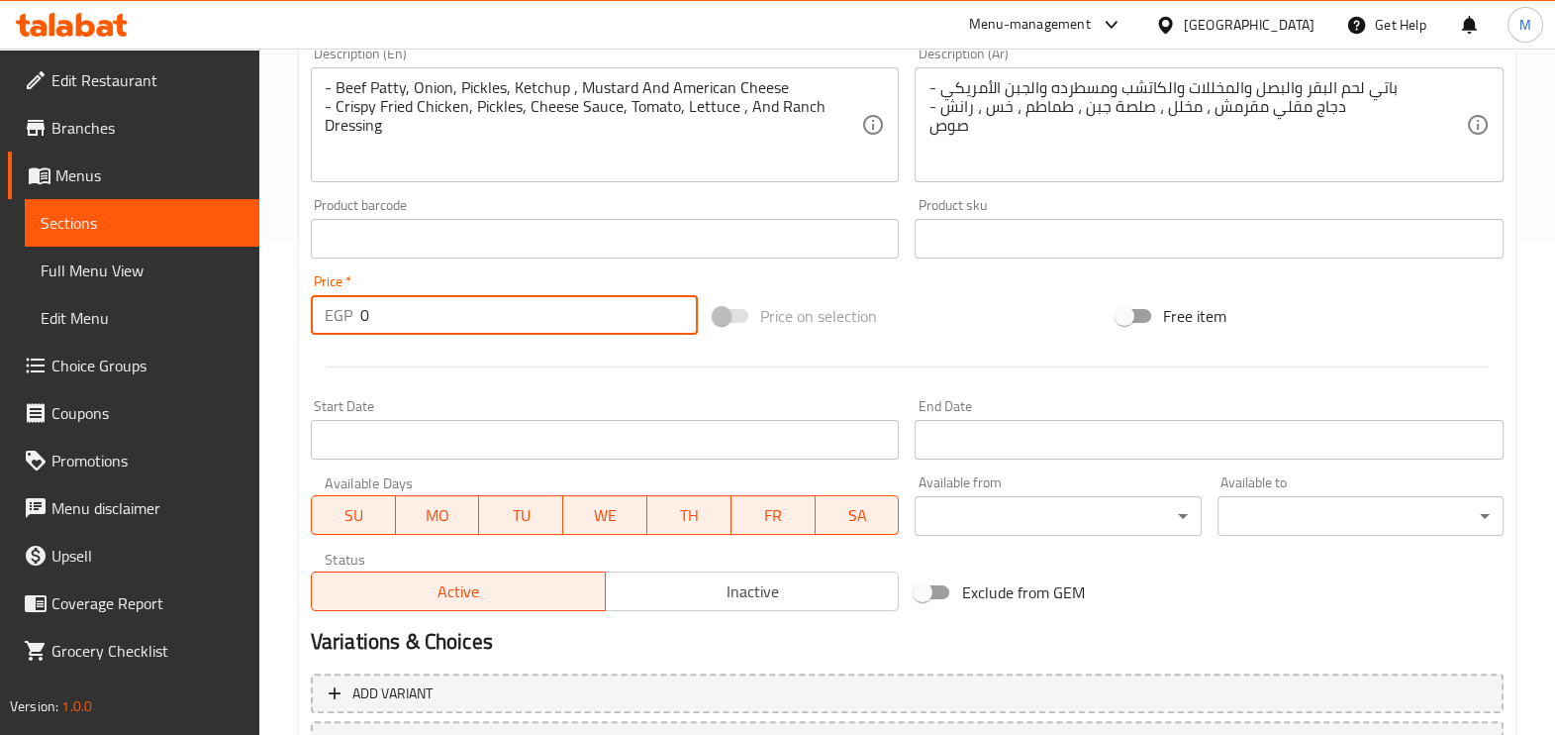
drag, startPoint x: 389, startPoint y: 314, endPoint x: 336, endPoint y: 304, distance: 54.4
click at [336, 304] on div "EGP 0 Price *" at bounding box center [504, 315] width 387 height 40
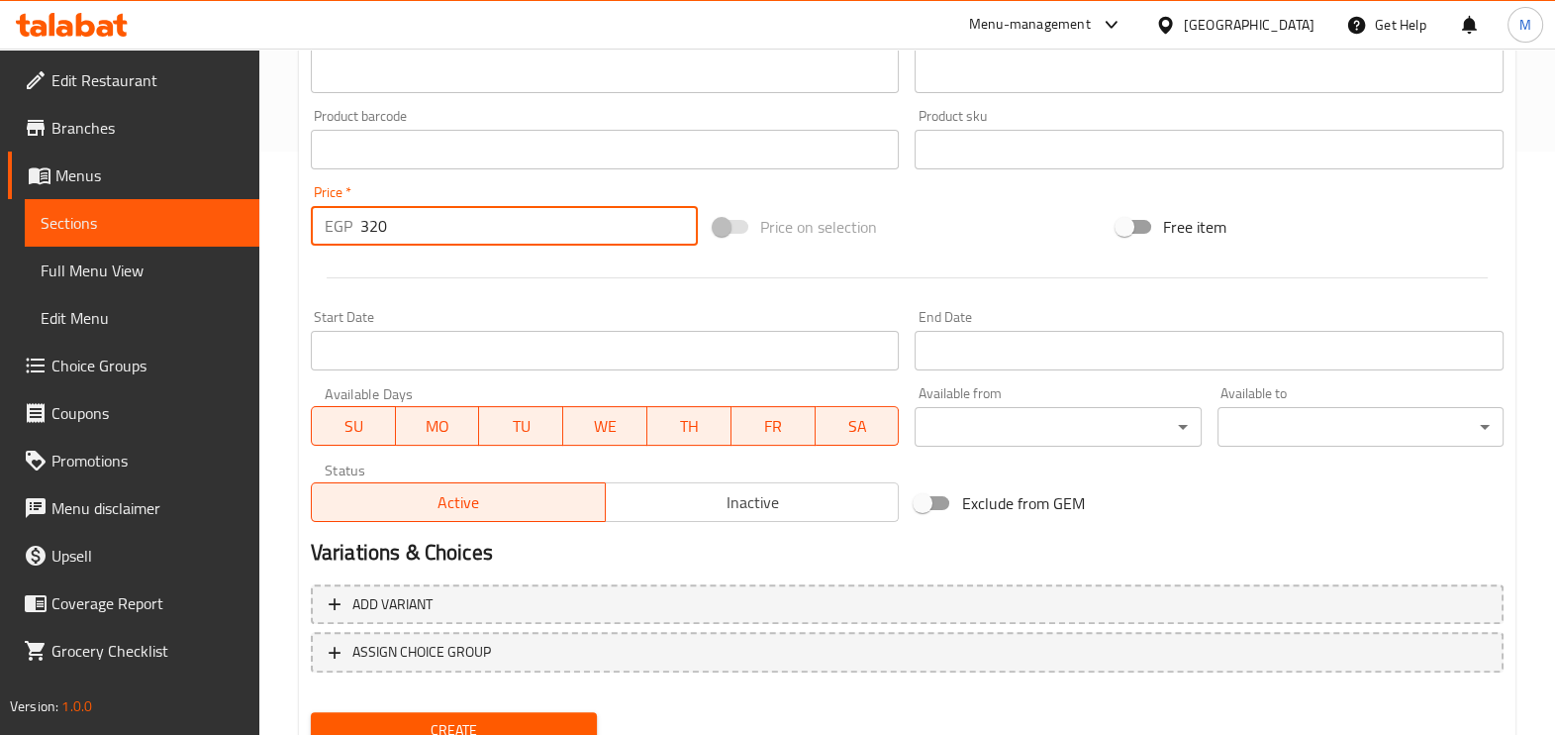
scroll to position [662, 0]
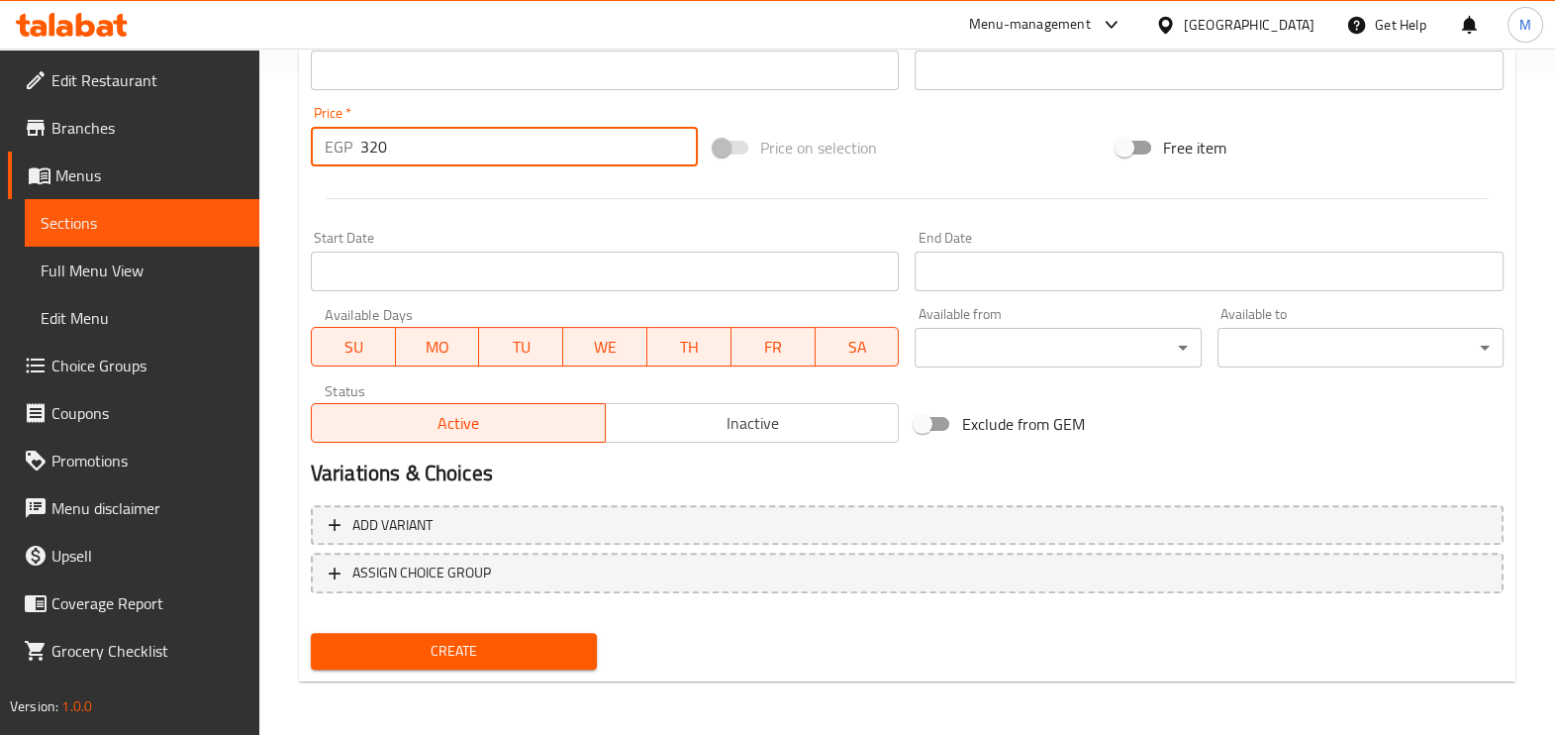
type input "320"
click at [500, 633] on button "Create" at bounding box center [454, 651] width 286 height 37
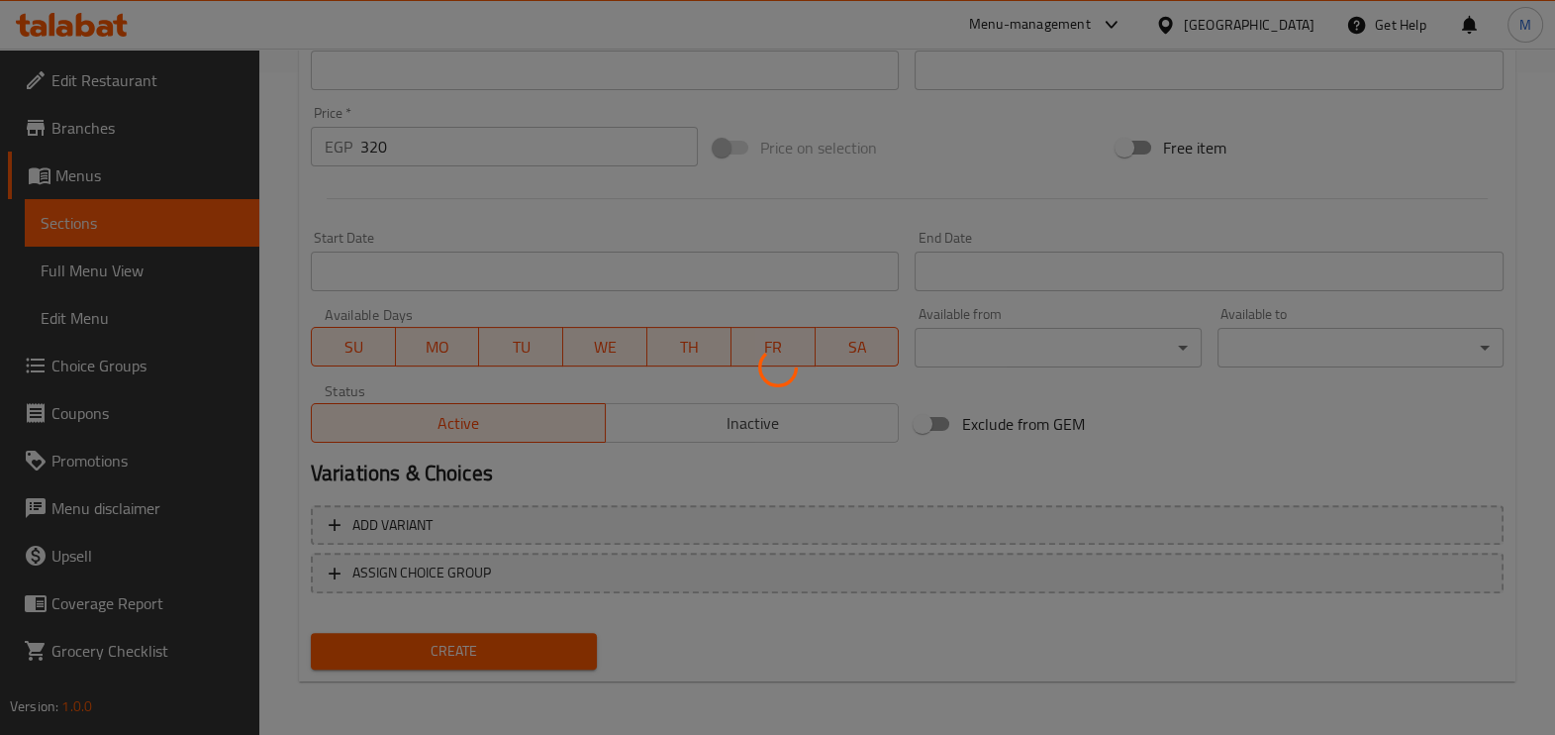
type input "0"
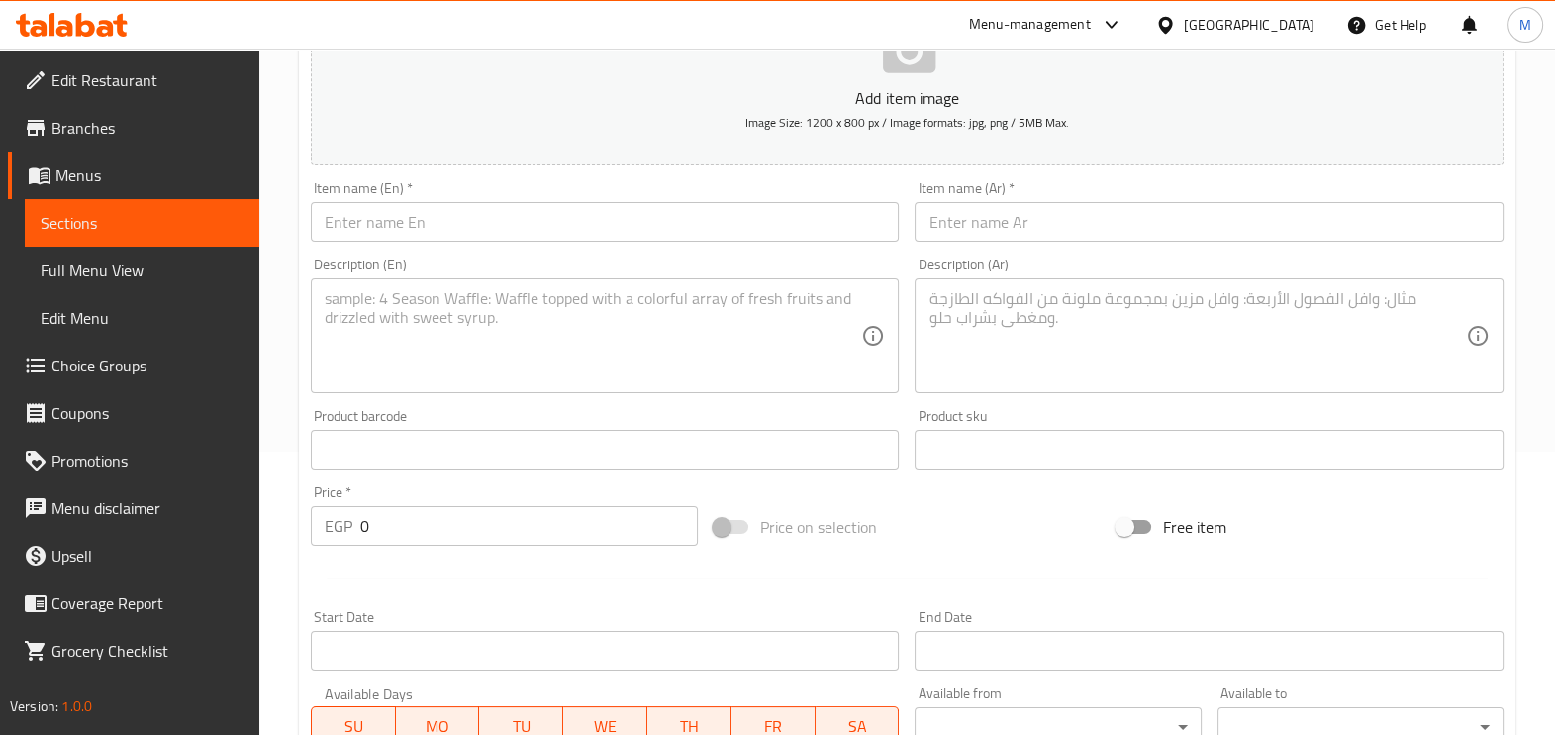
scroll to position [0, 0]
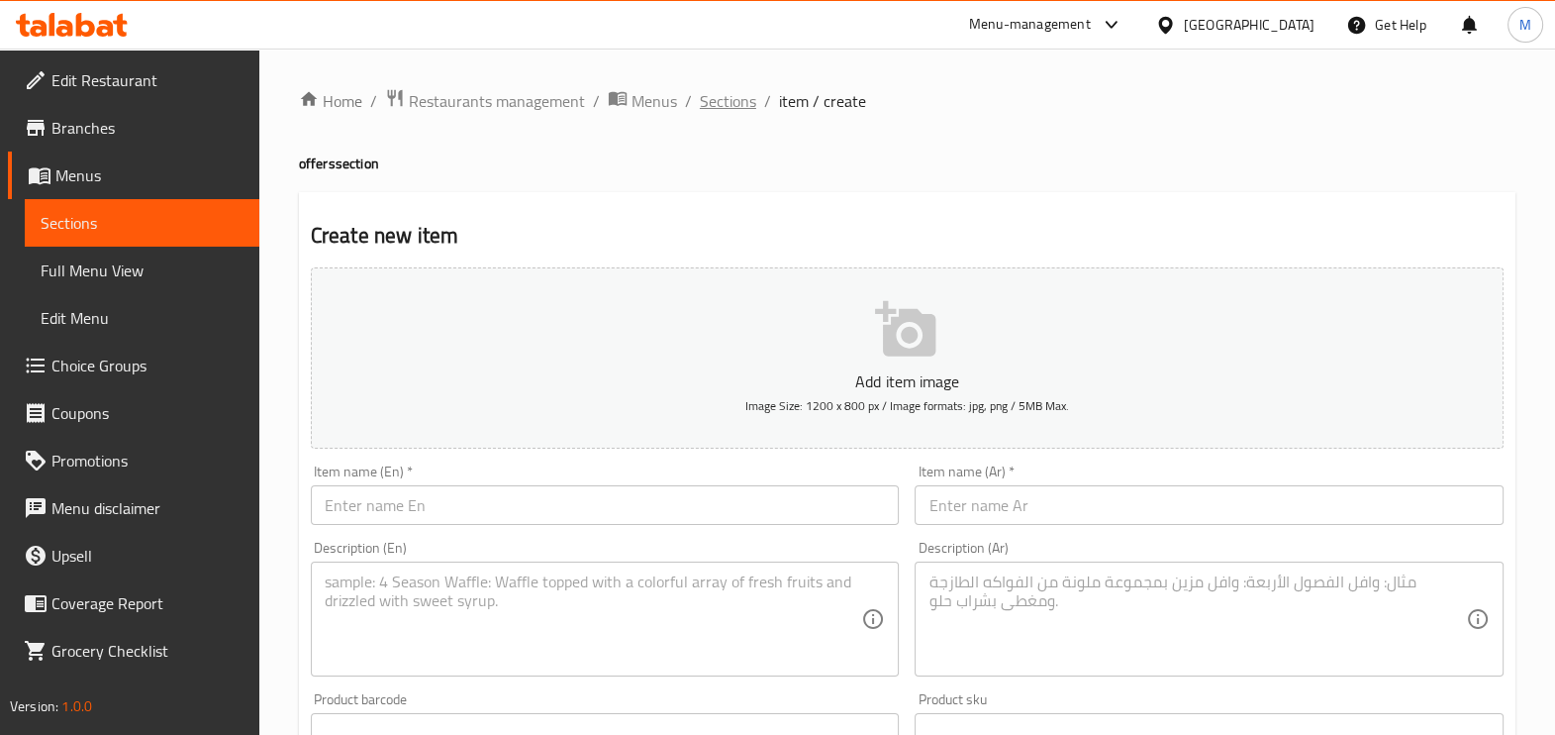
click at [730, 97] on span "Sections" at bounding box center [728, 101] width 56 height 24
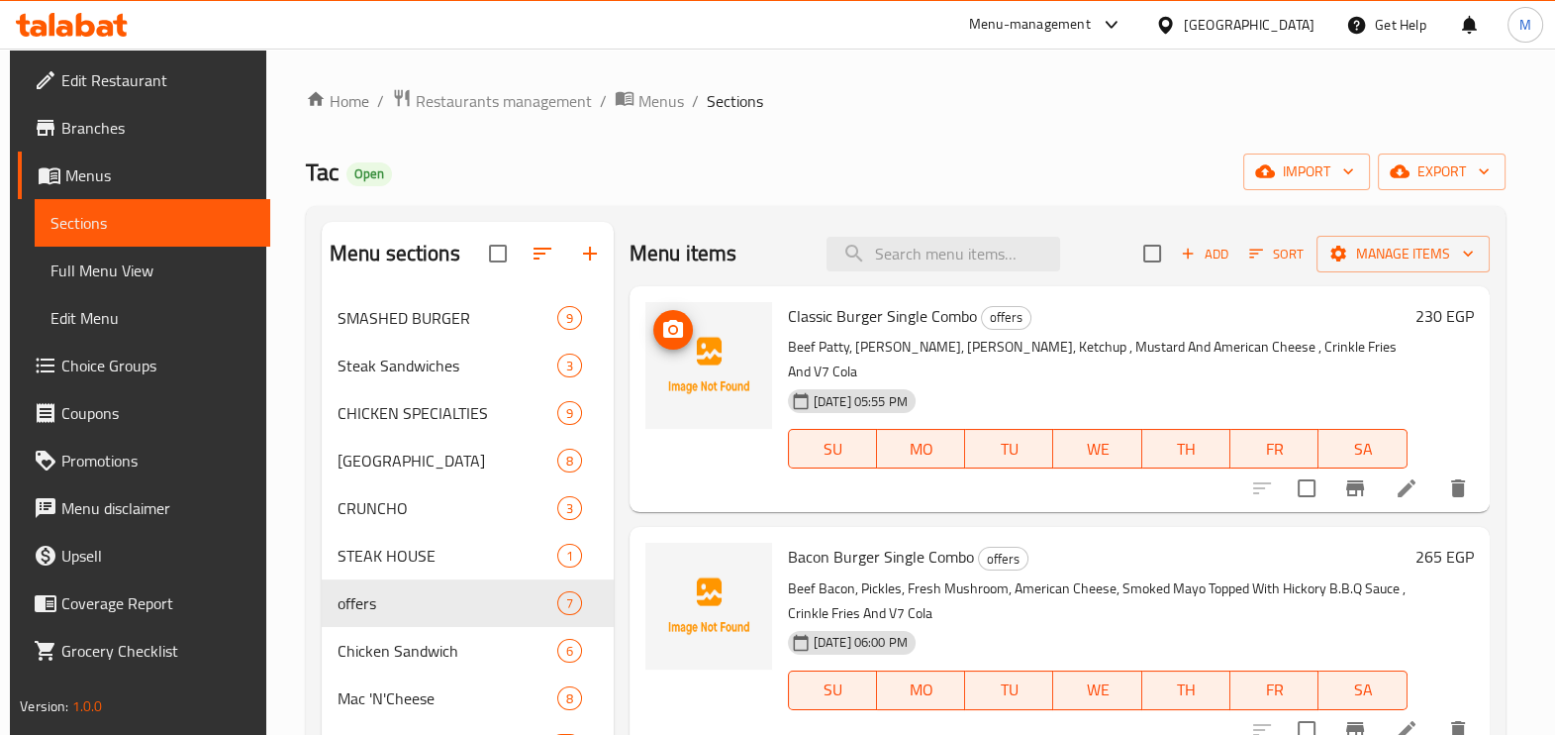
click at [715, 389] on img at bounding box center [709, 365] width 127 height 127
click at [1383, 470] on li at bounding box center [1406, 488] width 55 height 36
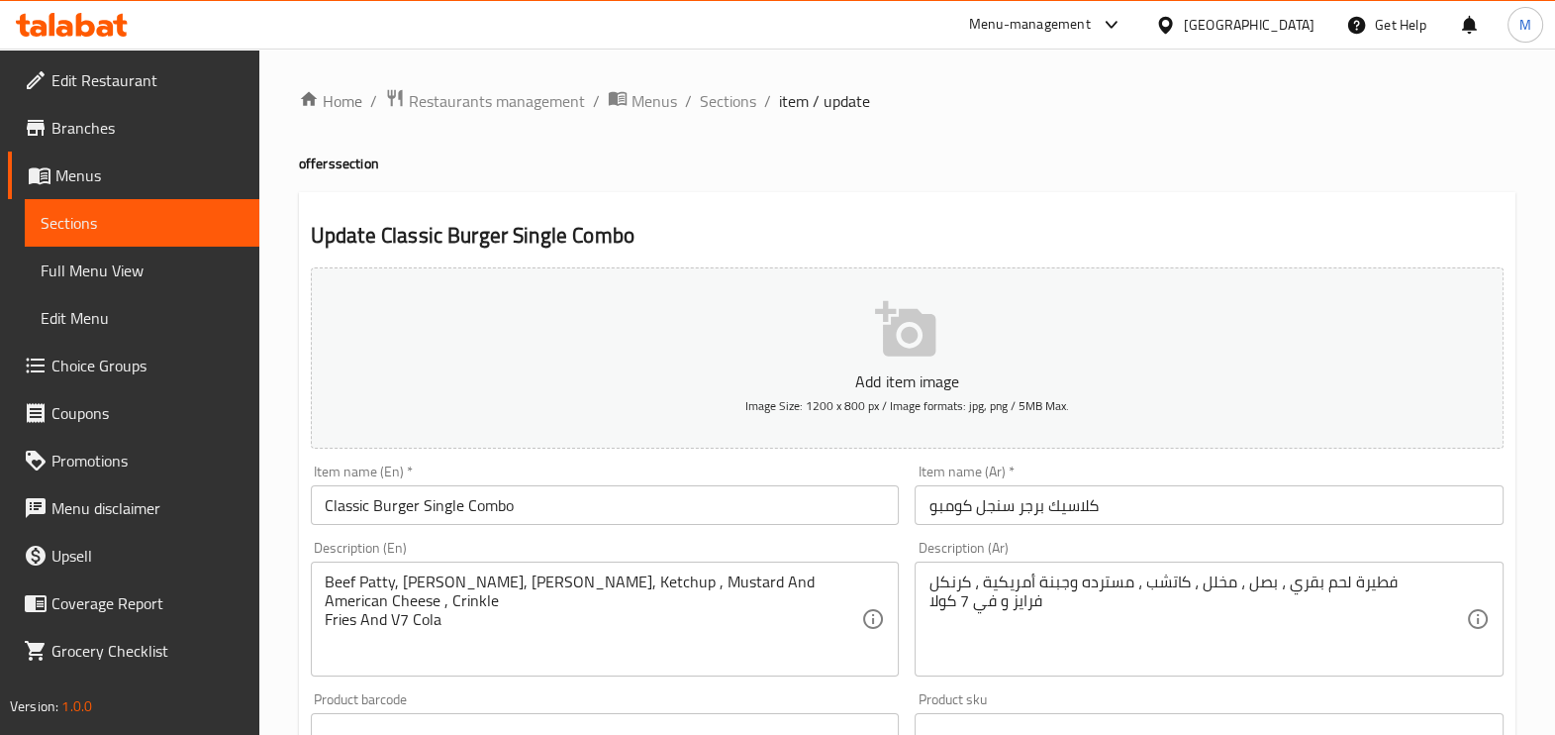
click at [895, 383] on p "Add item image" at bounding box center [908, 381] width 1132 height 24
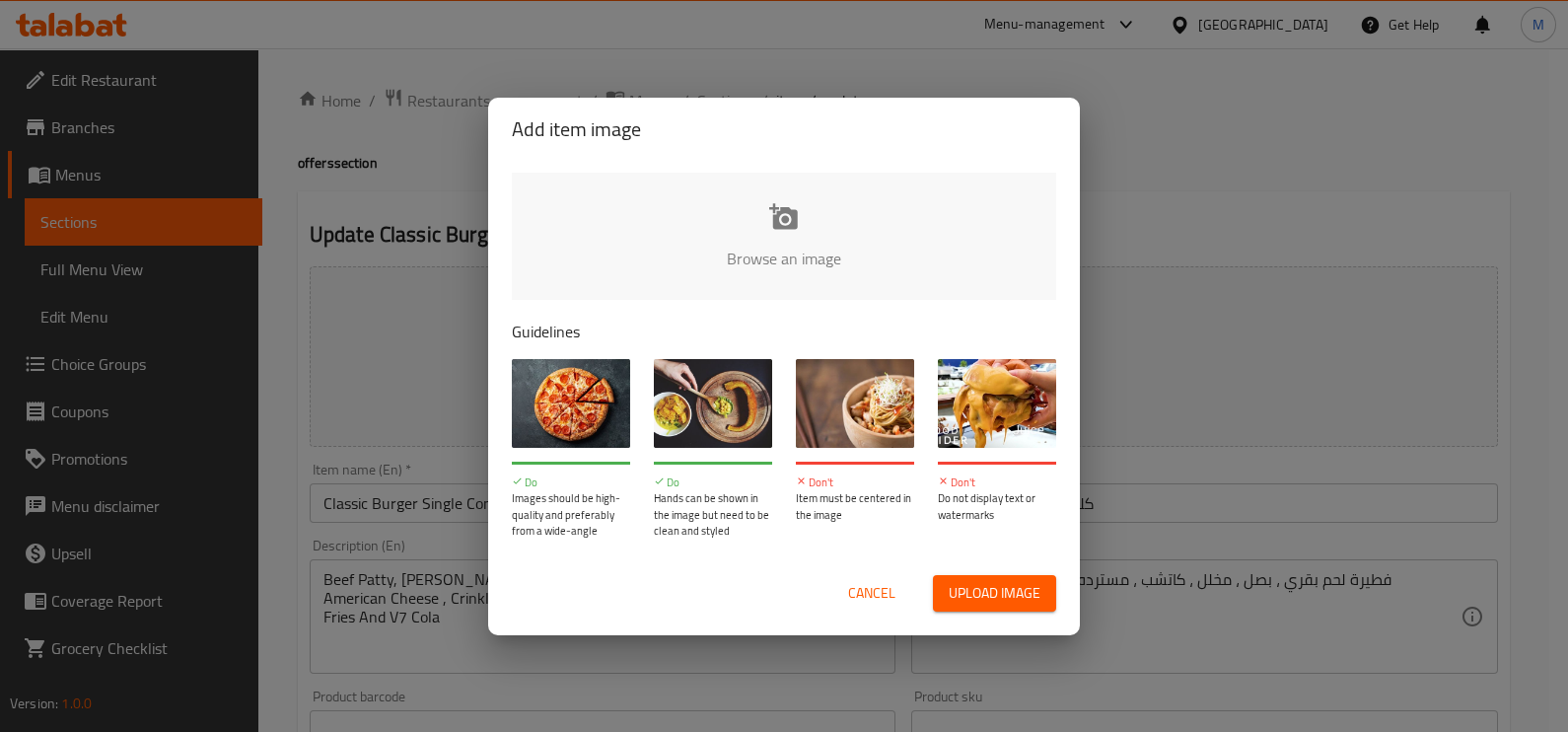
click at [964, 592] on span "Upload image" at bounding box center [994, 593] width 92 height 25
click at [1004, 581] on span "Upload image" at bounding box center [994, 593] width 92 height 25
type input "C:\fakepath\WhatsApp Image 2025-09-09 at 5.05.20 PM.jpeg"
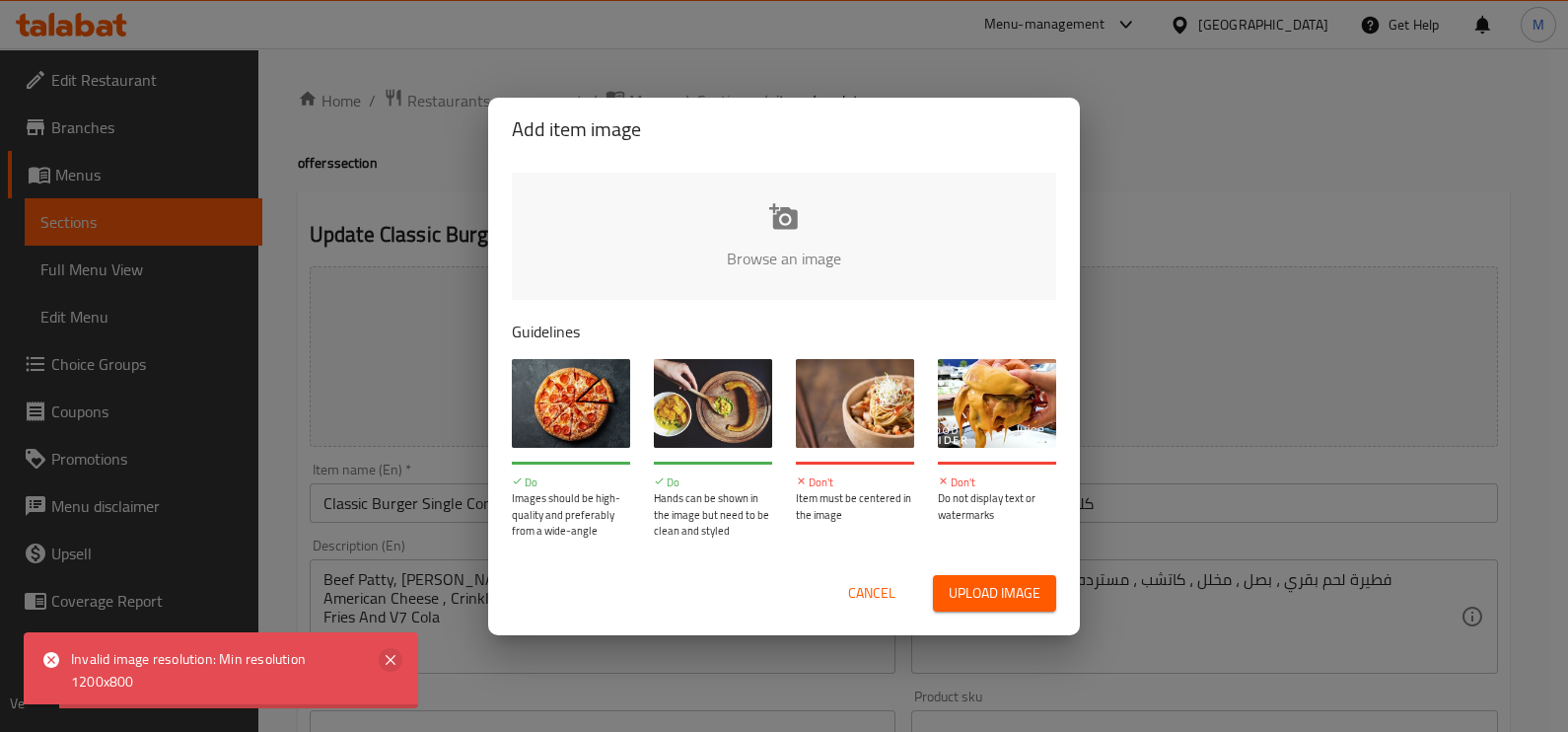
click at [393, 665] on icon at bounding box center [391, 660] width 24 height 24
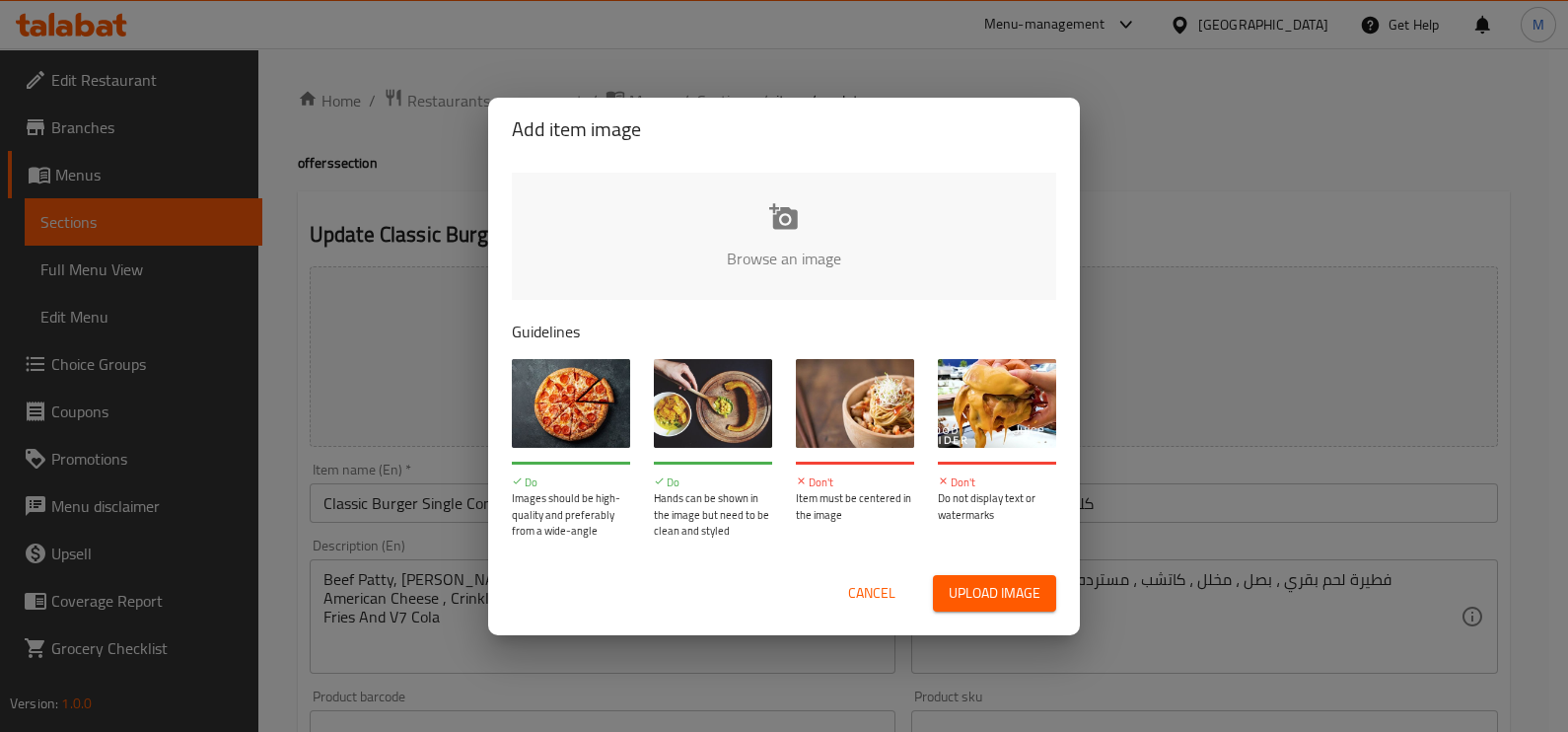
click at [785, 254] on input "file" at bounding box center [1450, 264] width 1878 height 184
click at [959, 588] on span "Upload image" at bounding box center [994, 593] width 92 height 25
click at [849, 586] on span "Cancel" at bounding box center [873, 593] width 48 height 25
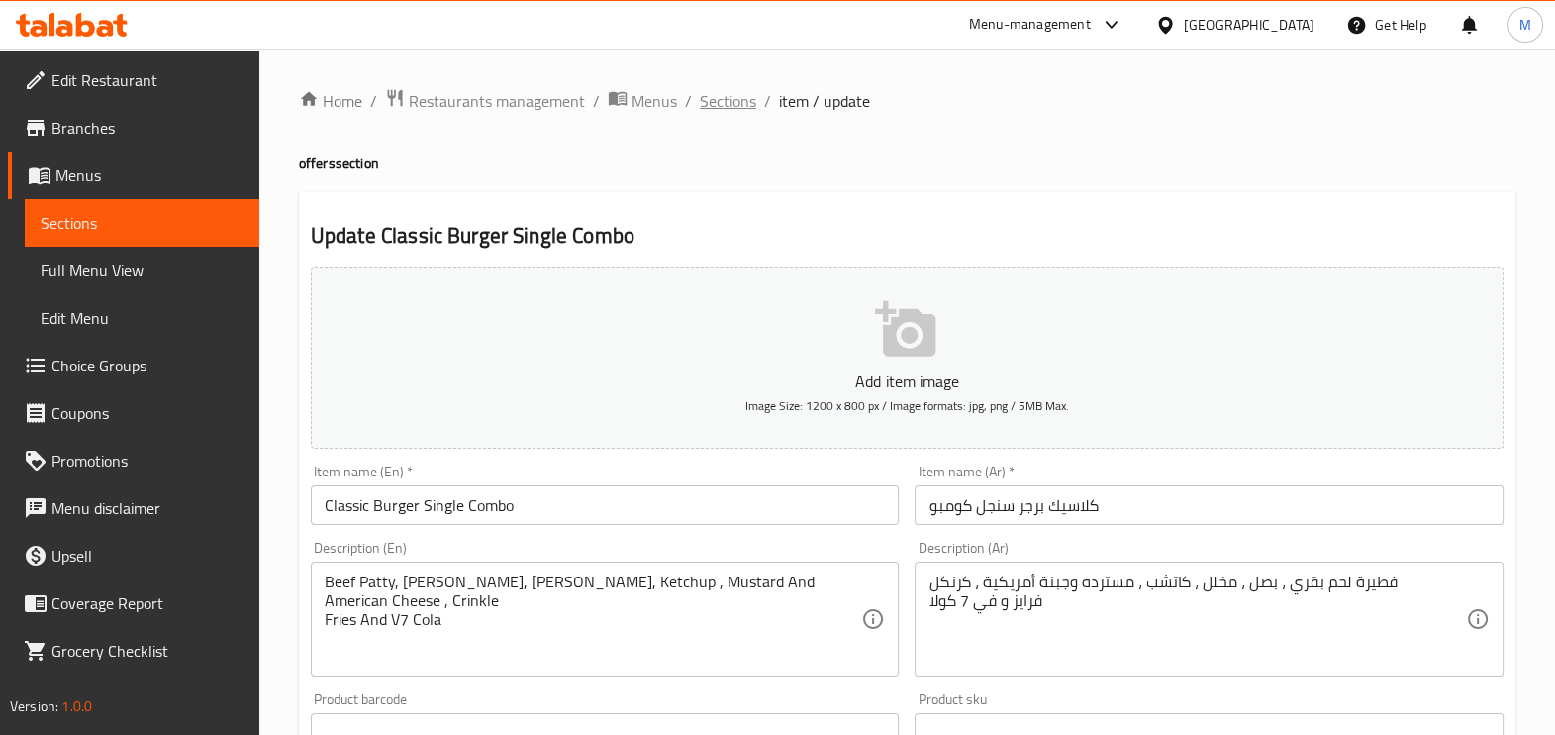
click at [721, 99] on span "Sections" at bounding box center [728, 101] width 56 height 24
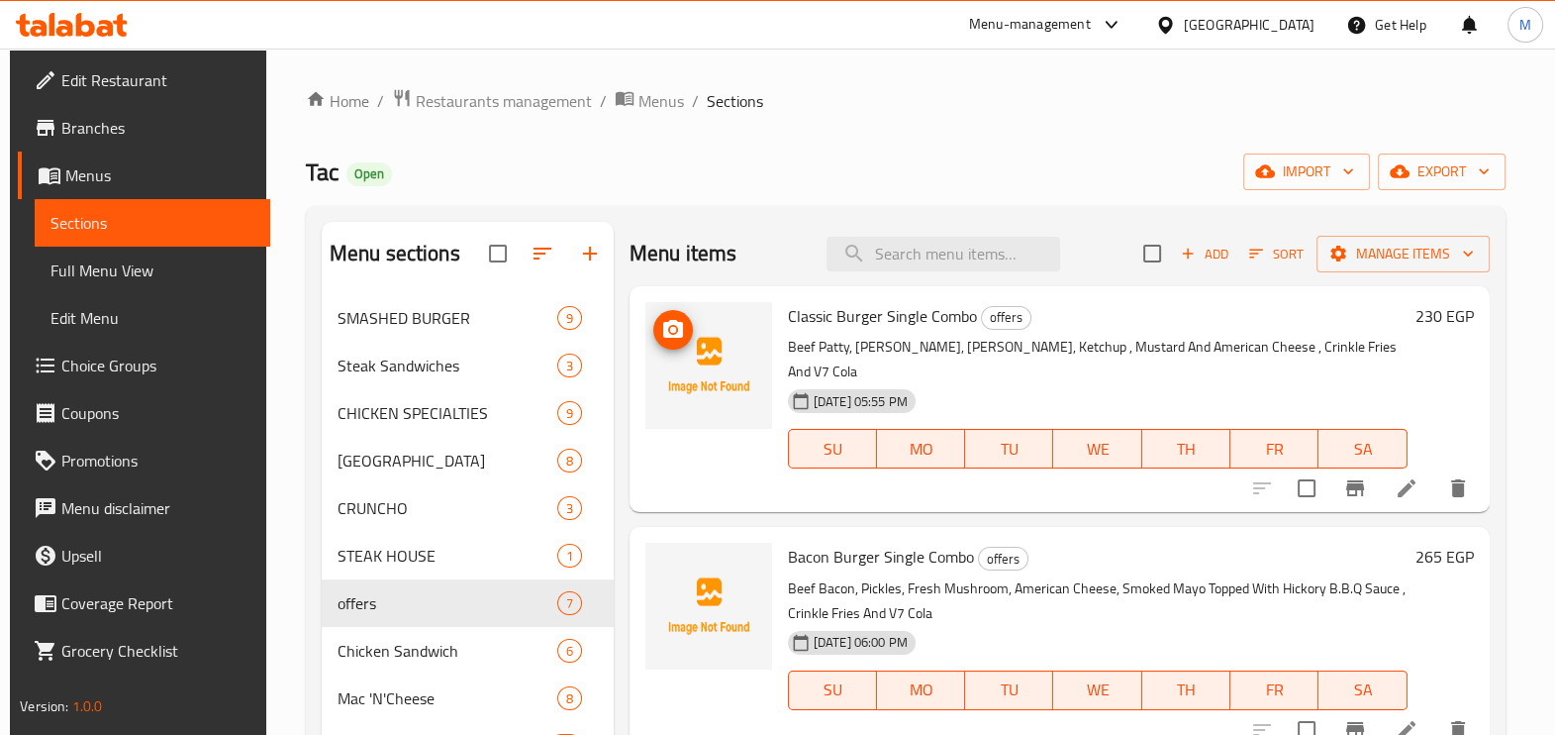
click at [713, 365] on img at bounding box center [709, 365] width 127 height 127
click at [676, 325] on icon "upload picture" at bounding box center [673, 329] width 20 height 18
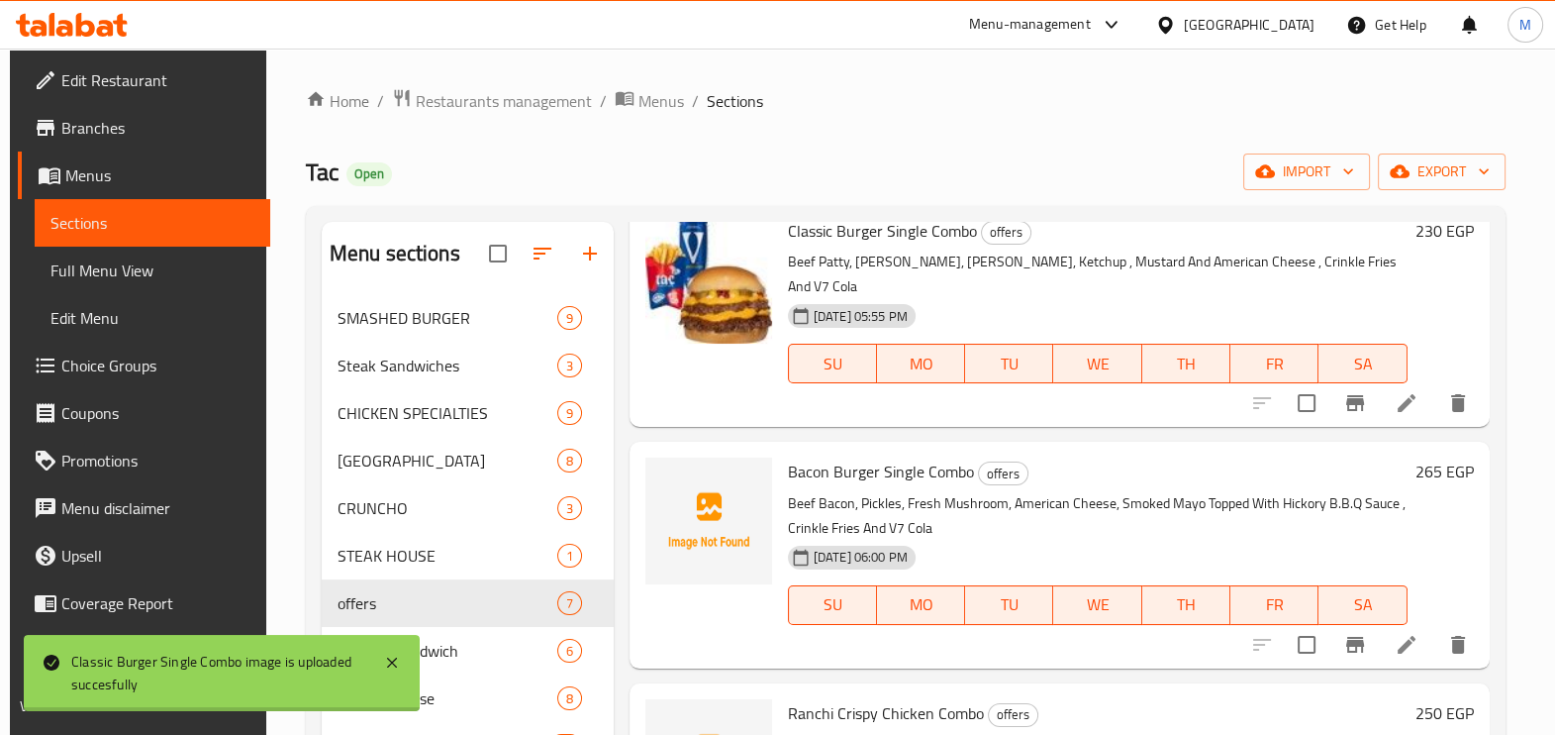
scroll to position [123, 0]
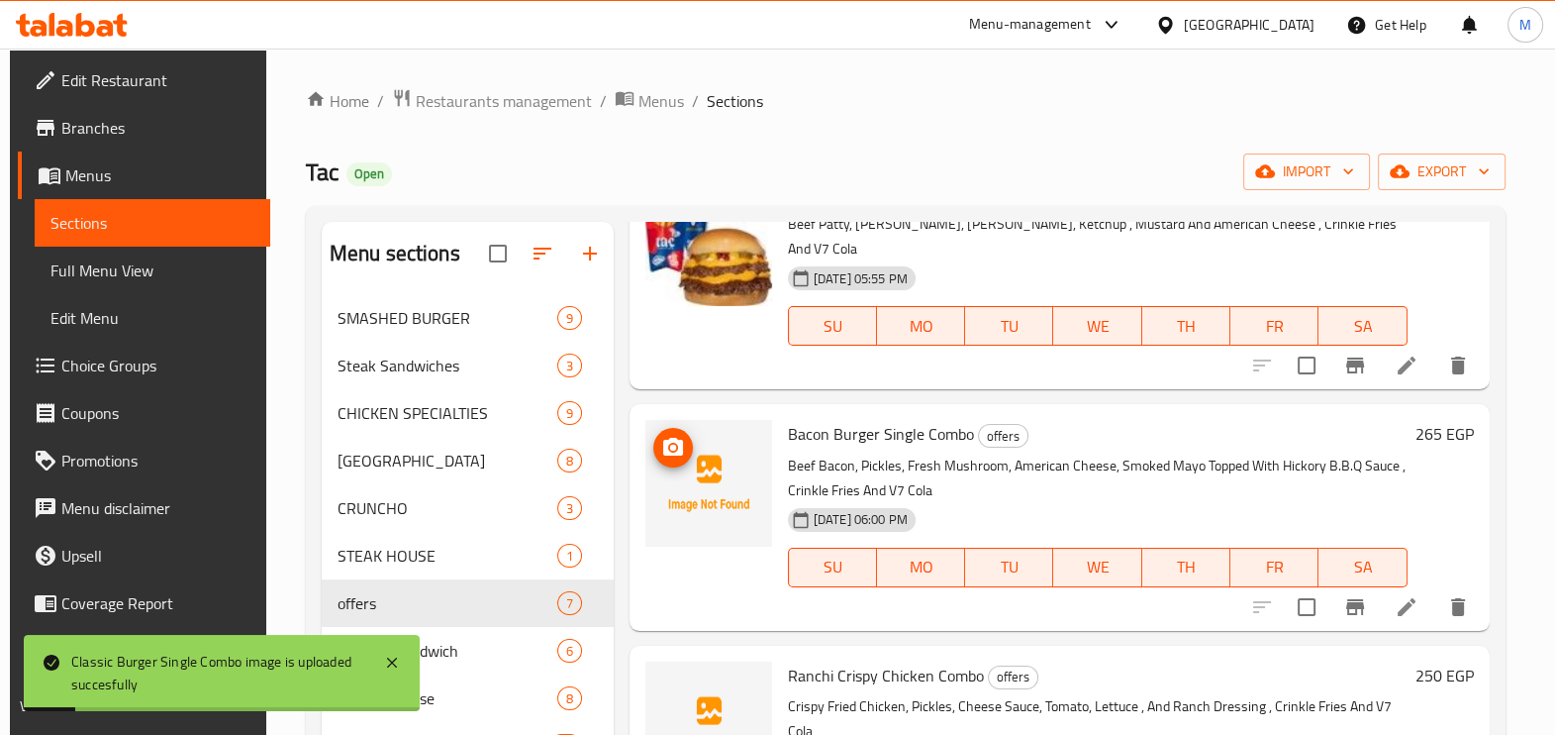
click at [693, 431] on img at bounding box center [709, 483] width 127 height 127
click at [669, 438] on icon "upload picture" at bounding box center [673, 447] width 20 height 18
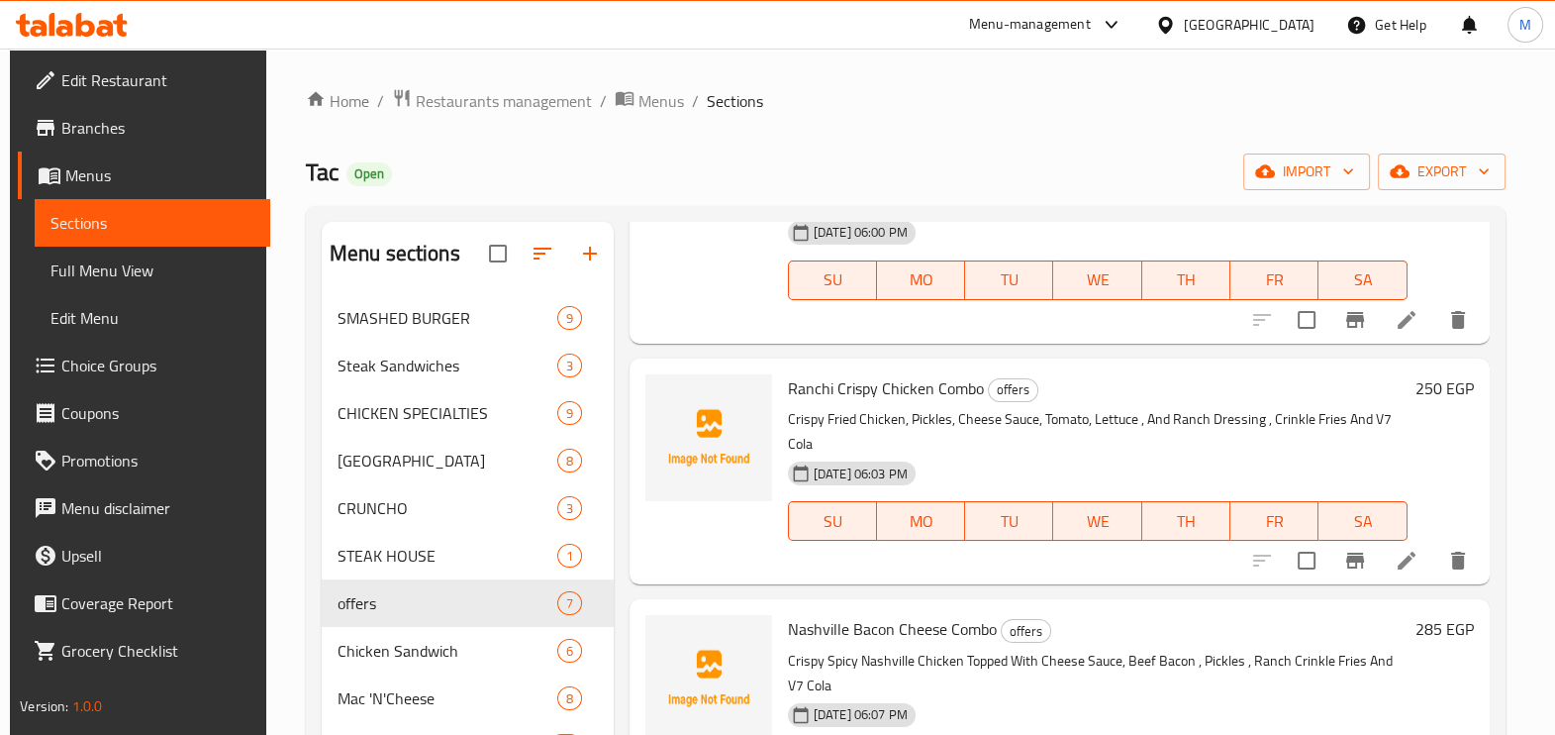
scroll to position [371, 0]
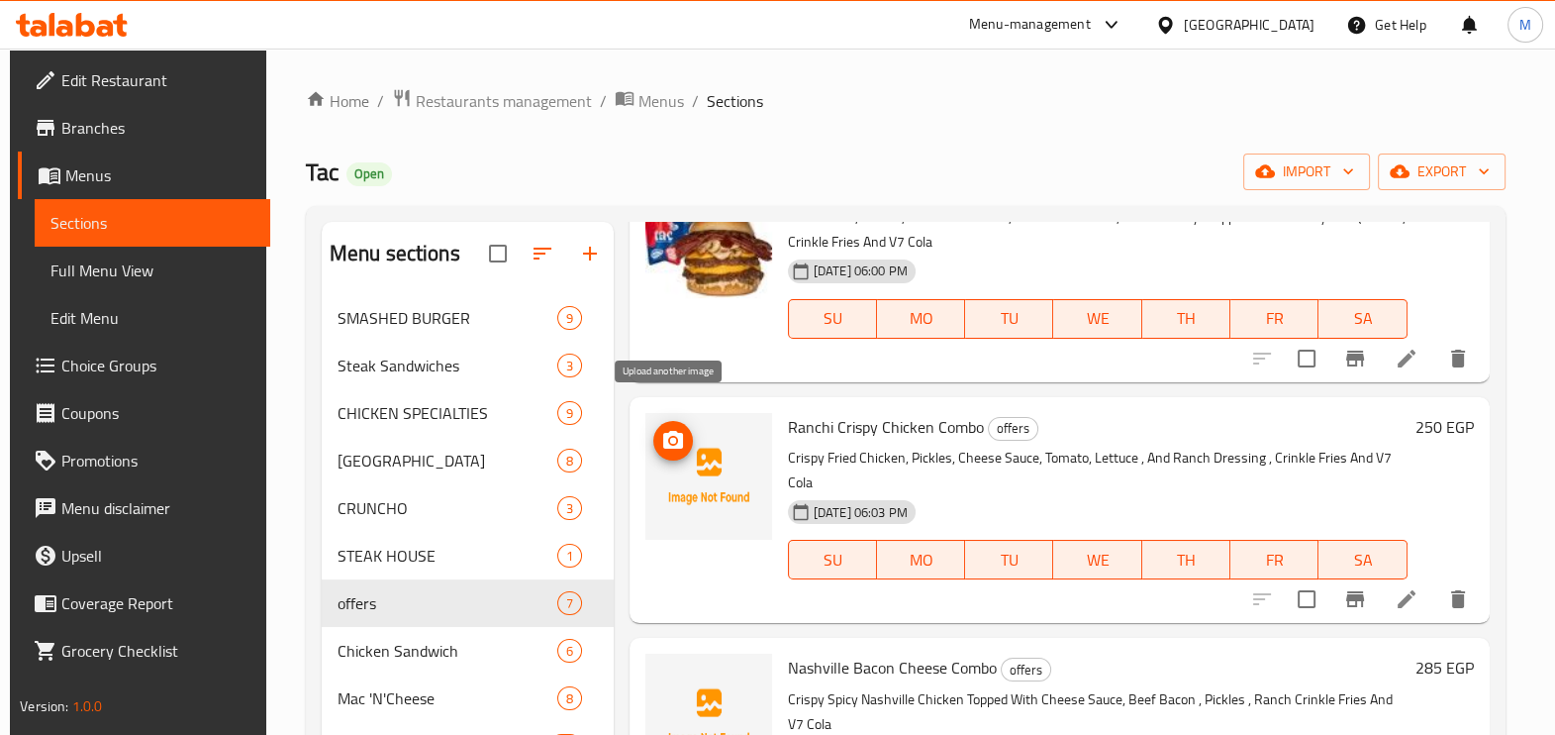
click at [674, 429] on icon "upload picture" at bounding box center [673, 441] width 24 height 24
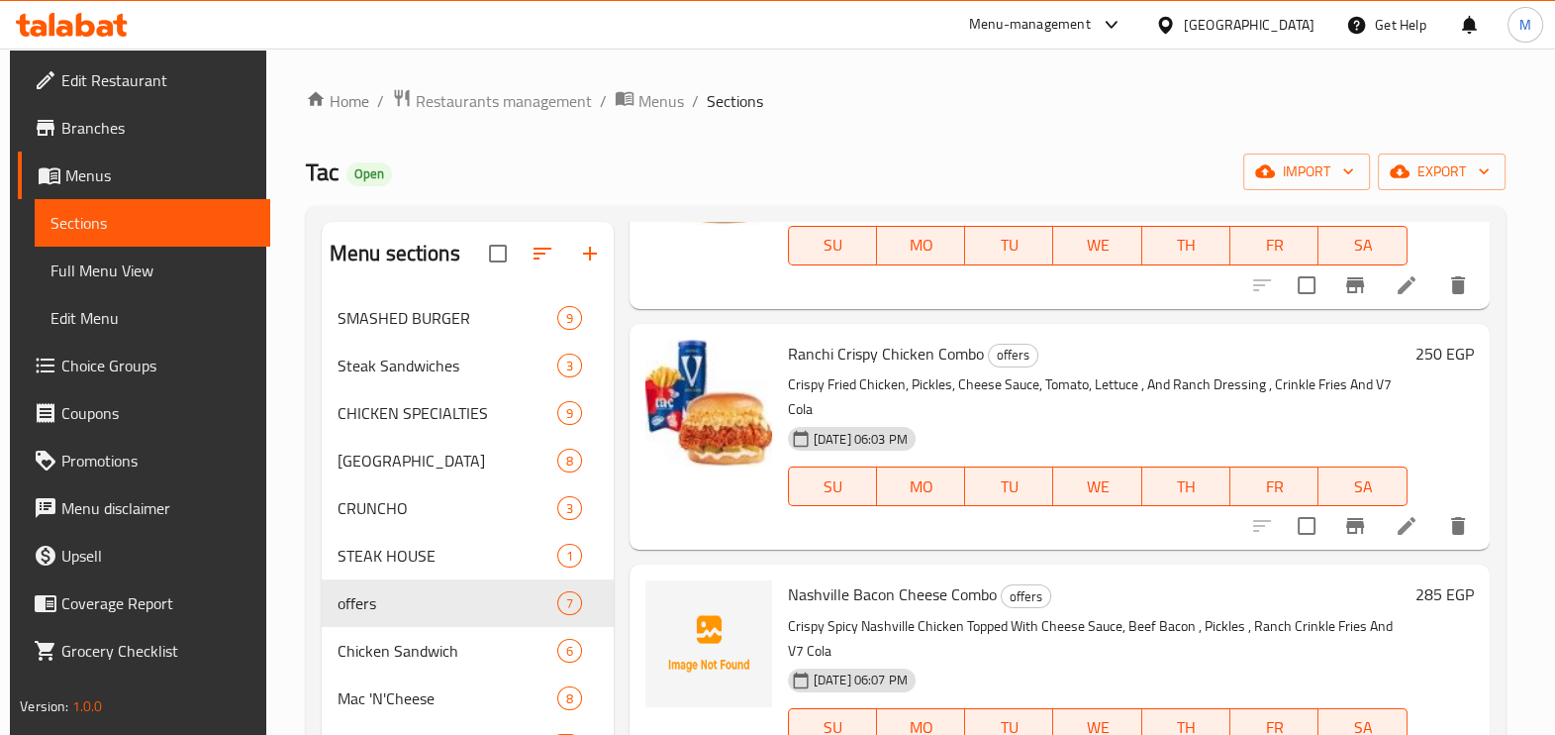
scroll to position [619, 0]
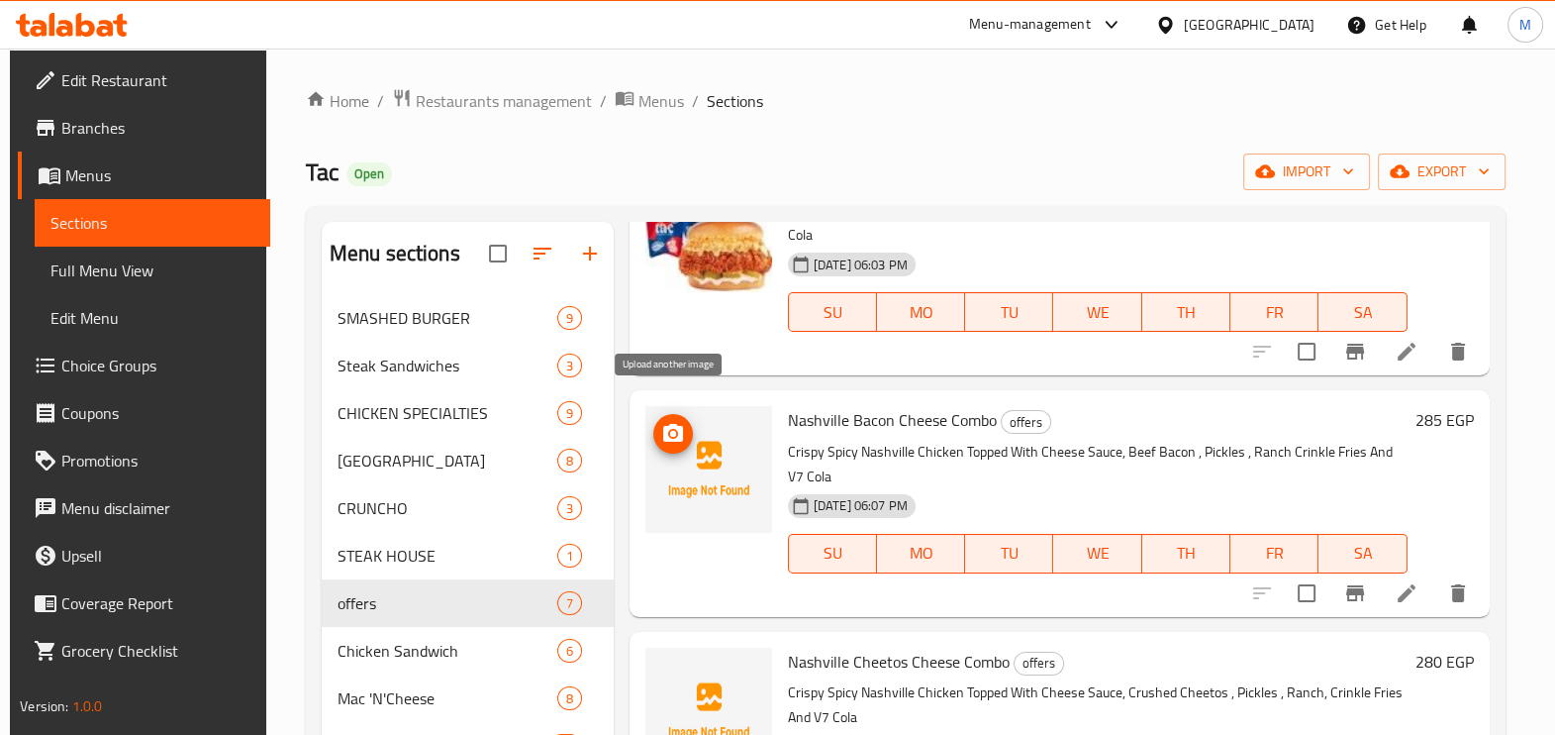
click at [679, 424] on icon "upload picture" at bounding box center [673, 433] width 20 height 18
click at [1381, 406] on h6 "Nashville Bacon Cheese Combo offers" at bounding box center [1098, 420] width 620 height 28
click at [1398, 584] on icon at bounding box center [1407, 593] width 18 height 18
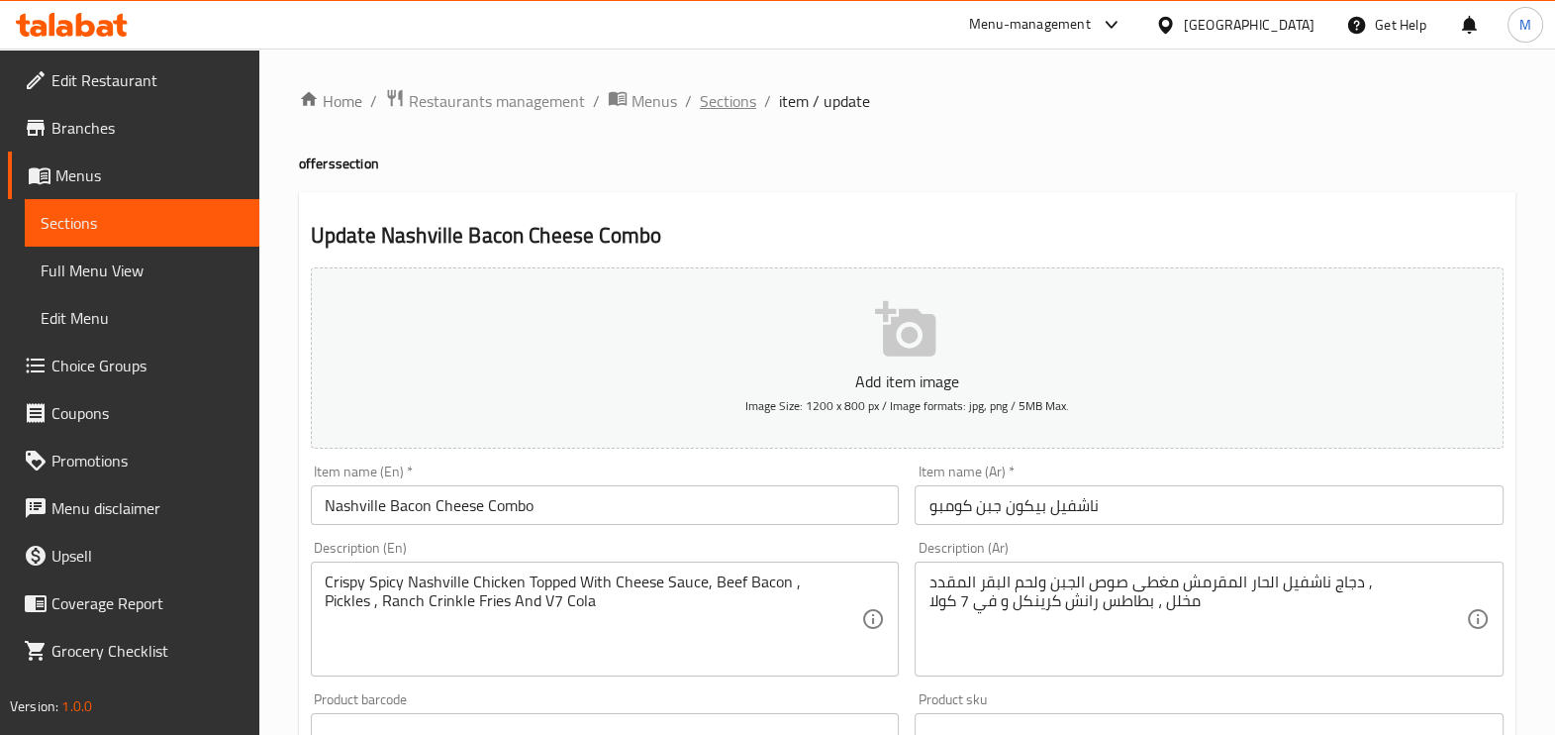
click at [738, 94] on span "Sections" at bounding box center [728, 101] width 56 height 24
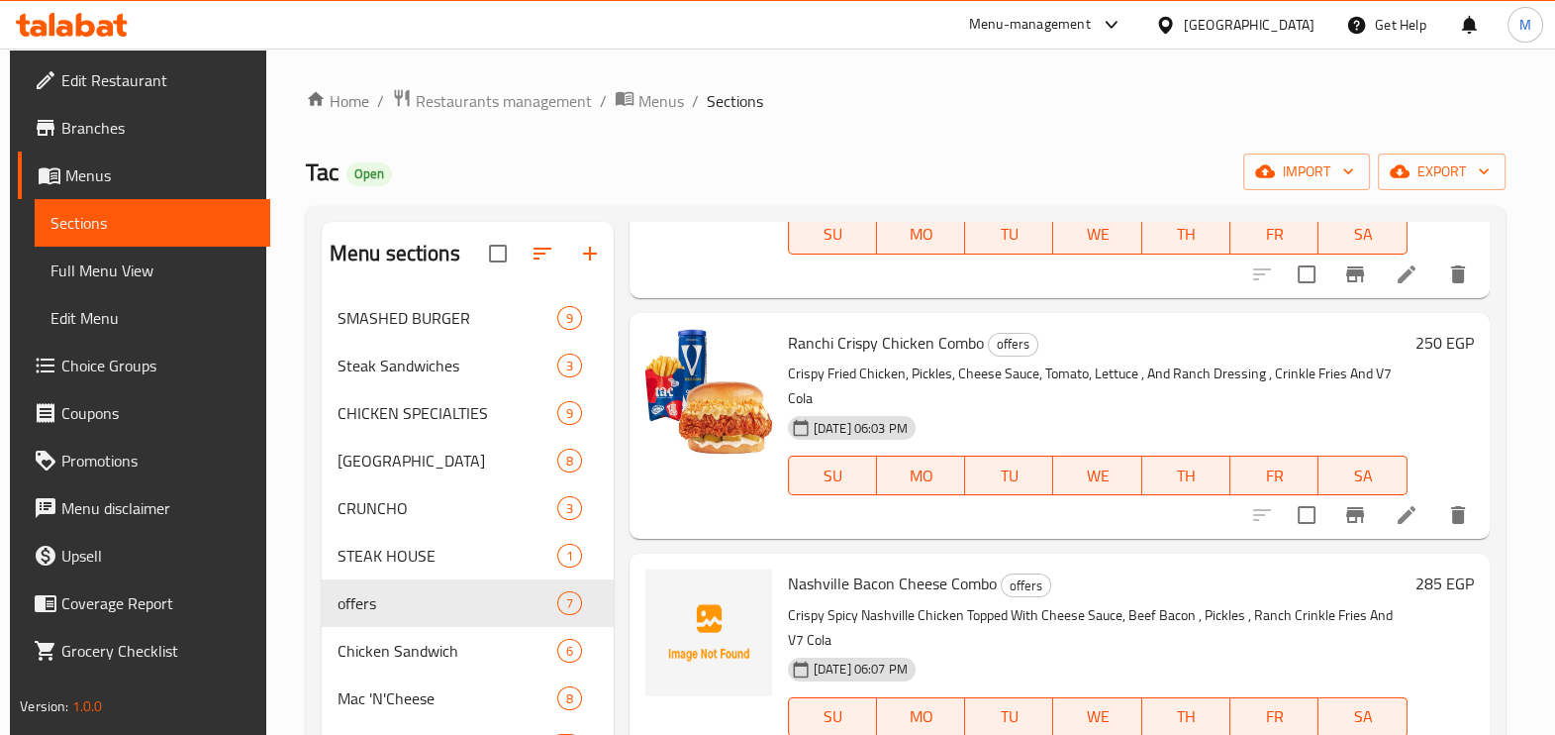
scroll to position [423, 0]
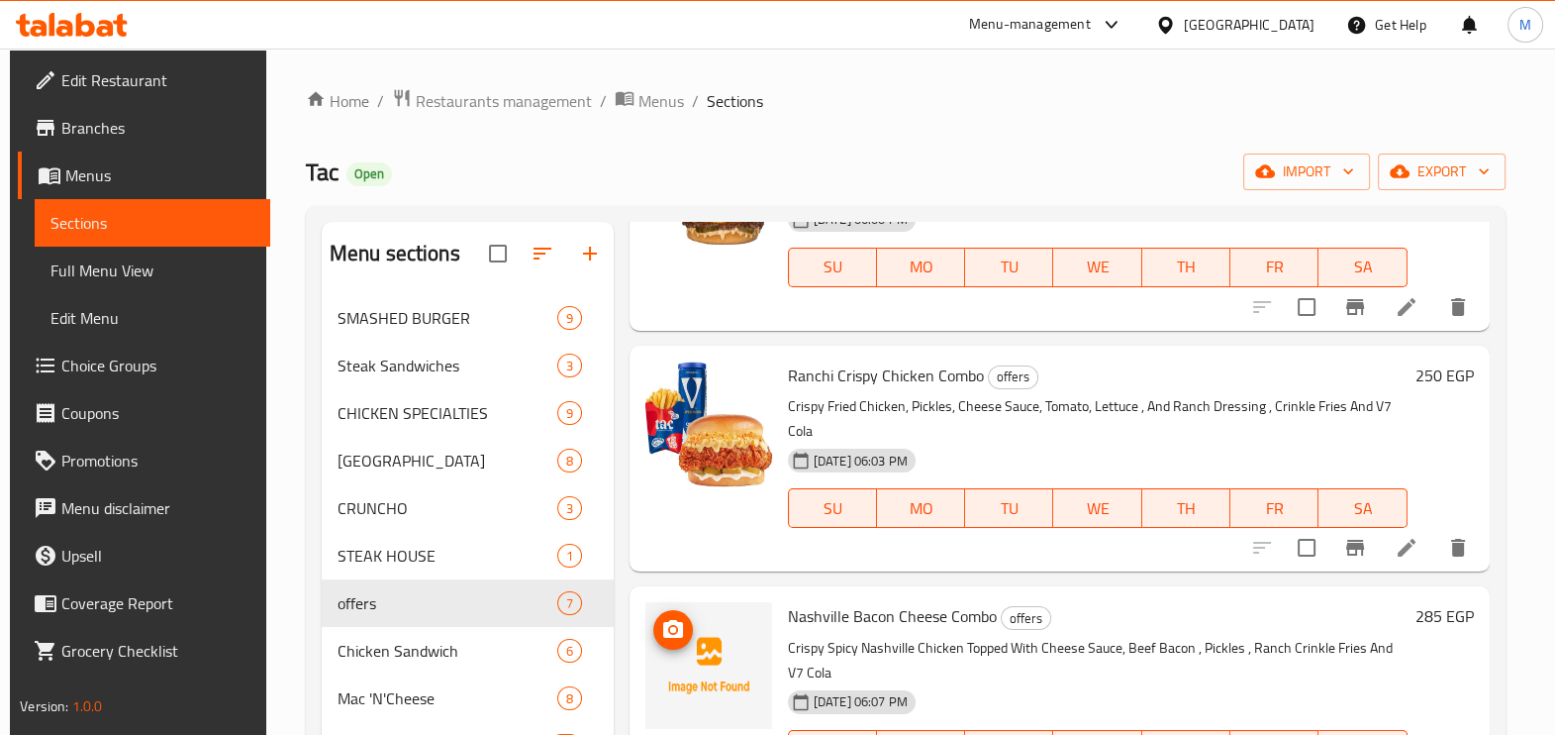
click at [717, 652] on img at bounding box center [709, 665] width 127 height 127
click at [677, 620] on icon "upload picture" at bounding box center [673, 629] width 20 height 18
click at [715, 606] on img at bounding box center [709, 665] width 127 height 127
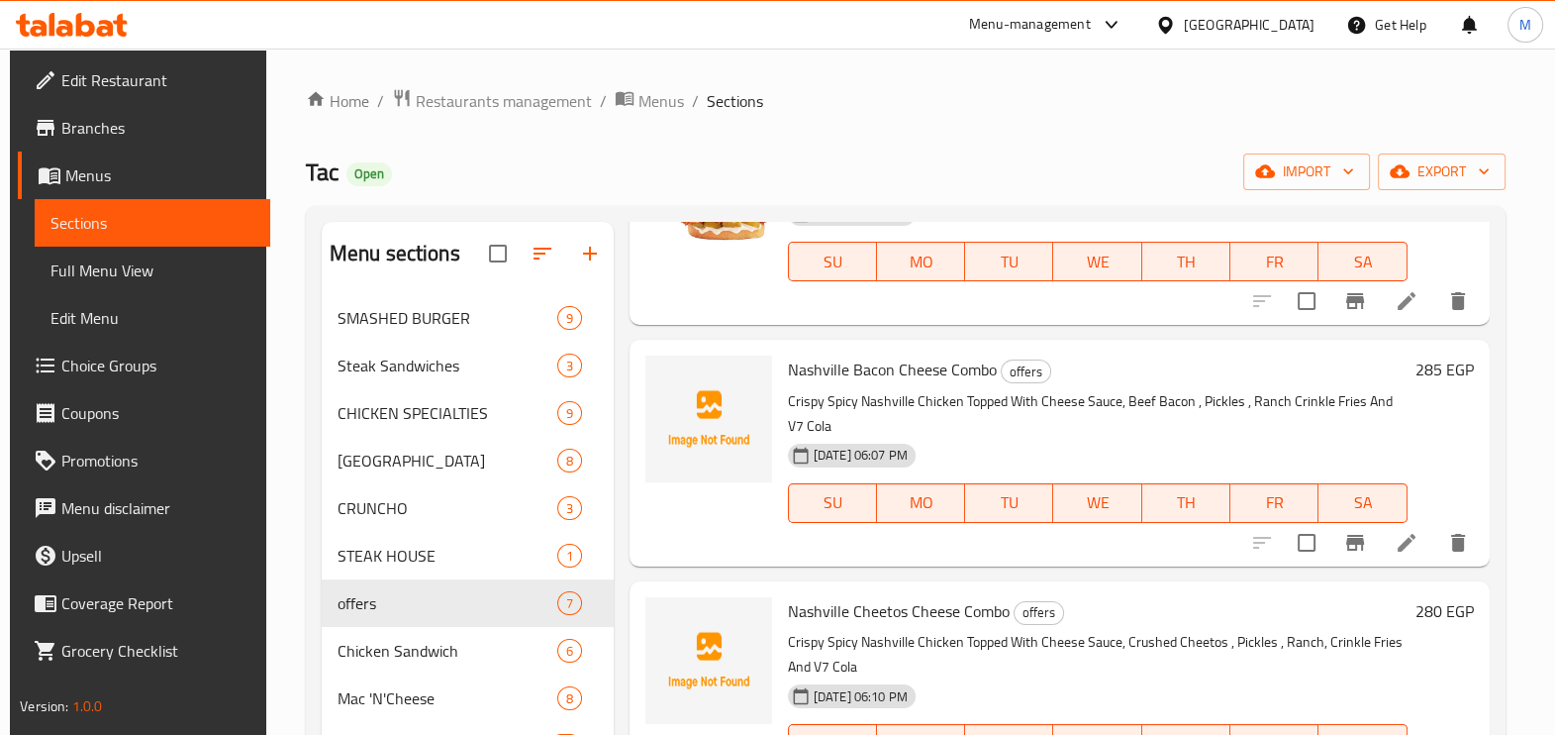
scroll to position [670, 0]
click at [1404, 530] on icon at bounding box center [1407, 542] width 24 height 24
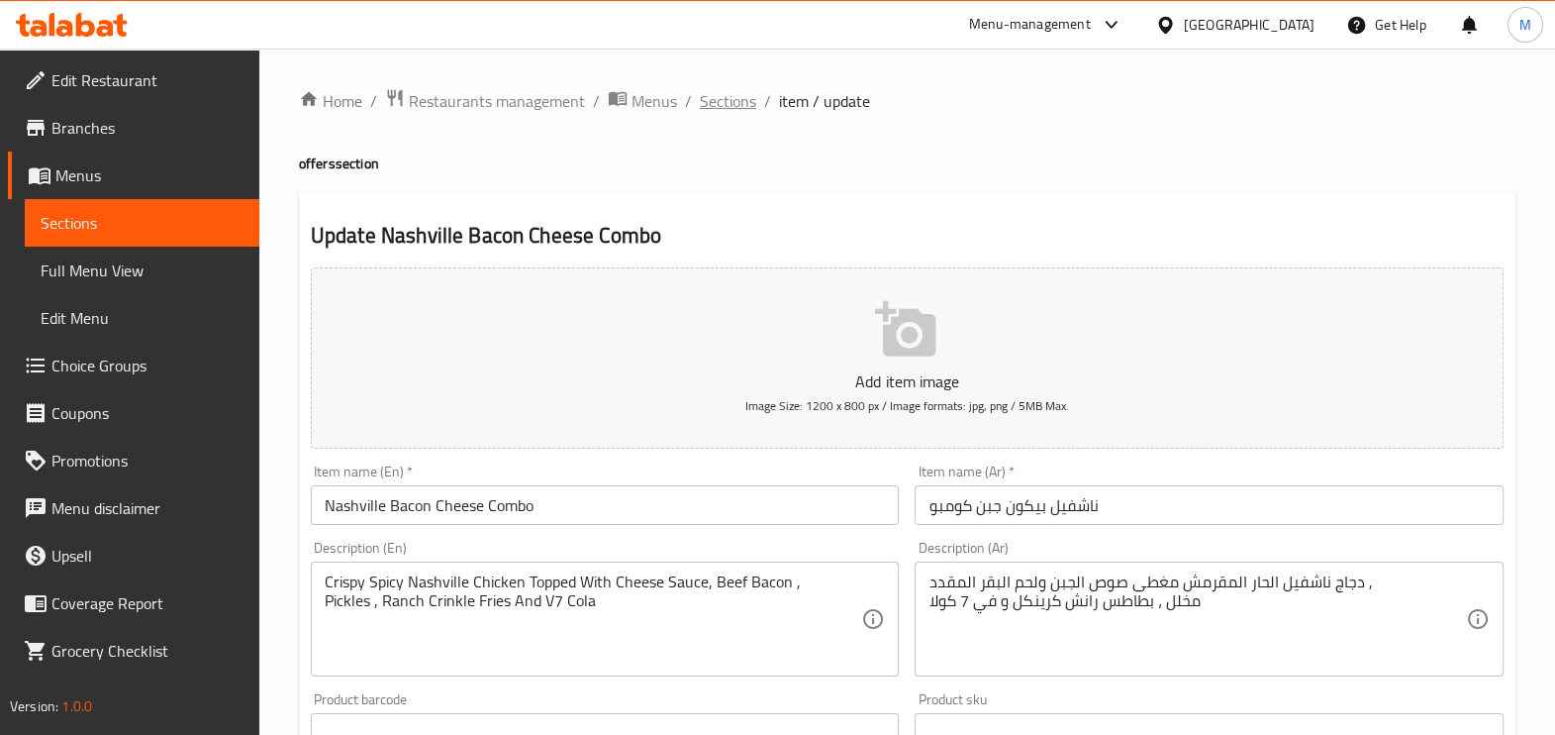
click at [752, 104] on ol "Home / Restaurants management / Menus / Sections / item / update" at bounding box center [907, 101] width 1217 height 26
click at [734, 104] on span "Sections" at bounding box center [728, 101] width 56 height 24
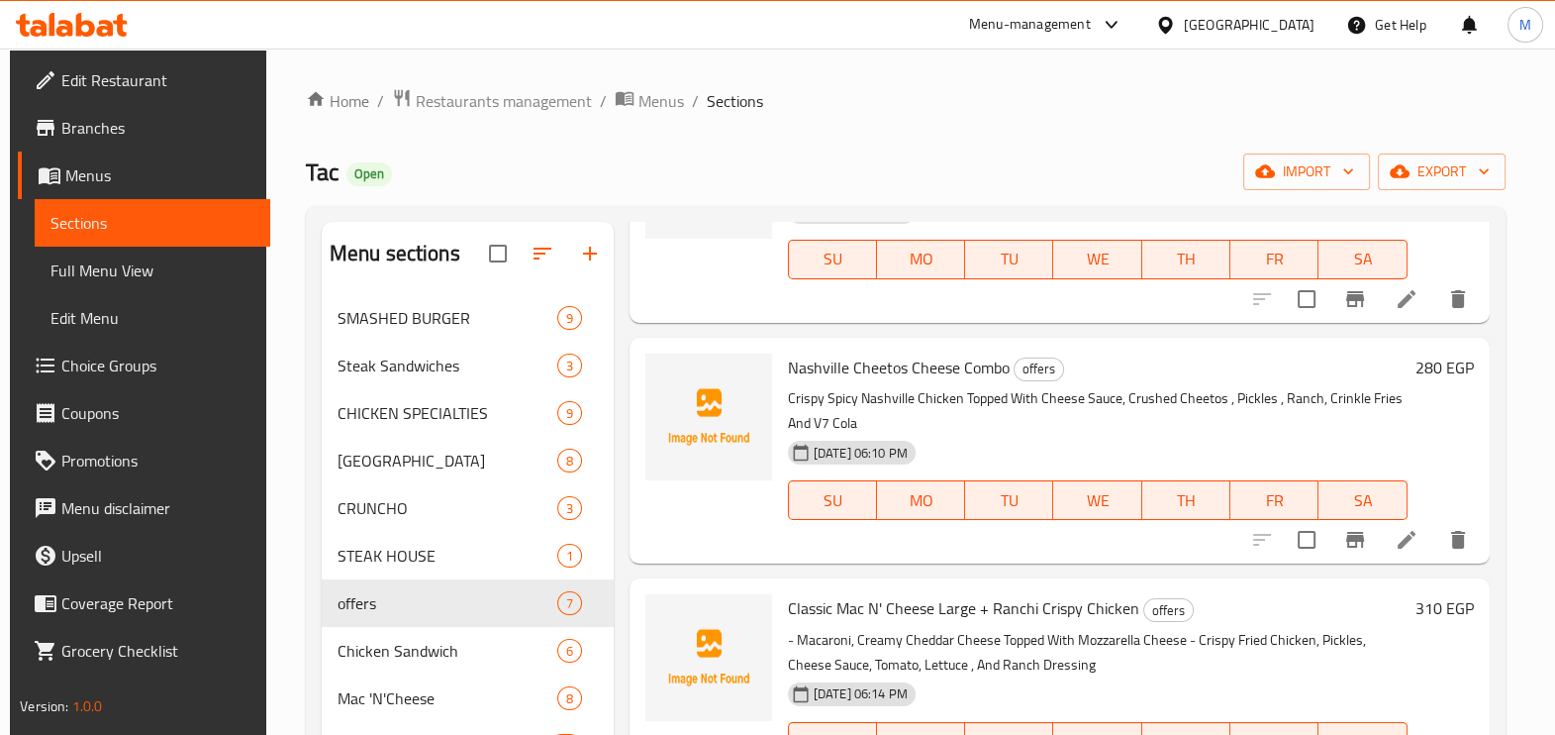
scroll to position [918, 0]
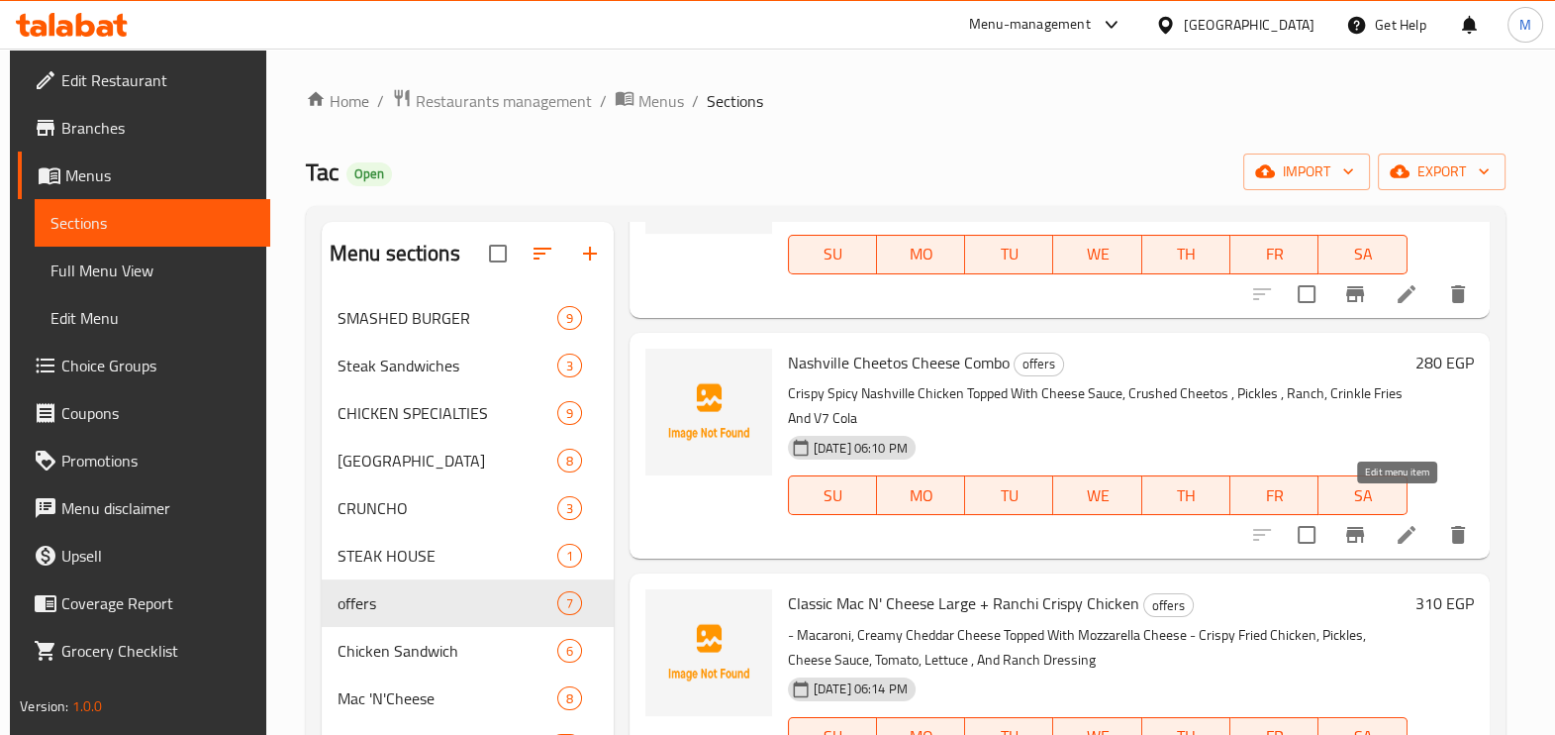
click at [1398, 526] on icon at bounding box center [1407, 535] width 18 height 18
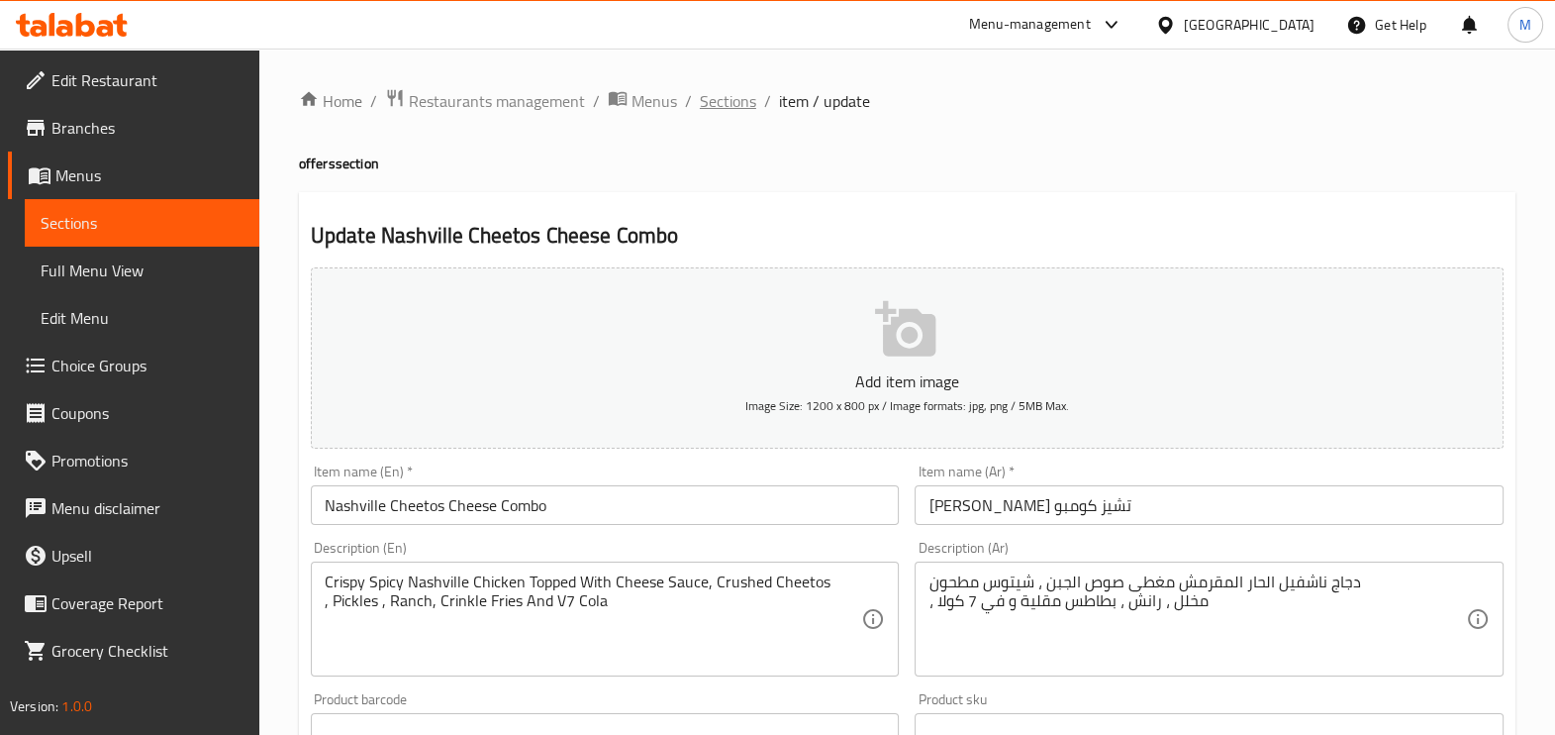
click at [718, 90] on span "Sections" at bounding box center [728, 101] width 56 height 24
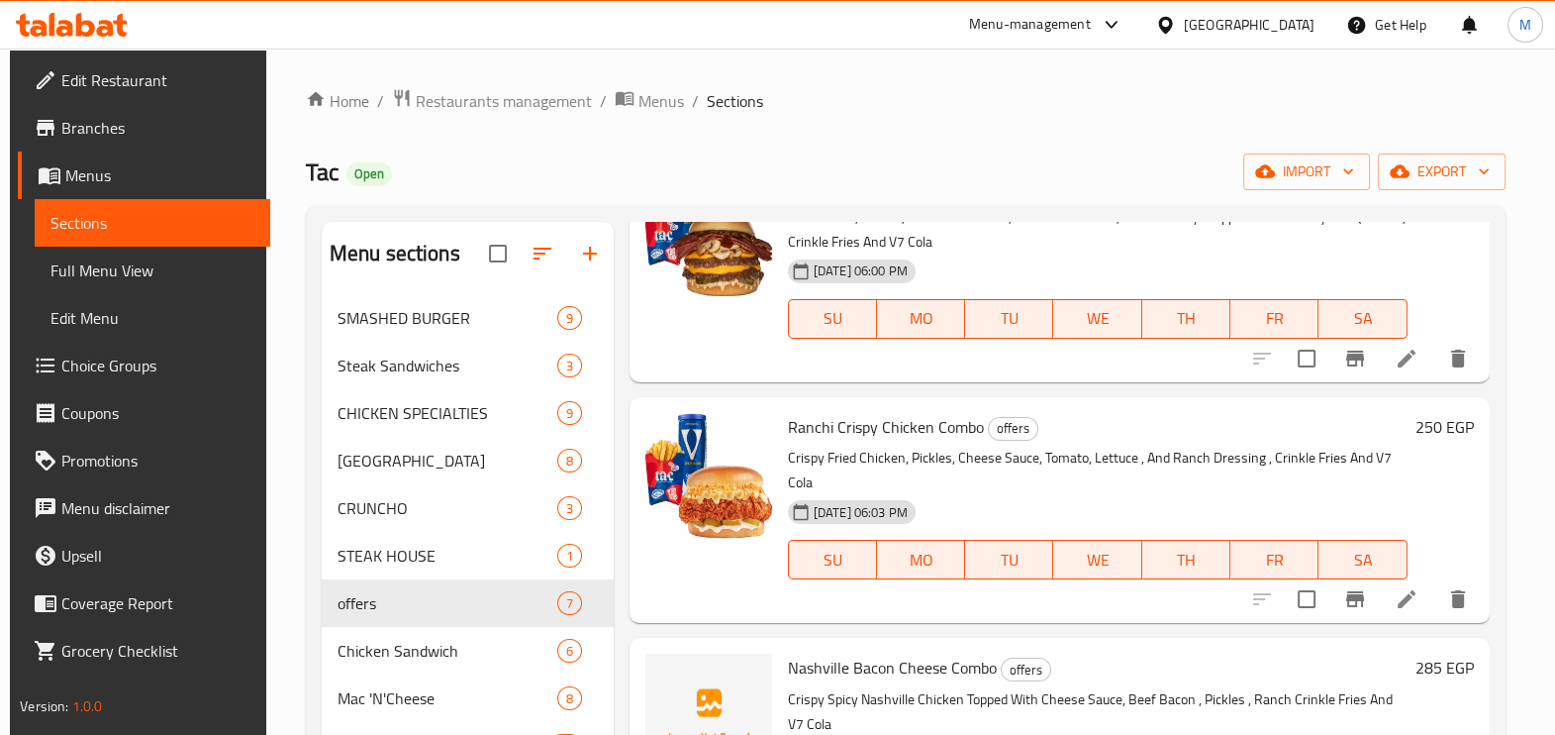
scroll to position [619, 0]
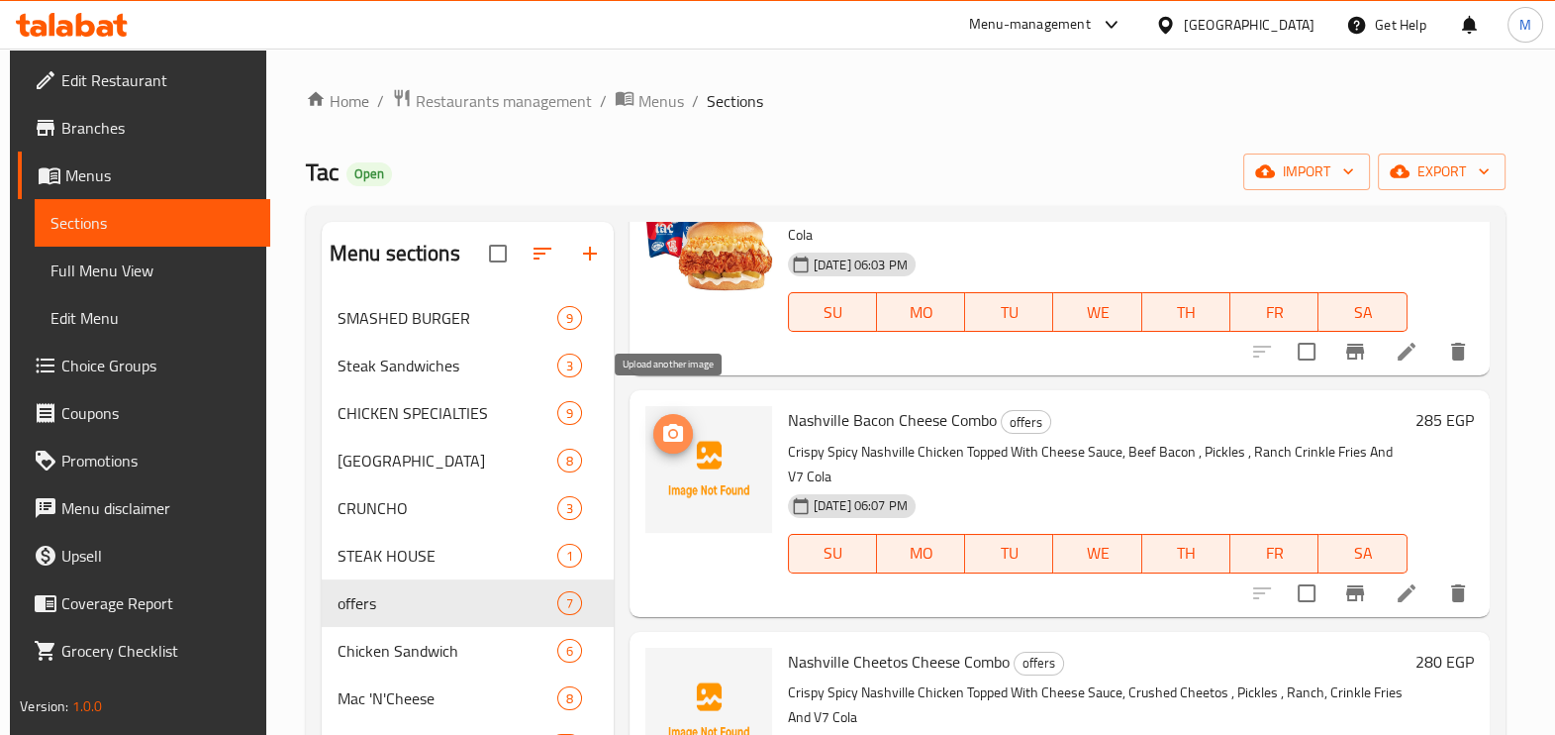
click at [669, 431] on circle "upload picture" at bounding box center [672, 434] width 6 height 6
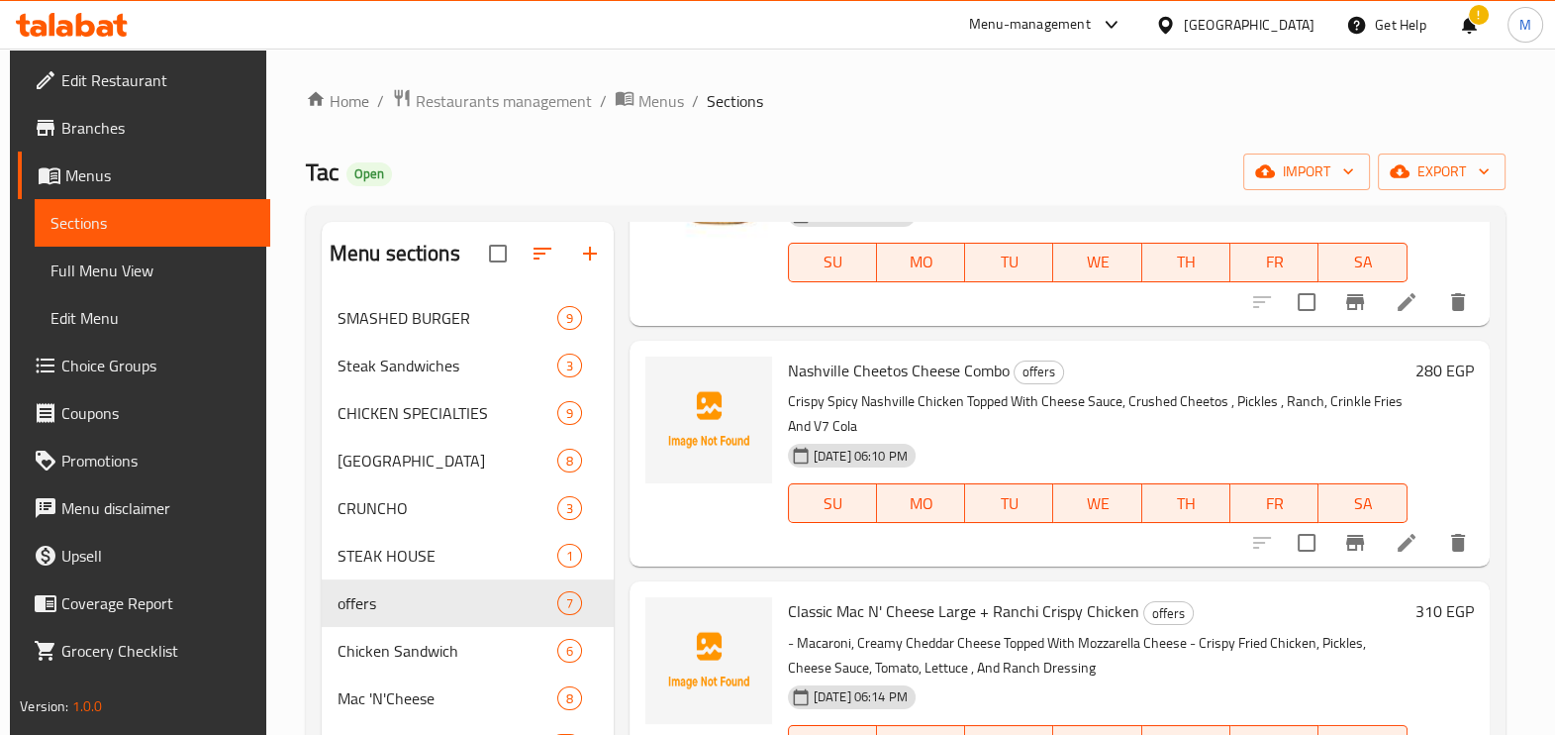
scroll to position [918, 0]
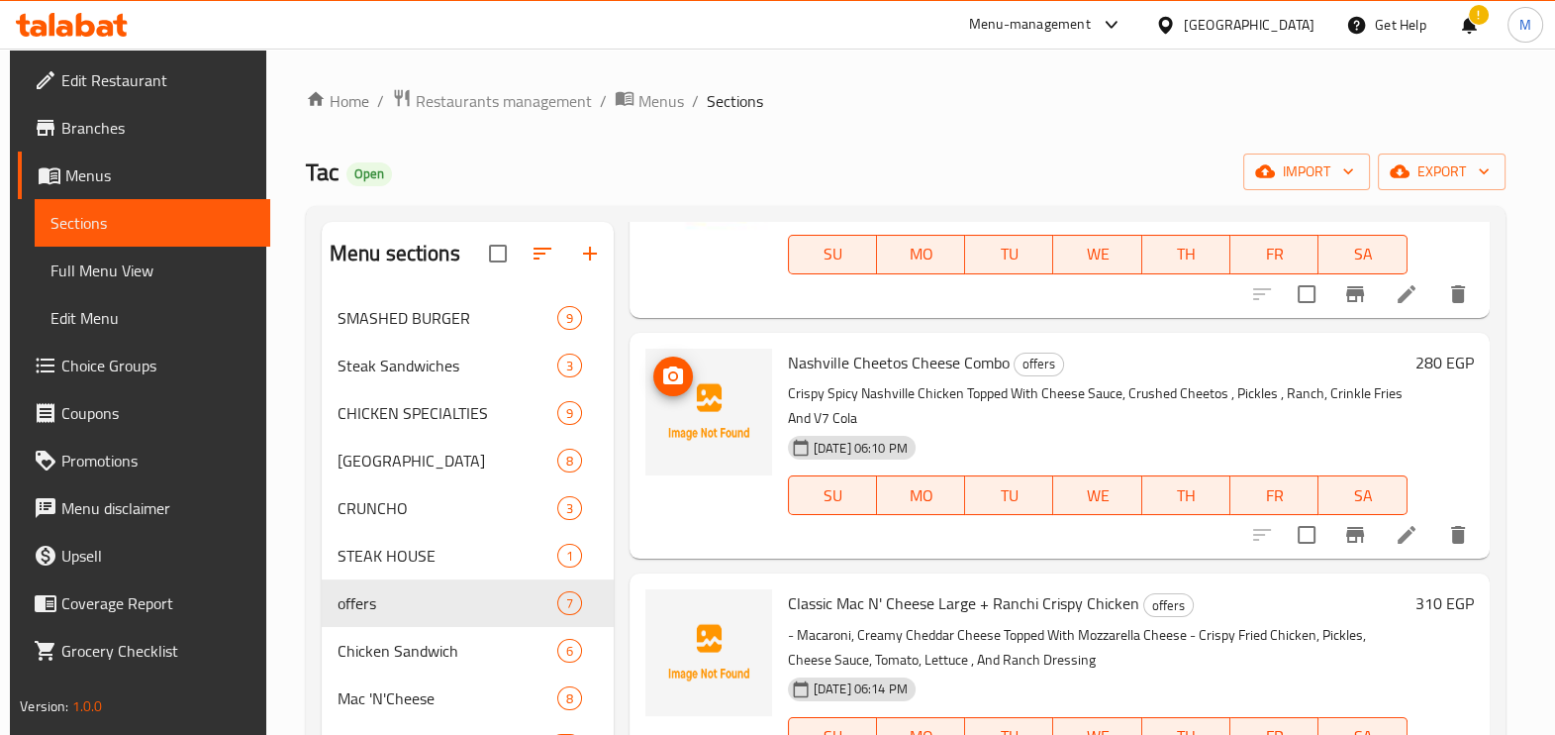
click at [720, 367] on img at bounding box center [709, 412] width 127 height 127
click at [673, 364] on icon "upload picture" at bounding box center [673, 376] width 24 height 24
click at [649, 372] on img at bounding box center [709, 412] width 127 height 127
click at [650, 376] on img at bounding box center [709, 412] width 127 height 127
click at [674, 366] on icon "upload picture" at bounding box center [673, 375] width 20 height 18
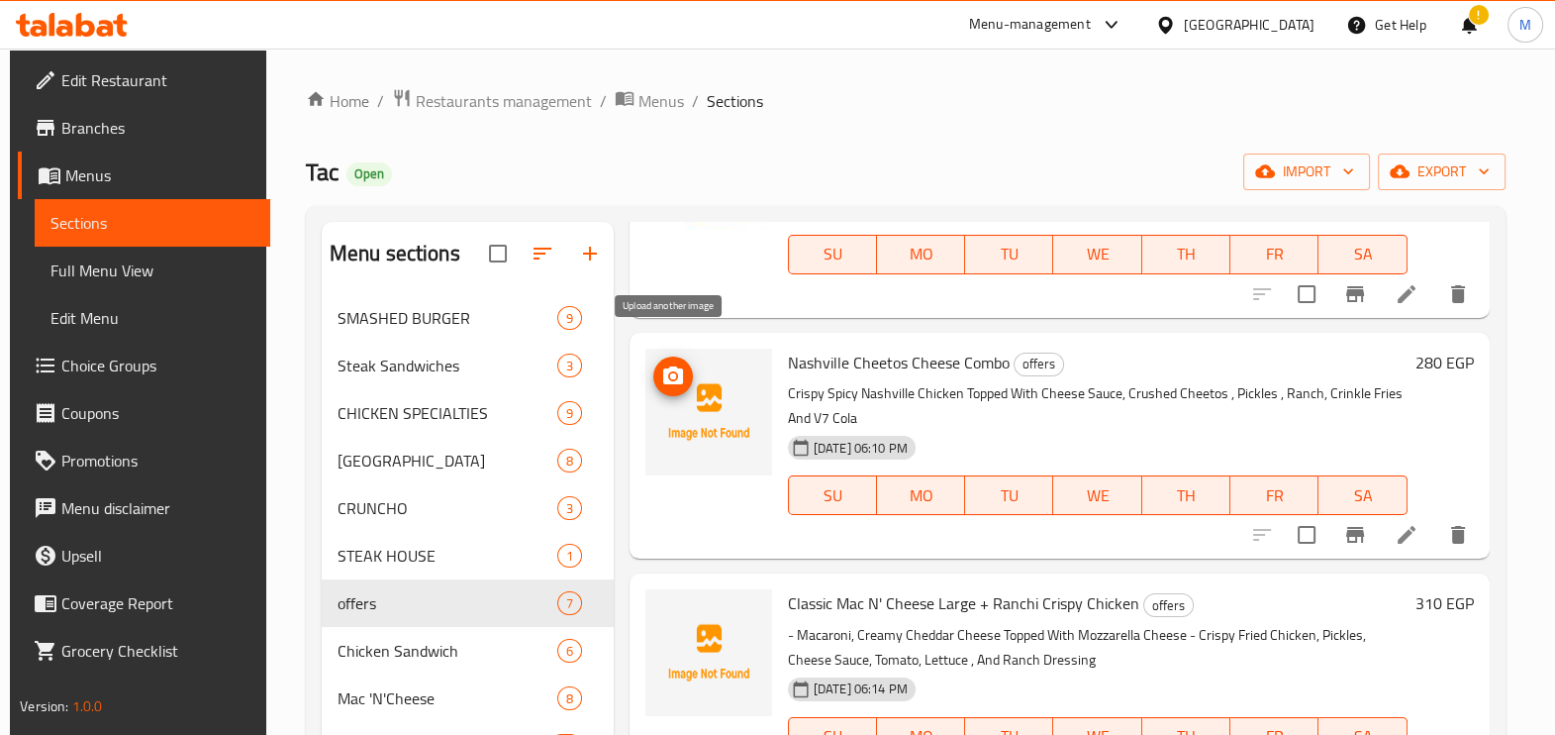
click at [664, 366] on icon "upload picture" at bounding box center [673, 375] width 20 height 18
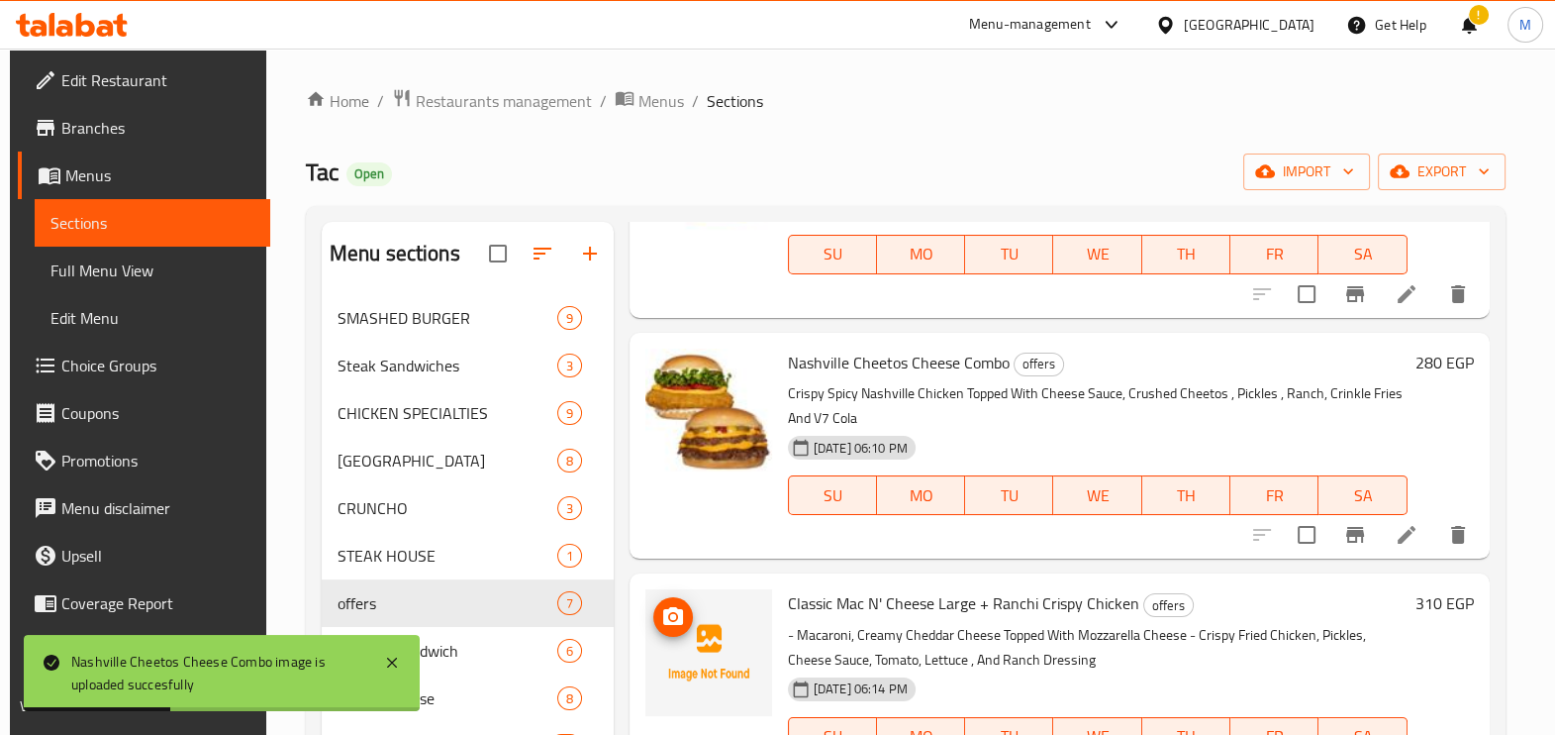
click at [665, 607] on icon "upload picture" at bounding box center [673, 616] width 20 height 18
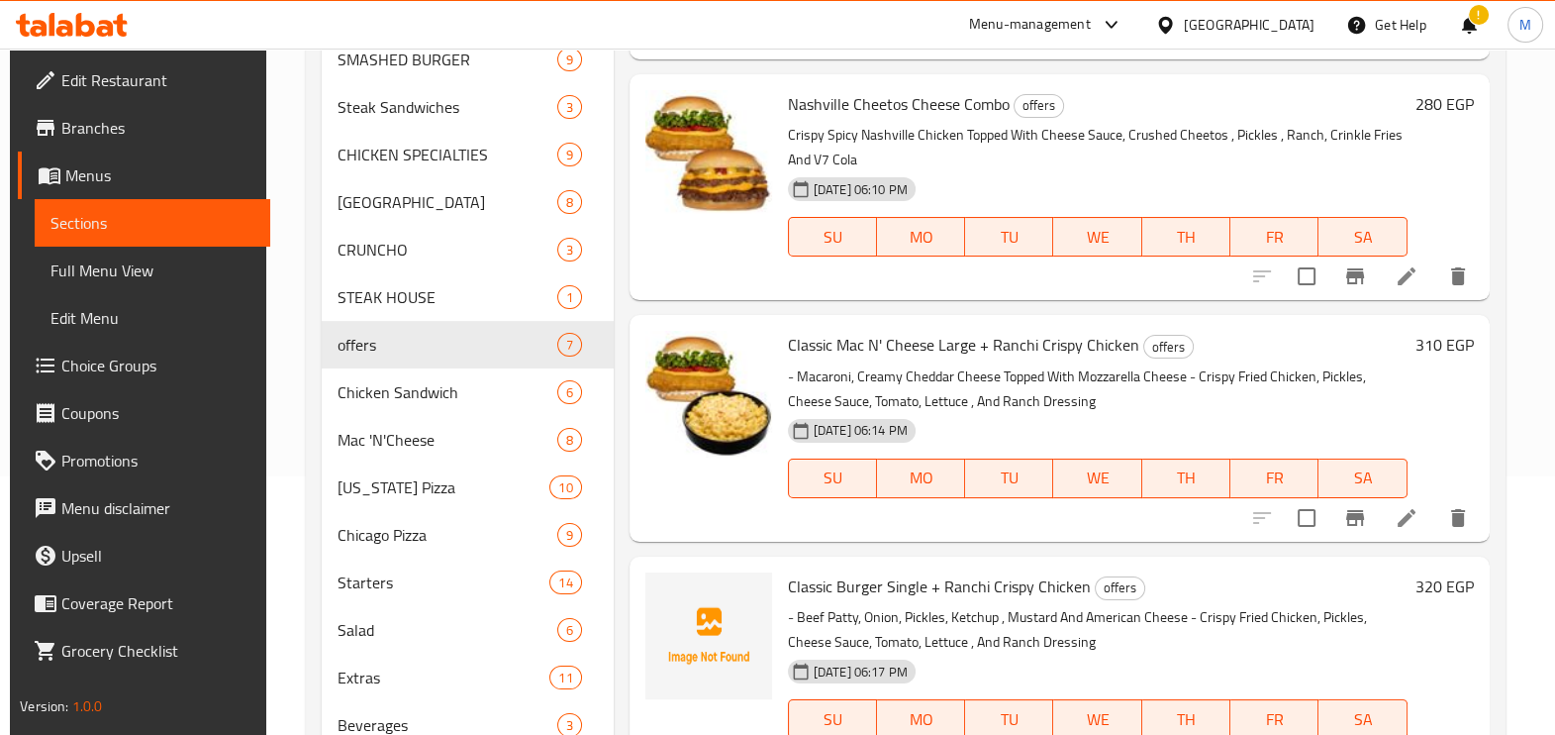
scroll to position [335, 0]
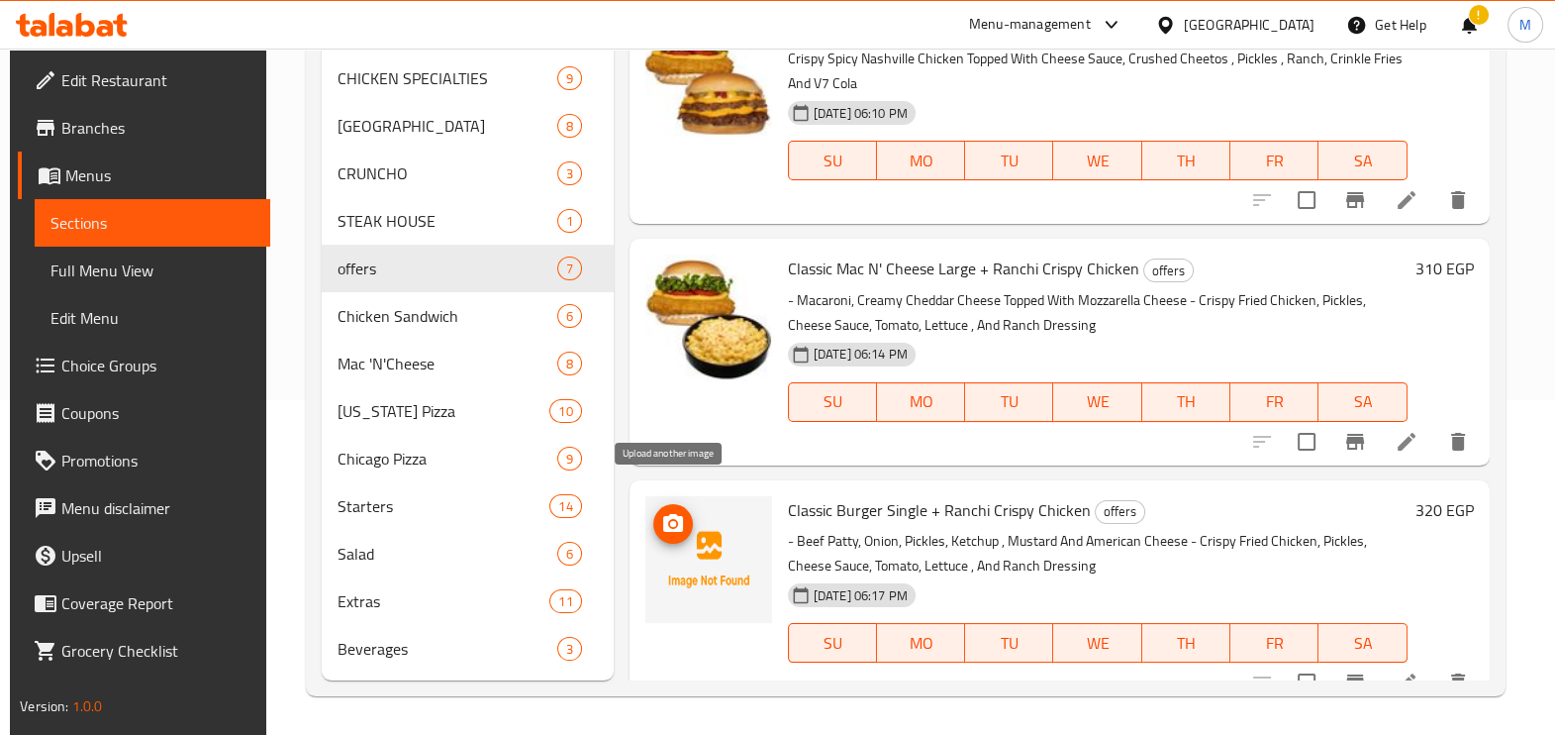
click at [665, 512] on icon "upload picture" at bounding box center [673, 524] width 24 height 24
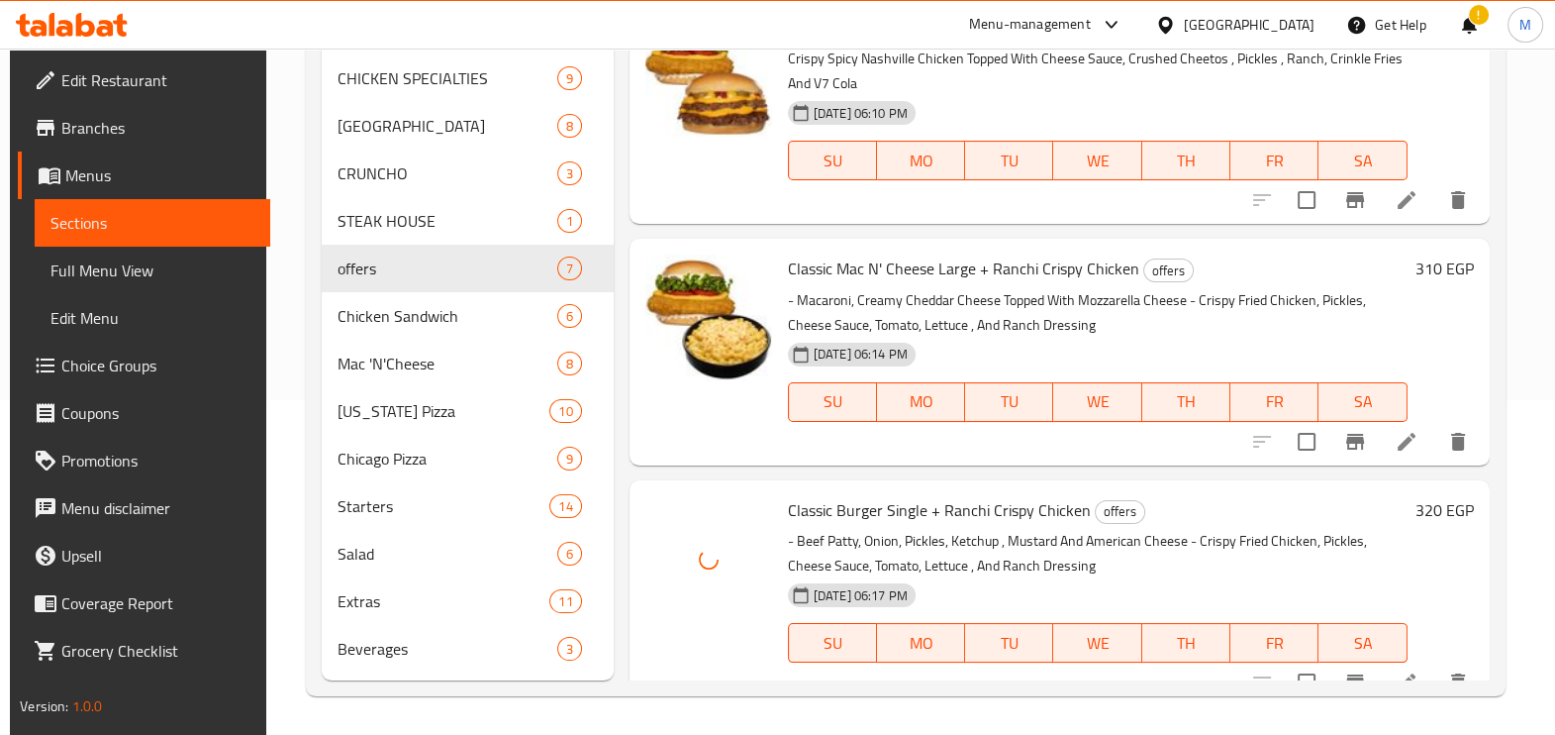
scroll to position [547, 0]
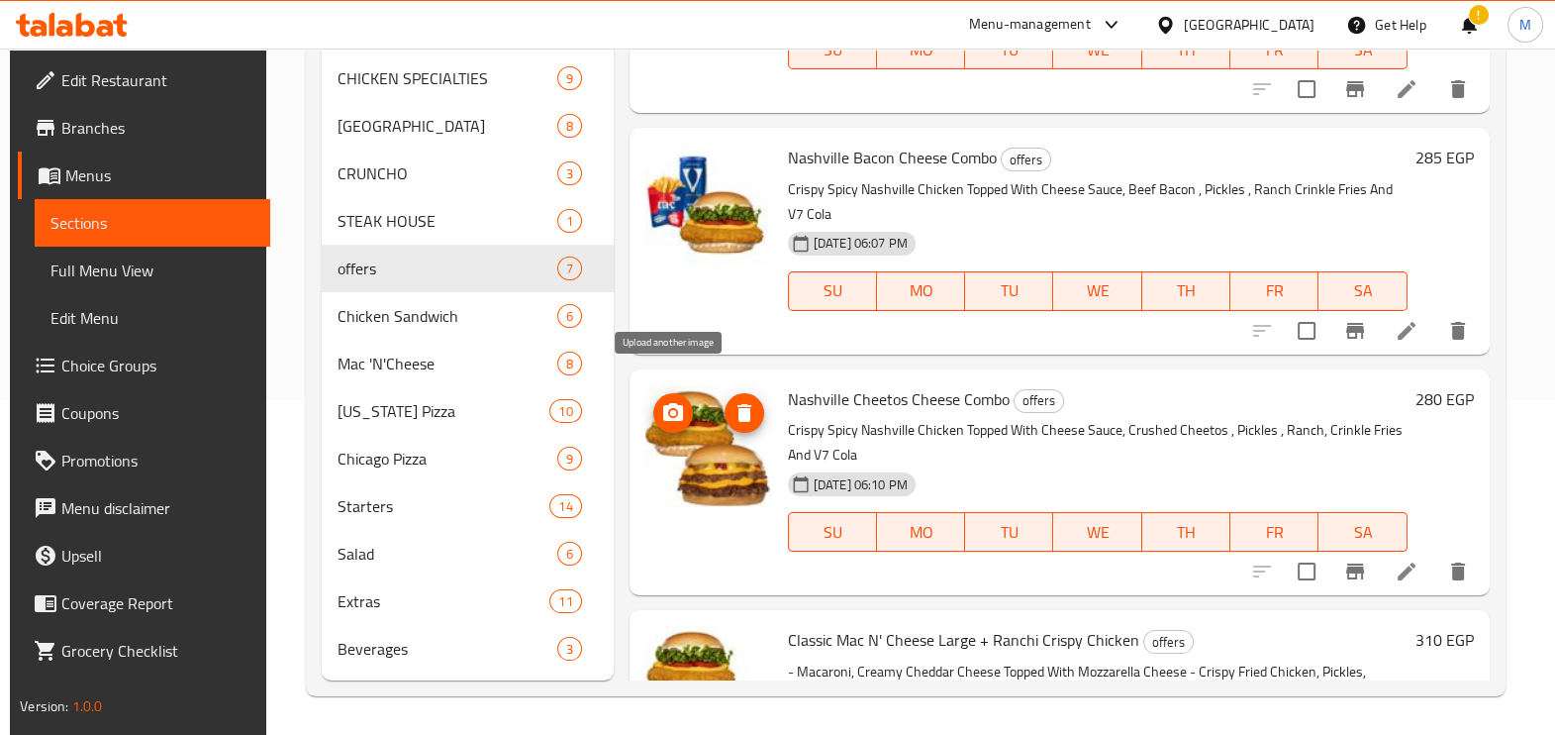
click at [661, 401] on icon "upload picture" at bounding box center [673, 413] width 24 height 24
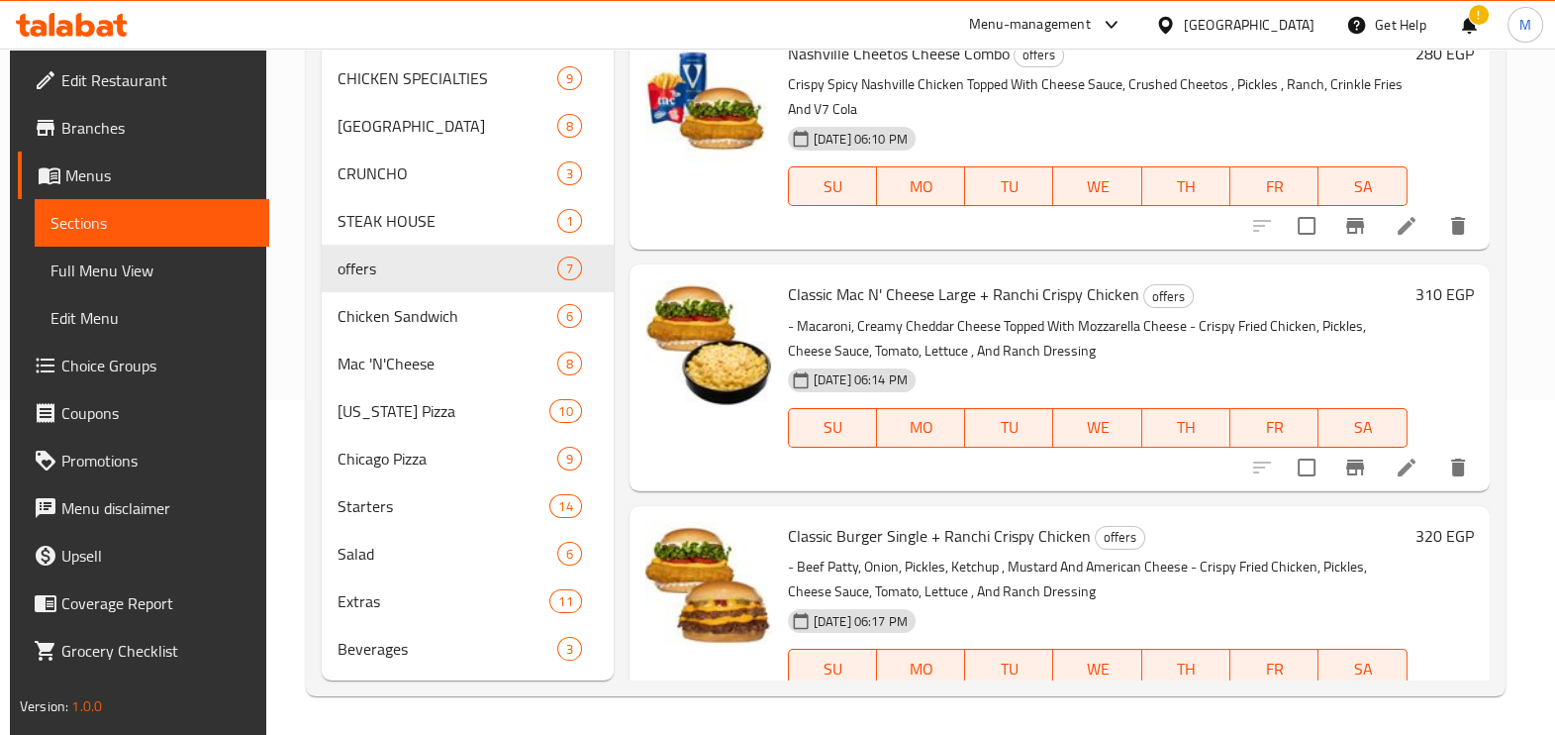
scroll to position [918, 0]
